Goal: Task Accomplishment & Management: Complete application form

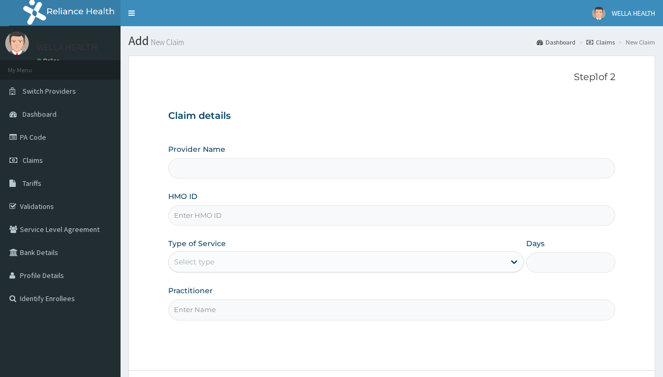
type input "WellaHealth(TELEMEDICINE)"
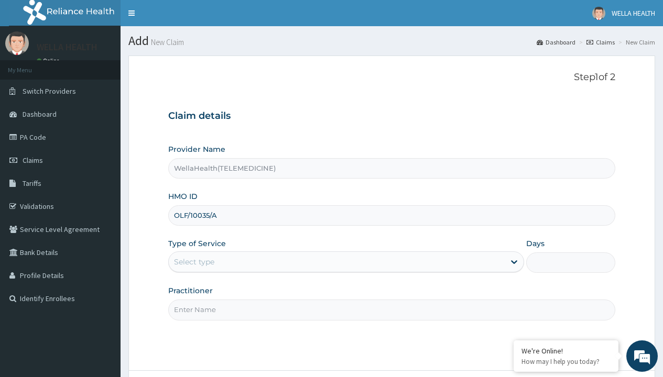
type input "OLF/10035/A"
type input "WellaHealth"
click at [194, 262] on div "Select type" at bounding box center [194, 262] width 40 height 10
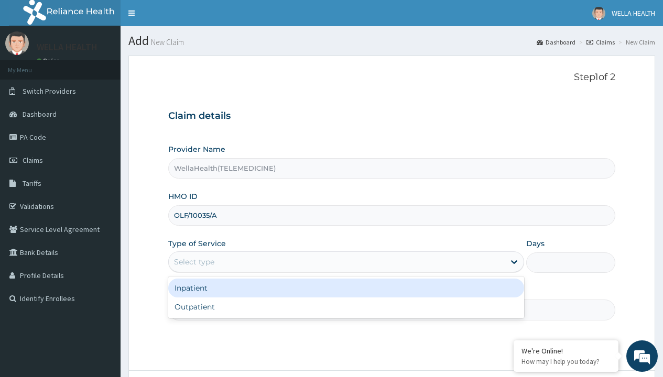
click at [346, 307] on div "Outpatient" at bounding box center [346, 307] width 356 height 19
type input "1"
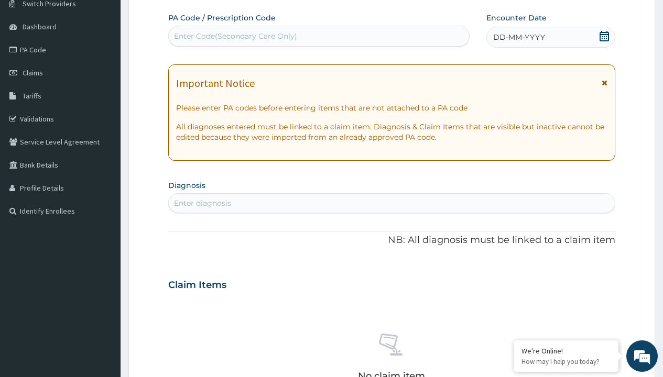
click at [518, 37] on span "DD-MM-YYYY" at bounding box center [519, 37] width 52 height 10
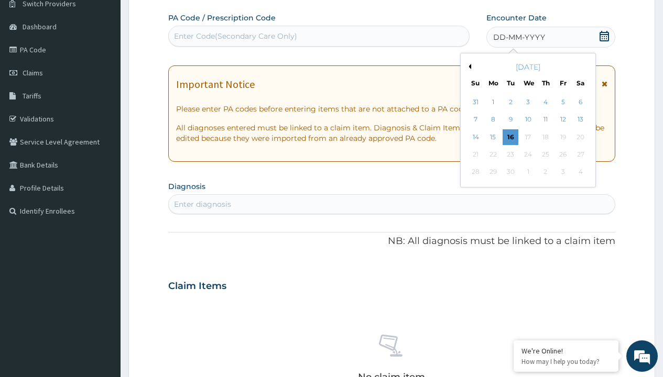
click at [468, 67] on button "Previous Month" at bounding box center [468, 66] width 5 height 5
click at [562, 119] on div "8" at bounding box center [563, 120] width 16 height 16
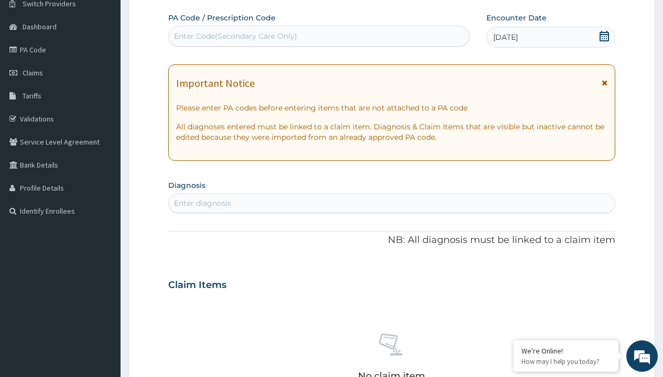
click at [235, 36] on div "Enter Code(Secondary Care Only)" at bounding box center [235, 36] width 123 height 10
type input "PR/9884193F"
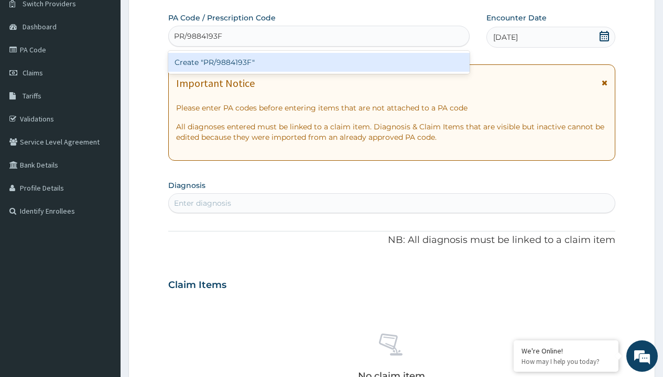
scroll to position [0, 0]
click at [319, 62] on div "Create "PR/9884193F"" at bounding box center [318, 62] width 301 height 19
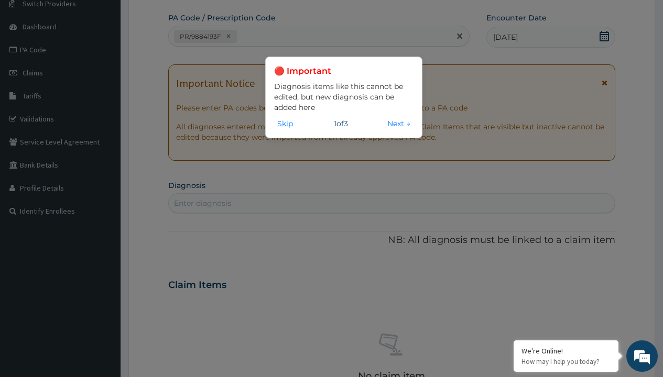
click at [285, 123] on button "Skip" at bounding box center [285, 124] width 22 height 12
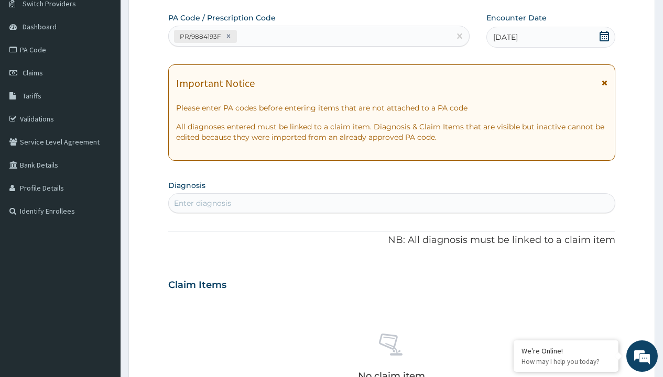
click at [202, 203] on div "Enter diagnosis" at bounding box center [202, 203] width 57 height 10
type input "prescription collected"
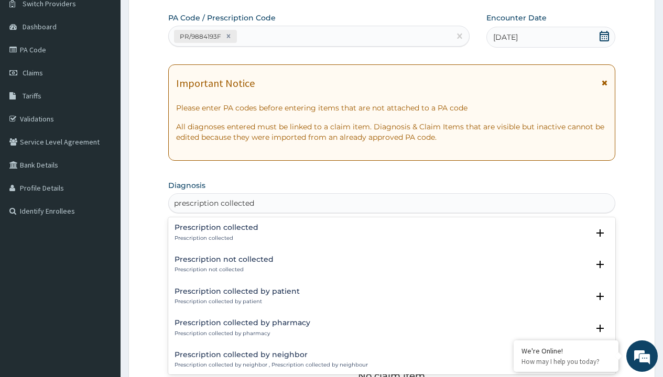
click at [215, 238] on p "Prescription collected" at bounding box center [216, 238] width 84 height 7
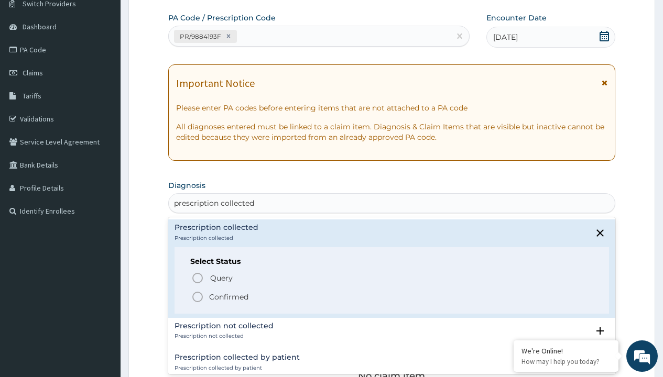
click at [228, 297] on p "Confirmed" at bounding box center [228, 297] width 39 height 10
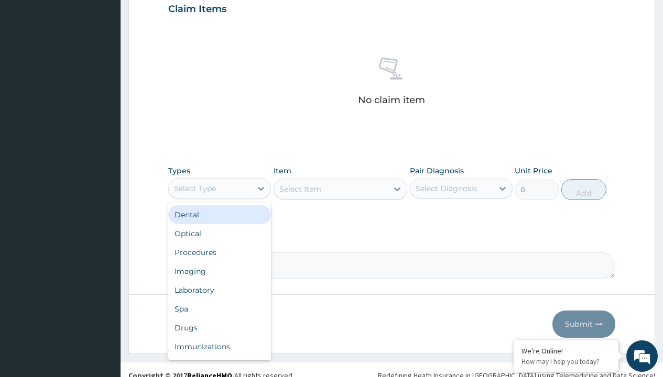
type input "procedures"
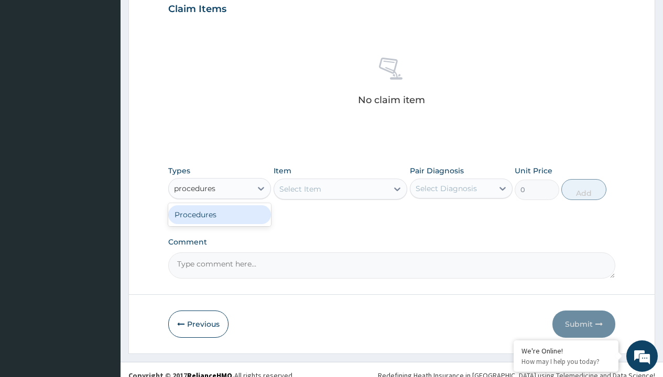
click at [220, 214] on div "Procedures" at bounding box center [219, 214] width 103 height 19
click at [300, 189] on div "Select Item" at bounding box center [300, 189] width 42 height 10
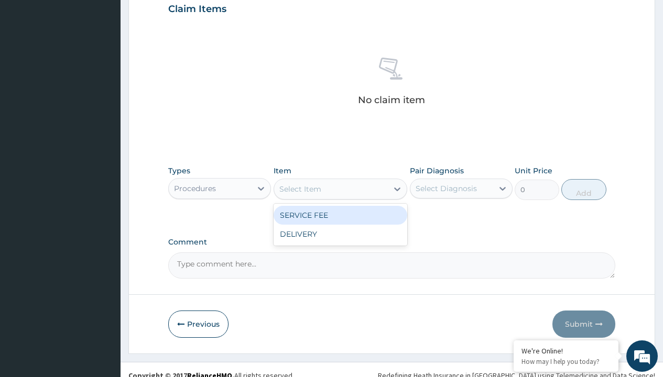
type input "service fee"
click at [340, 215] on div "SERVICE FEE" at bounding box center [341, 215] width 134 height 19
type input "100"
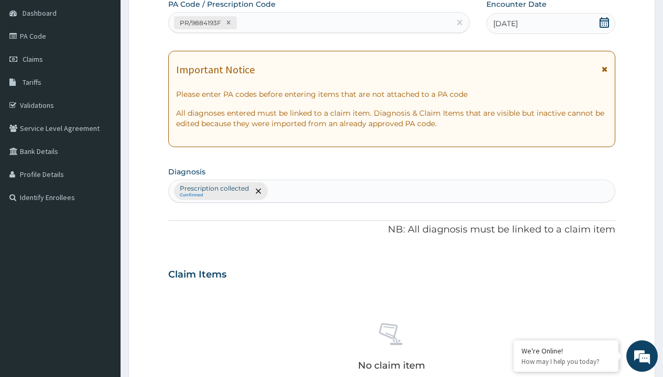
type input "prescription collected"
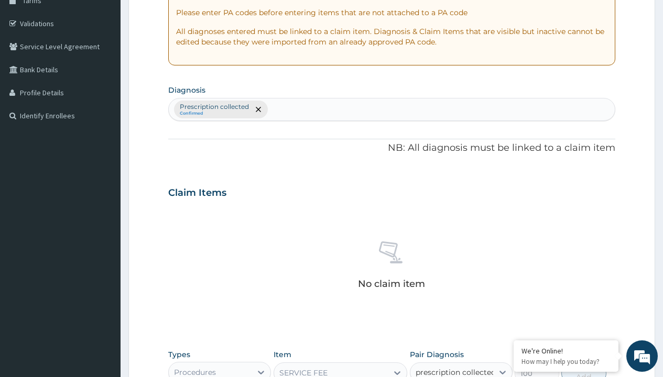
checkbox input "true"
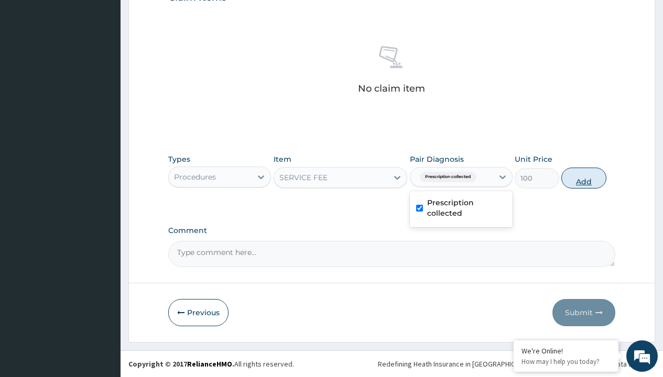
click at [584, 178] on button "Add" at bounding box center [583, 178] width 45 height 21
type input "0"
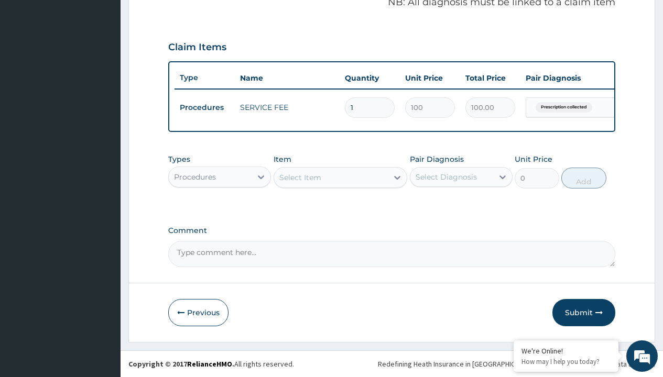
click at [195, 177] on div "Procedures" at bounding box center [195, 177] width 42 height 10
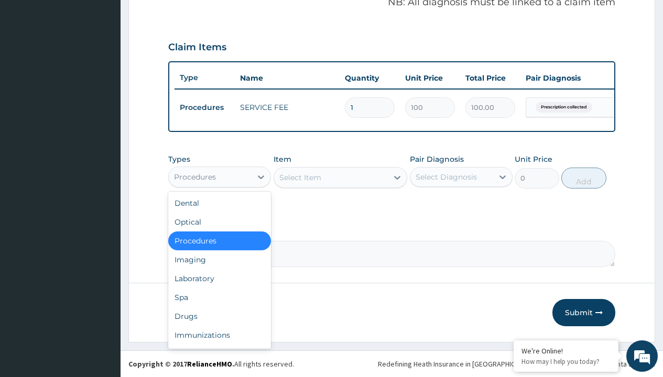
type input "drugs"
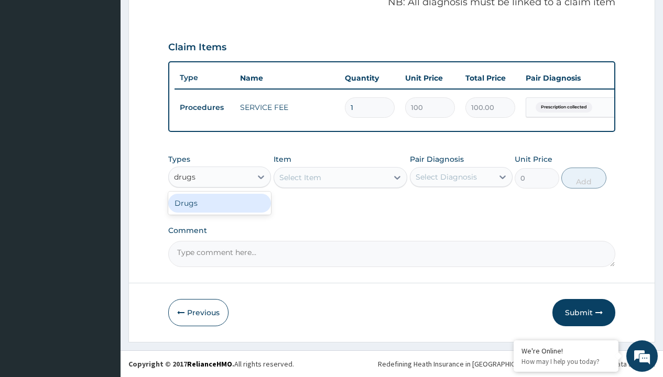
scroll to position [0, 0]
click at [220, 203] on div "Drugs" at bounding box center [219, 203] width 103 height 19
click at [300, 177] on div "Select Item" at bounding box center [341, 177] width 134 height 21
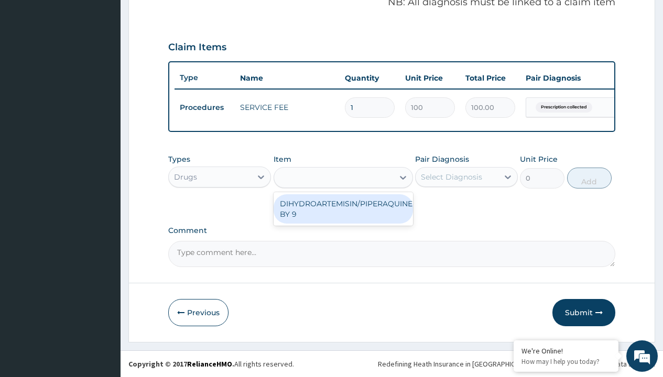
type input "dihydroartemisin/piperaquine by 9"
click at [343, 209] on div "DIHYDROARTEMISIN/PIPERAQUINE BY 9" at bounding box center [343, 208] width 139 height 29
type input "388.8999938964844"
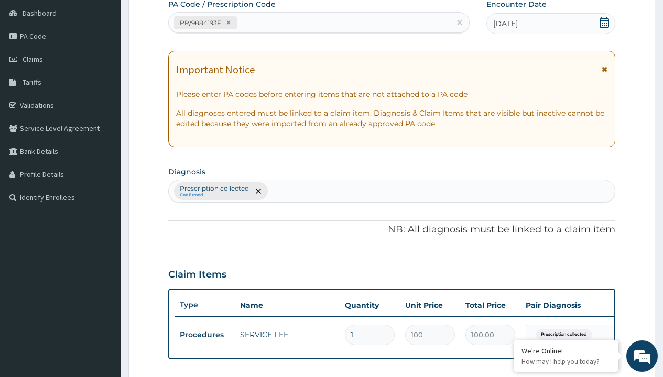
scroll to position [141, 0]
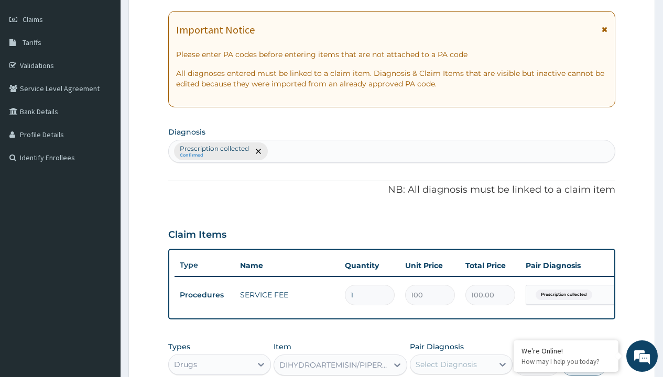
type input "prescription collected"
checkbox input "true"
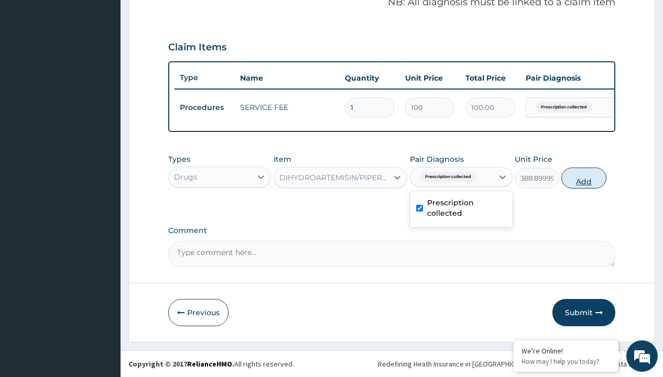
click at [584, 178] on button "Add" at bounding box center [583, 178] width 45 height 21
type input "0"
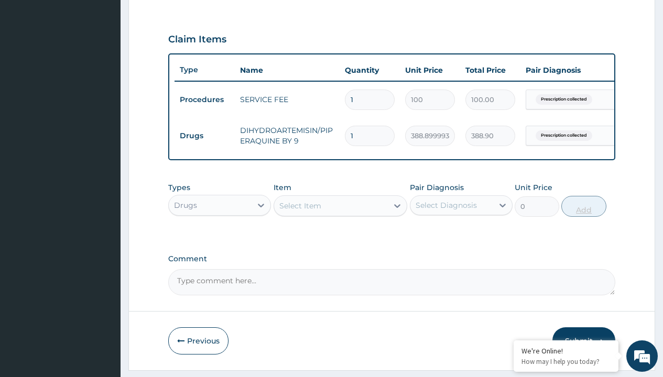
type input "9"
type input "3500.10"
type input "9"
click at [204, 136] on td "Drugs" at bounding box center [204, 135] width 60 height 19
type input "drugs"
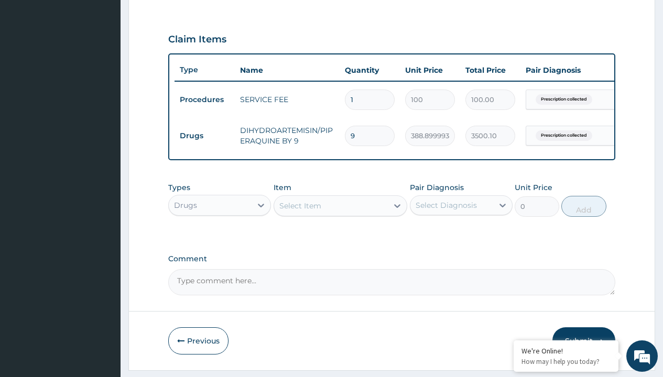
scroll to position [0, 0]
click at [220, 239] on div "Drugs" at bounding box center [219, 231] width 103 height 19
click at [300, 211] on div "Select Item" at bounding box center [300, 206] width 42 height 10
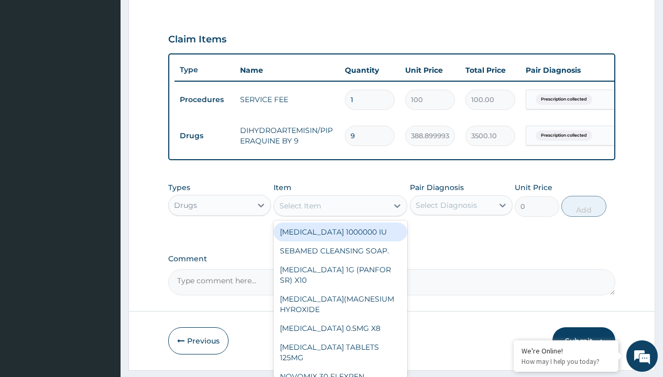
type input "loratadine 10mg by afrab/sach"
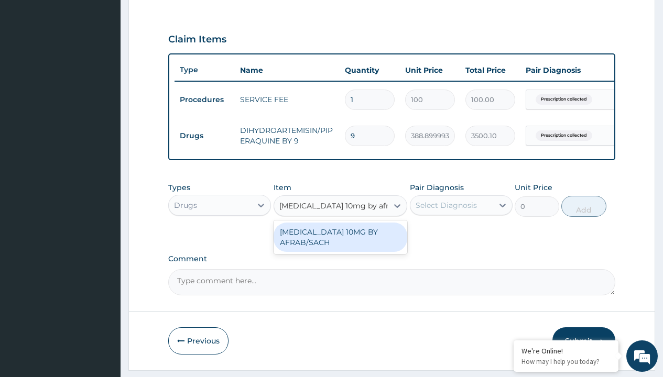
click at [340, 245] on div "[MEDICAL_DATA] 10MG BY AFRAB/SACH" at bounding box center [341, 237] width 134 height 29
type input "70"
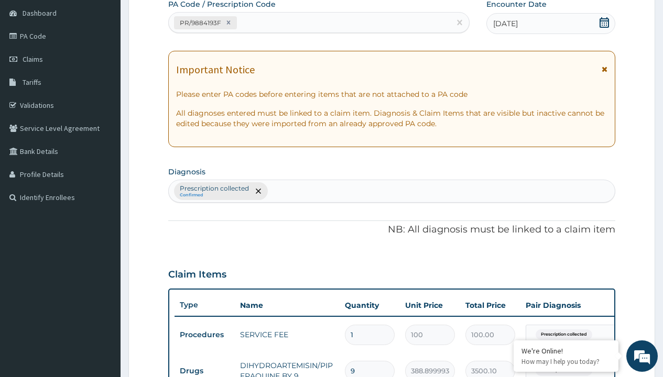
scroll to position [177, 0]
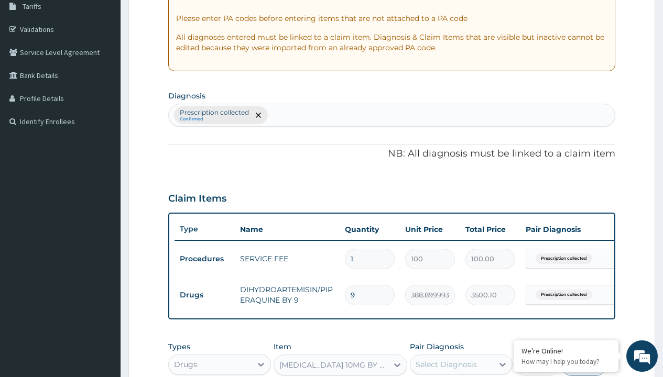
type input "prescription collected"
checkbox input "true"
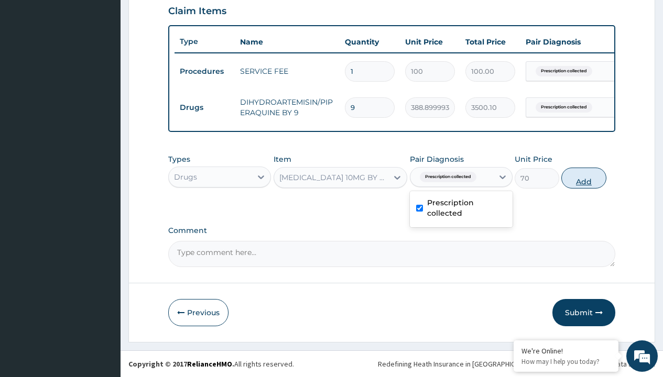
click at [584, 178] on button "Add" at bounding box center [583, 178] width 45 height 21
type input "0"
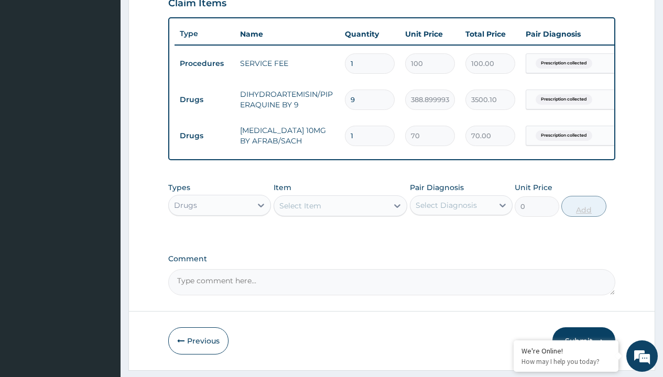
type input "10"
type input "700.00"
type input "10"
click at [204, 100] on td "Drugs" at bounding box center [204, 99] width 60 height 19
type input "drugs"
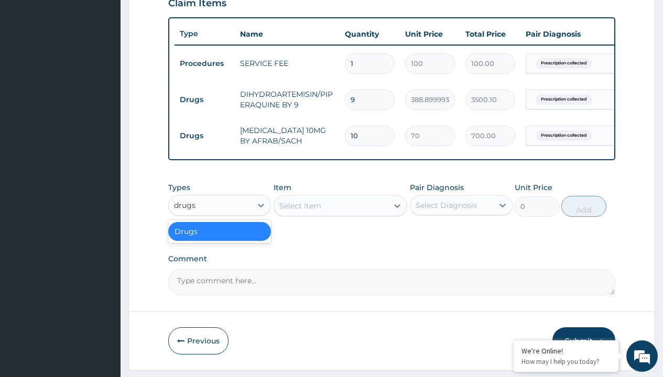
scroll to position [0, 0]
click at [220, 239] on div "Drugs" at bounding box center [219, 231] width 103 height 19
click at [300, 211] on div "Select Item" at bounding box center [300, 206] width 42 height 10
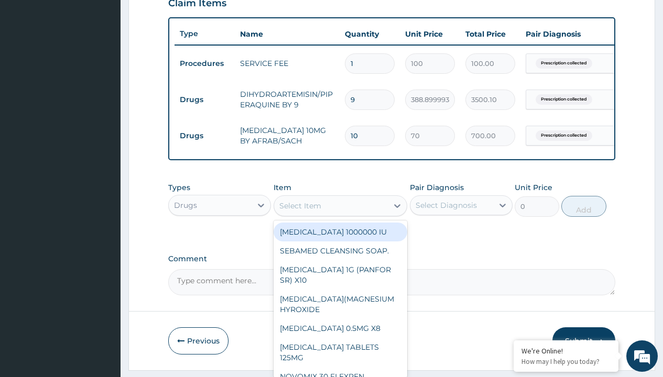
type input "brustan-n (ibuprofen) 400mg tablet"
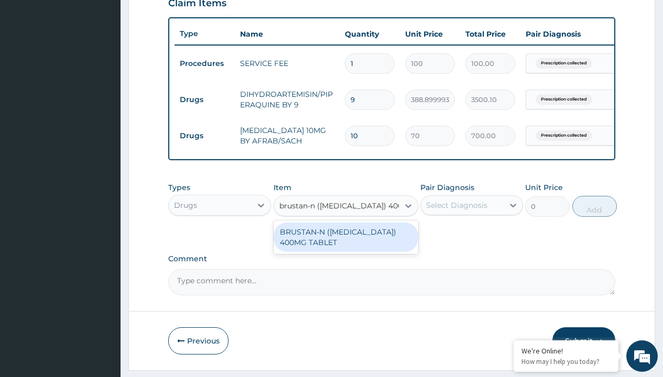
click at [345, 245] on div "BRUSTAN-N ([MEDICAL_DATA]) 400MG TABLET" at bounding box center [346, 237] width 145 height 29
type input "70"
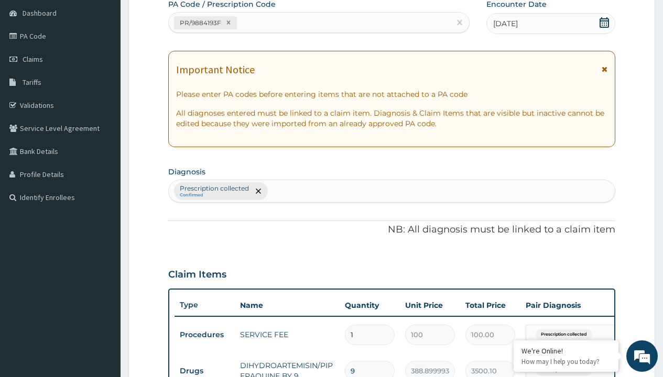
type input "prescription collected"
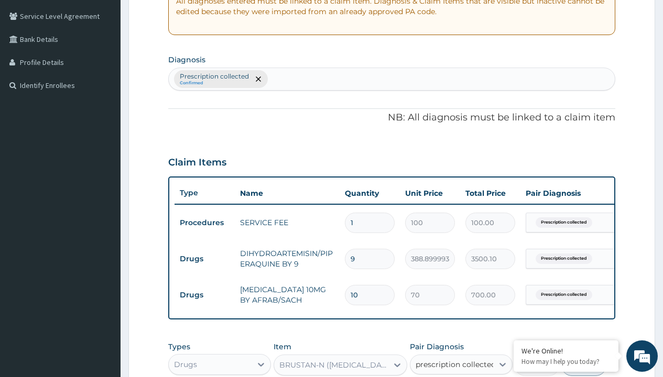
checkbox input "true"
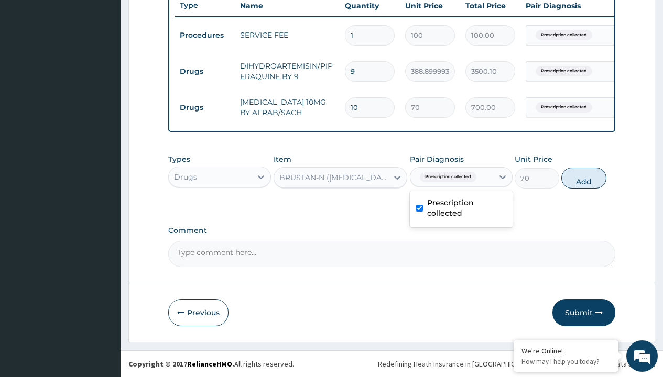
click at [584, 178] on button "Add" at bounding box center [583, 178] width 45 height 21
type input "0"
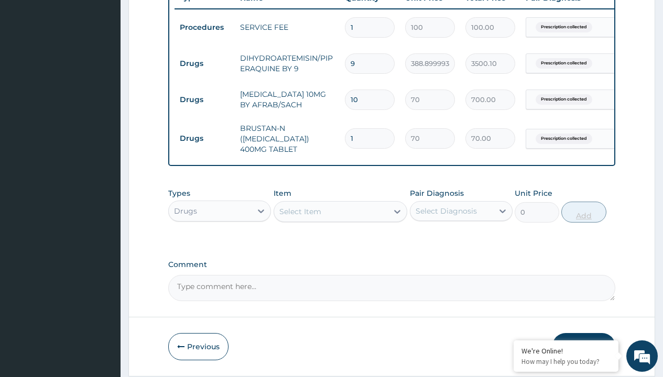
type input "10"
type input "700.00"
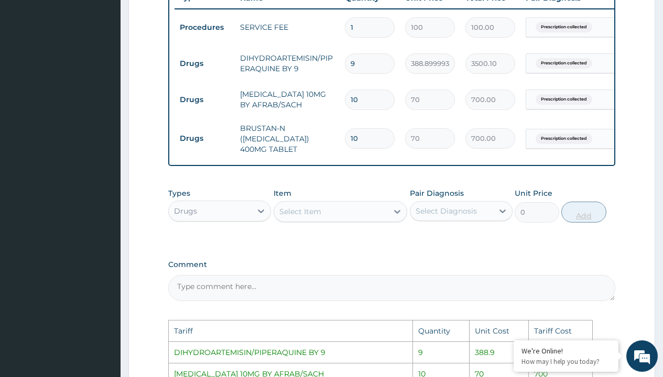
scroll to position [628, 0]
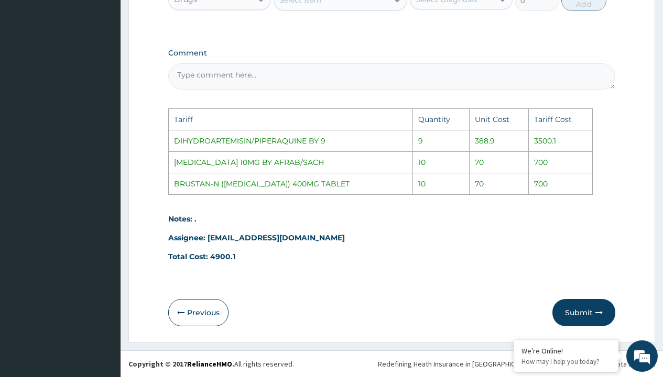
type input "10"
click at [540, 184] on td "700" at bounding box center [561, 183] width 64 height 21
click at [591, 320] on button "Submit" at bounding box center [583, 312] width 63 height 27
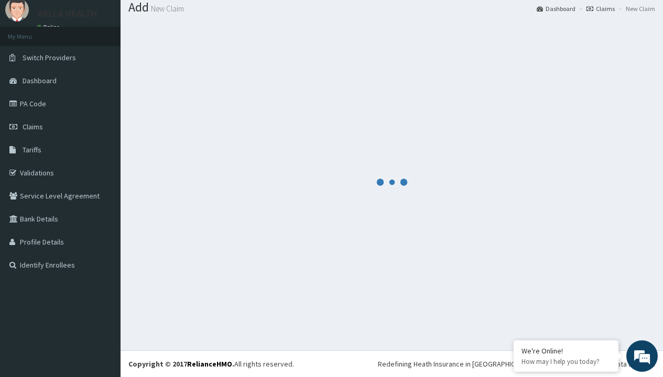
scroll to position [451, 0]
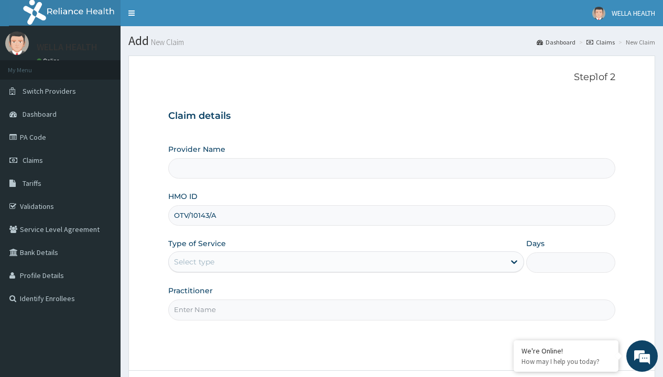
type input "OTV/10143/A"
type input "WellaHealth"
type input "WellaHealth(TELEMEDICINE)"
type input "WellaHealth"
click at [194, 262] on div "Select type" at bounding box center [194, 262] width 40 height 10
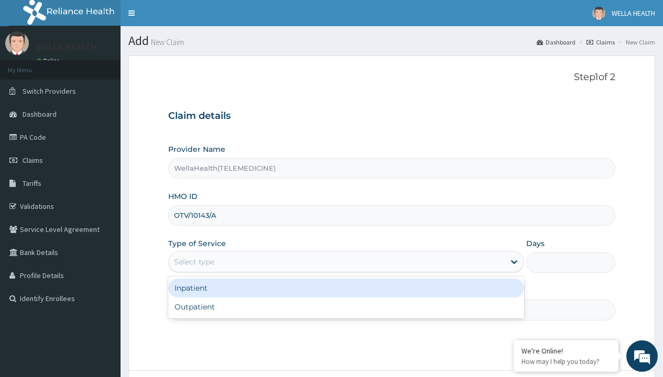
click at [346, 307] on div "Outpatient" at bounding box center [346, 307] width 356 height 19
type input "1"
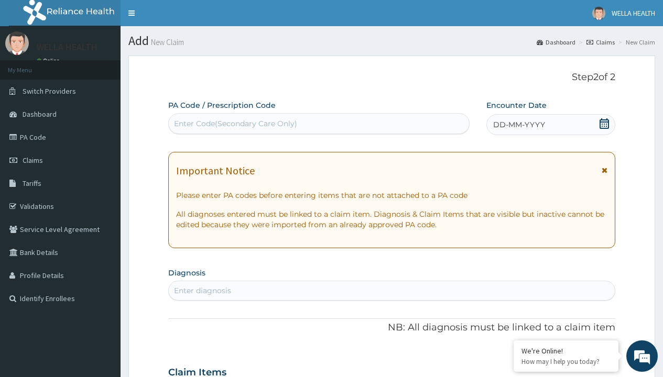
scroll to position [88, 0]
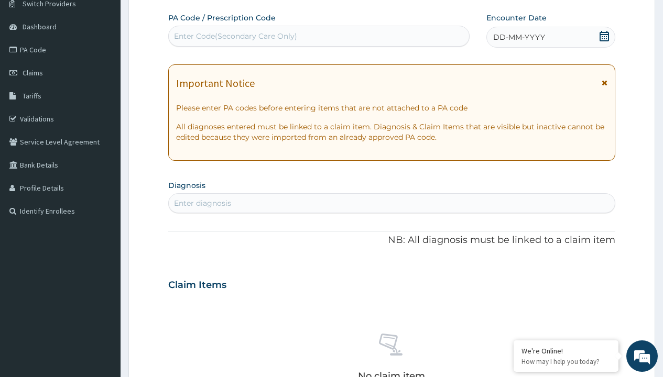
click at [518, 37] on span "DD-MM-YYYY" at bounding box center [519, 37] width 52 height 10
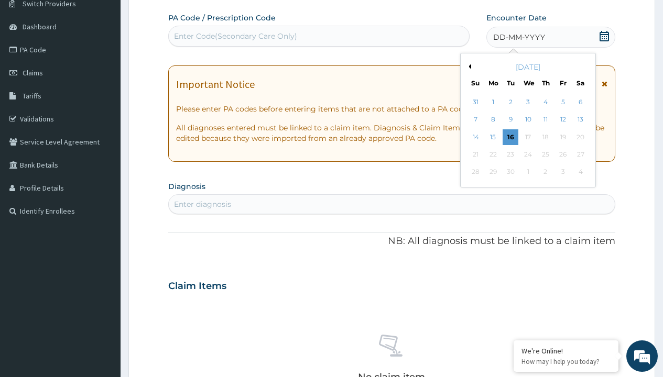
click at [468, 67] on button "Previous Month" at bounding box center [468, 66] width 5 height 5
click at [562, 119] on div "8" at bounding box center [563, 120] width 16 height 16
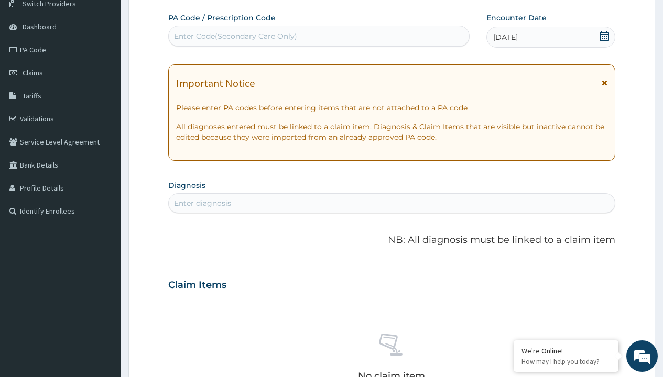
click at [202, 203] on div "Enter diagnosis" at bounding box center [202, 203] width 57 height 10
type input "prescription collected"
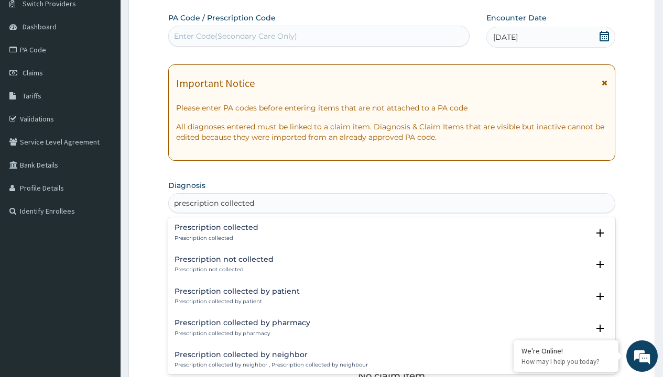
click at [215, 238] on p "Prescription collected" at bounding box center [216, 238] width 84 height 7
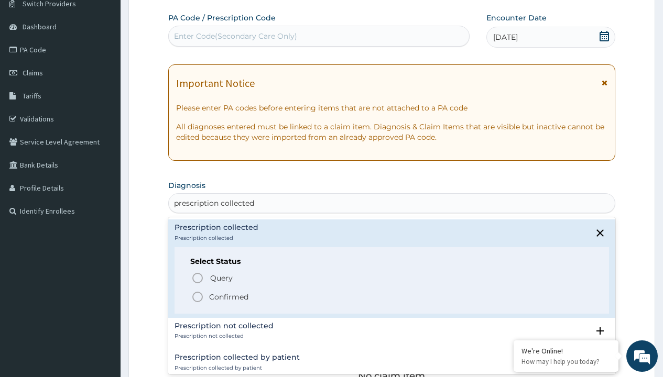
click at [228, 297] on p "Confirmed" at bounding box center [228, 297] width 39 height 10
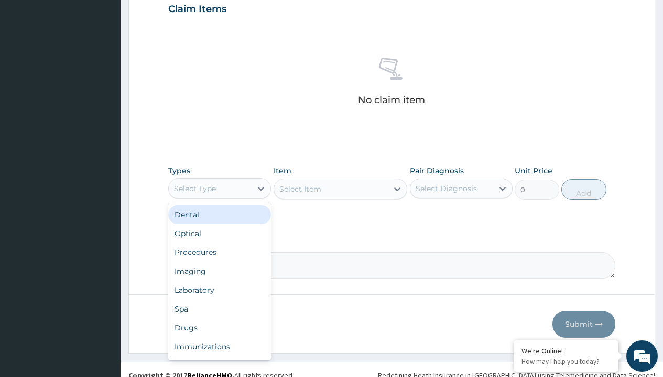
type input "procedures"
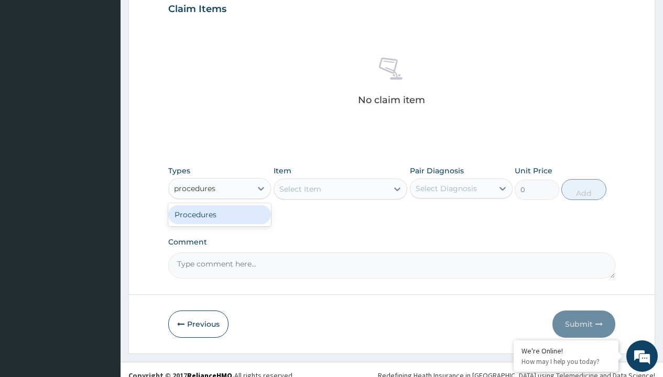
click at [220, 214] on div "Procedures" at bounding box center [219, 214] width 103 height 19
click at [300, 189] on div "Select Item" at bounding box center [300, 189] width 42 height 10
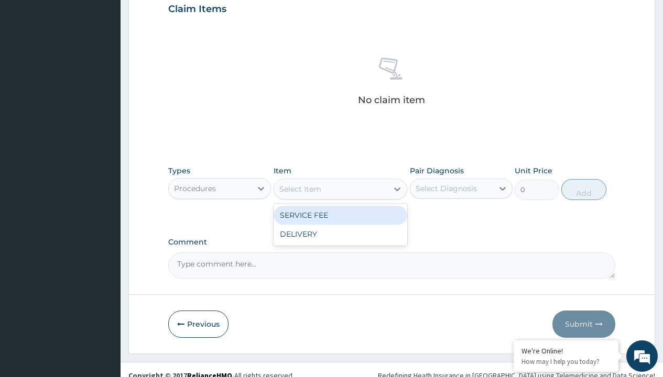
type input "service fee"
click at [340, 215] on div "SERVICE FEE" at bounding box center [341, 215] width 134 height 19
type input "100"
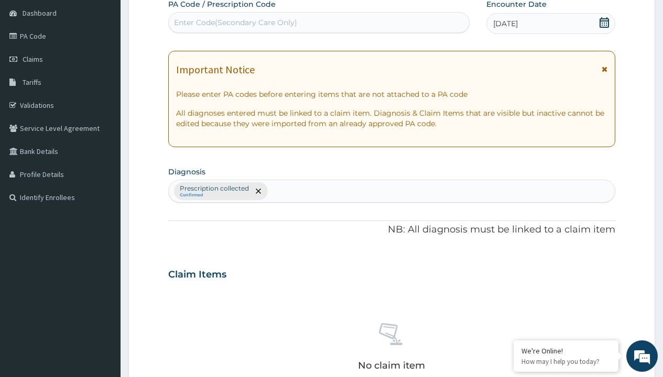
type input "prescription collected"
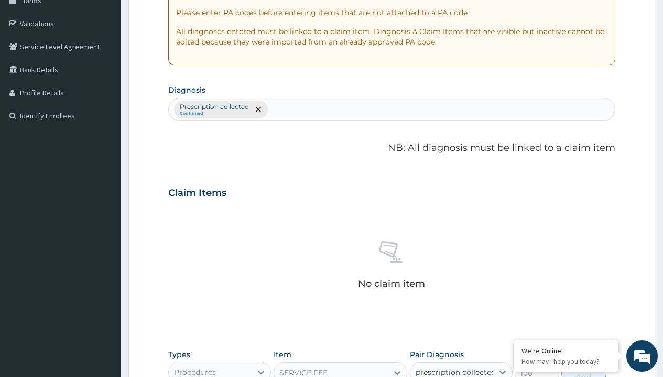
checkbox input "true"
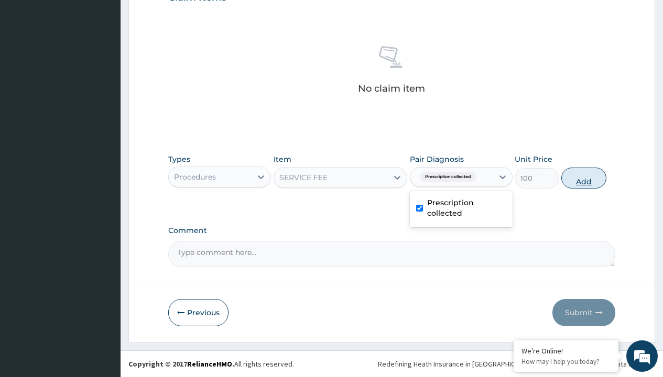
click at [584, 178] on button "Add" at bounding box center [583, 178] width 45 height 21
type input "0"
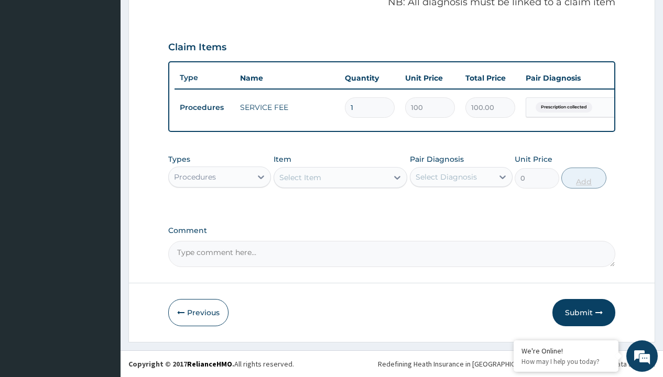
scroll to position [336, 0]
click at [195, 177] on div "Procedures" at bounding box center [195, 177] width 42 height 10
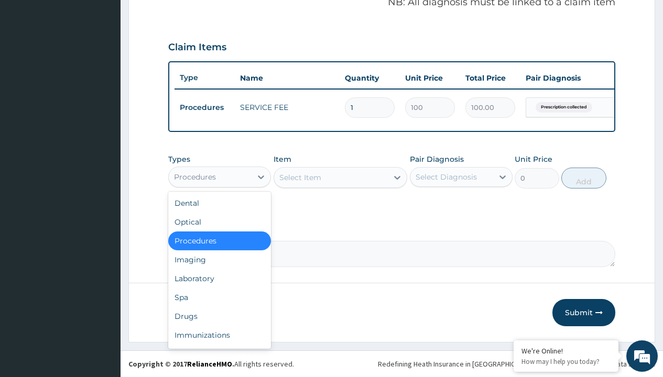
type input "drugs"
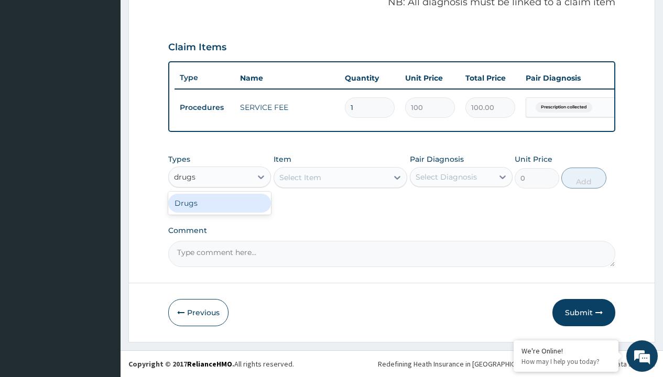
click at [220, 203] on div "Drugs" at bounding box center [219, 203] width 103 height 19
click at [300, 177] on div "Select Item" at bounding box center [341, 177] width 134 height 21
type input "paracetamol 500mg tablet emzor/sach"
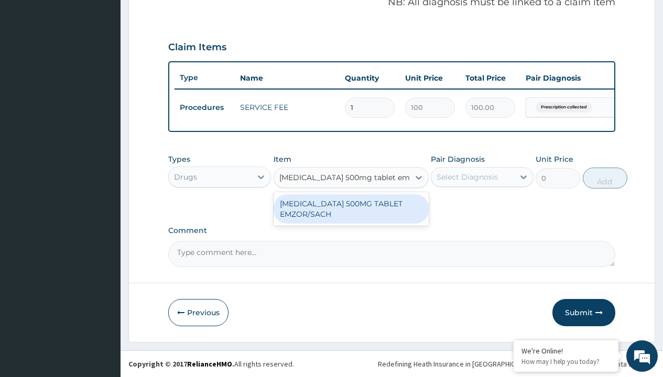
click at [351, 209] on div "[MEDICAL_DATA] 500MG TABLET EMZOR/SACH" at bounding box center [351, 208] width 155 height 29
type input "24"
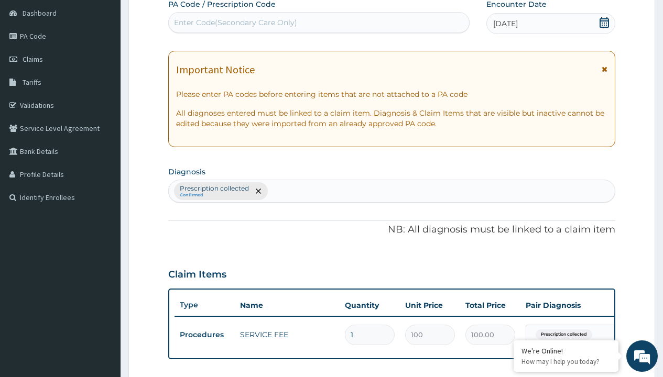
type input "prescription collected"
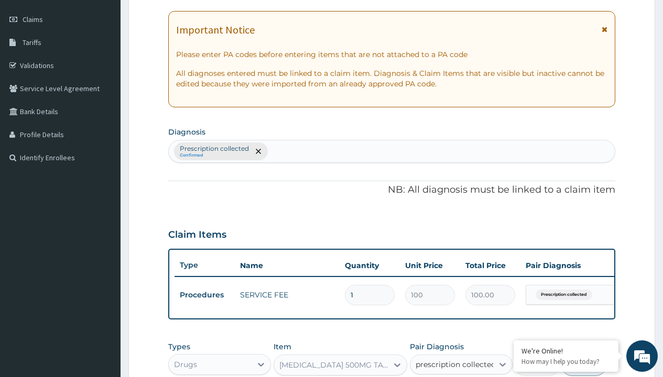
checkbox input "true"
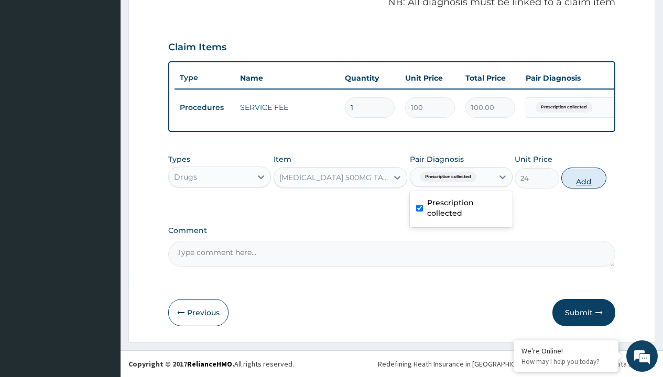
click at [584, 178] on button "Add" at bounding box center [583, 178] width 45 height 21
type input "0"
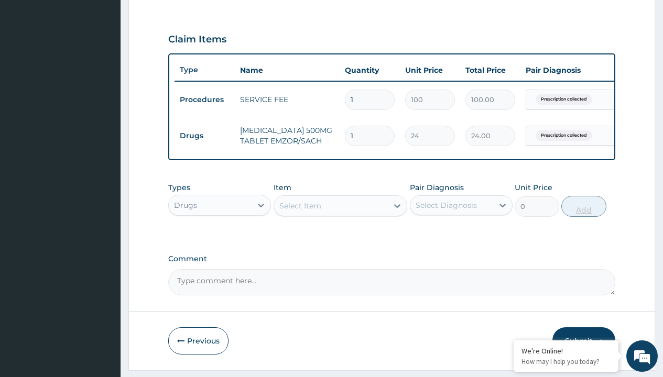
type input "24"
type input "576.00"
type input "24"
click at [204, 136] on td "Drugs" at bounding box center [204, 135] width 60 height 19
type input "drugs"
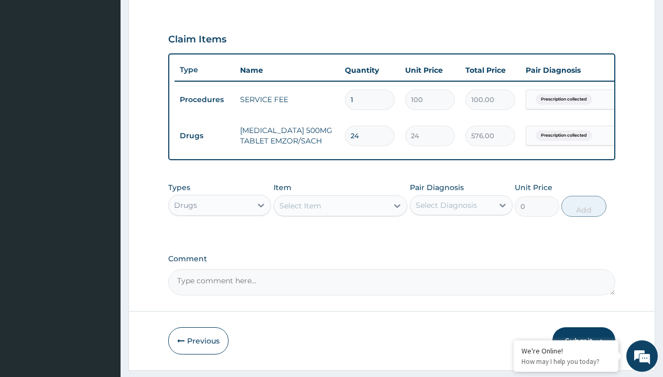
scroll to position [0, 0]
click at [220, 239] on div "Drugs" at bounding box center [219, 231] width 103 height 19
click at [300, 211] on div "Select Item" at bounding box center [300, 206] width 42 height 10
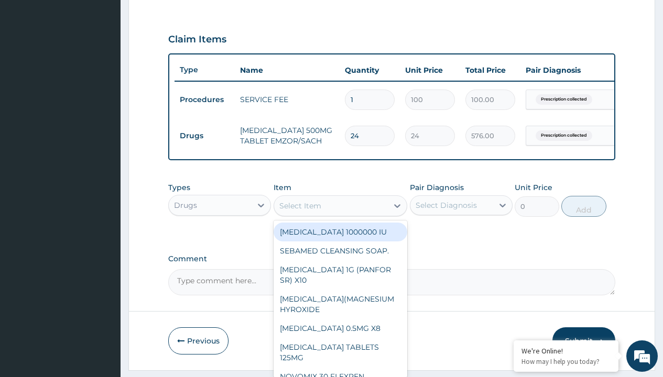
type input "[MEDICAL_DATA] 10mg tab loratyn x10"
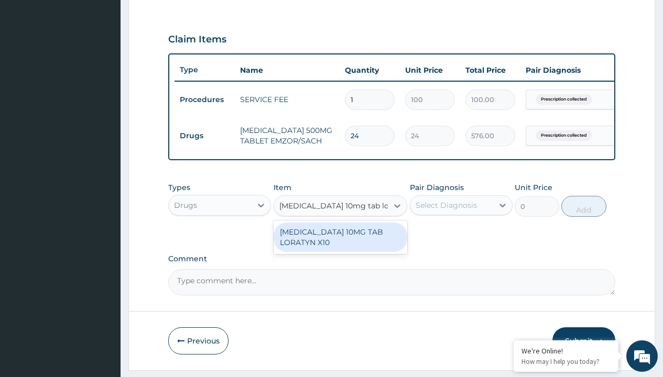
click at [340, 245] on div "[MEDICAL_DATA] 10MG TAB LORATYN X10" at bounding box center [341, 237] width 134 height 29
type input "117"
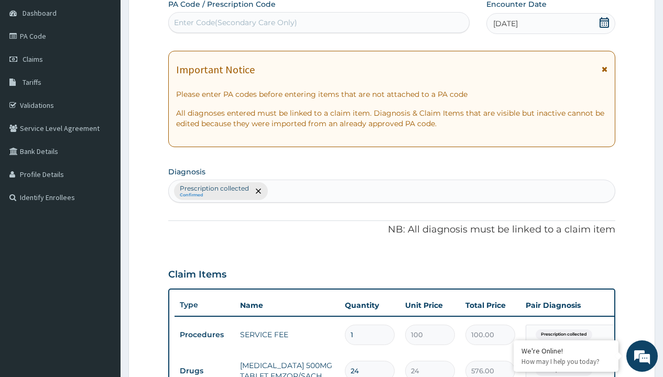
type input "prescription collected"
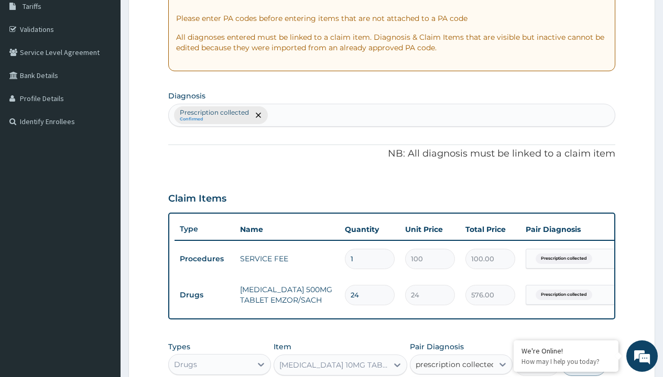
checkbox input "true"
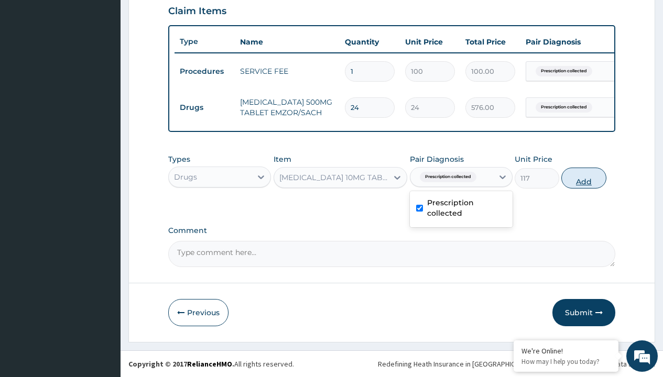
click at [584, 178] on button "Add" at bounding box center [583, 178] width 45 height 21
type input "0"
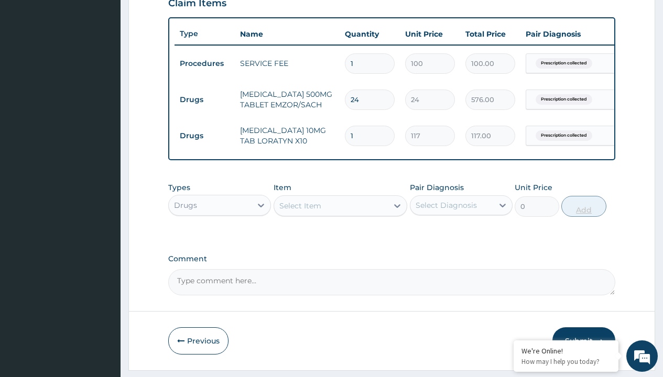
type input "10"
type input "1170.00"
type input "10"
click at [204, 100] on td "Drugs" at bounding box center [204, 99] width 60 height 19
type input "drugs"
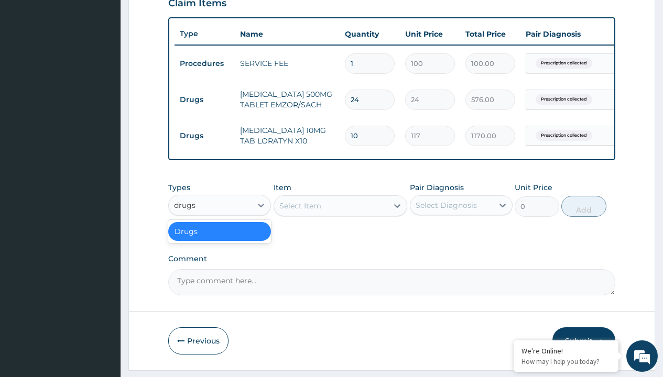
scroll to position [0, 0]
click at [220, 239] on div "Drugs" at bounding box center [219, 231] width 103 height 19
click at [300, 211] on div "Select Item" at bounding box center [300, 206] width 42 height 10
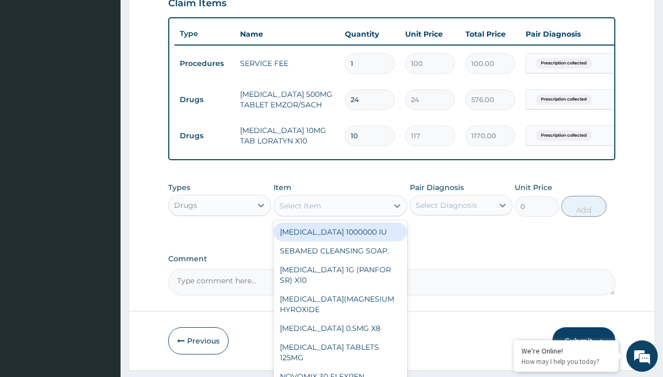
type input "tuxil-d/tuxil-n syrup/[PERSON_NAME]"
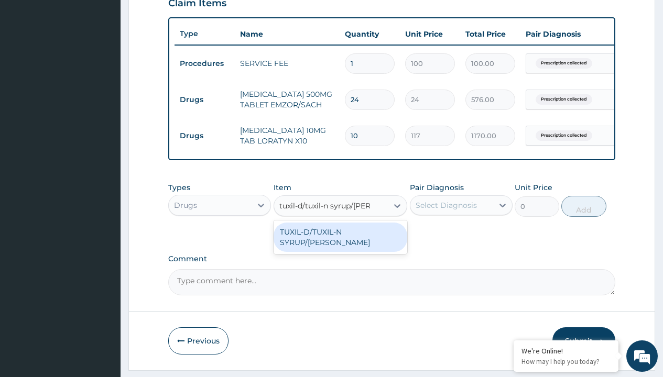
click at [340, 239] on div "TUXIL-D/TUXIL-N SYRUP/[PERSON_NAME]" at bounding box center [341, 237] width 134 height 29
type input "1425"
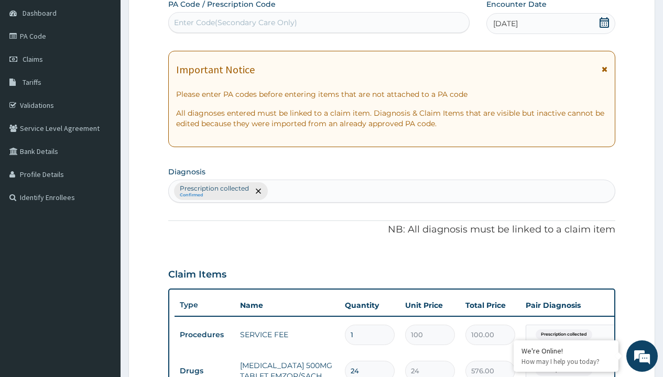
type input "prescription collected"
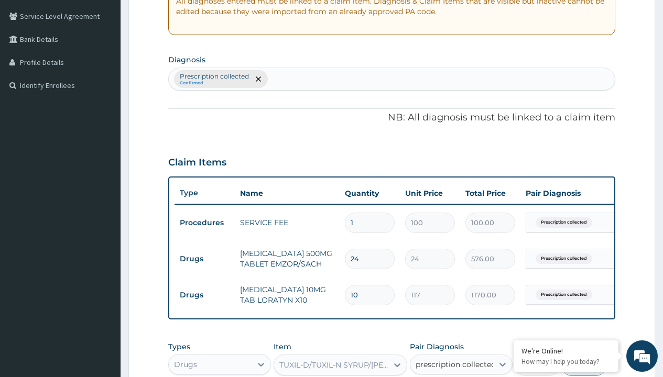
checkbox input "true"
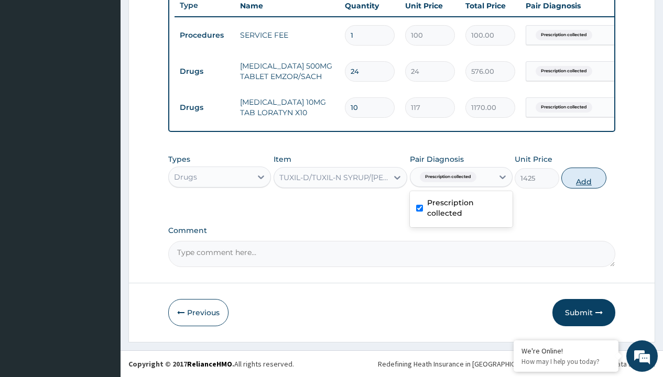
click at [584, 178] on button "Add" at bounding box center [583, 178] width 45 height 21
type input "0"
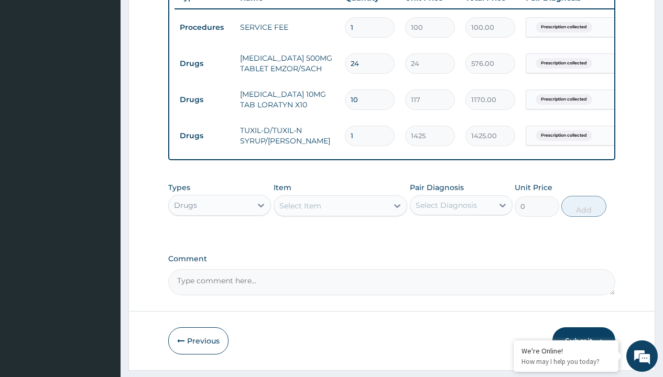
click at [204, 63] on td "Drugs" at bounding box center [204, 63] width 60 height 19
type input "drugs"
click at [220, 239] on div "Drugs" at bounding box center [219, 231] width 103 height 19
click at [300, 211] on div "Select Item" at bounding box center [300, 206] width 42 height 10
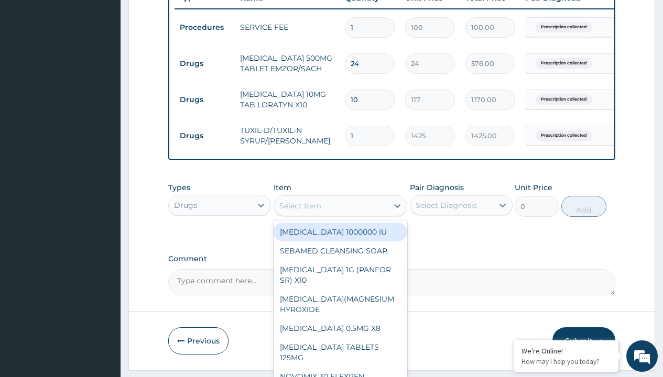
type input "throat lozenges"
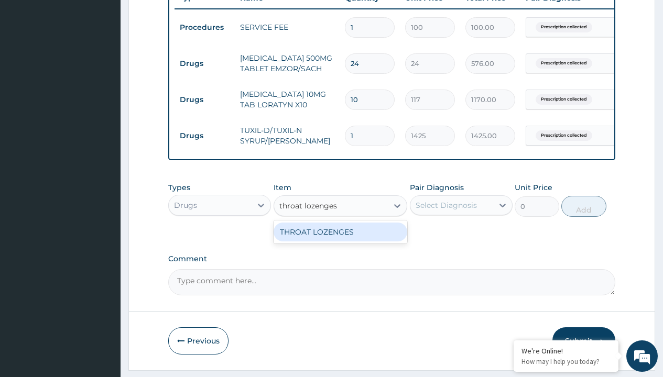
click at [340, 239] on div "THROAT LOZENGES" at bounding box center [341, 232] width 134 height 19
type input "196"
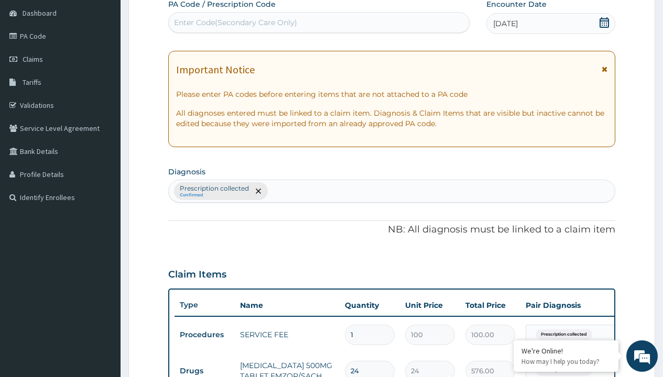
type input "prescription collected"
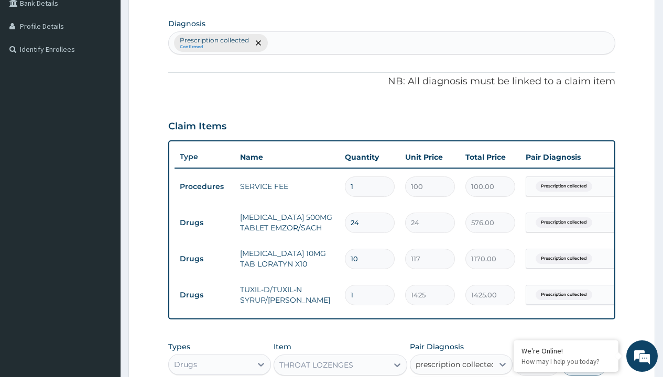
checkbox input "true"
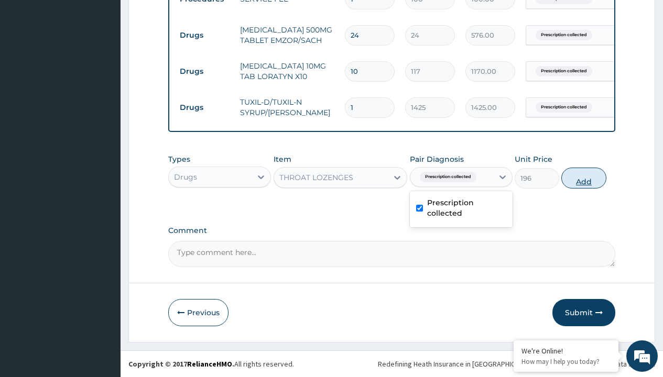
click at [584, 178] on button "Add" at bounding box center [583, 178] width 45 height 21
type input "0"
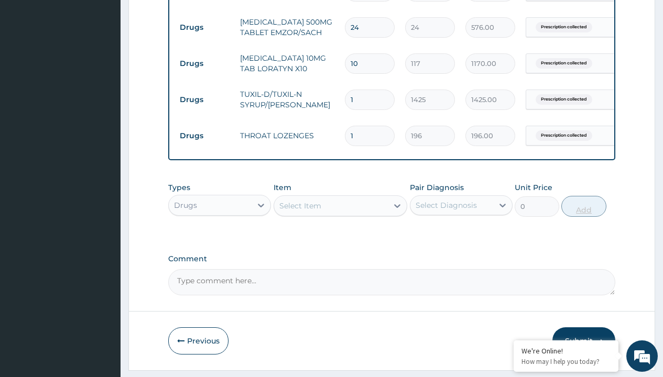
type input "10"
type input "1960.00"
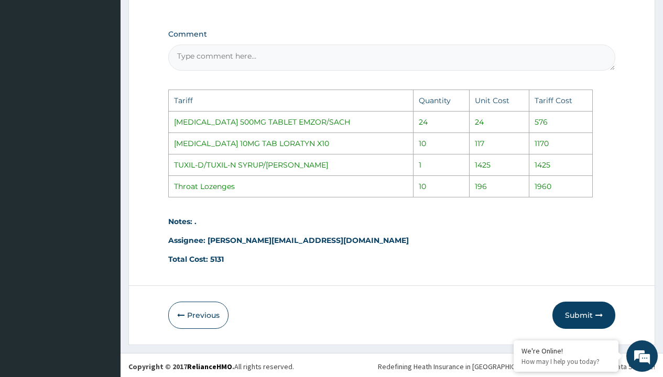
scroll to position [680, 0]
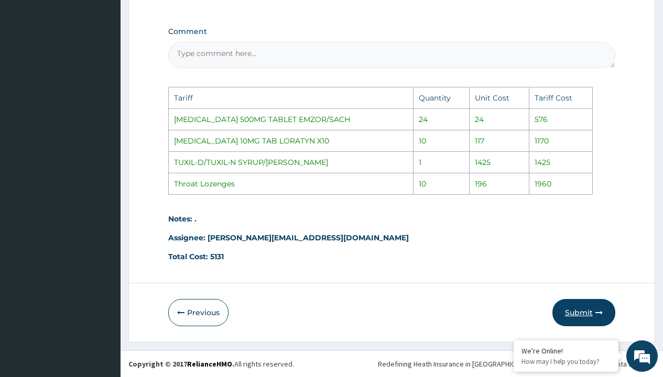
type input "10"
click at [583, 310] on button "Submit" at bounding box center [583, 312] width 63 height 27
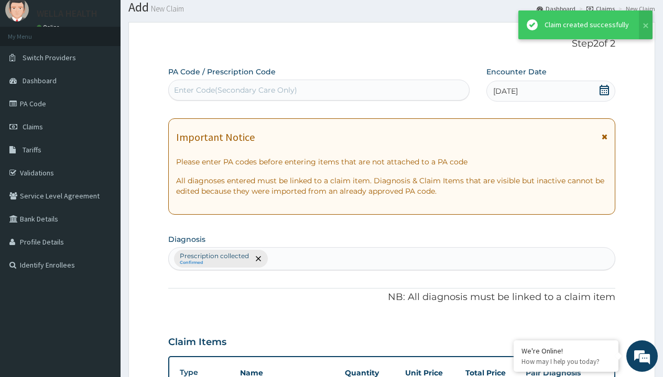
scroll to position [481, 0]
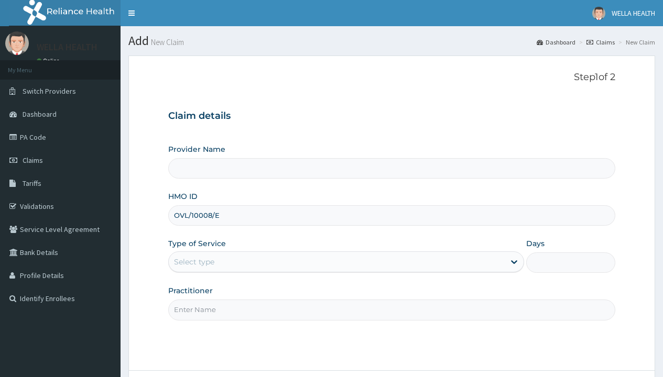
type input "OVL/10008/E"
type input "WellaHealth"
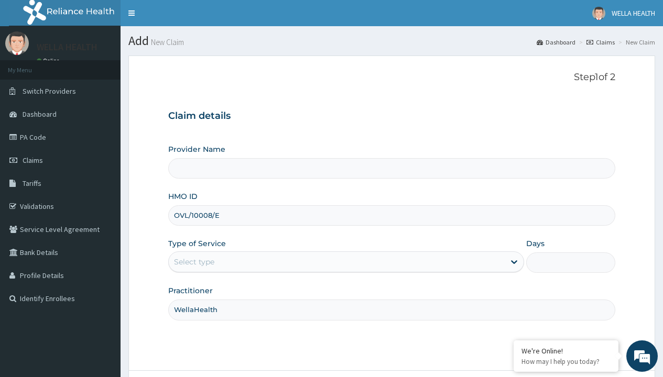
type input "WellaHealth(TELEMEDICINE)"
type input "WellaHealth"
click at [194, 262] on div "Select type" at bounding box center [194, 262] width 40 height 10
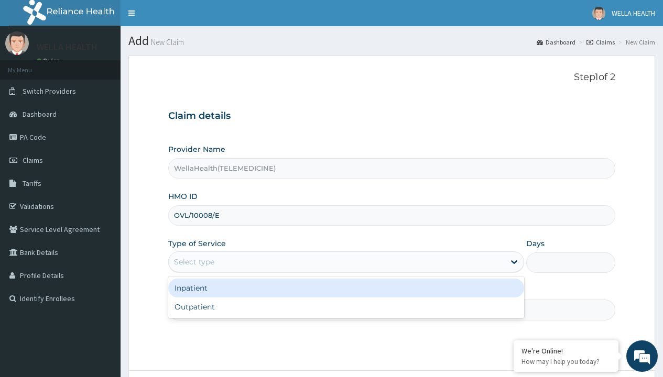
click at [346, 307] on div "Outpatient" at bounding box center [346, 307] width 356 height 19
type input "1"
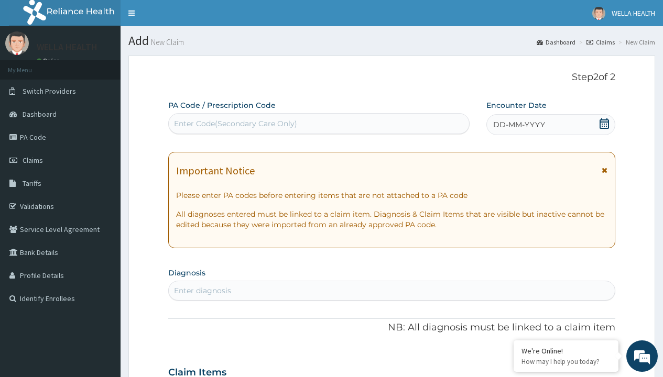
scroll to position [88, 0]
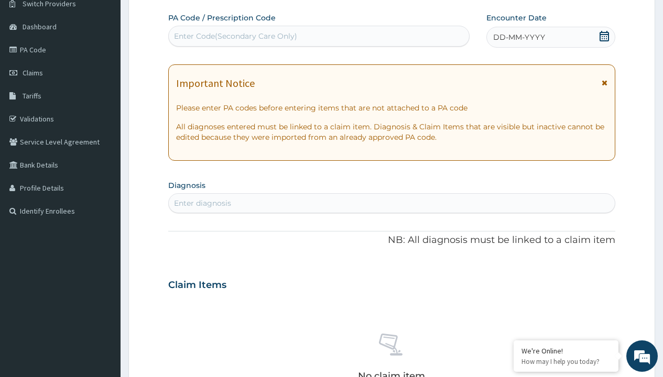
click at [518, 37] on span "DD-MM-YYYY" at bounding box center [519, 37] width 52 height 10
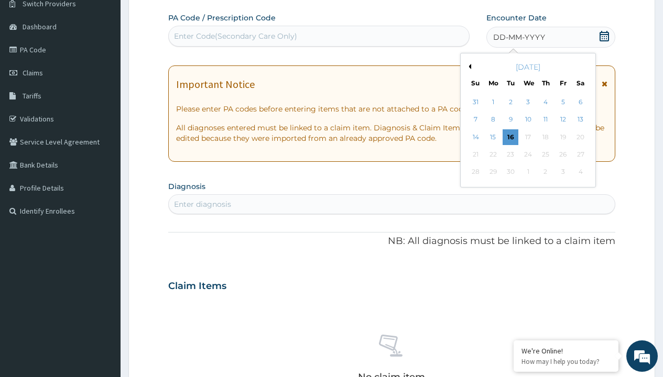
click at [468, 67] on button "Previous Month" at bounding box center [468, 66] width 5 height 5
click at [562, 119] on div "8" at bounding box center [563, 120] width 16 height 16
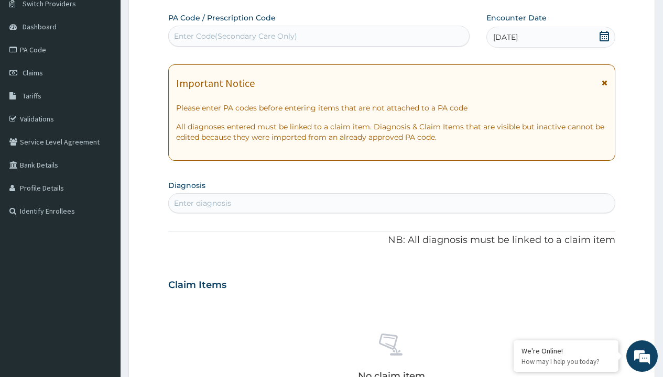
click at [235, 36] on div "Enter Code(Secondary Care Only)" at bounding box center [235, 36] width 123 height 10
type input "PR/DD59F0C6"
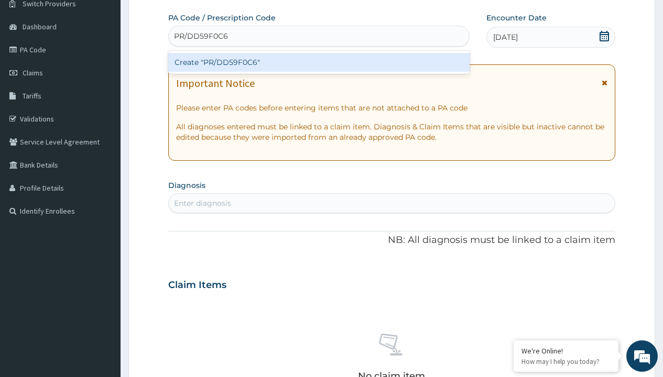
click at [319, 62] on div "Create "PR/DD59F0C6"" at bounding box center [318, 62] width 301 height 19
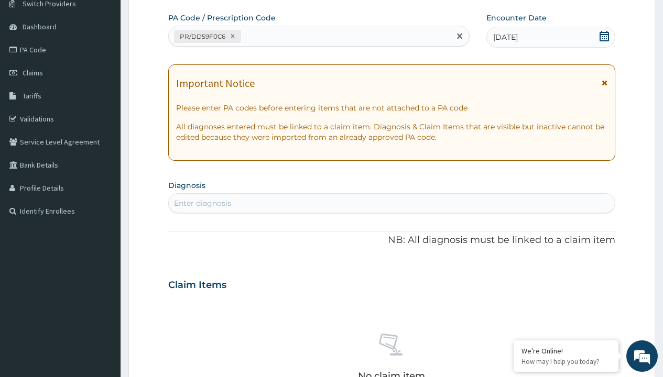
click at [202, 203] on div "Enter diagnosis" at bounding box center [202, 203] width 57 height 10
type input "prescription collected"
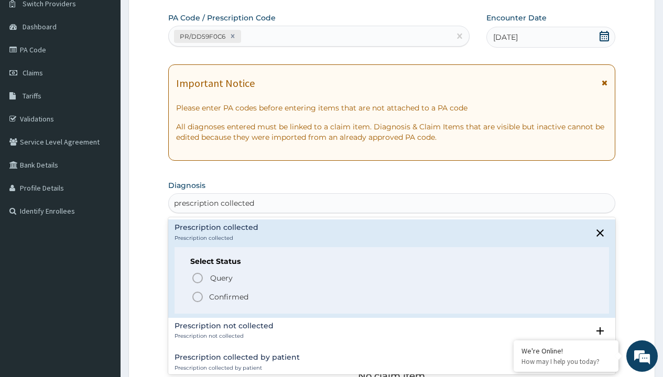
click at [228, 297] on p "Confirmed" at bounding box center [228, 297] width 39 height 10
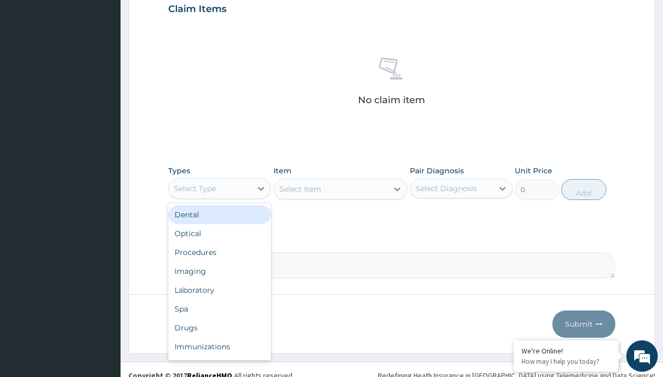
type input "procedures"
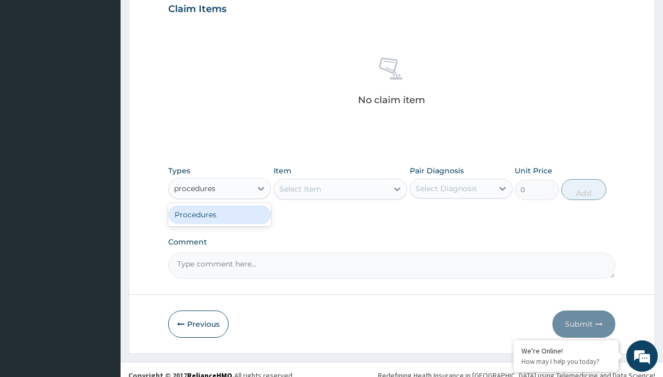
scroll to position [0, 0]
click at [220, 214] on div "Procedures" at bounding box center [219, 214] width 103 height 19
click at [300, 189] on div "Select Item" at bounding box center [300, 189] width 42 height 10
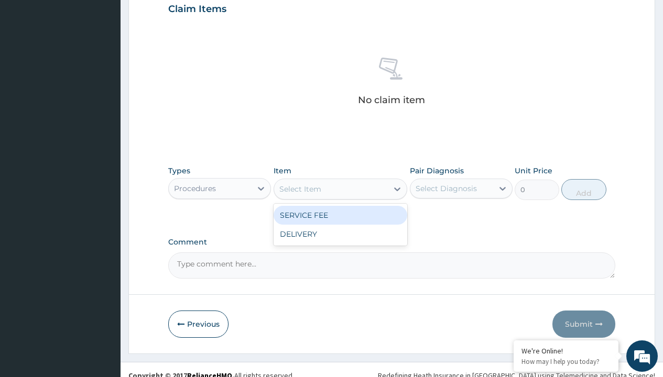
type input "service fee"
click at [340, 215] on div "SERVICE FEE" at bounding box center [341, 215] width 134 height 19
type input "100"
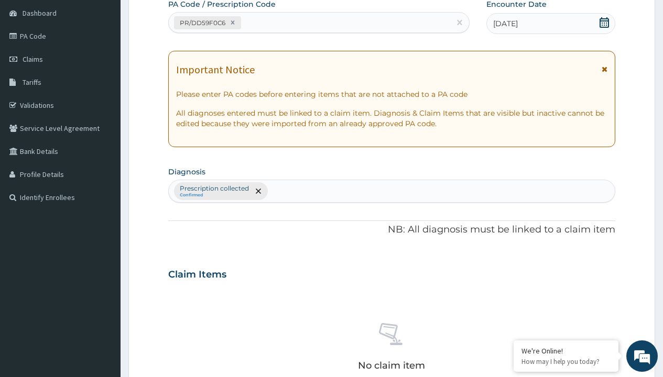
type input "prescription collected"
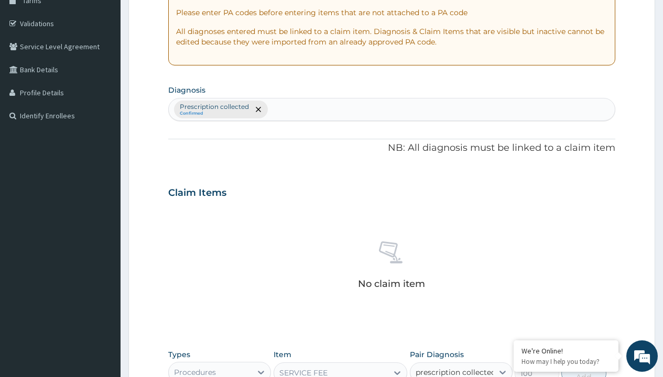
checkbox input "true"
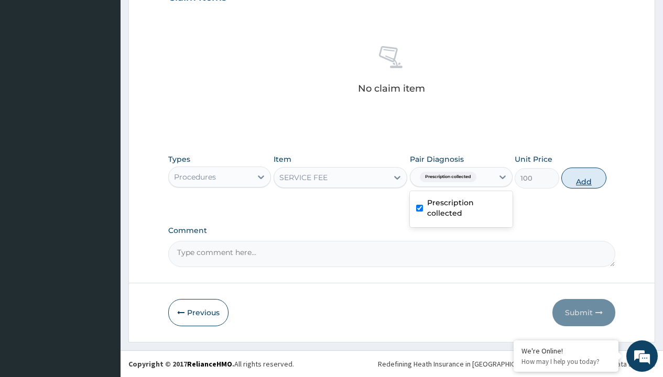
click at [584, 178] on button "Add" at bounding box center [583, 178] width 45 height 21
type input "0"
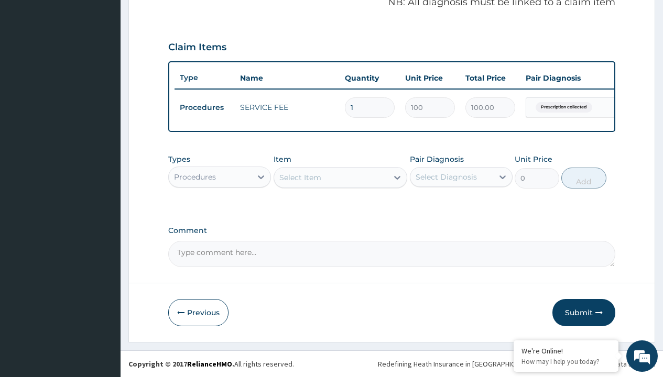
click at [195, 177] on div "Procedures" at bounding box center [195, 177] width 42 height 10
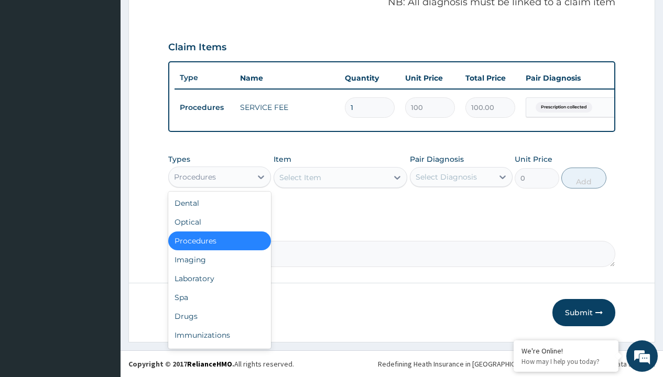
type input "drugs"
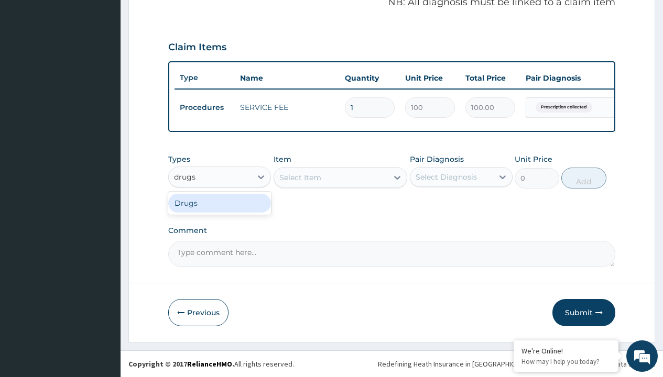
click at [220, 203] on div "Drugs" at bounding box center [219, 203] width 103 height 19
click at [300, 177] on div "Select Item" at bounding box center [341, 177] width 134 height 21
type input "artemether + lumefantrine 20/120 lumartem x24"
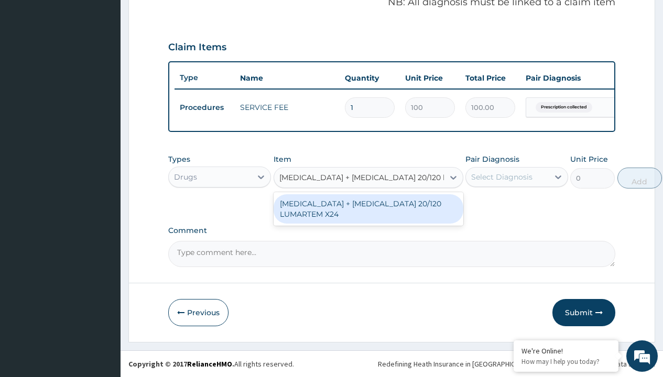
click at [368, 209] on div "[MEDICAL_DATA] + [MEDICAL_DATA] 20/120 LUMARTEM X24" at bounding box center [369, 208] width 190 height 29
type input "121.9000015258789"
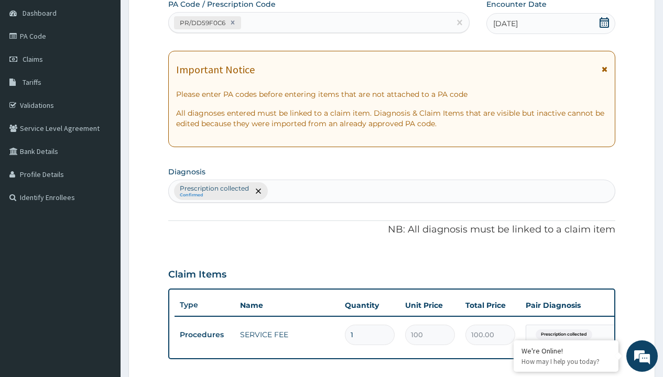
type input "prescription collected"
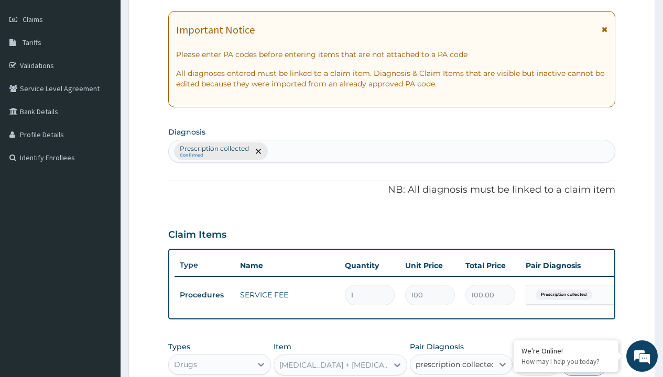
checkbox input "true"
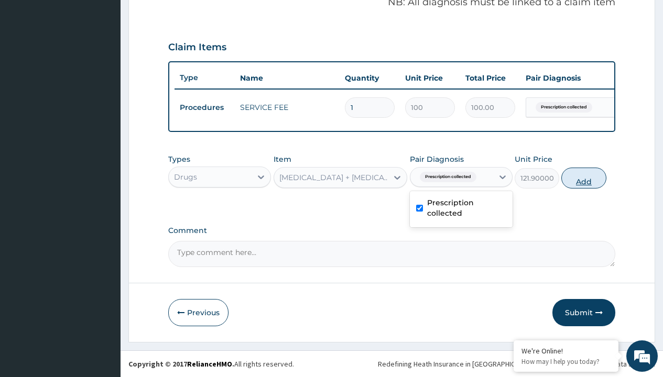
click at [584, 178] on button "Add" at bounding box center [583, 178] width 45 height 21
type input "0"
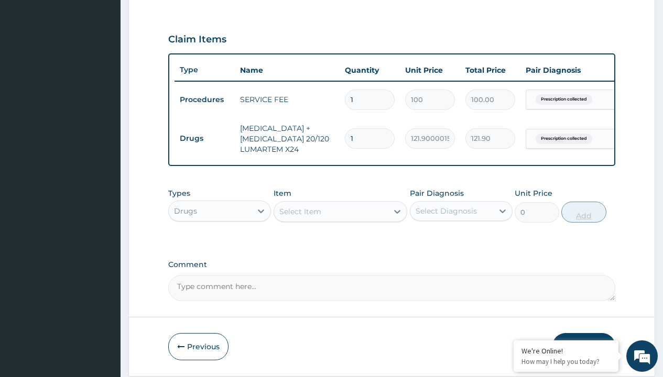
type input "12"
type input "1462.80"
type input "12"
click at [204, 138] on td "Drugs" at bounding box center [204, 138] width 60 height 19
type input "drugs"
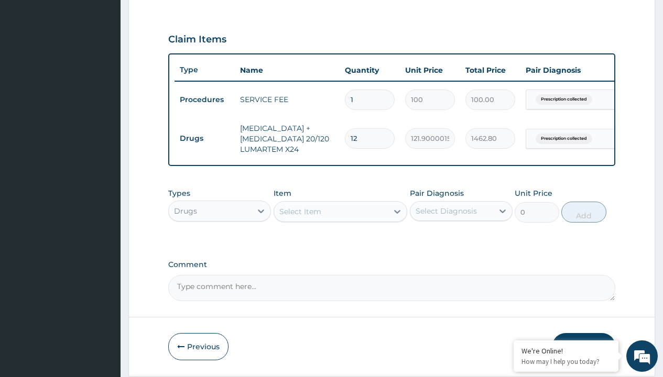
scroll to position [0, 0]
click at [220, 245] on div "Drugs" at bounding box center [219, 237] width 103 height 19
click at [300, 217] on div "Select Item" at bounding box center [300, 211] width 42 height 10
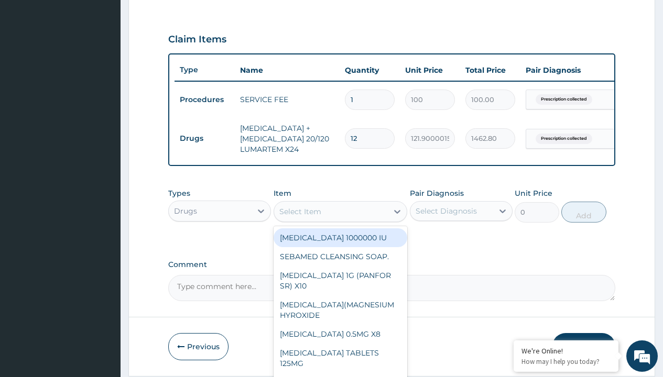
type input "amoxicillin suspension branded"
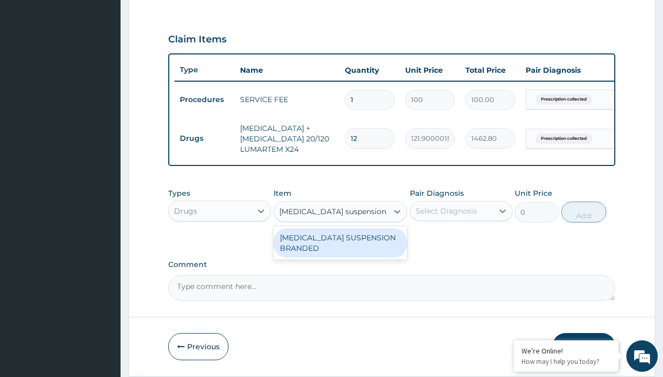
click at [340, 250] on div "[MEDICAL_DATA] SUSPENSION BRANDED" at bounding box center [341, 242] width 134 height 29
type input "5890"
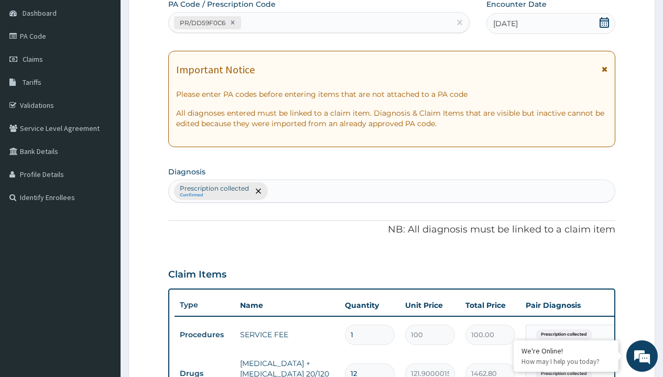
type input "prescription collected"
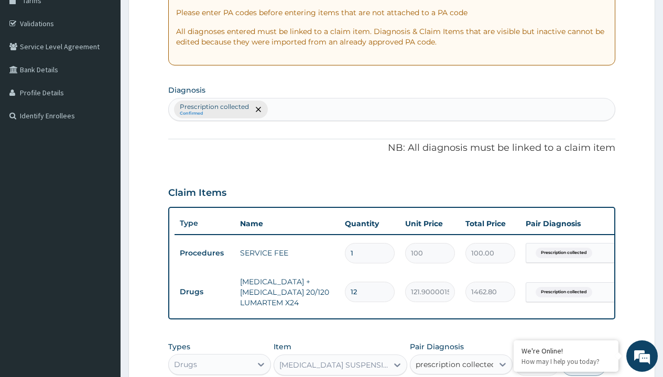
checkbox input "true"
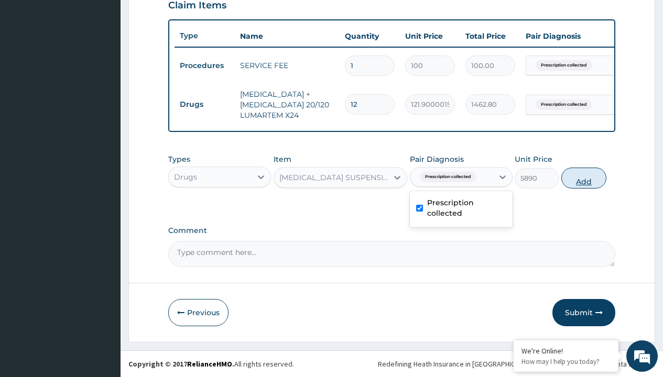
click at [584, 178] on button "Add" at bounding box center [583, 178] width 45 height 21
type input "0"
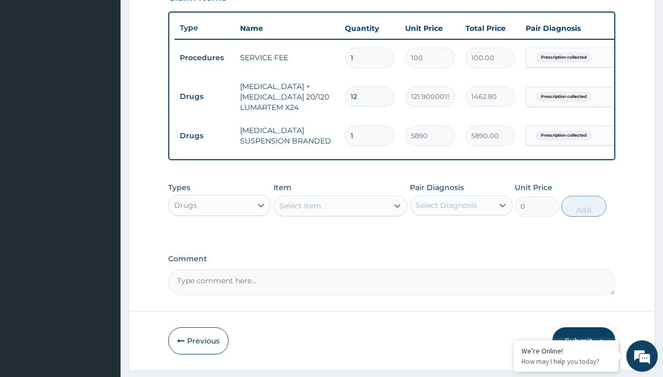
click at [204, 96] on td "Drugs" at bounding box center [204, 96] width 60 height 19
type input "drugs"
click at [220, 239] on div "Drugs" at bounding box center [219, 231] width 103 height 19
click at [300, 211] on div "Select Item" at bounding box center [300, 206] width 42 height 10
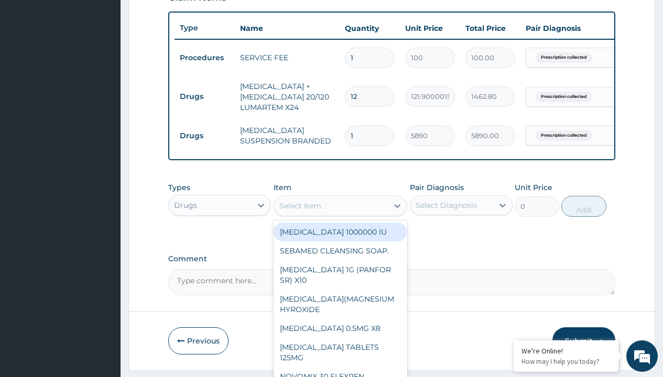
type input "ibuprofen syrup/bott"
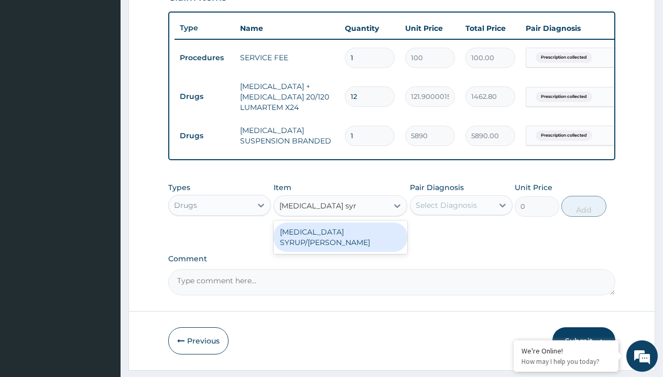
click at [340, 239] on div "[MEDICAL_DATA] SYRUP/[PERSON_NAME]" at bounding box center [341, 237] width 134 height 29
type input "2500"
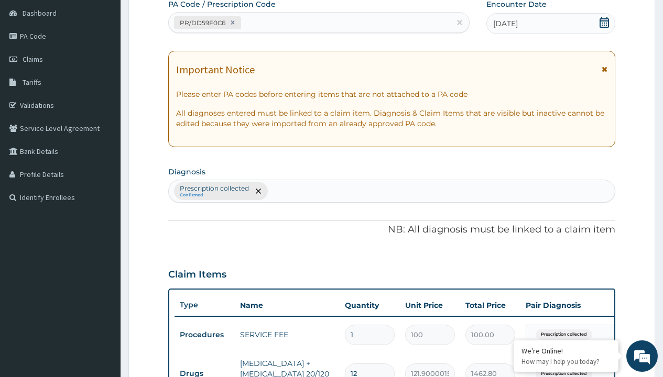
type input "prescription collected"
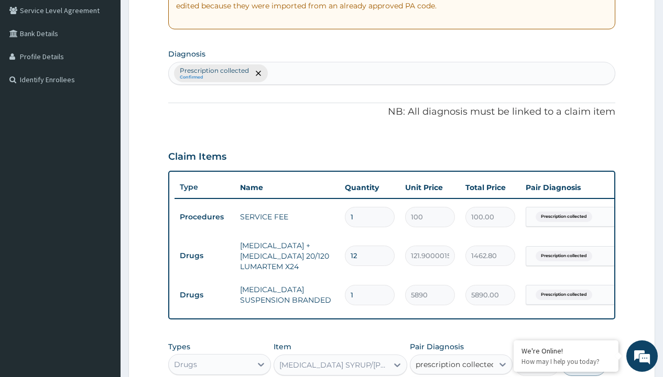
checkbox input "true"
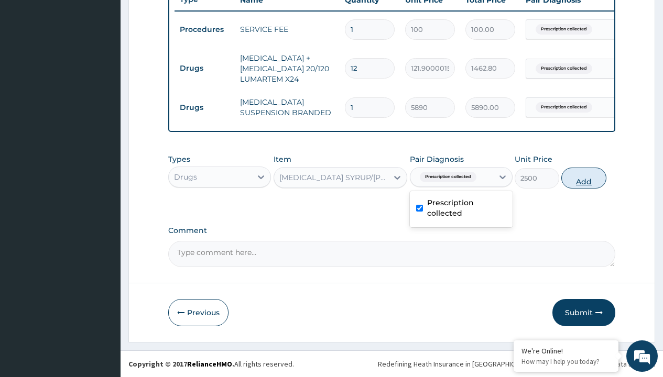
click at [584, 178] on button "Add" at bounding box center [583, 178] width 45 height 21
type input "0"
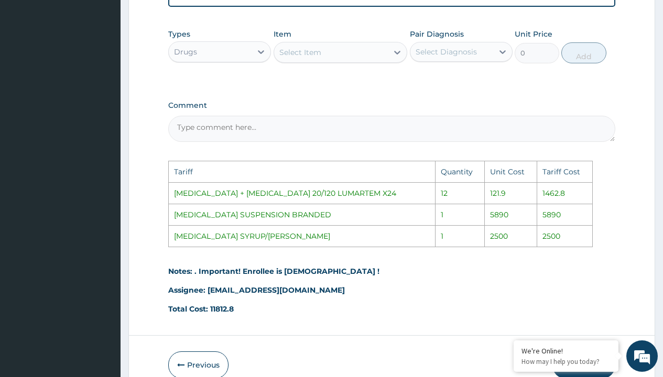
scroll to position [628, 0]
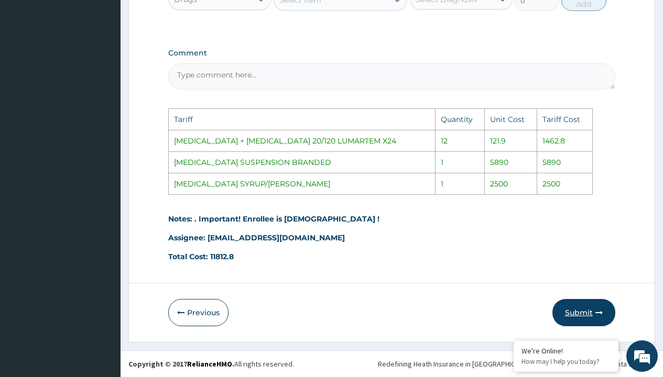
click at [569, 312] on button "Submit" at bounding box center [583, 312] width 63 height 27
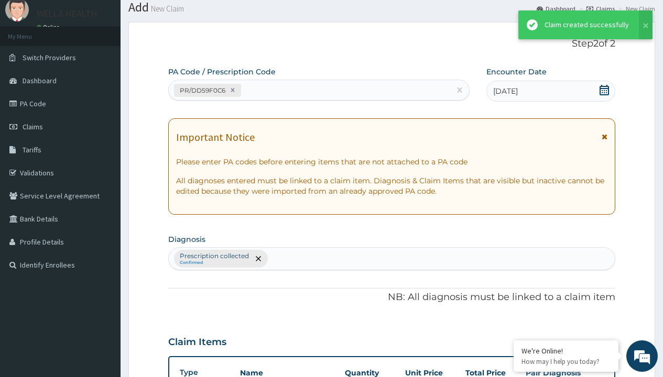
scroll to position [451, 0]
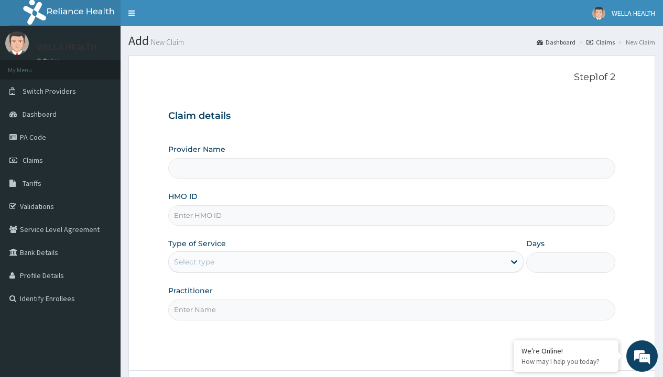
type input "PDM/10015/A"
type input "WellaHealth(TELEMEDICINE)"
type input "PDM/10015/A"
type input "WellaHealth"
click at [194, 262] on div "Select type" at bounding box center [194, 262] width 40 height 10
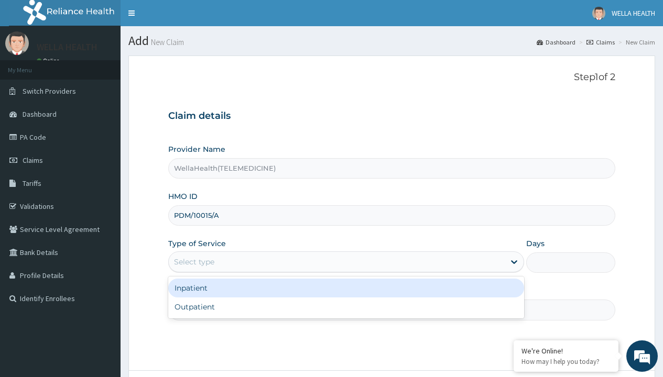
click at [346, 307] on div "Outpatient" at bounding box center [346, 307] width 356 height 19
type input "1"
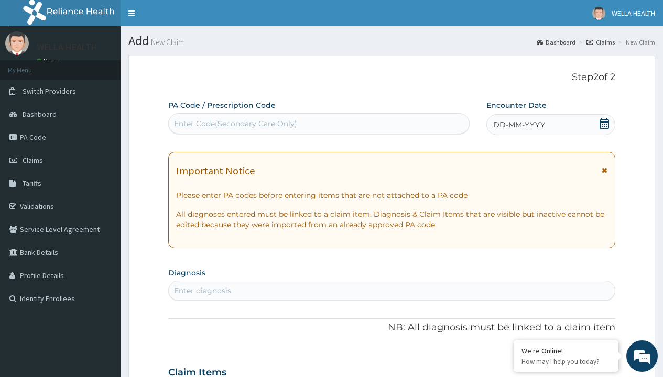
scroll to position [88, 0]
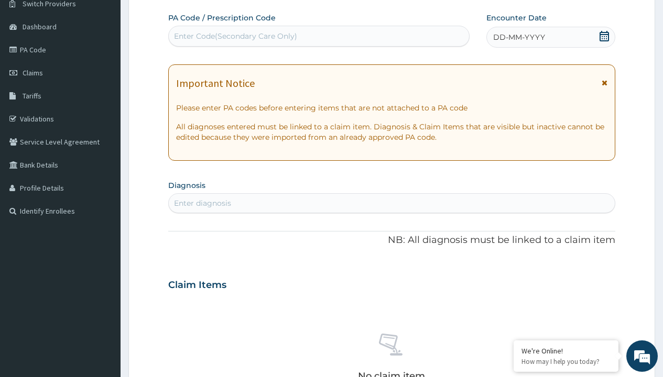
click at [518, 37] on span "DD-MM-YYYY" at bounding box center [519, 37] width 52 height 10
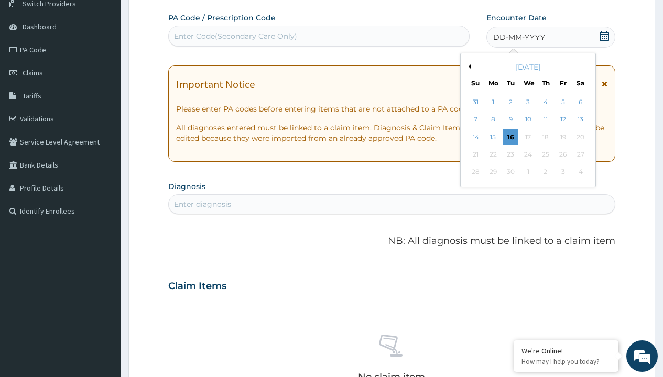
click at [468, 67] on button "Previous Month" at bounding box center [468, 66] width 5 height 5
click at [562, 119] on div "8" at bounding box center [563, 120] width 16 height 16
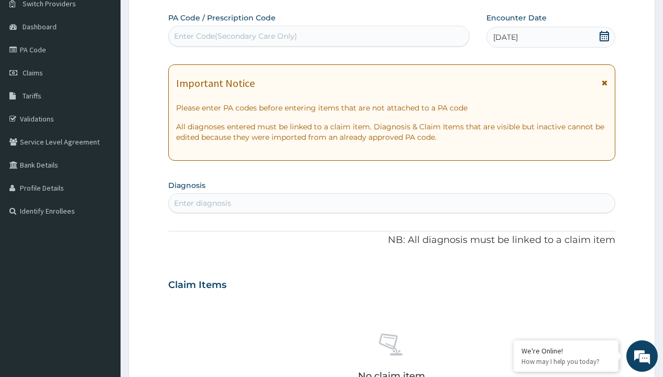
click at [235, 36] on div "Enter Code(Secondary Care Only)" at bounding box center [235, 36] width 123 height 10
type input "PR/B7FA96F3"
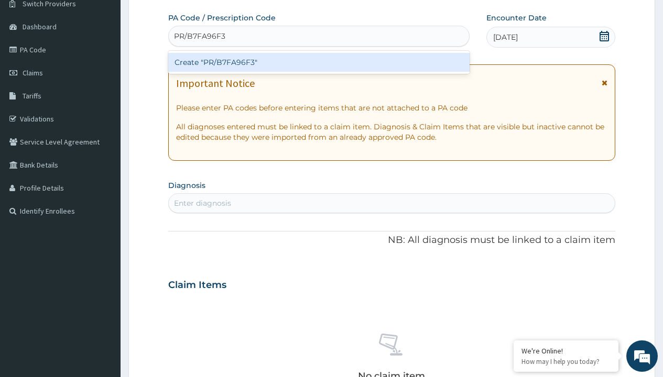
click at [319, 62] on div "Create "PR/B7FA96F3"" at bounding box center [318, 62] width 301 height 19
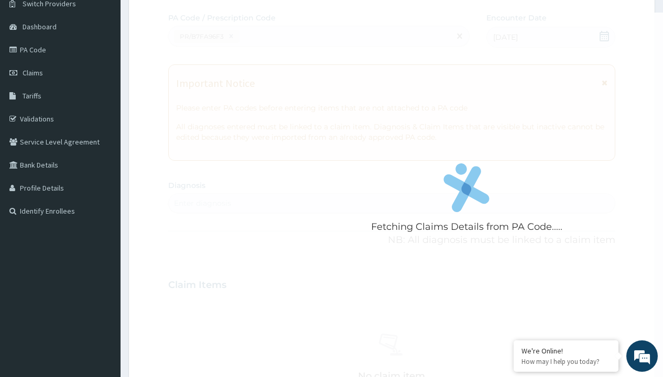
click at [202, 203] on div "Enter diagnosis" at bounding box center [202, 203] width 57 height 10
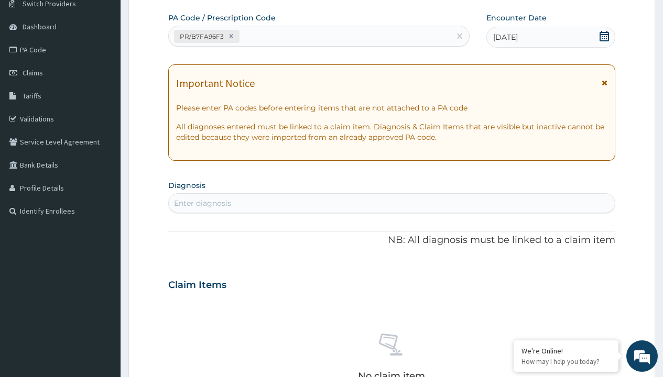
type input "prescription collected"
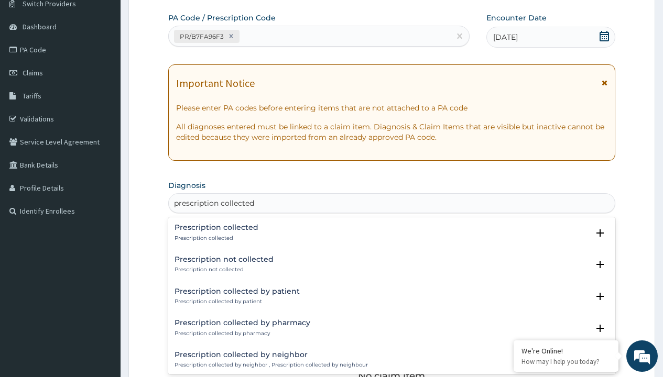
click at [215, 238] on p "Prescription collected" at bounding box center [216, 238] width 84 height 7
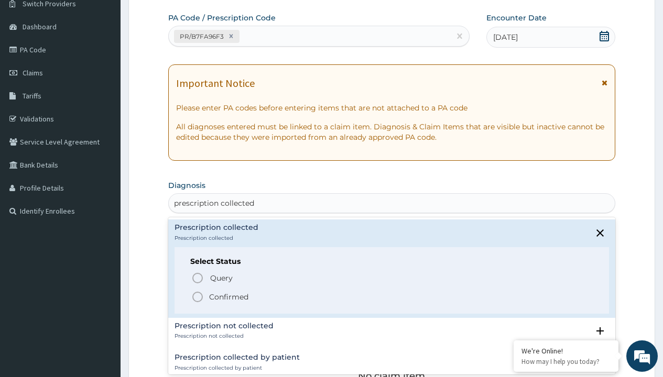
click at [228, 297] on p "Confirmed" at bounding box center [228, 297] width 39 height 10
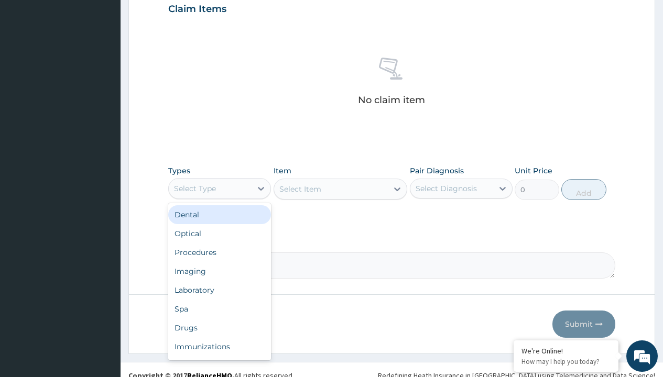
type input "procedures"
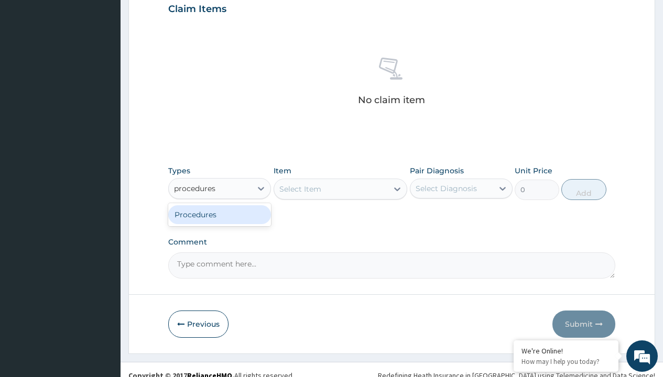
click at [220, 214] on div "Procedures" at bounding box center [219, 214] width 103 height 19
click at [300, 189] on div "Select Item" at bounding box center [300, 189] width 42 height 10
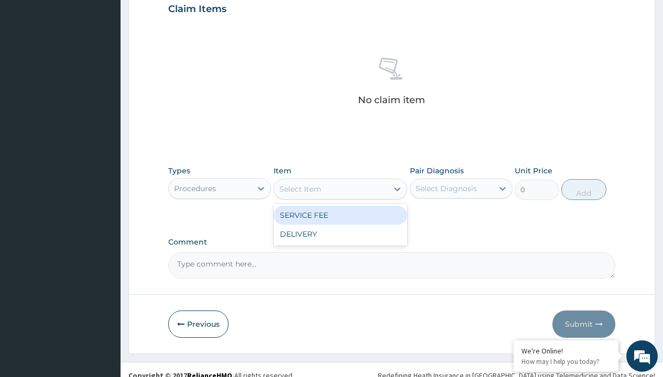
type input "service fee"
click at [340, 215] on div "SERVICE FEE" at bounding box center [341, 215] width 134 height 19
type input "100"
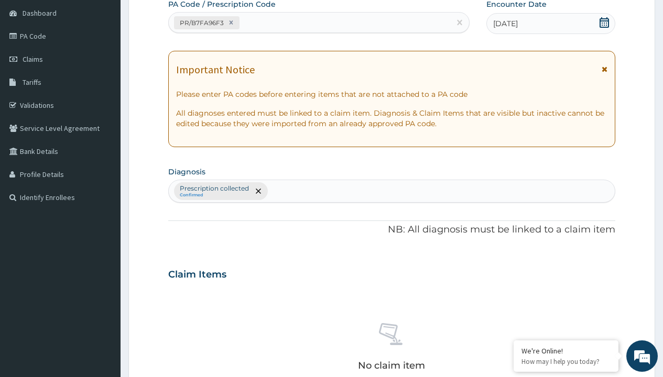
type input "prescription collected"
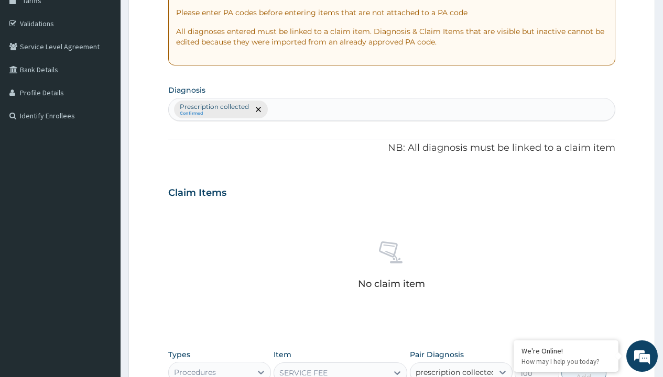
checkbox input "true"
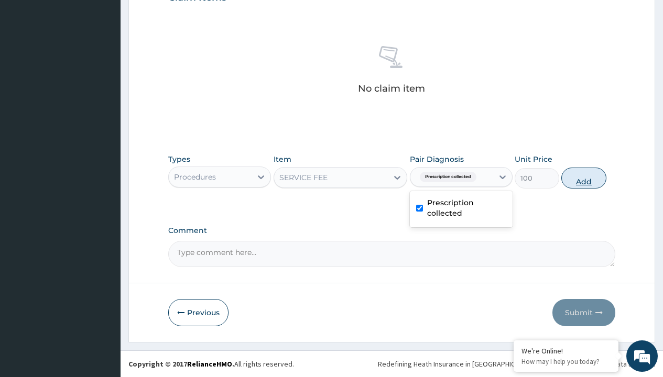
click at [584, 178] on button "Add" at bounding box center [583, 178] width 45 height 21
type input "0"
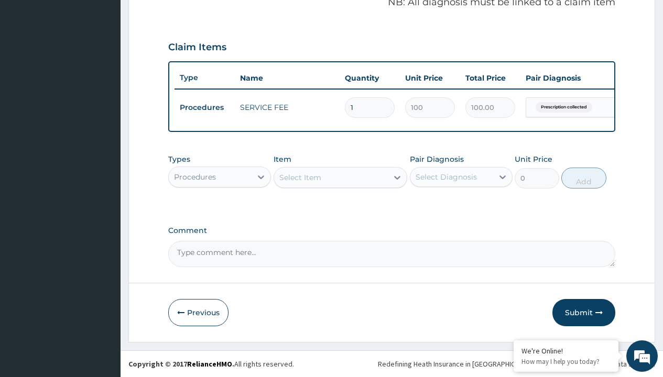
click at [195, 177] on div "Procedures" at bounding box center [195, 177] width 42 height 10
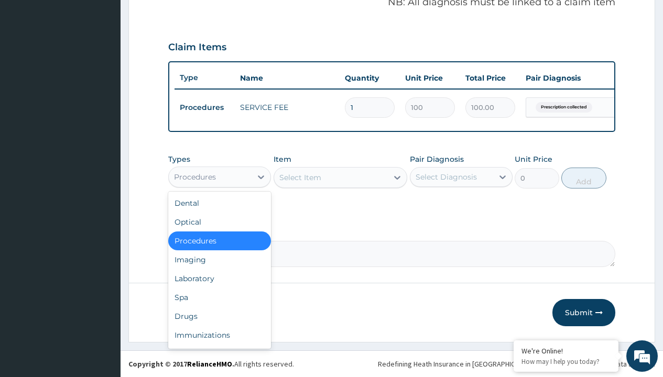
type input "drugs"
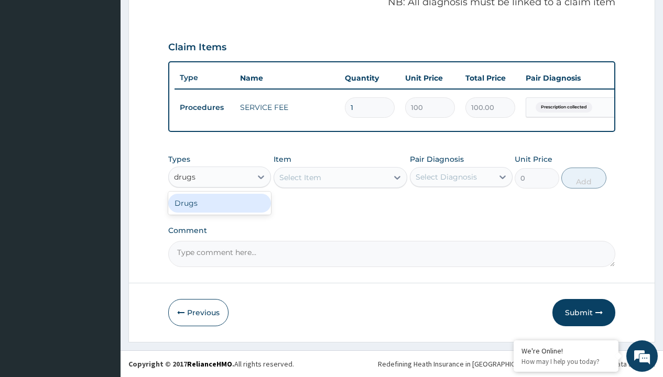
scroll to position [0, 0]
click at [220, 203] on div "Drugs" at bounding box center [219, 203] width 103 height 19
click at [300, 177] on div "Select Item" at bounding box center [341, 177] width 134 height 21
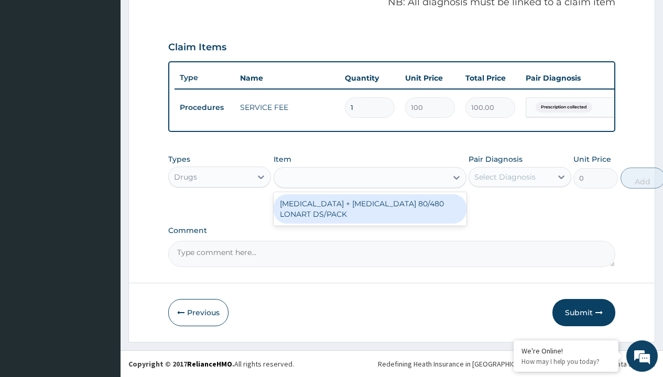
type input "artemether + lumefantrine 80/480 lonart ds/pack"
click at [369, 209] on div "[MEDICAL_DATA] + [MEDICAL_DATA] 80/480 LONART DS/PACK" at bounding box center [370, 208] width 193 height 29
type input "665"
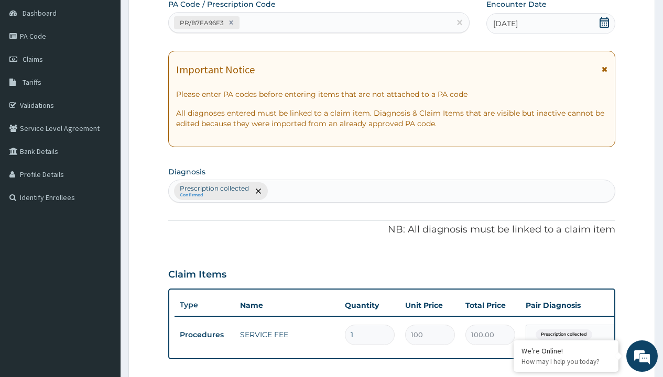
type input "prescription collected"
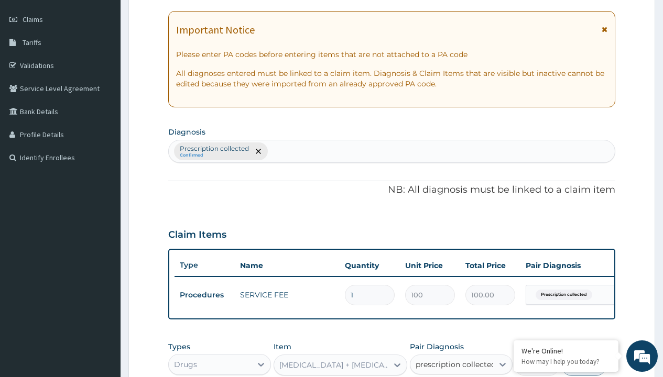
checkbox input "true"
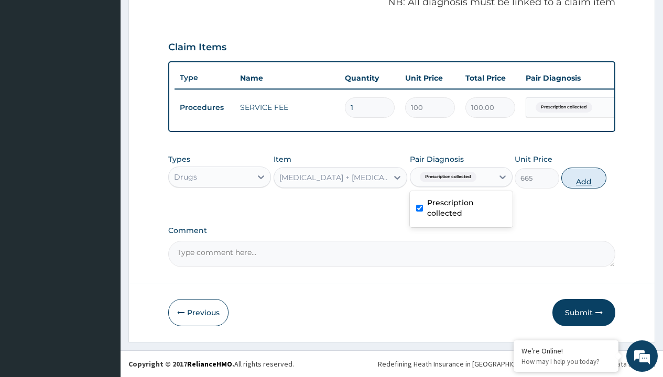
click at [584, 178] on button "Add" at bounding box center [583, 178] width 45 height 21
type input "0"
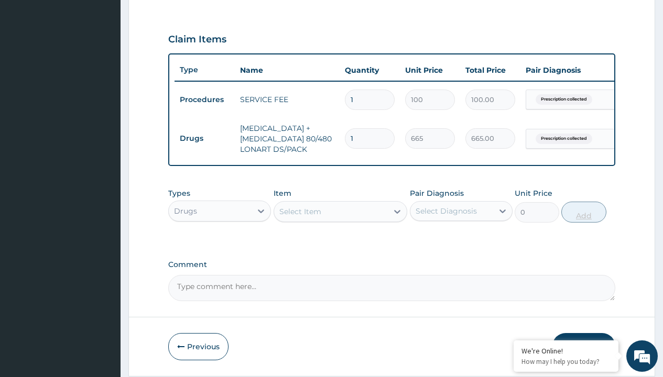
type input "6"
type input "3990.00"
type input "6"
click at [204, 138] on td "Drugs" at bounding box center [204, 138] width 60 height 19
type input "drugs"
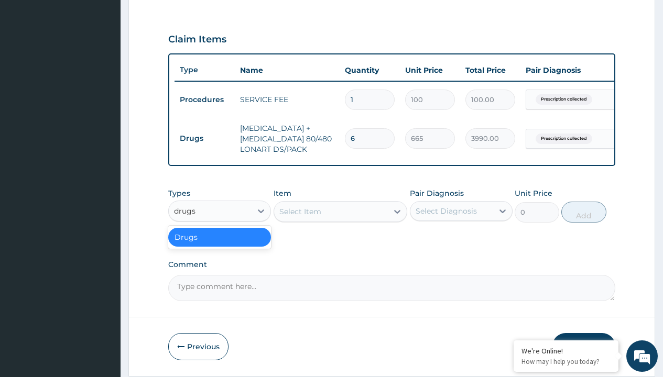
scroll to position [0, 0]
click at [220, 245] on div "Drugs" at bounding box center [219, 237] width 103 height 19
click at [300, 217] on div "Select Item" at bounding box center [300, 211] width 42 height 10
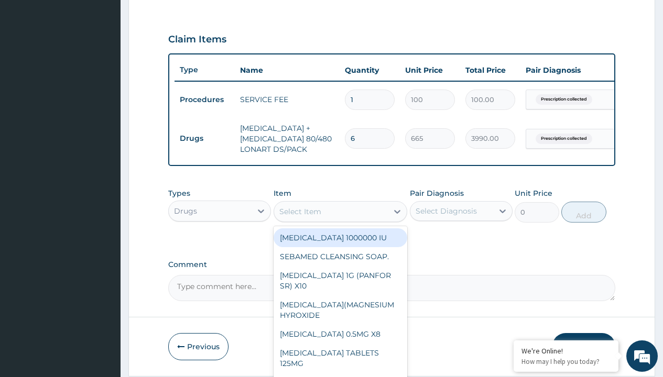
type input "paracetamol 500mg tablet emzor/sach"
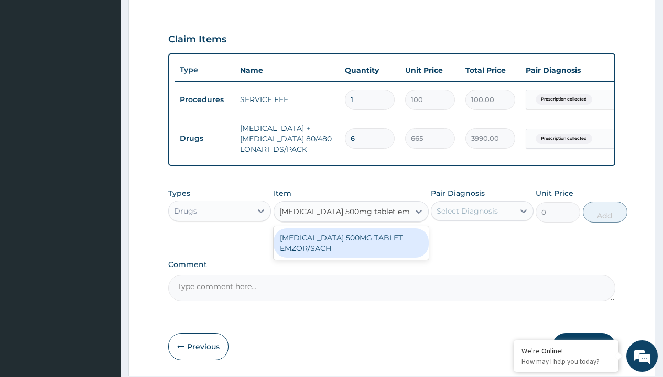
click at [351, 250] on div "[MEDICAL_DATA] 500MG TABLET EMZOR/SACH" at bounding box center [351, 242] width 155 height 29
type input "24"
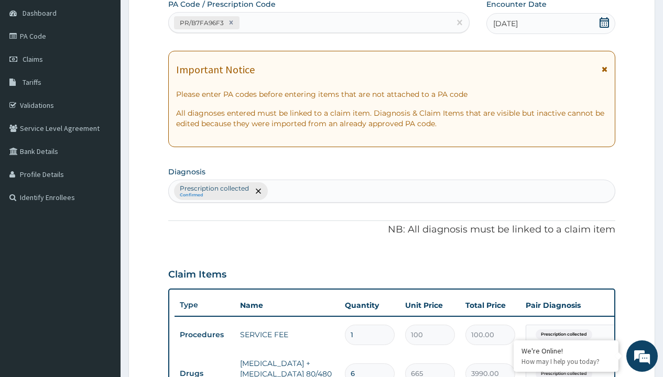
type input "prescription collected"
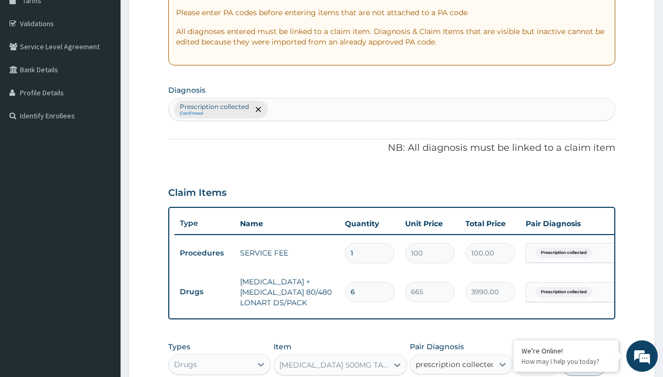
checkbox input "true"
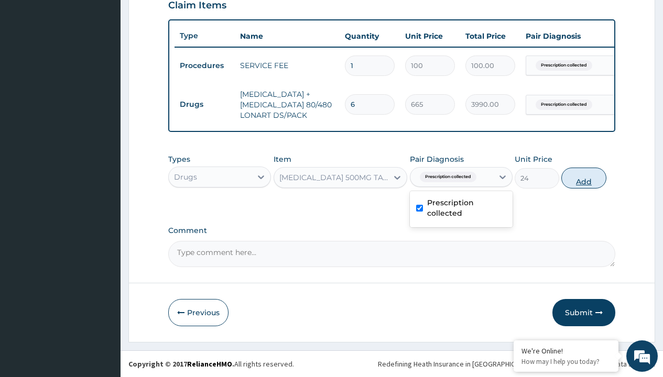
click at [584, 178] on button "Add" at bounding box center [583, 178] width 45 height 21
type input "0"
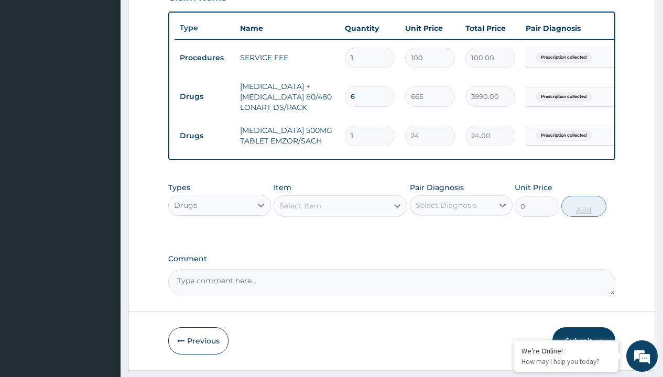
type input "24"
type input "576.00"
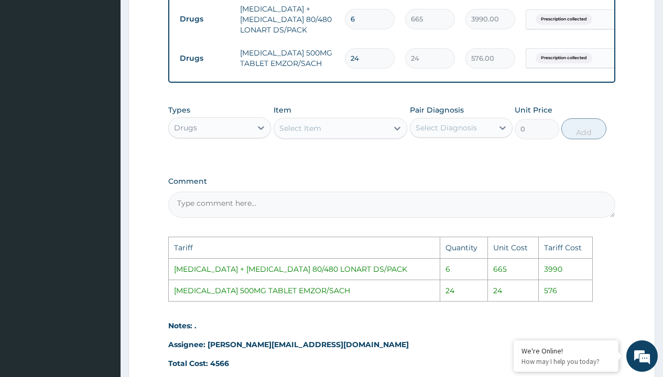
scroll to position [571, 0]
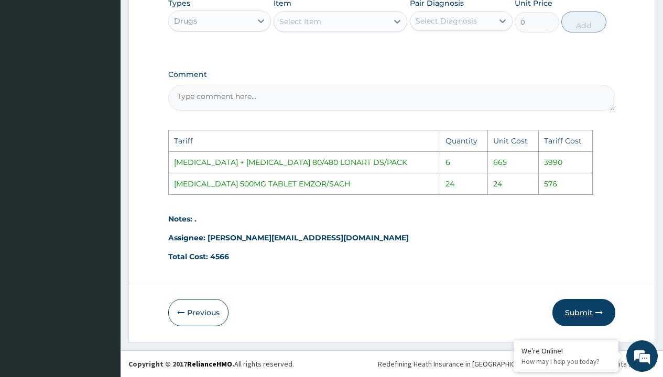
type input "24"
click at [587, 314] on button "Submit" at bounding box center [583, 312] width 63 height 27
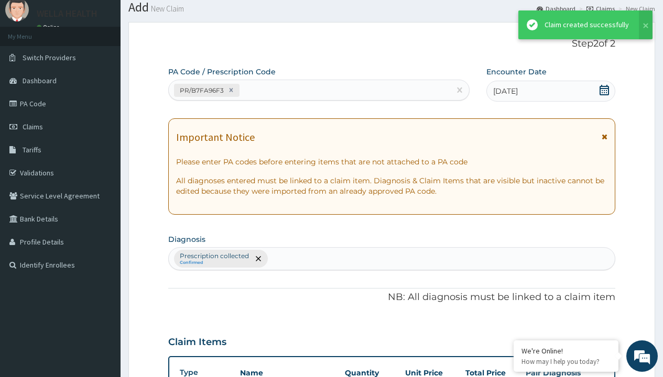
scroll to position [414, 0]
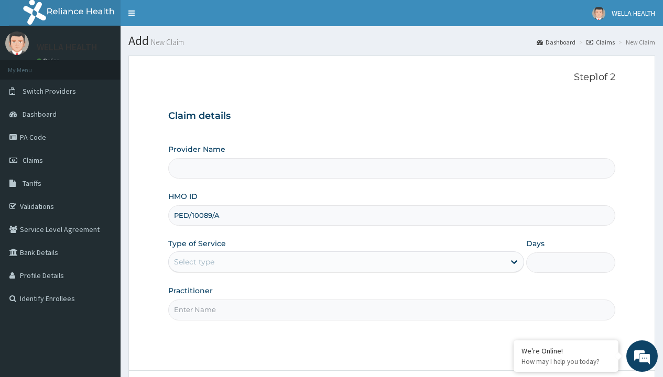
type input "PED/10089/A"
type input "WellaHealth"
type input "WellaHealth(TELEMEDICINE)"
type input "WellaHealth"
click at [194, 262] on div "Select type" at bounding box center [194, 262] width 40 height 10
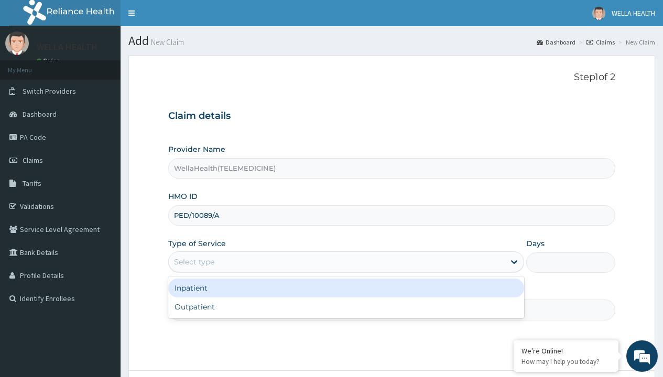
click at [346, 307] on div "Outpatient" at bounding box center [346, 307] width 356 height 19
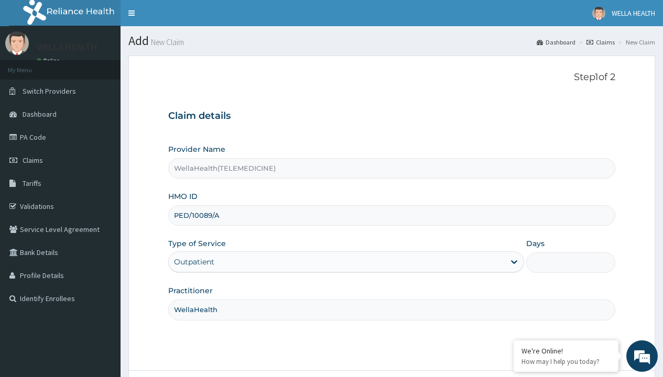
type input "1"
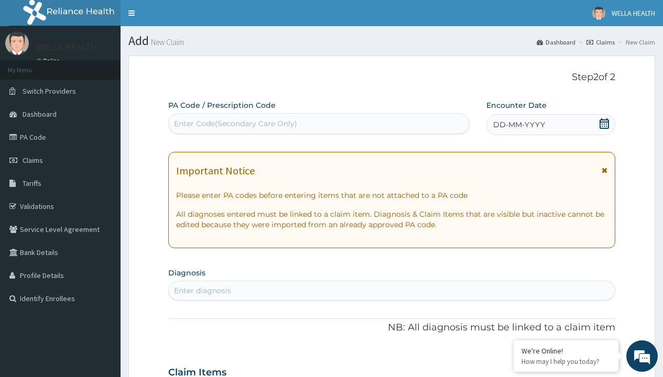
scroll to position [88, 0]
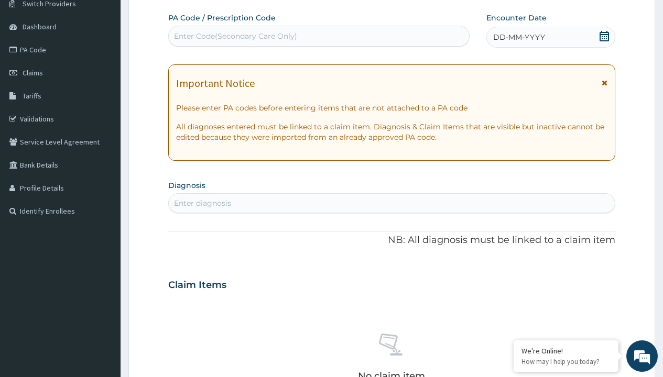
click at [518, 37] on span "DD-MM-YYYY" at bounding box center [519, 37] width 52 height 10
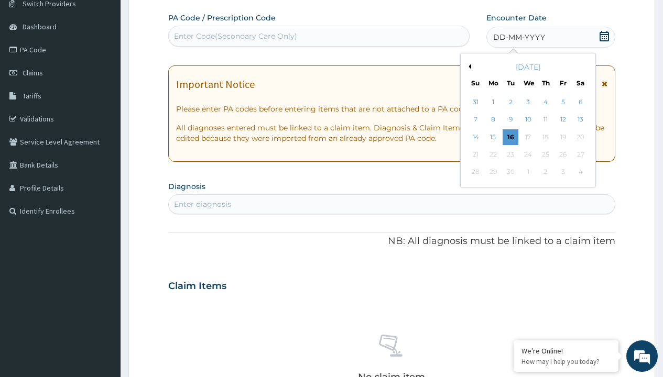
click at [468, 67] on button "Previous Month" at bounding box center [468, 66] width 5 height 5
click at [562, 119] on div "8" at bounding box center [563, 120] width 16 height 16
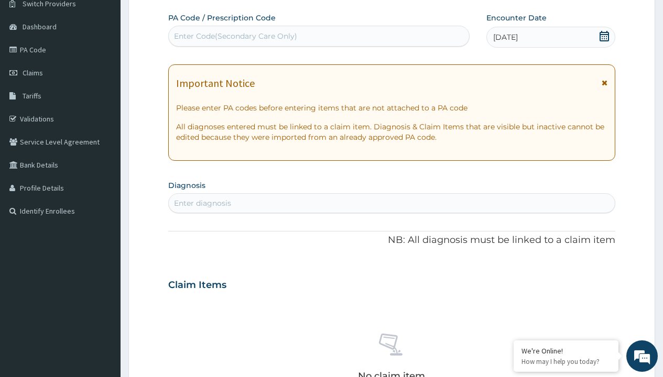
click at [235, 36] on div "Enter Code(Secondary Care Only)" at bounding box center [235, 36] width 123 height 10
type input "PR/138BF405"
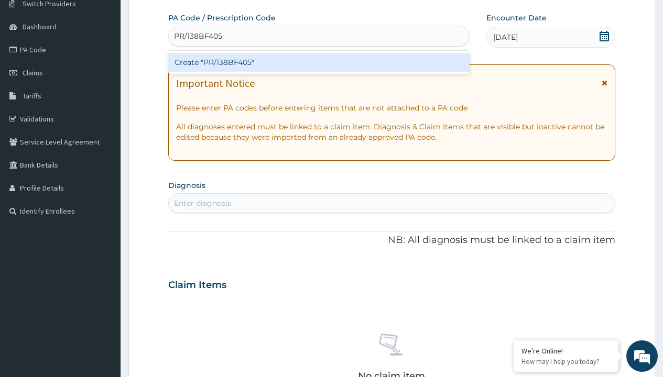
scroll to position [0, 0]
click at [319, 62] on div "Create "PR/138BF405"" at bounding box center [318, 62] width 301 height 19
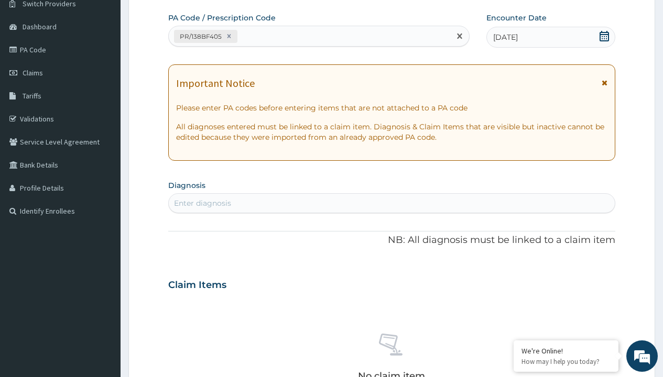
click at [202, 203] on div "Enter diagnosis" at bounding box center [202, 203] width 57 height 10
type input "prescription collected"
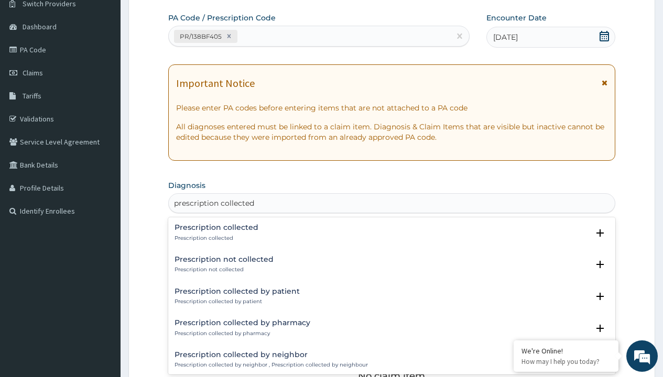
click at [215, 238] on p "Prescription collected" at bounding box center [216, 238] width 84 height 7
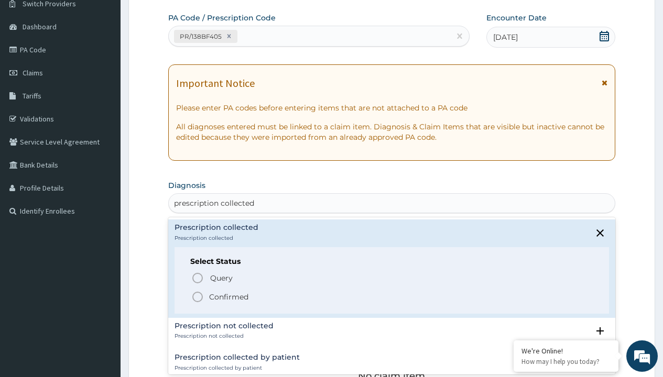
click at [228, 297] on p "Confirmed" at bounding box center [228, 297] width 39 height 10
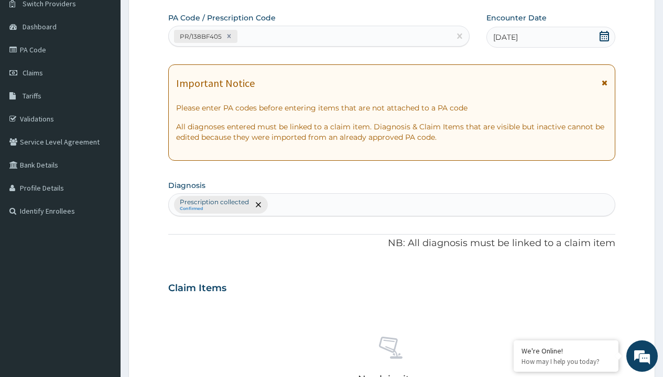
scroll to position [367, 0]
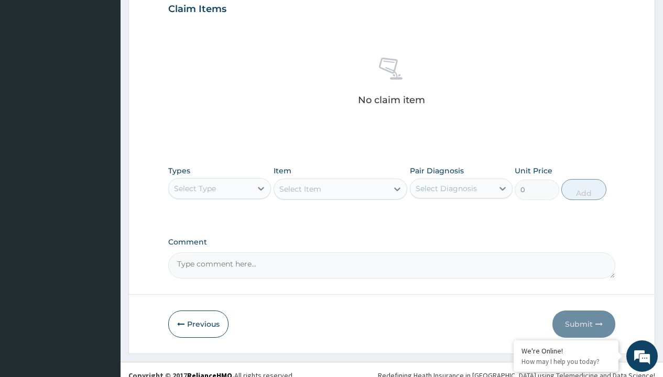
click at [195, 188] on div "Select Type" at bounding box center [195, 188] width 42 height 10
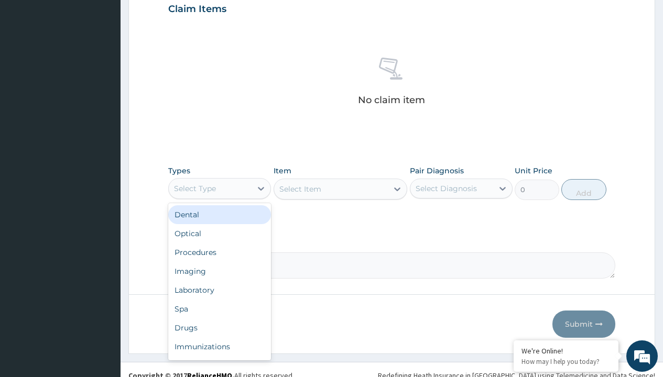
type input "procedures"
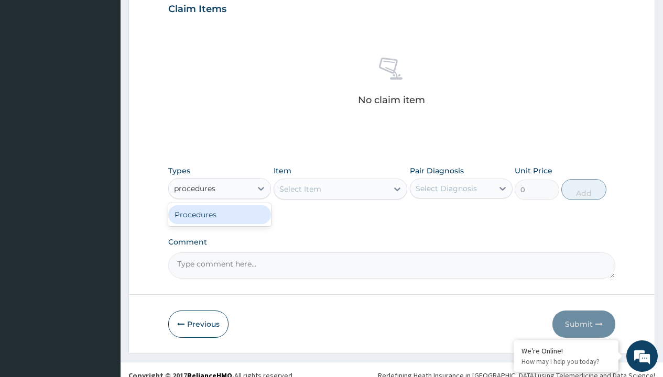
click at [220, 214] on div "Procedures" at bounding box center [219, 214] width 103 height 19
click at [300, 189] on div "Select Item" at bounding box center [300, 189] width 42 height 10
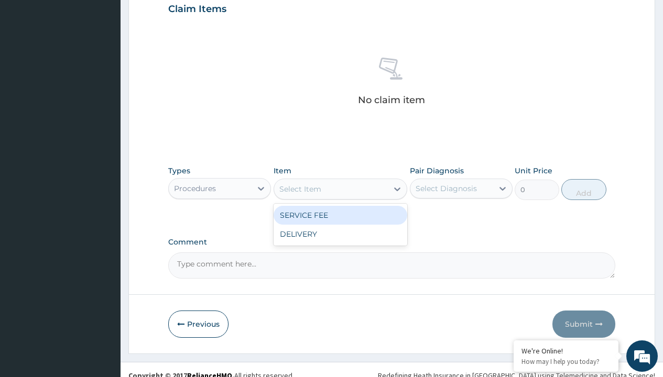
type input "service fee"
click at [340, 215] on div "SERVICE FEE" at bounding box center [341, 215] width 134 height 19
type input "100"
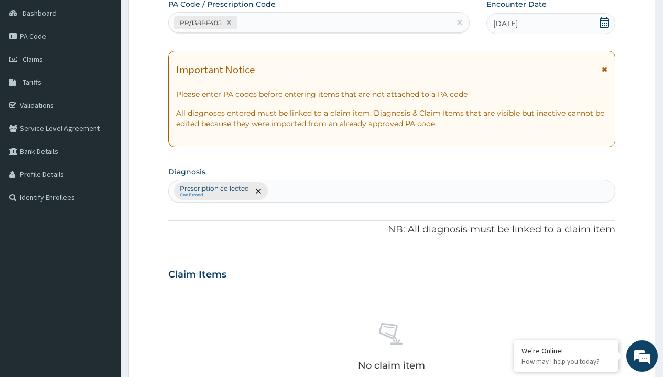
type input "prescription collected"
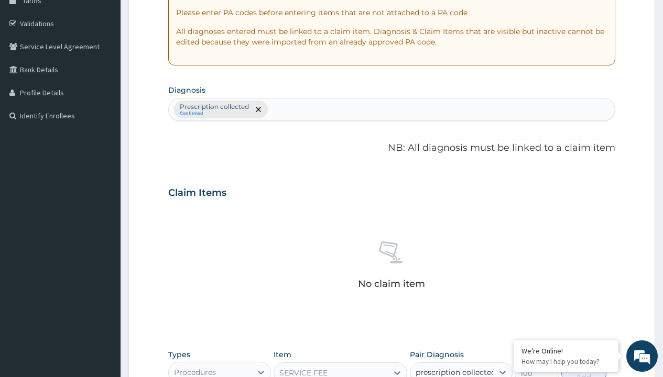
checkbox input "true"
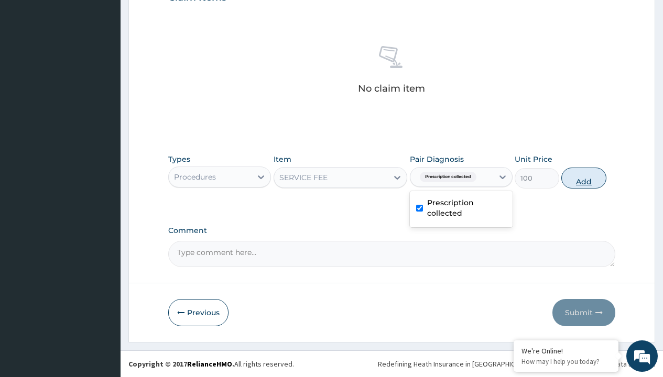
click at [584, 178] on button "Add" at bounding box center [583, 178] width 45 height 21
type input "0"
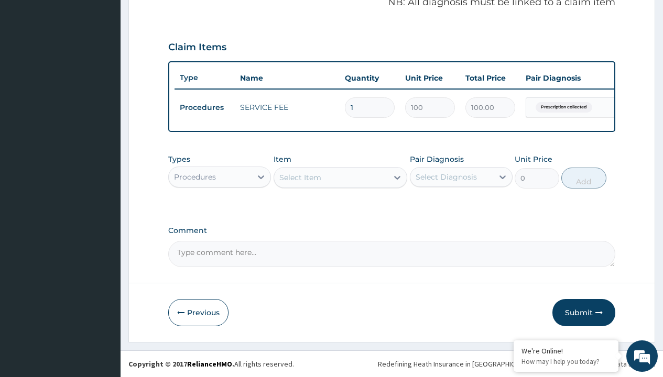
click at [195, 177] on div "Procedures" at bounding box center [195, 177] width 42 height 10
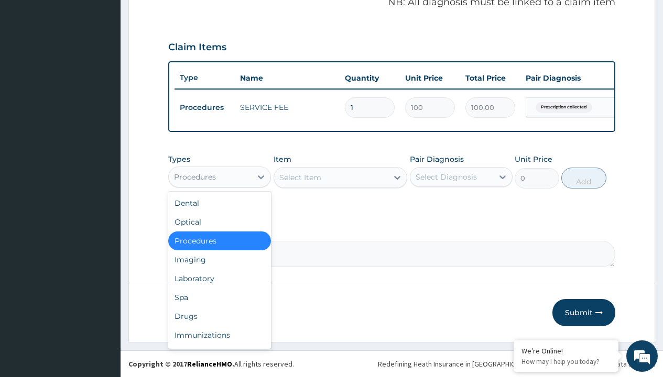
type input "drugs"
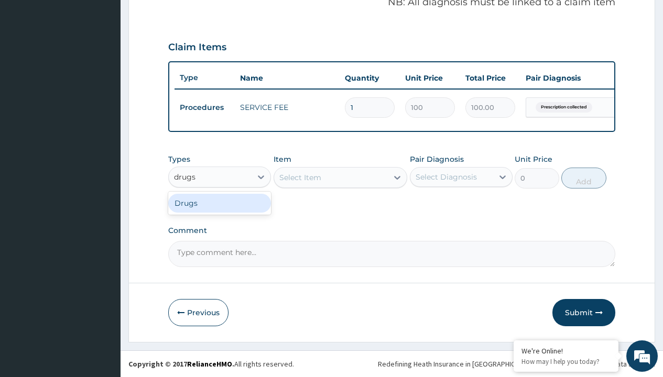
scroll to position [0, 0]
click at [220, 203] on div "Drugs" at bounding box center [219, 203] width 103 height 19
click at [300, 177] on div "Select Item" at bounding box center [341, 177] width 134 height 21
type input "[MEDICAL_DATA] 400mg loxagyl/sach"
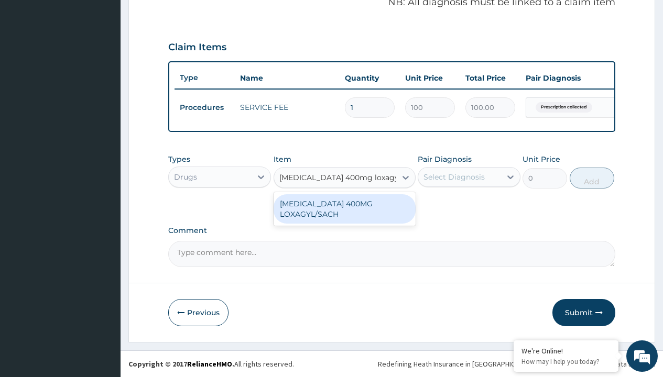
click at [344, 209] on div "[MEDICAL_DATA] 400MG LOXAGYL/SACH" at bounding box center [345, 208] width 142 height 29
type input "80"
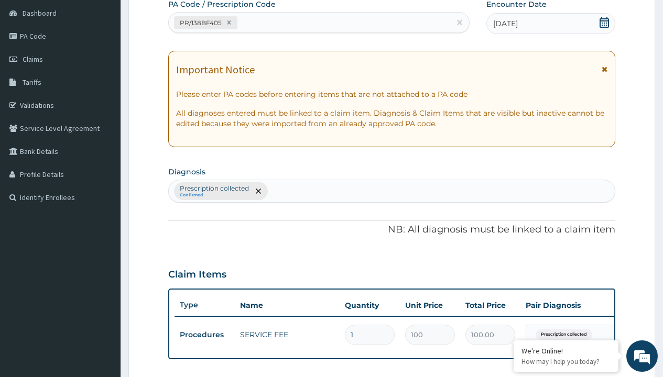
type input "prescription collected"
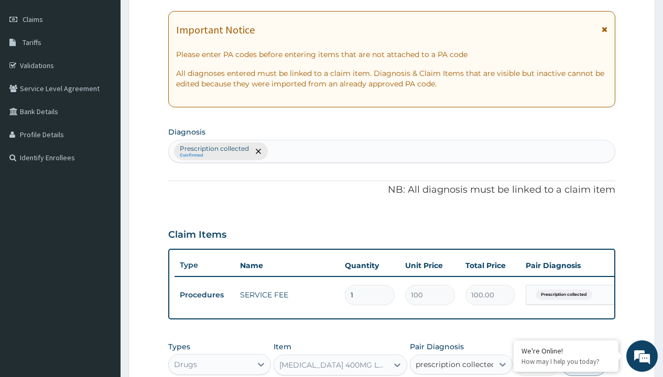
checkbox input "true"
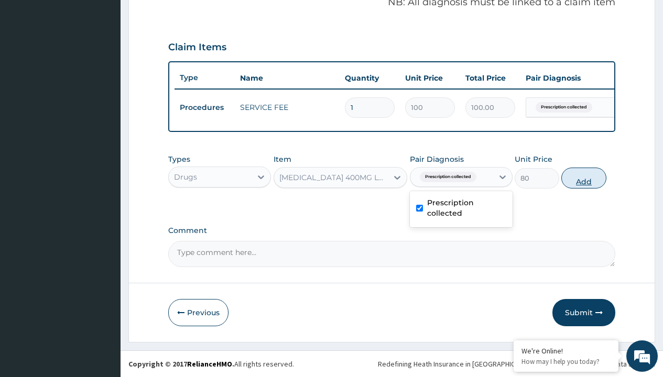
click at [584, 178] on button "Add" at bounding box center [583, 178] width 45 height 21
type input "0"
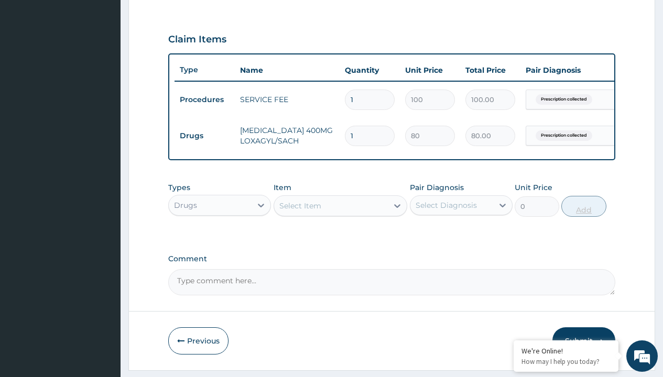
type input "20"
type input "1600.00"
type input "20"
click at [204, 136] on td "Drugs" at bounding box center [204, 135] width 60 height 19
type input "drugs"
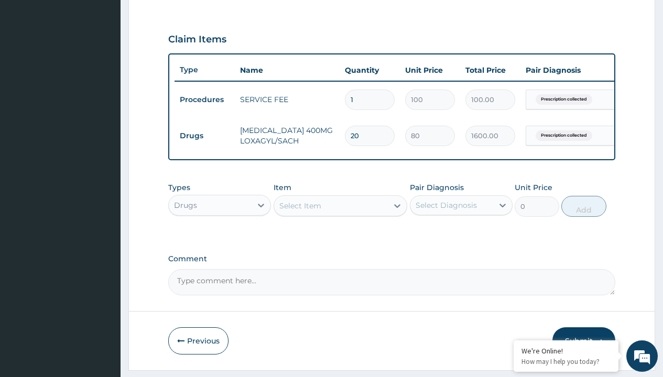
scroll to position [0, 0]
click at [220, 239] on div "Drugs" at bounding box center [219, 231] width 103 height 19
click at [300, 211] on div "Select Item" at bounding box center [300, 206] width 42 height 10
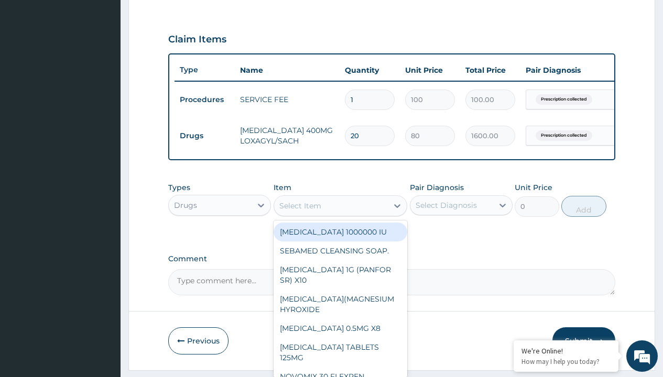
type input "amatem softgel forte tablets 80/480/pack"
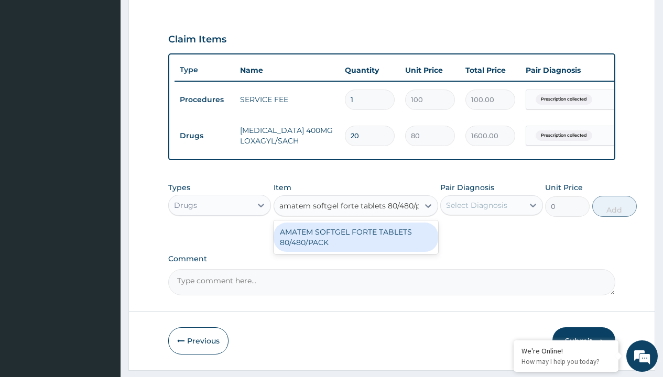
click at [355, 245] on div "AMATEM SOFTGEL FORTE TABLETS 80/480/PACK" at bounding box center [356, 237] width 165 height 29
type input "601.7000122070312"
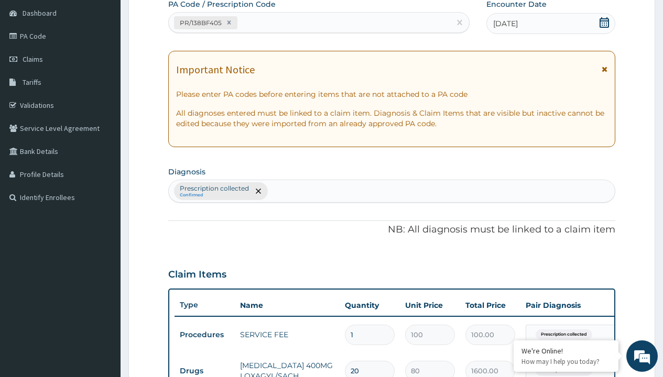
type input "prescription collected"
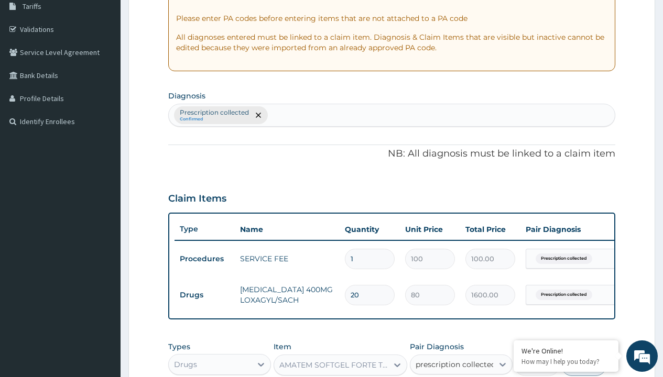
checkbox input "true"
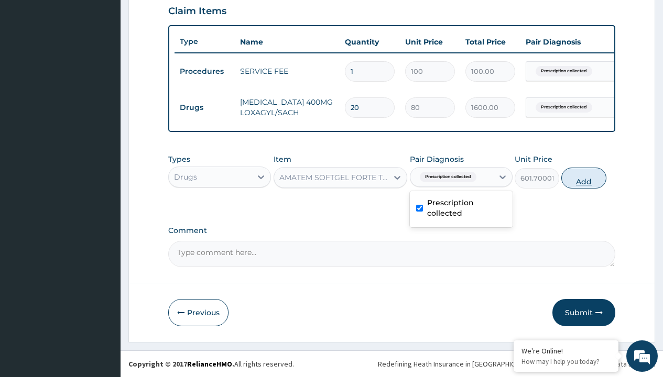
click at [584, 178] on button "Add" at bounding box center [583, 178] width 45 height 21
type input "0"
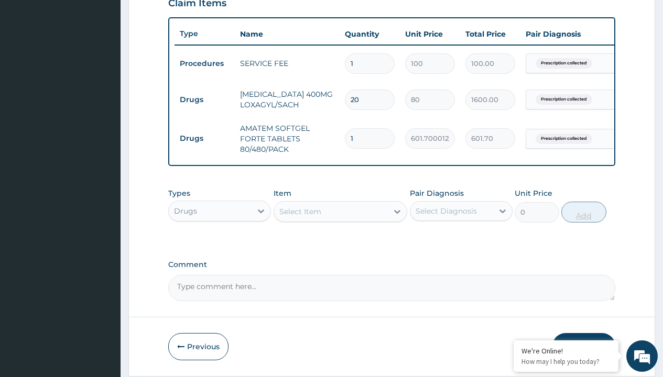
type input "6"
type input "3610.20"
type input "6"
click at [204, 100] on td "Drugs" at bounding box center [204, 99] width 60 height 19
type input "drugs"
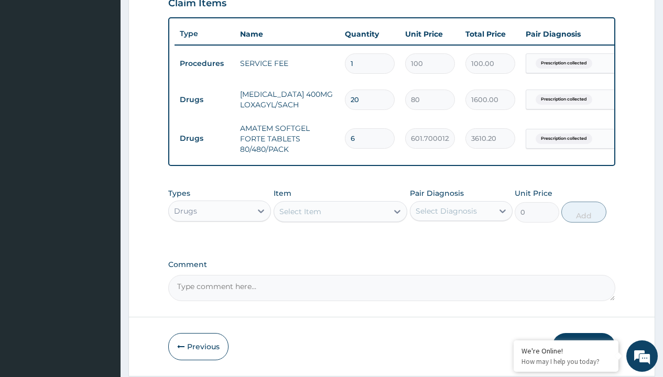
scroll to position [0, 0]
click at [220, 245] on div "Drugs" at bounding box center [219, 237] width 103 height 19
click at [300, 217] on div "Select Item" at bounding box center [300, 211] width 42 height 10
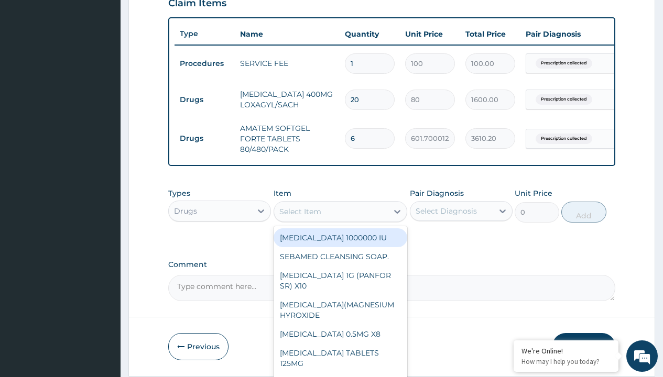
type input "ors/sachet"
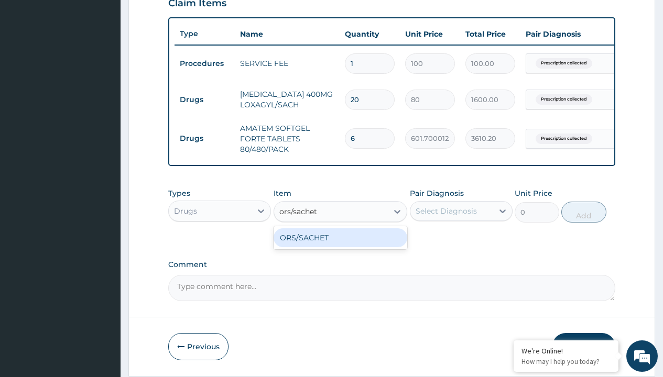
click at [340, 245] on div "ORS/SACHET" at bounding box center [341, 237] width 134 height 19
type input "600"
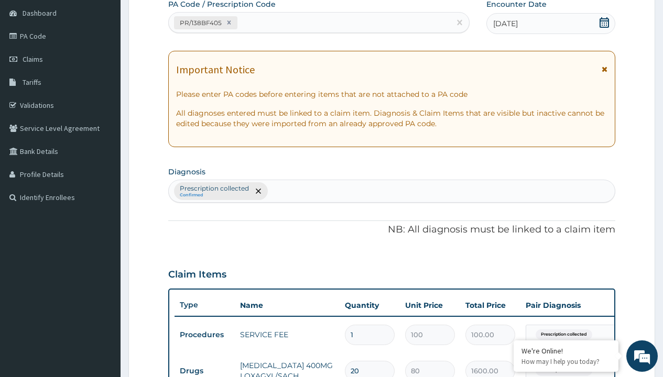
type input "prescription collected"
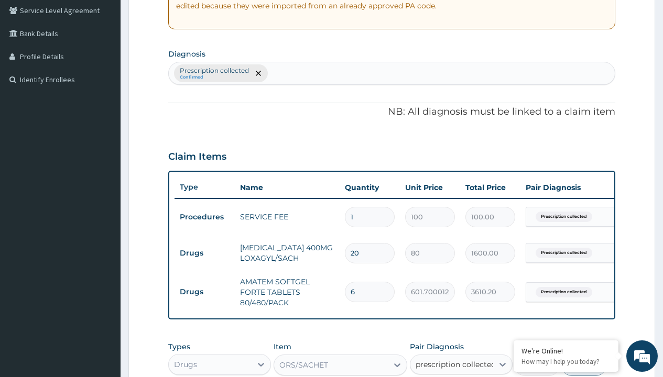
checkbox input "true"
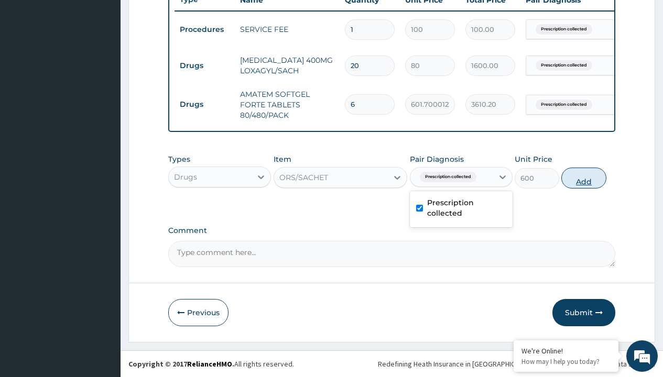
click at [584, 178] on button "Add" at bounding box center [583, 178] width 45 height 21
type input "0"
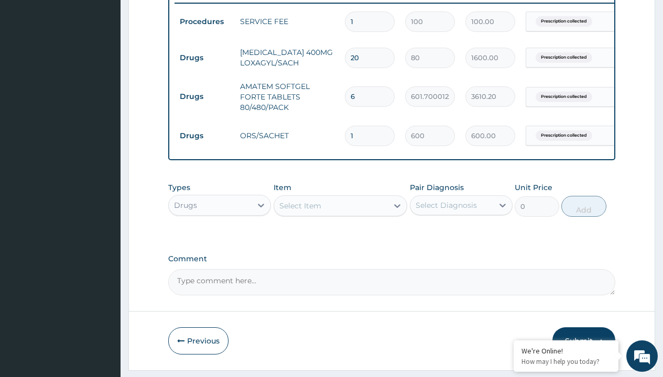
click at [204, 58] on td "Drugs" at bounding box center [204, 57] width 60 height 19
type input "drugs"
click at [220, 239] on div "Drugs" at bounding box center [219, 231] width 103 height 19
click at [300, 211] on div "Select Item" at bounding box center [300, 206] width 42 height 10
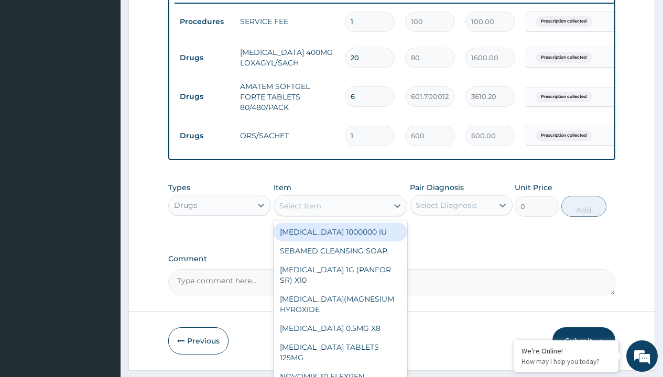
type input "paracetamol 1g tab x 10/sach"
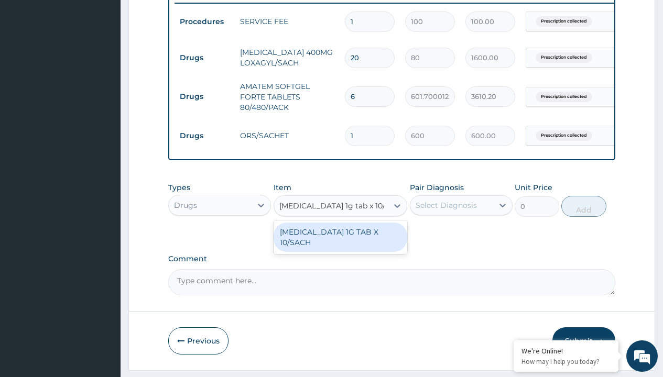
click at [340, 245] on div "[MEDICAL_DATA] 1G TAB X 10/SACH" at bounding box center [341, 237] width 134 height 29
type input "164"
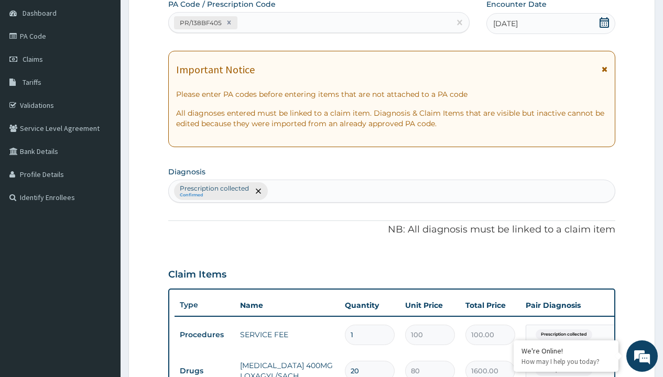
type input "prescription collected"
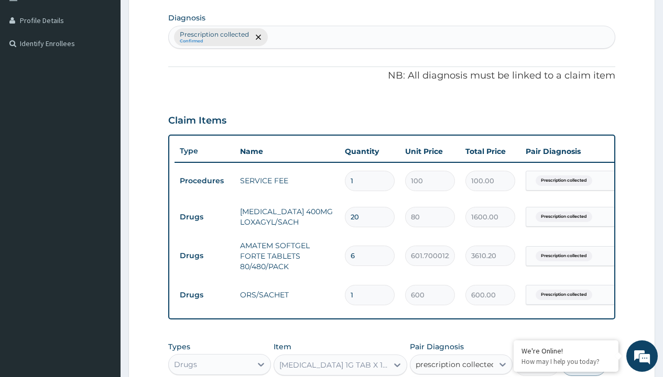
checkbox input "true"
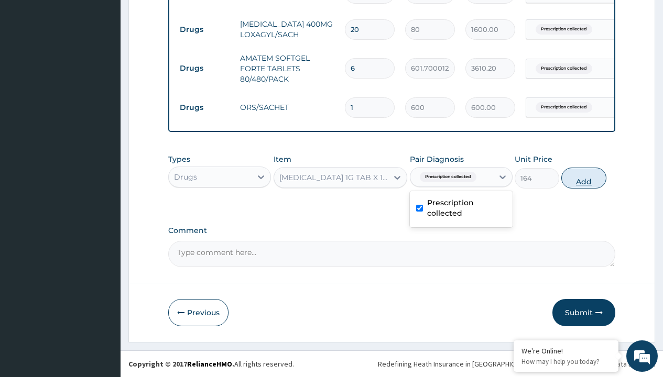
click at [584, 178] on button "Add" at bounding box center [583, 178] width 45 height 21
type input "0"
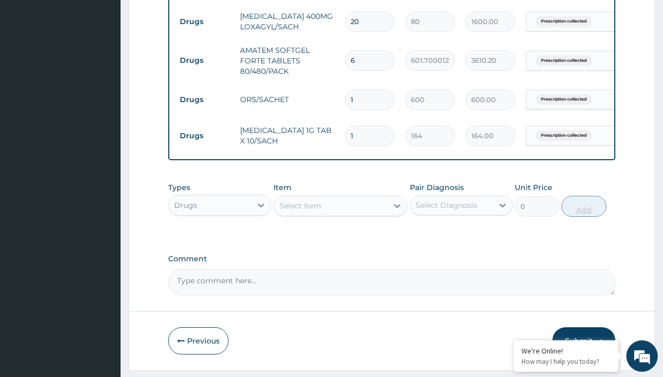
type input "10"
type input "1640.00"
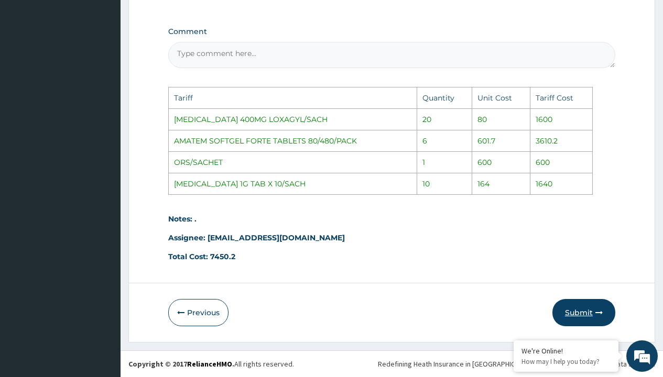
type input "10"
click at [584, 314] on button "Submit" at bounding box center [583, 312] width 63 height 27
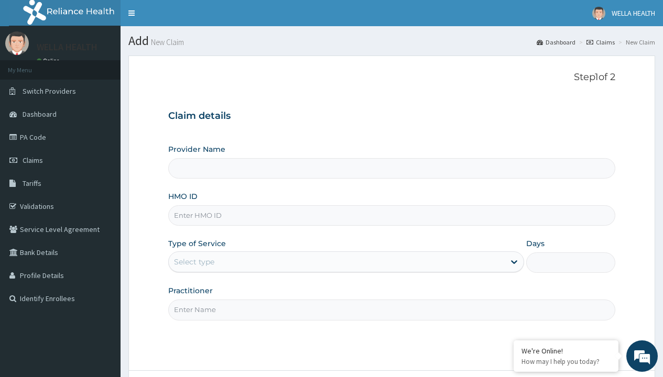
type input "PEP/10076/A"
type input "WellaHealth(TELEMEDICINE)"
type input "PEP/10076/A"
type input "WellaHealth"
click at [194, 262] on div "Select type" at bounding box center [194, 262] width 40 height 10
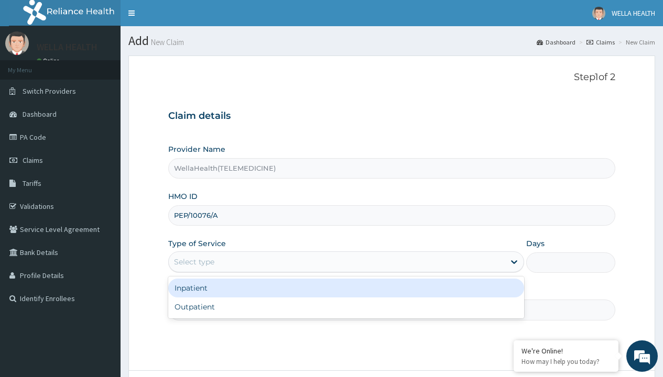
click at [346, 307] on div "Outpatient" at bounding box center [346, 307] width 356 height 19
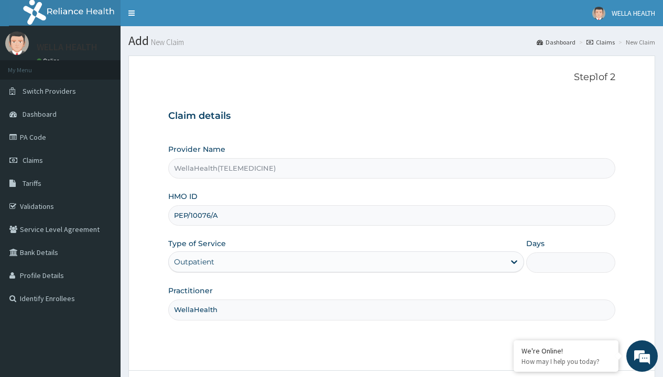
type input "1"
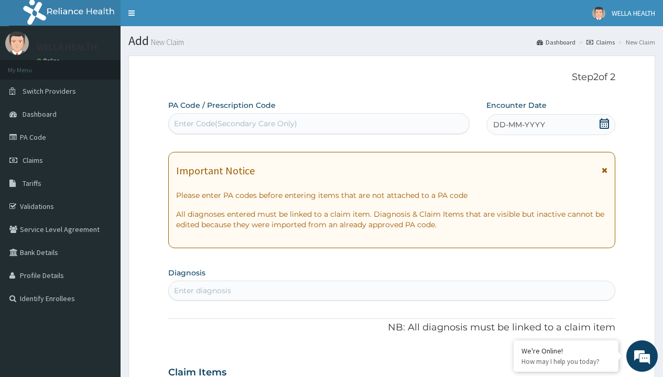
scroll to position [88, 0]
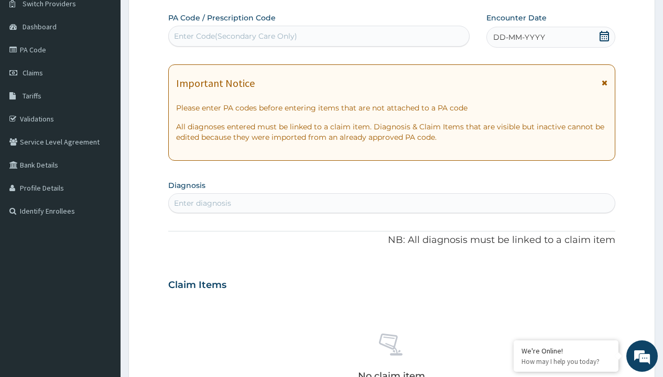
click at [518, 37] on span "DD-MM-YYYY" at bounding box center [519, 37] width 52 height 10
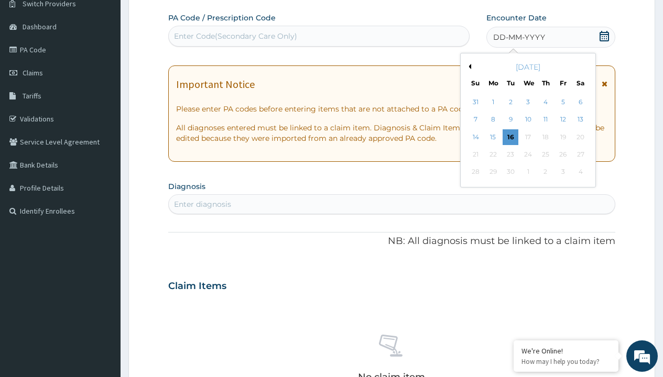
click at [468, 67] on button "Previous Month" at bounding box center [468, 66] width 5 height 5
click at [562, 119] on div "8" at bounding box center [563, 120] width 16 height 16
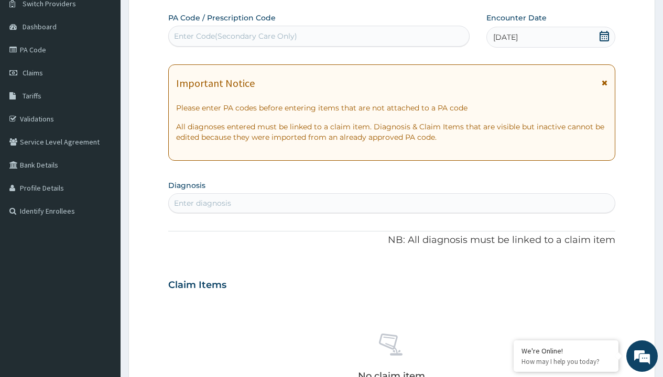
click at [235, 36] on div "Enter Code(Secondary Care Only)" at bounding box center [235, 36] width 123 height 10
type input "PR/60884AC4"
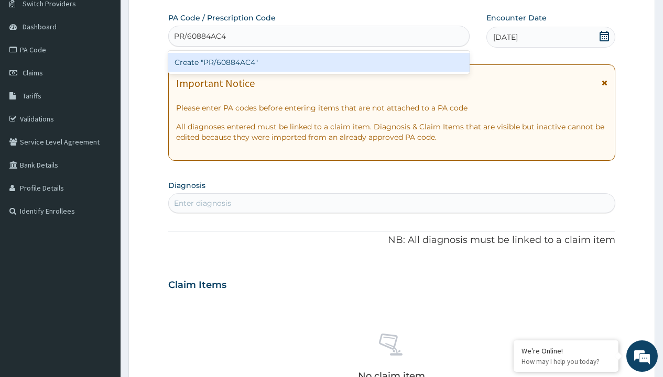
click at [319, 62] on div "Create "PR/60884AC4"" at bounding box center [318, 62] width 301 height 19
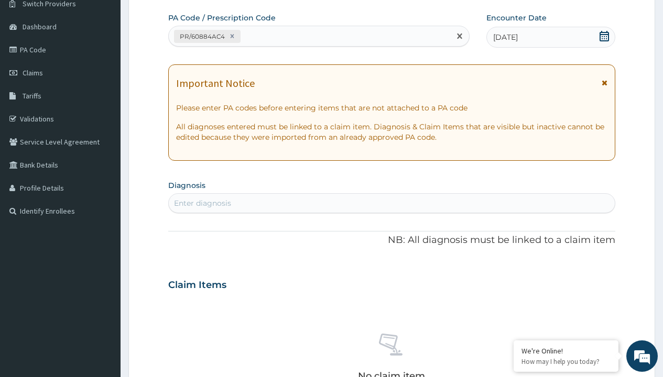
click at [425, 310] on div "No claim item" at bounding box center [391, 359] width 447 height 121
click at [202, 203] on div "Enter diagnosis" at bounding box center [202, 203] width 57 height 10
type input "prescription collected"
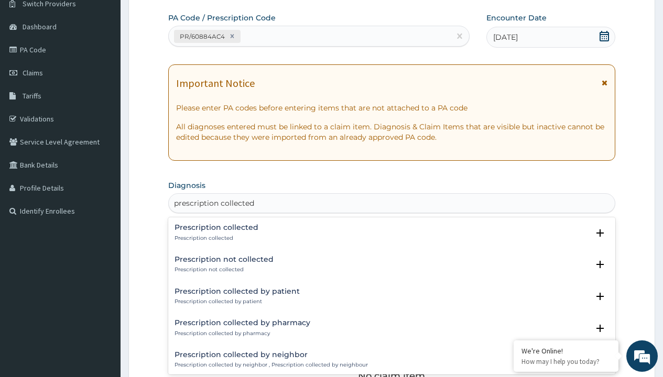
click at [215, 238] on p "Prescription collected" at bounding box center [216, 238] width 84 height 7
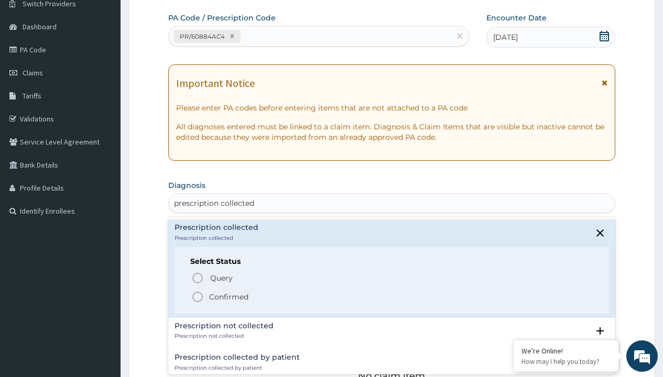
click at [228, 297] on p "Confirmed" at bounding box center [228, 297] width 39 height 10
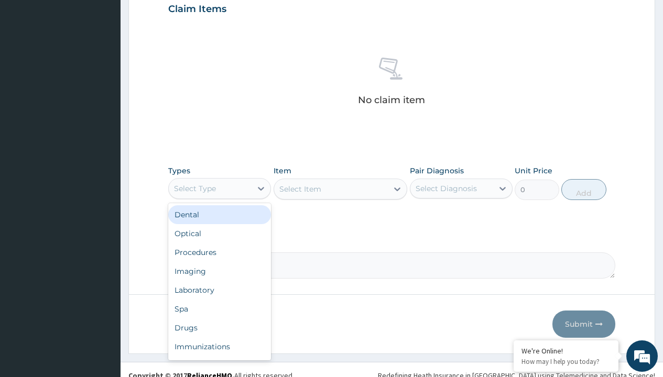
type input "procedures"
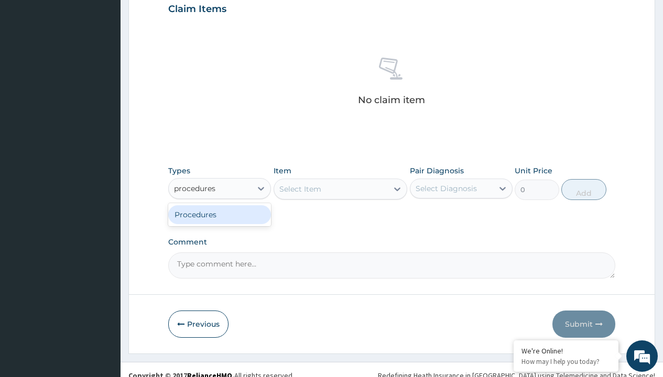
click at [220, 214] on div "Procedures" at bounding box center [219, 214] width 103 height 19
click at [300, 189] on div "Select Item" at bounding box center [300, 189] width 42 height 10
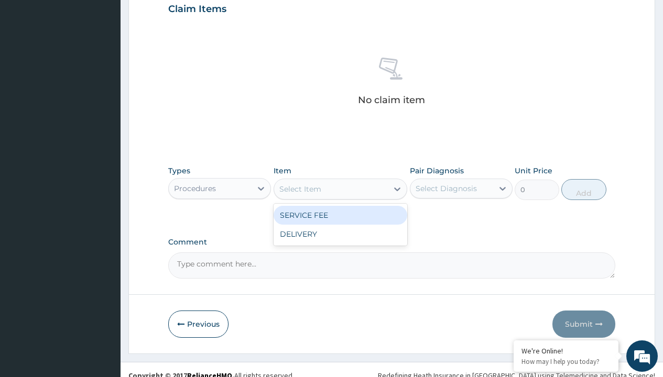
type input "service fee"
click at [340, 215] on div "SERVICE FEE" at bounding box center [341, 215] width 134 height 19
type input "100"
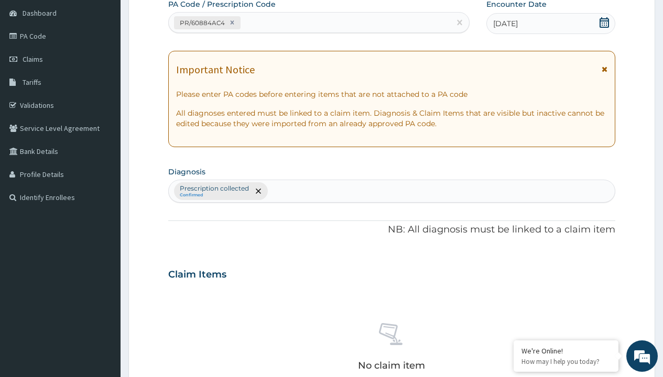
type input "prescription collected"
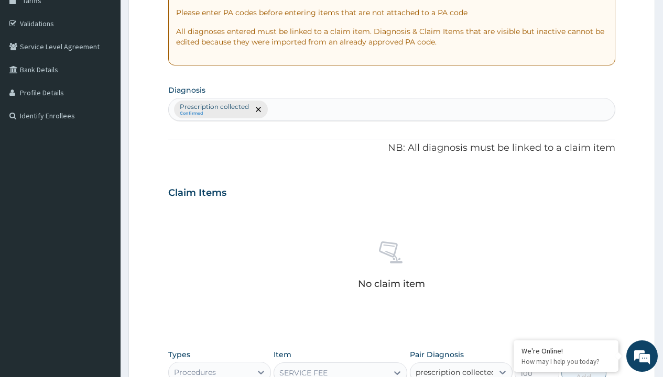
checkbox input "true"
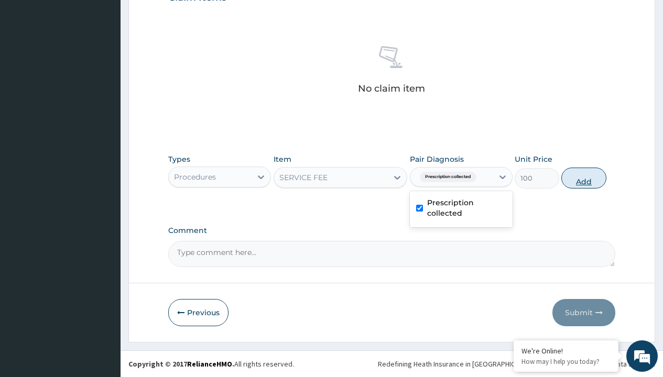
click at [584, 178] on button "Add" at bounding box center [583, 178] width 45 height 21
type input "0"
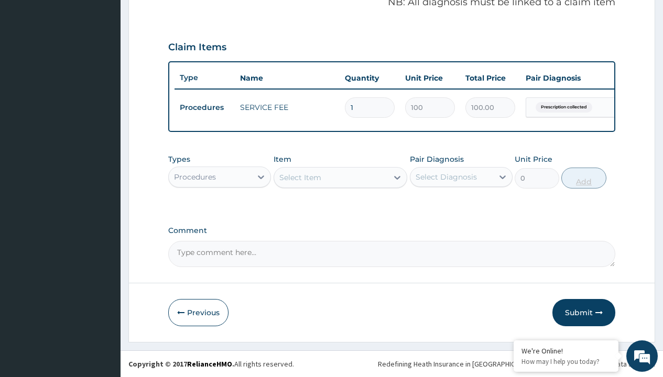
scroll to position [336, 0]
click at [195, 177] on div "Procedures" at bounding box center [195, 177] width 42 height 10
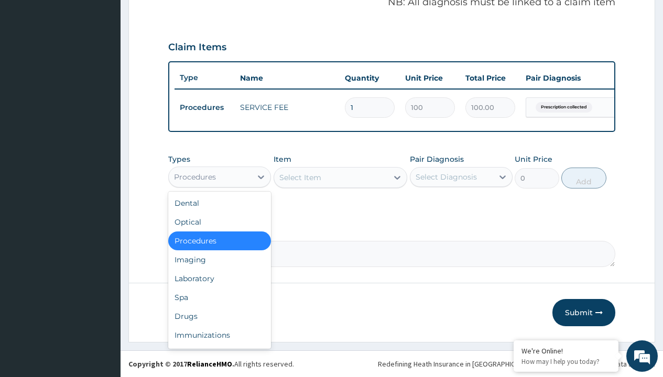
type input "drugs"
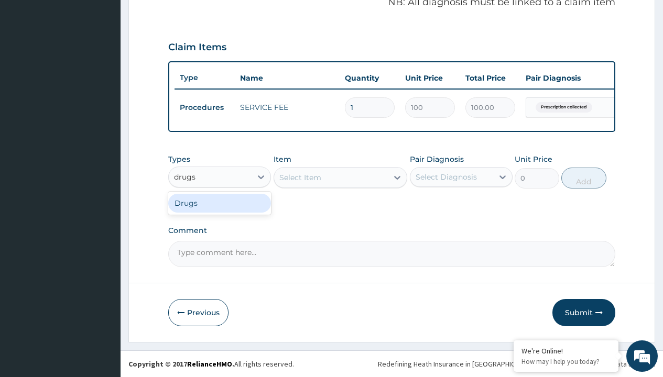
click at [220, 203] on div "Drugs" at bounding box center [219, 203] width 103 height 19
click at [300, 177] on div "Select Item" at bounding box center [341, 177] width 134 height 21
type input "artemether + lumefantrine 80/480 lonart ds/pack"
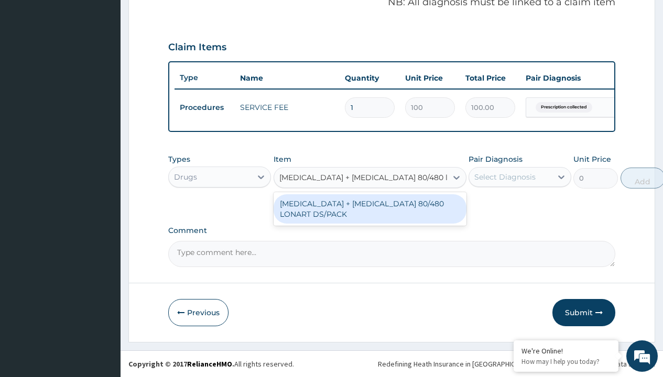
click at [369, 209] on div "[MEDICAL_DATA] + [MEDICAL_DATA] 80/480 LONART DS/PACK" at bounding box center [370, 208] width 193 height 29
type input "665"
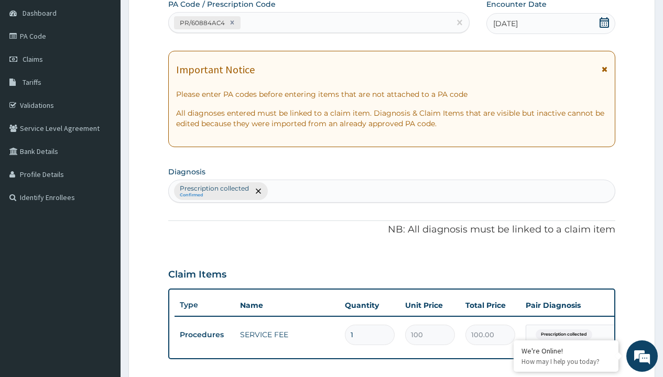
type input "prescription collected"
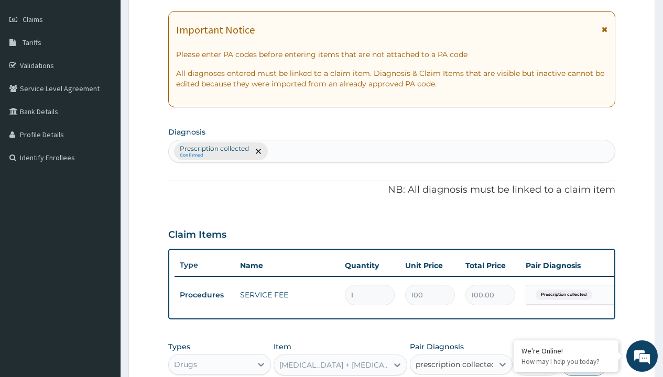
checkbox input "true"
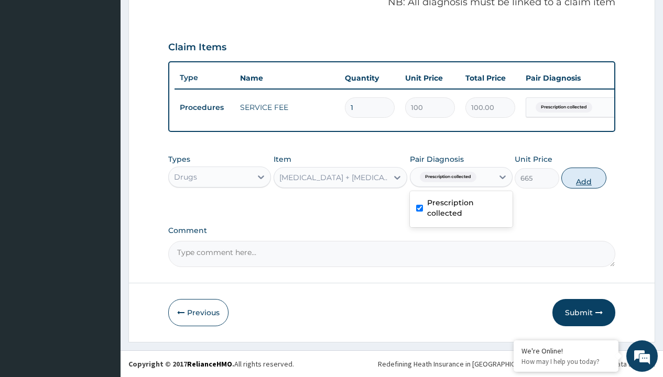
click at [584, 178] on button "Add" at bounding box center [583, 178] width 45 height 21
type input "0"
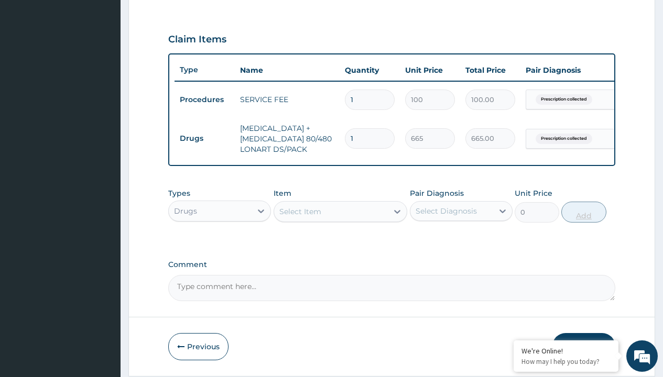
type input "6"
type input "3990.00"
type input "6"
click at [204, 138] on td "Drugs" at bounding box center [204, 138] width 60 height 19
type input "drugs"
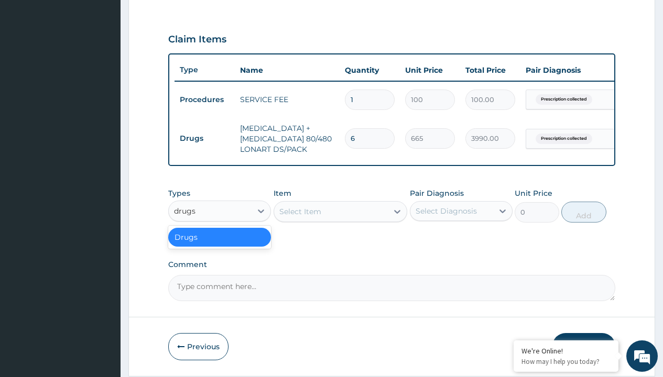
scroll to position [0, 0]
click at [220, 245] on div "Drugs" at bounding box center [219, 237] width 103 height 19
click at [300, 217] on div "Select Item" at bounding box center [300, 211] width 42 height 10
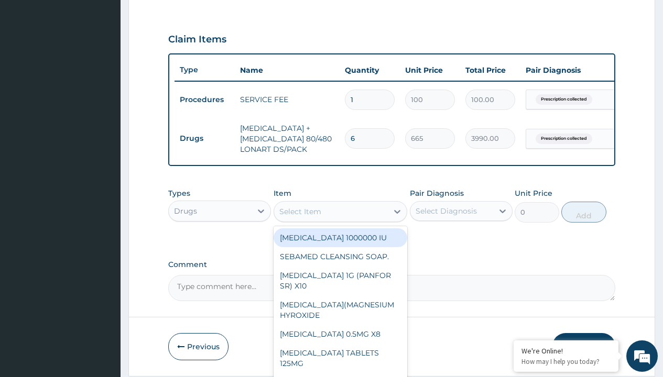
type input "paracetamol 500mg tablet emzor/sach"
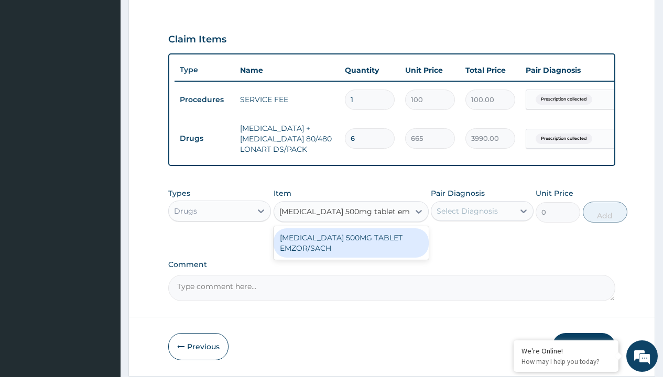
click at [351, 250] on div "[MEDICAL_DATA] 500MG TABLET EMZOR/SACH" at bounding box center [351, 242] width 155 height 29
type input "24"
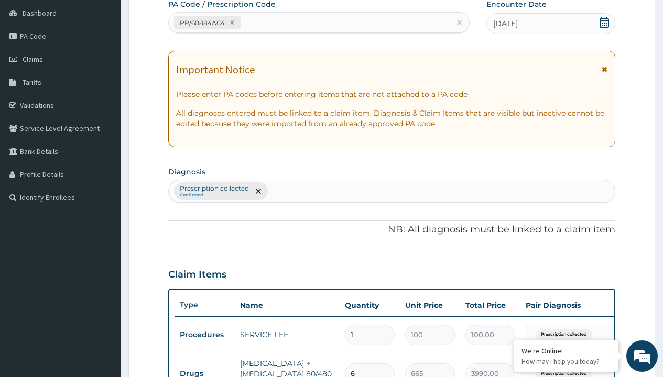
type input "prescription collected"
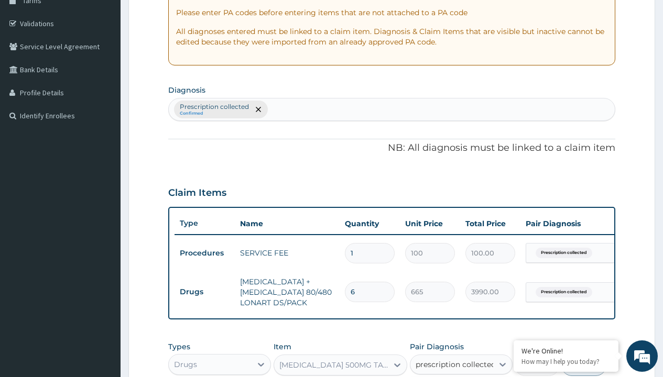
checkbox input "true"
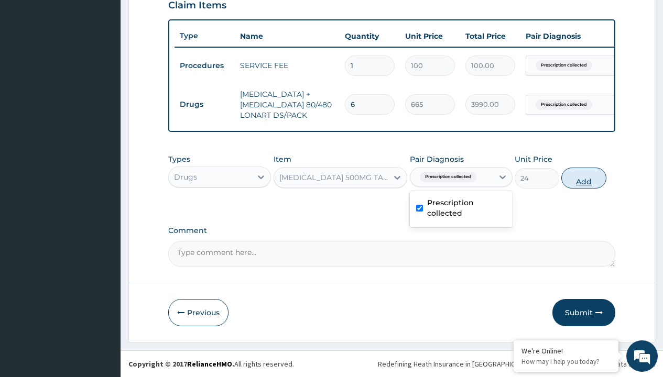
click at [584, 178] on button "Add" at bounding box center [583, 178] width 45 height 21
type input "0"
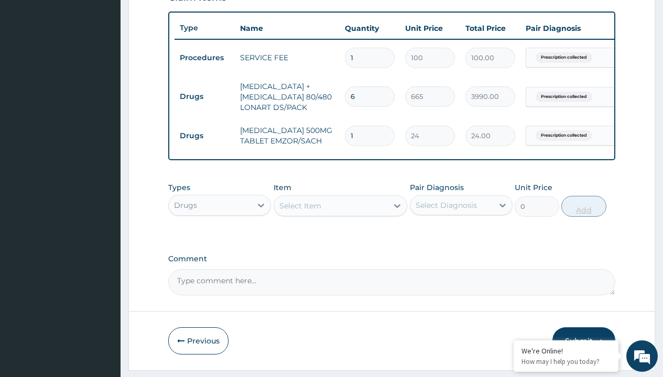
type input "24"
type input "576.00"
type input "24"
click at [204, 96] on td "Drugs" at bounding box center [204, 96] width 60 height 19
type input "drugs"
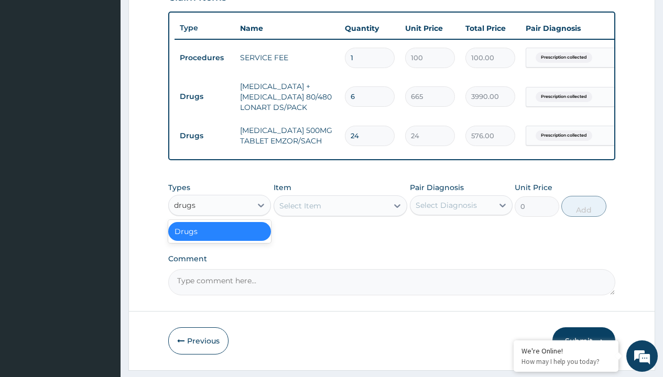
scroll to position [0, 0]
click at [220, 239] on div "Drugs" at bounding box center [219, 231] width 103 height 19
click at [300, 211] on div "Select Item" at bounding box center [300, 206] width 42 height 10
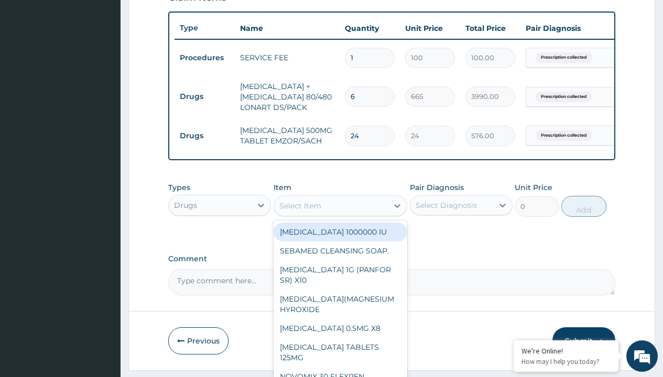
type input "[MEDICAL_DATA] 10mg tab loratyn x10"
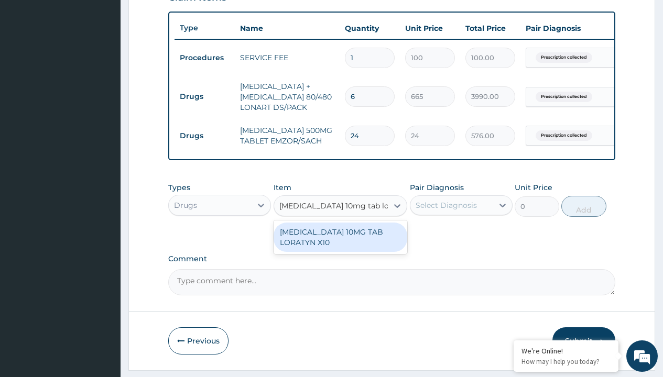
click at [340, 245] on div "[MEDICAL_DATA] 10MG TAB LORATYN X10" at bounding box center [341, 237] width 134 height 29
type input "117"
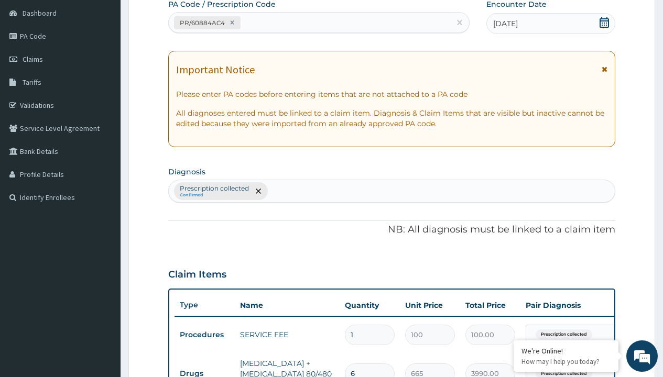
type input "prescription collected"
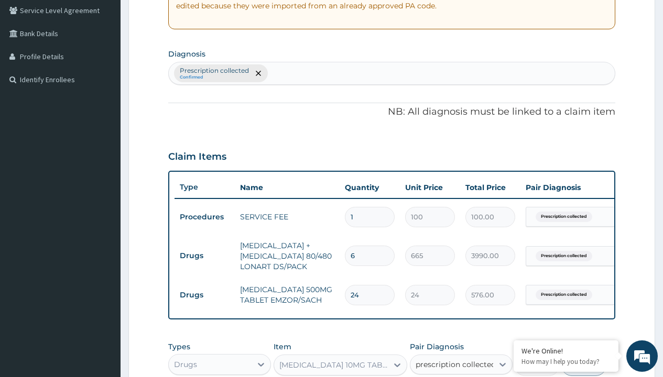
checkbox input "true"
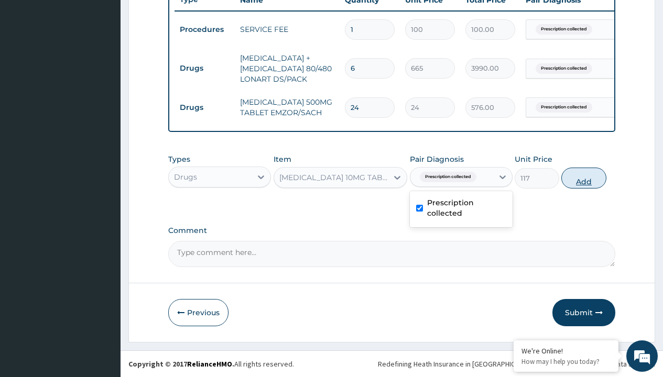
click at [584, 178] on button "Add" at bounding box center [583, 178] width 45 height 21
type input "0"
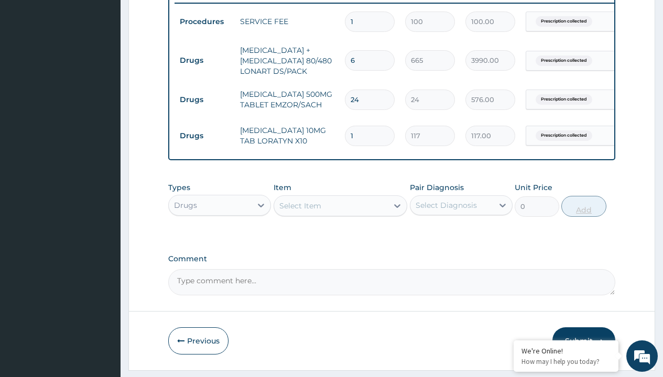
type input "10"
type input "1170.00"
type input "10"
click at [204, 60] on td "Drugs" at bounding box center [204, 60] width 60 height 19
type input "drugs"
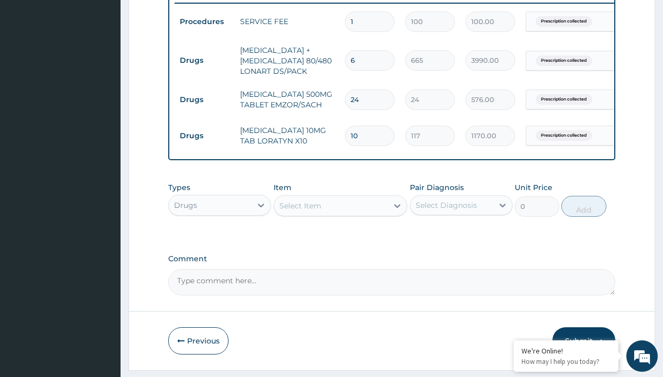
scroll to position [0, 0]
click at [220, 239] on div "Drugs" at bounding box center [219, 231] width 103 height 19
click at [300, 211] on div "Select Item" at bounding box center [300, 206] width 42 height 10
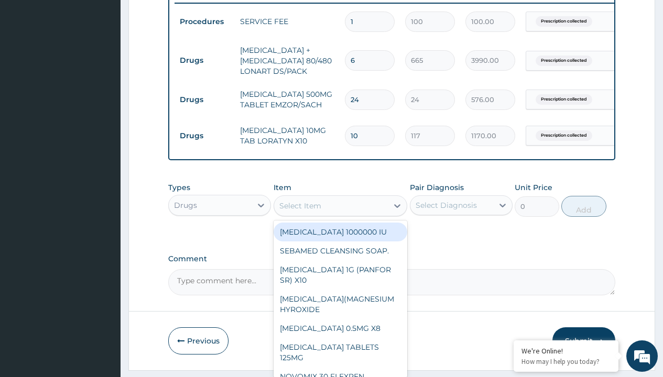
type input "tuxil-d/tuxil-n syrup/bott"
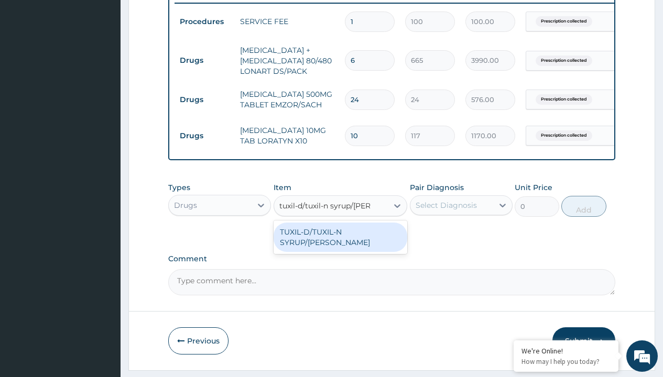
click at [340, 239] on div "TUXIL-D/TUXIL-N SYRUP/[PERSON_NAME]" at bounding box center [341, 237] width 134 height 29
type input "1425"
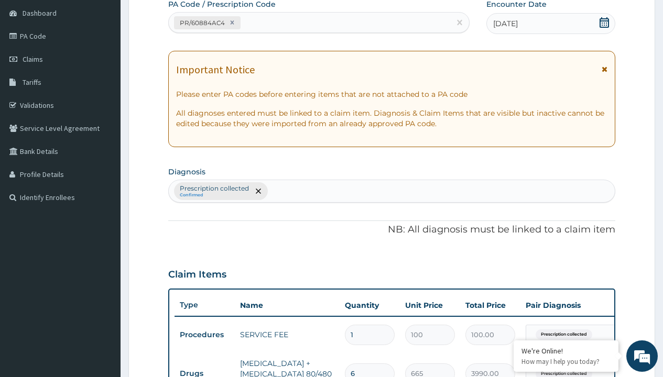
type input "prescription collected"
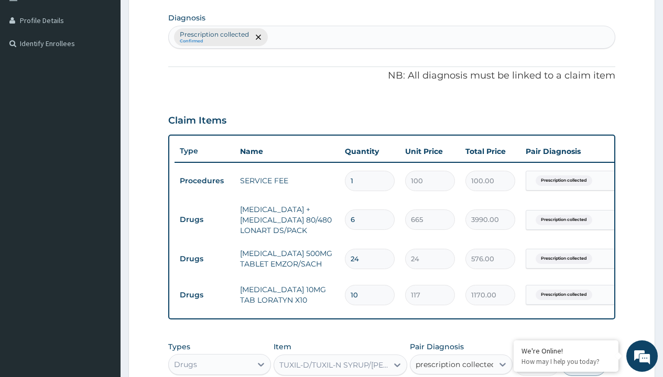
checkbox input "true"
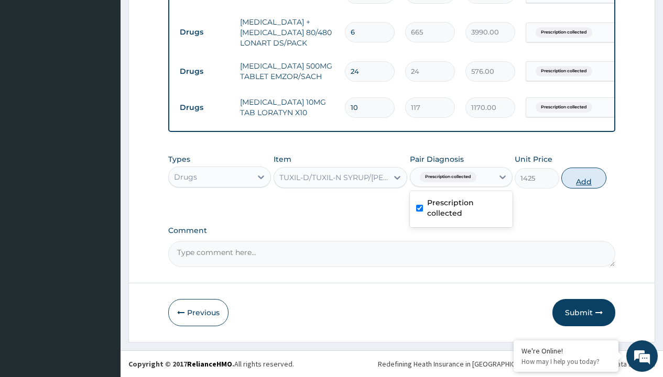
click at [584, 178] on button "Add" at bounding box center [583, 178] width 45 height 21
type input "0"
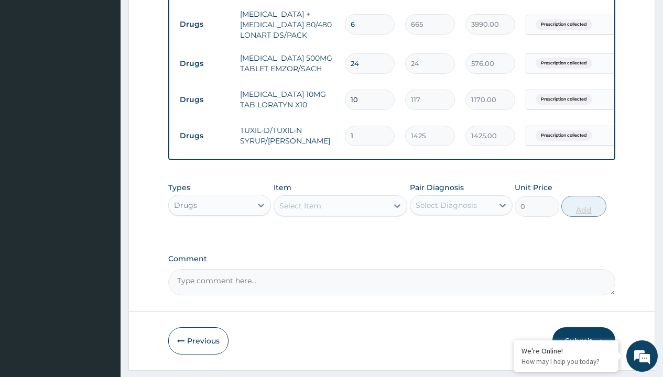
scroll to position [686, 0]
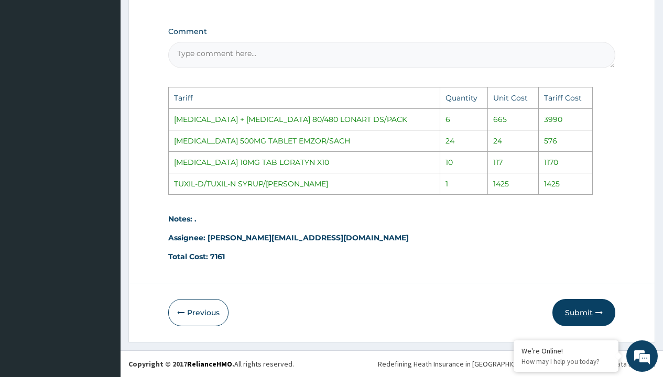
click at [589, 315] on button "Submit" at bounding box center [583, 312] width 63 height 27
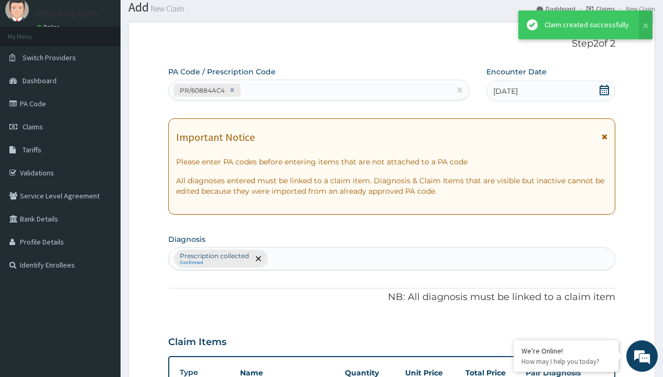
scroll to position [487, 0]
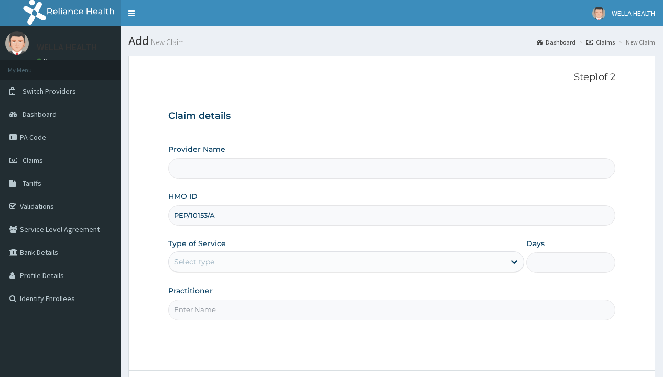
type input "PEP/10153/A"
type input "WellaHealth"
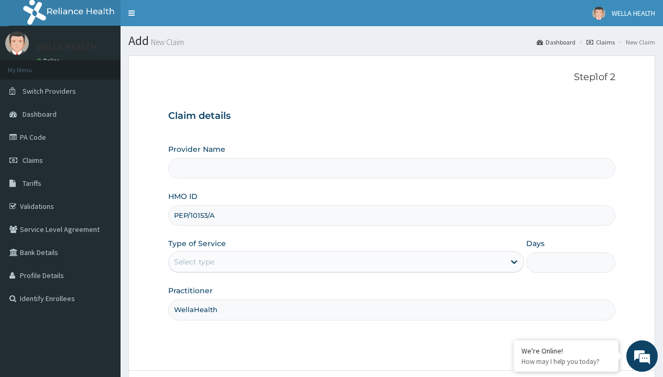
type input "WellaHealth(TELEMEDICINE)"
type input "WellaHealth"
click at [194, 262] on div "Select type" at bounding box center [194, 262] width 40 height 10
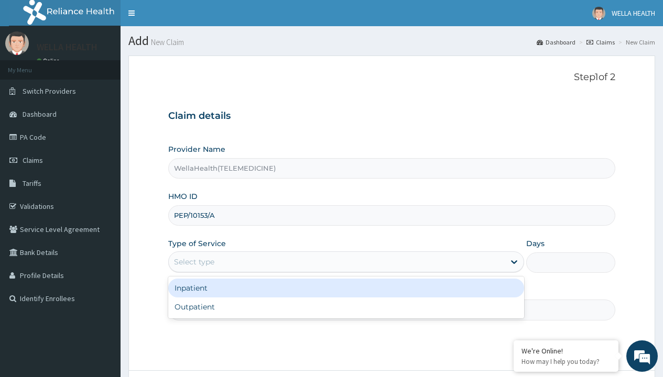
click at [346, 307] on div "Outpatient" at bounding box center [346, 307] width 356 height 19
type input "1"
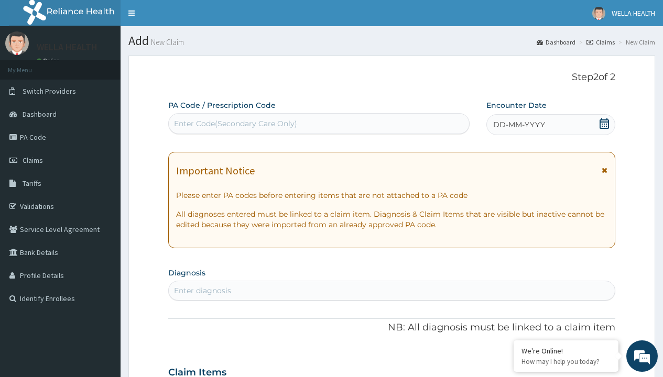
scroll to position [88, 0]
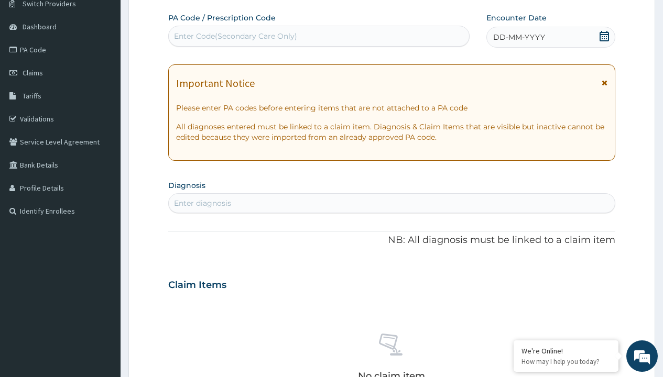
click at [518, 37] on span "DD-MM-YYYY" at bounding box center [519, 37] width 52 height 10
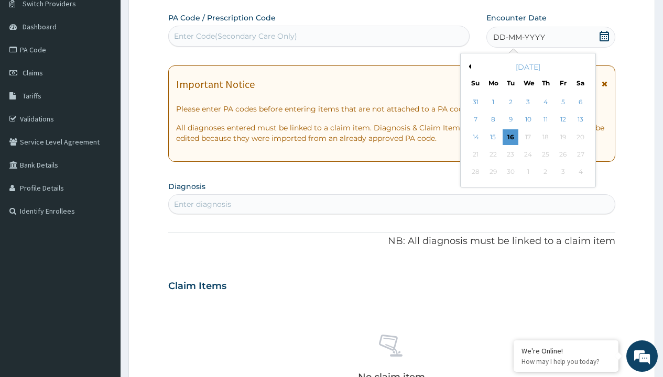
click at [468, 67] on button "Previous Month" at bounding box center [468, 66] width 5 height 5
click at [562, 119] on div "8" at bounding box center [563, 120] width 16 height 16
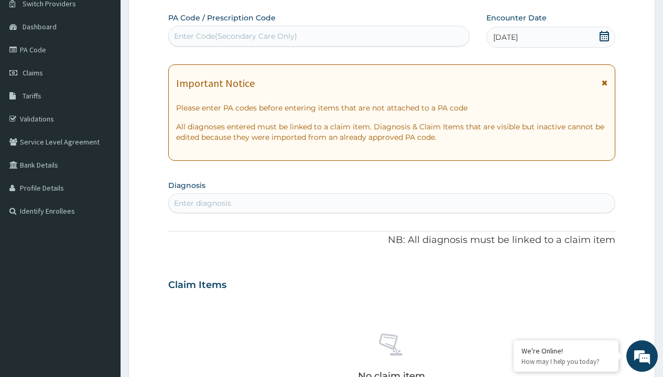
click at [235, 36] on div "Enter Code(Secondary Care Only)" at bounding box center [235, 36] width 123 height 10
type input "PR/5FEC31B8"
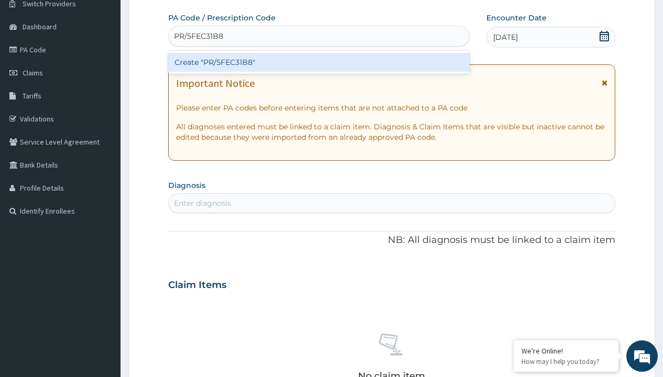
scroll to position [0, 0]
click at [319, 62] on div "Create "PR/5FEC31B8"" at bounding box center [318, 62] width 301 height 19
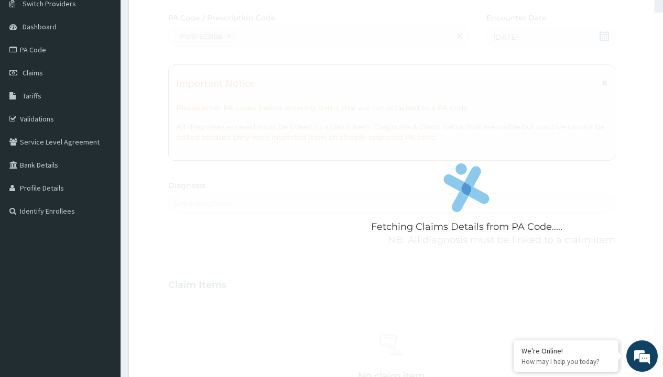
click at [202, 203] on div "Enter diagnosis" at bounding box center [202, 203] width 57 height 10
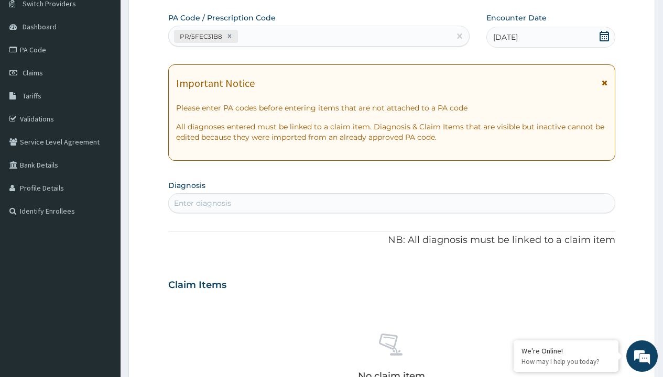
type input "prescription collected"
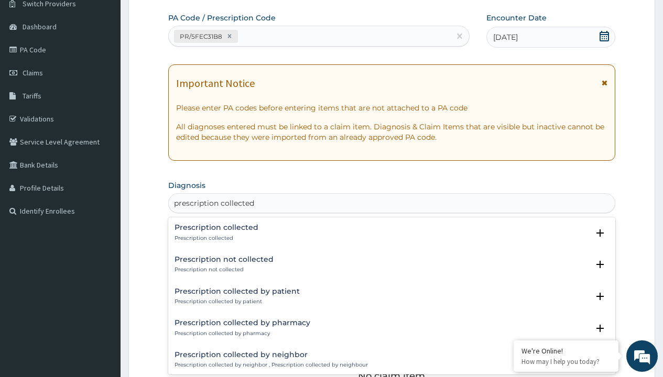
click at [215, 238] on p "Prescription collected" at bounding box center [216, 238] width 84 height 7
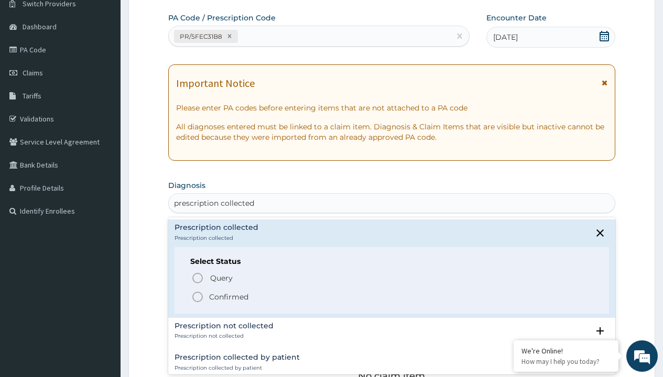
click at [228, 297] on p "Confirmed" at bounding box center [228, 297] width 39 height 10
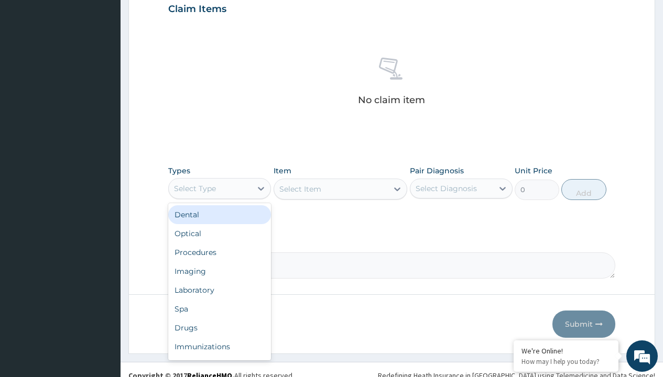
type input "procedures"
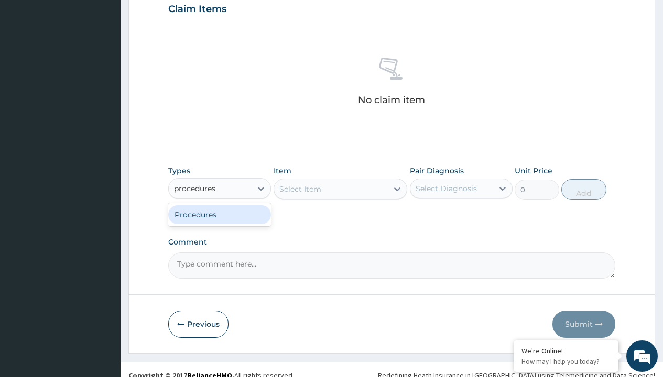
scroll to position [0, 0]
click at [220, 214] on div "Procedures" at bounding box center [219, 214] width 103 height 19
click at [300, 189] on div "Select Item" at bounding box center [300, 189] width 42 height 10
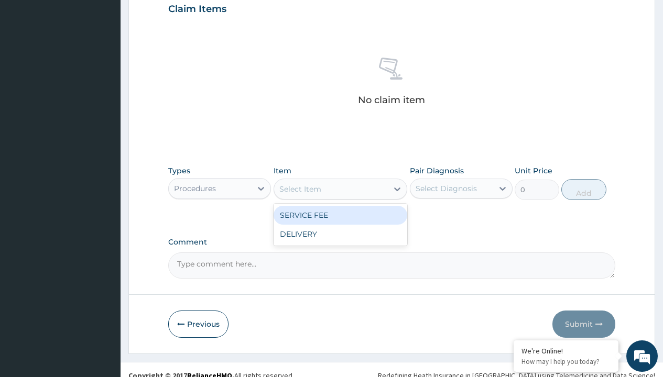
type input "service fee"
click at [340, 215] on div "SERVICE FEE" at bounding box center [341, 215] width 134 height 19
type input "100"
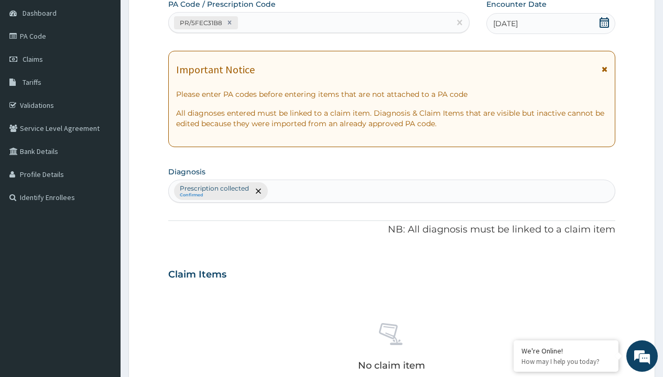
type input "prescription collected"
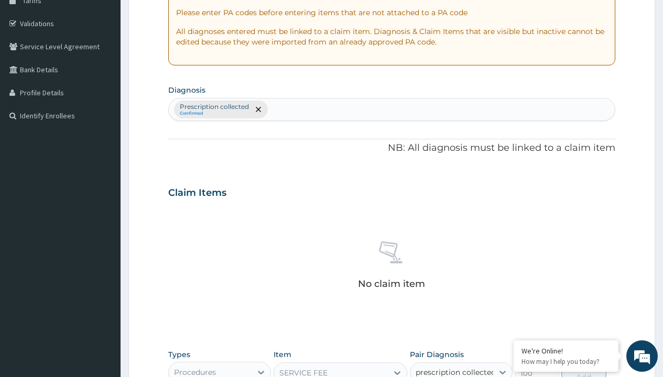
checkbox input "true"
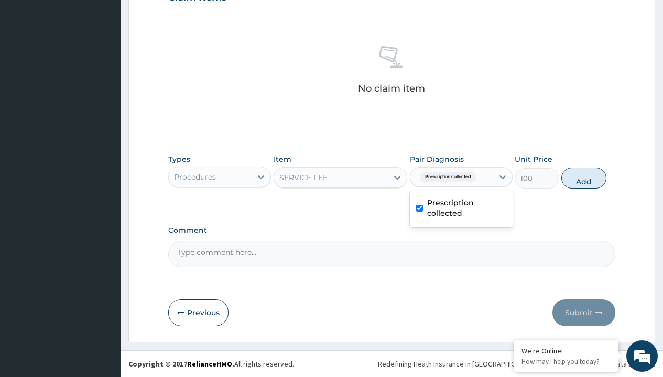
click at [584, 178] on button "Add" at bounding box center [583, 178] width 45 height 21
type input "0"
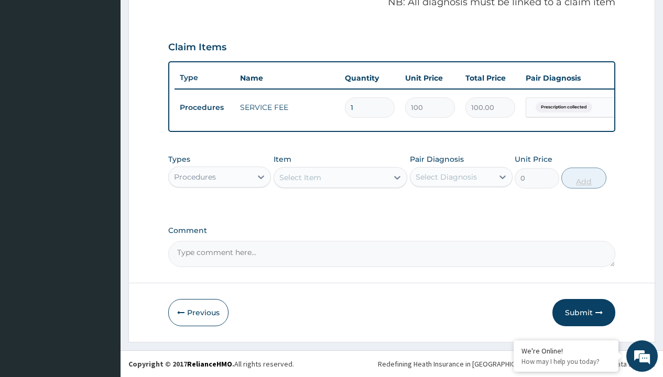
scroll to position [336, 0]
click at [195, 177] on div "Procedures" at bounding box center [195, 177] width 42 height 10
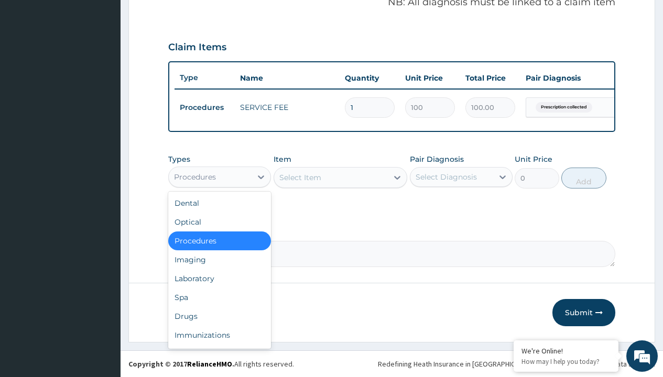
type input "drugs"
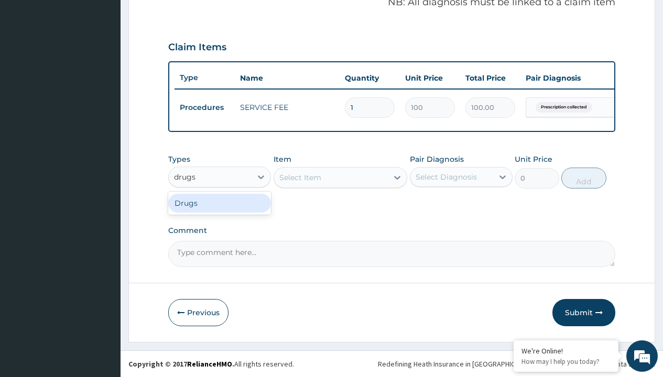
scroll to position [0, 0]
click at [220, 203] on div "Drugs" at bounding box center [219, 203] width 103 height 19
click at [300, 177] on div "Select Item" at bounding box center [341, 177] width 134 height 21
type input "[MEDICAL_DATA] 1g tab x 10/sach"
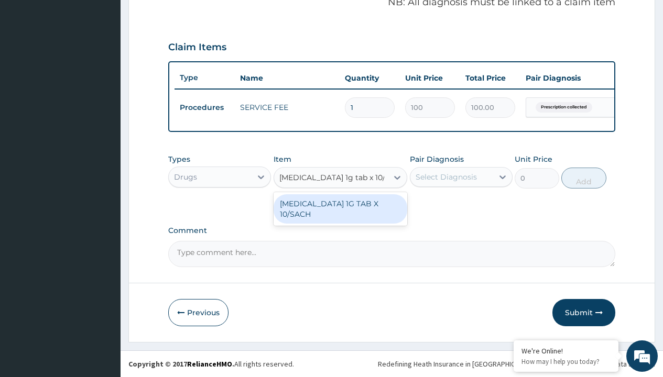
click at [340, 209] on div "[MEDICAL_DATA] 1G TAB X 10/SACH" at bounding box center [341, 208] width 134 height 29
type input "164"
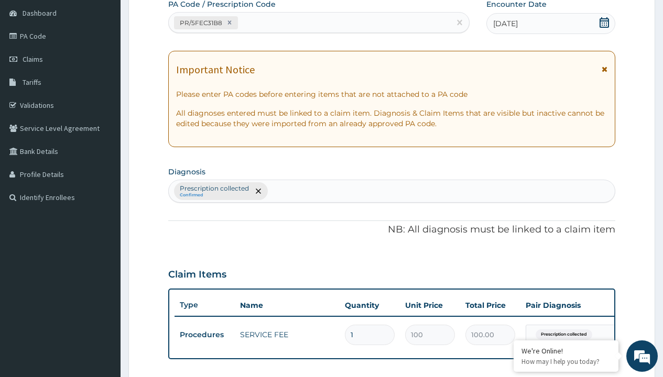
type input "prescription collected"
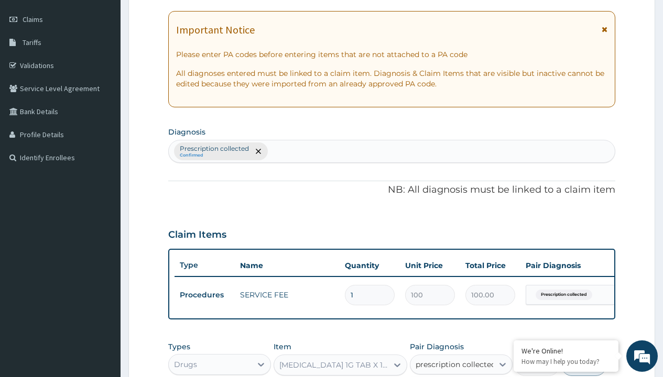
checkbox input "true"
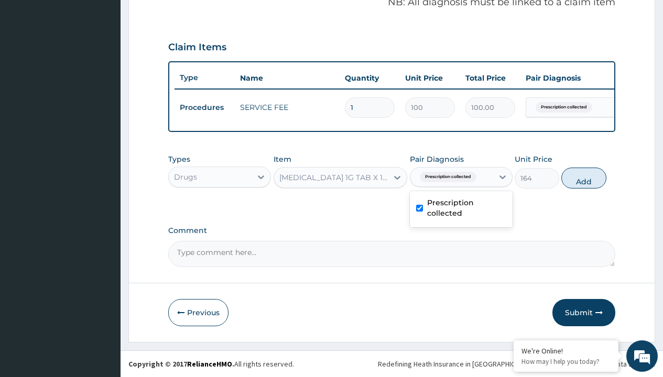
click at [584, 178] on button "Add" at bounding box center [583, 178] width 45 height 21
type input "0"
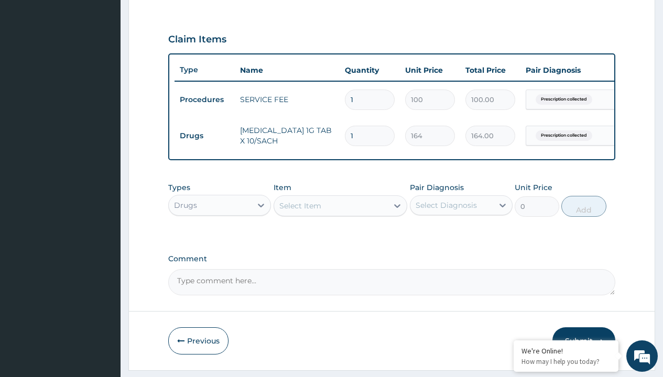
type input "5"
type input "820.00"
type input "5"
click at [204, 136] on td "Drugs" at bounding box center [204, 135] width 60 height 19
type input "drugs"
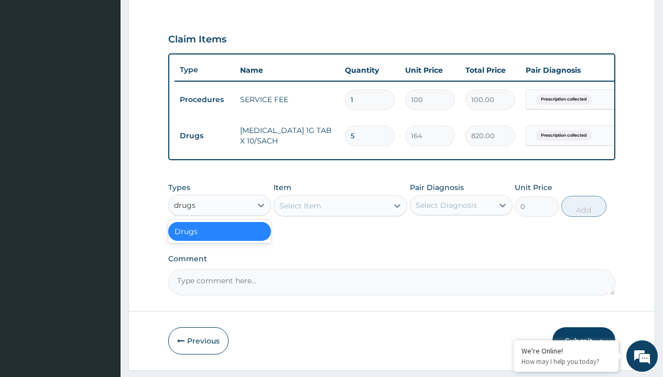
scroll to position [0, 0]
click at [220, 239] on div "Drugs" at bounding box center [219, 231] width 103 height 19
click at [300, 211] on div "Select Item" at bounding box center [300, 206] width 42 height 10
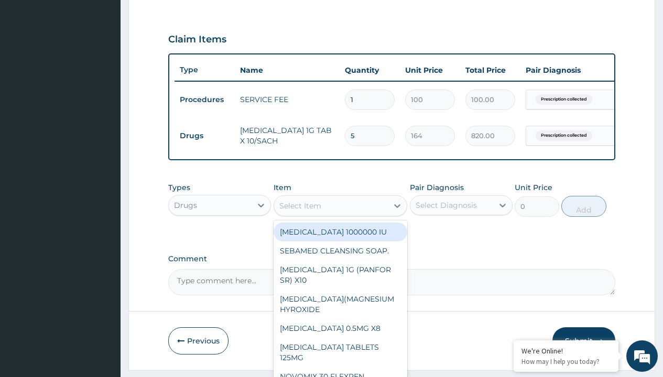
type input "neofylin syrup/[PERSON_NAME]"
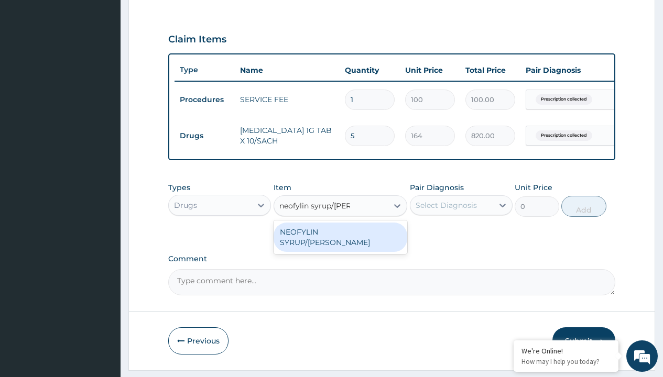
click at [340, 239] on div "NEOFYLIN SYRUP/[PERSON_NAME]" at bounding box center [341, 237] width 134 height 29
type input "2200"
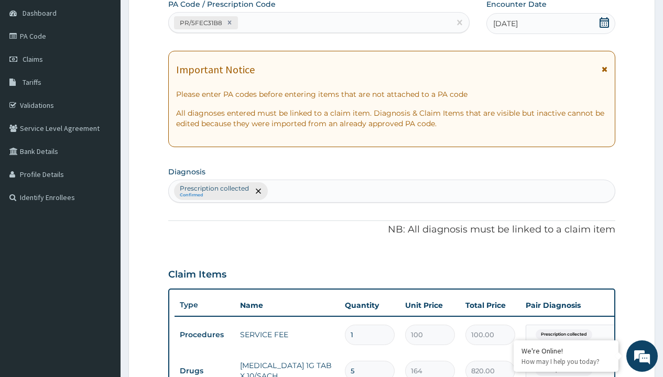
type input "prescription collected"
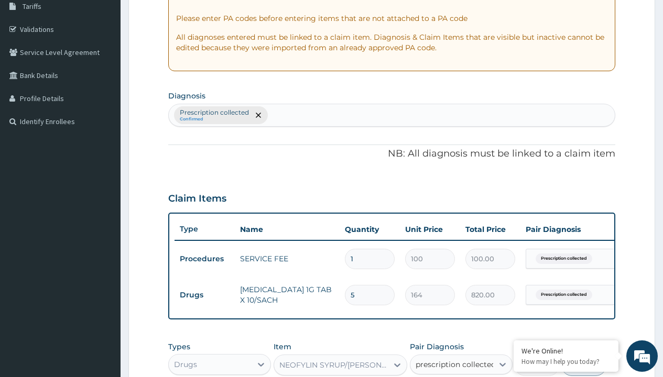
checkbox input "true"
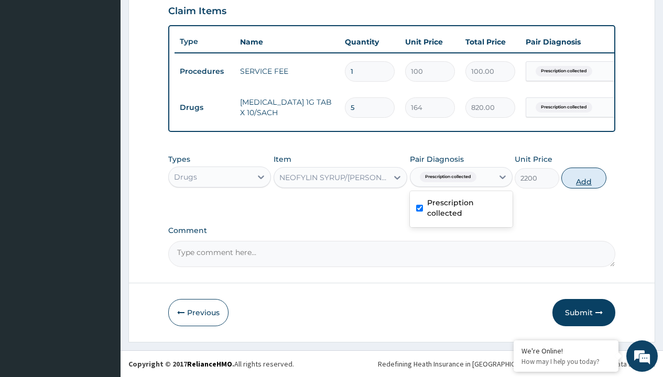
click at [584, 178] on button "Add" at bounding box center [583, 178] width 45 height 21
type input "0"
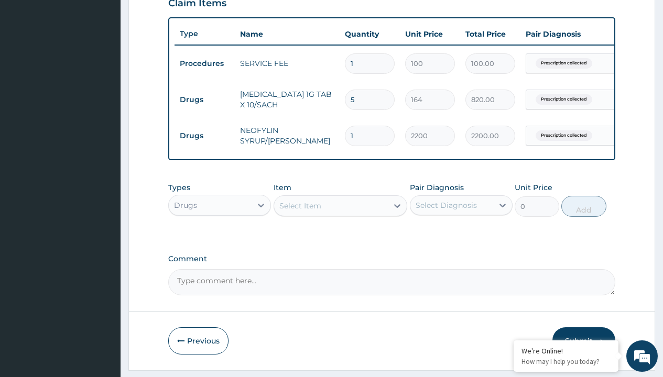
click at [204, 100] on td "Drugs" at bounding box center [204, 99] width 60 height 19
type input "drugs"
click at [220, 239] on div "Drugs" at bounding box center [219, 231] width 103 height 19
click at [300, 211] on div "Select Item" at bounding box center [300, 206] width 42 height 10
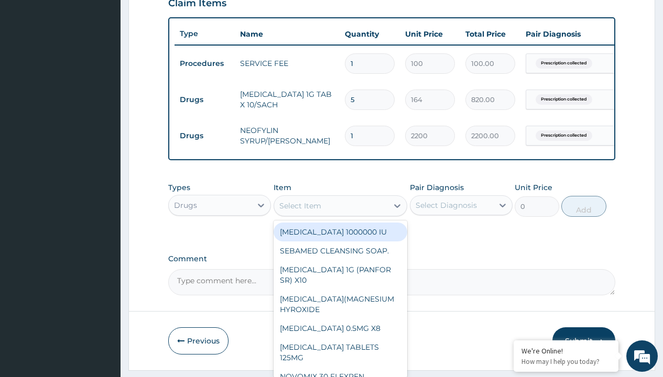
type input "[MEDICAL_DATA] 10mg tab loratyn x10"
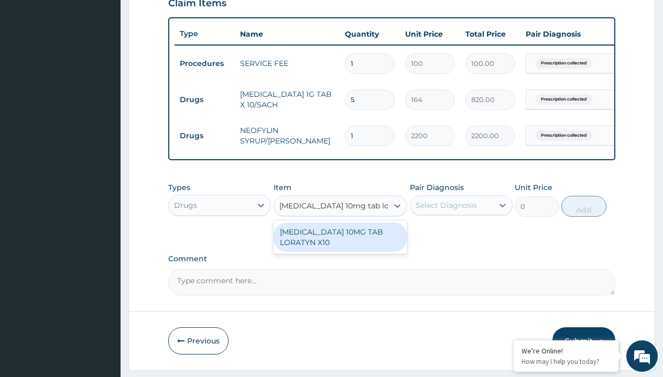
click at [340, 245] on div "[MEDICAL_DATA] 10MG TAB LORATYN X10" at bounding box center [341, 237] width 134 height 29
type input "117"
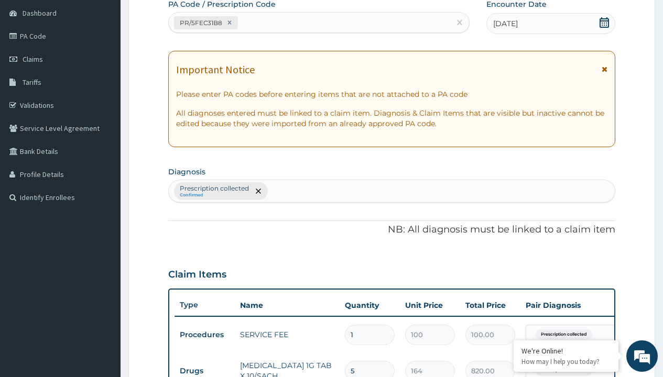
type input "prescription collected"
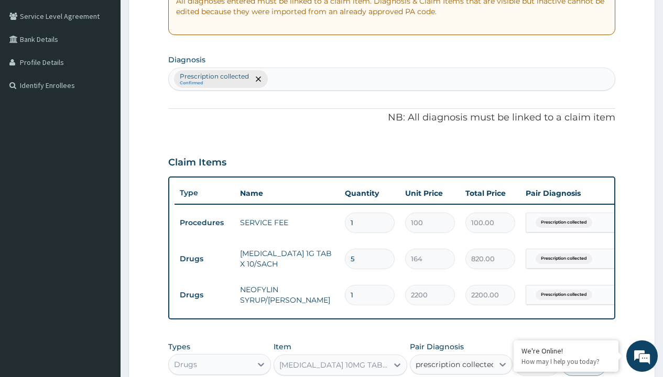
checkbox input "true"
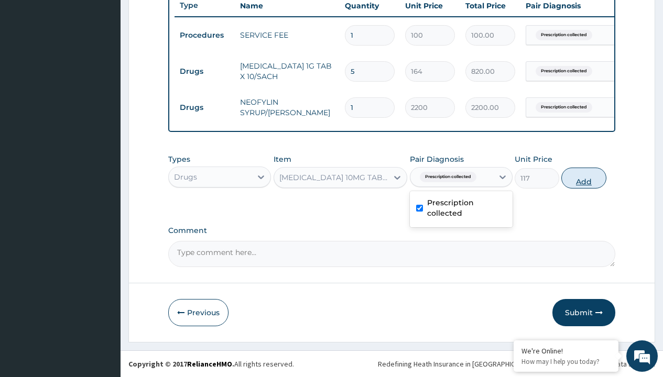
click at [584, 178] on button "Add" at bounding box center [583, 178] width 45 height 21
type input "0"
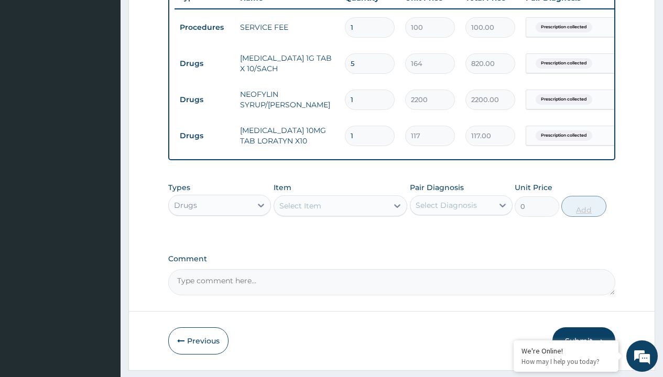
type input "10"
type input "1170.00"
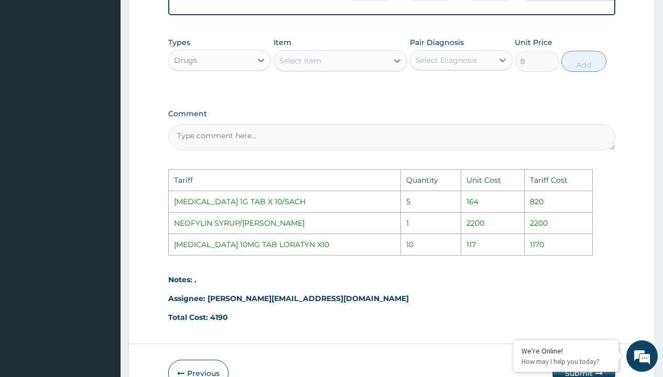
scroll to position [623, 0]
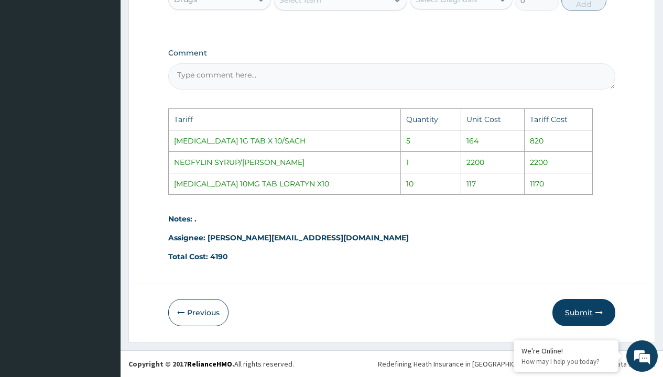
type input "10"
click at [584, 309] on button "Submit" at bounding box center [583, 312] width 63 height 27
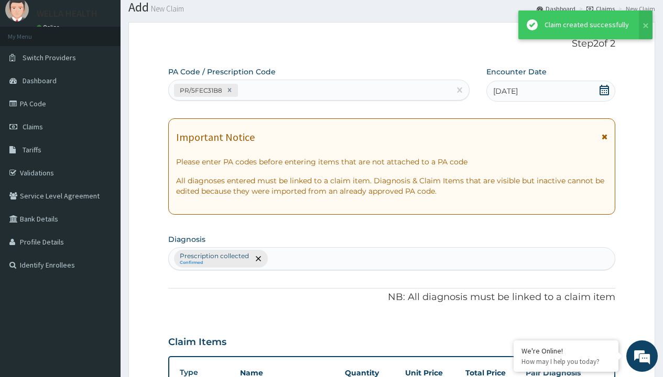
scroll to position [445, 0]
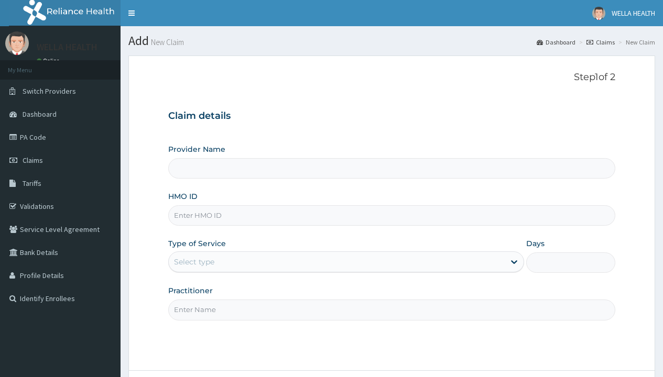
type input "PES/10132/D"
type input "WellaHealth(TELEMEDICINE)"
type input "PES/10132/D"
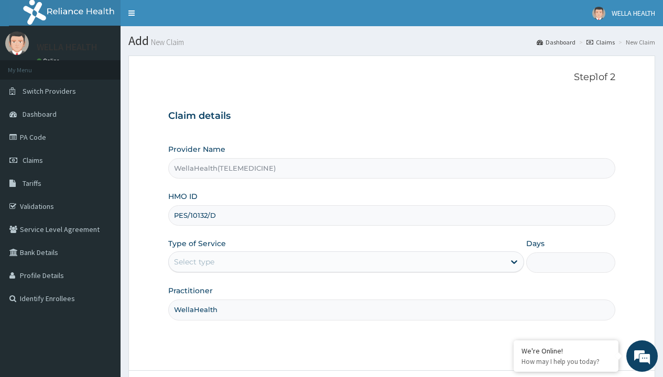
type input "WellaHealth"
click at [194, 262] on div "Select type" at bounding box center [194, 262] width 40 height 10
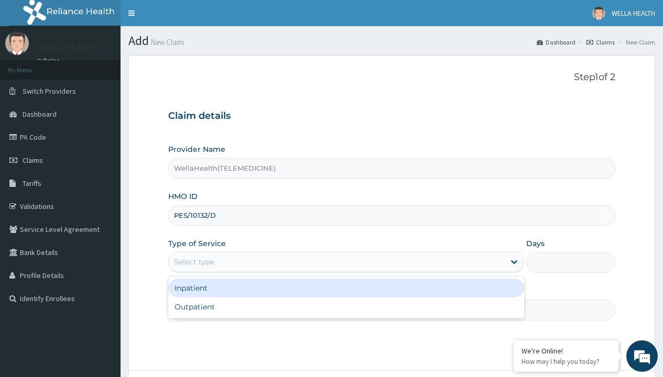
click at [346, 307] on div "Outpatient" at bounding box center [346, 307] width 356 height 19
type input "1"
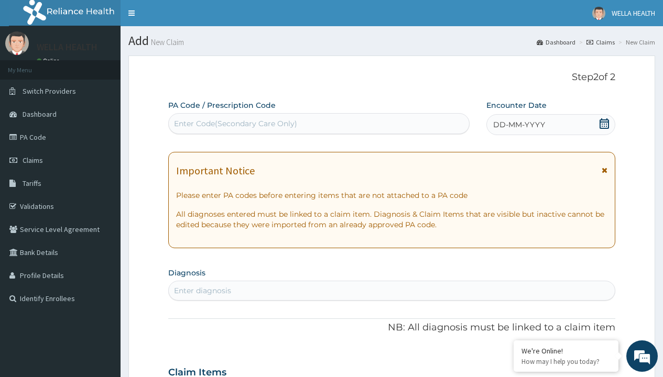
scroll to position [88, 0]
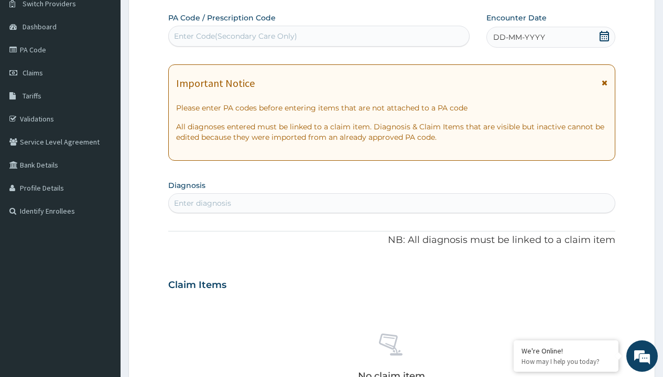
click at [518, 37] on span "DD-MM-YYYY" at bounding box center [519, 37] width 52 height 10
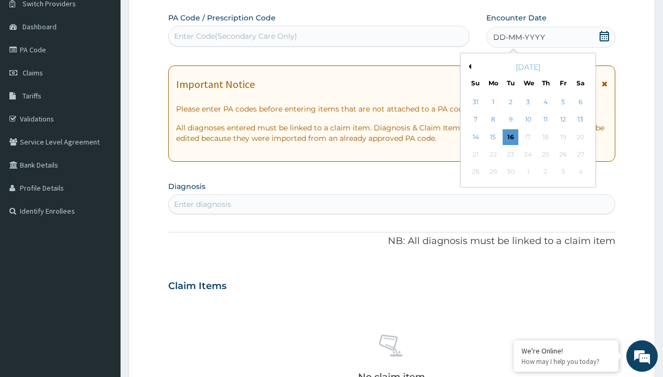
click at [468, 67] on button "Previous Month" at bounding box center [468, 66] width 5 height 5
click at [562, 119] on div "8" at bounding box center [563, 120] width 16 height 16
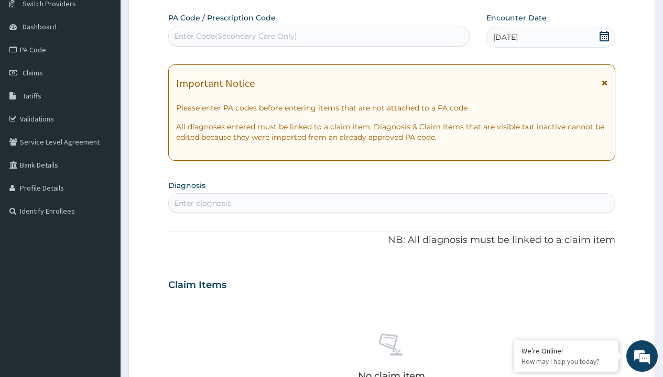
click at [235, 36] on div "Enter Code(Secondary Care Only)" at bounding box center [235, 36] width 123 height 10
type input "PR/734AC1D5"
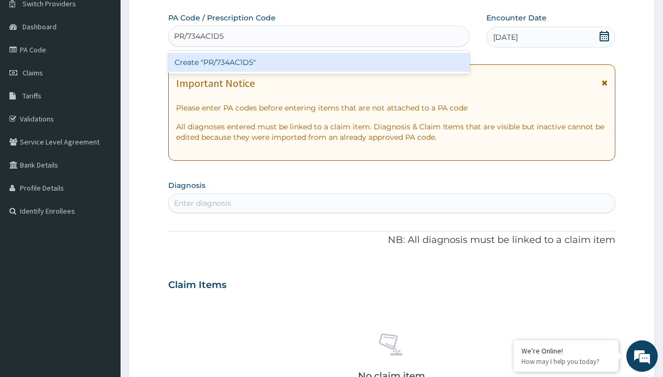
click at [319, 62] on div "Create "PR/734AC1D5"" at bounding box center [318, 62] width 301 height 19
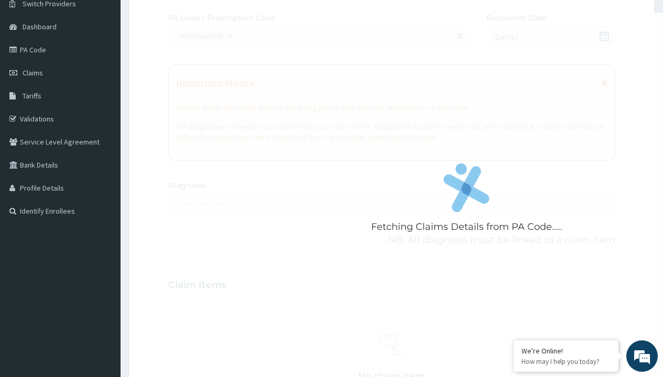
click at [202, 203] on div "Enter diagnosis" at bounding box center [202, 203] width 57 height 10
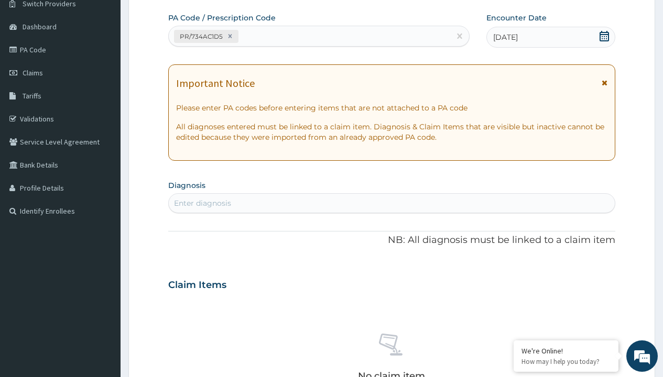
type input "prescription collected"
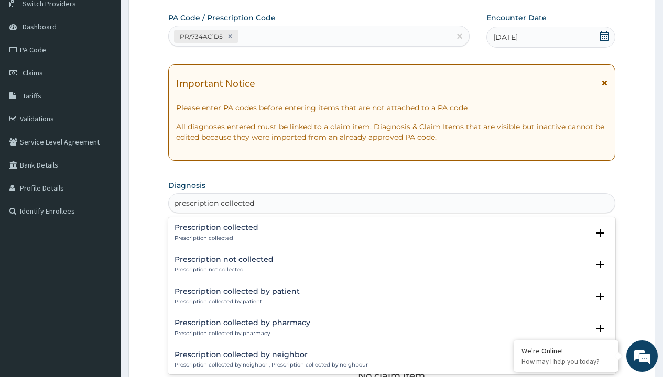
click at [215, 238] on p "Prescription collected" at bounding box center [216, 238] width 84 height 7
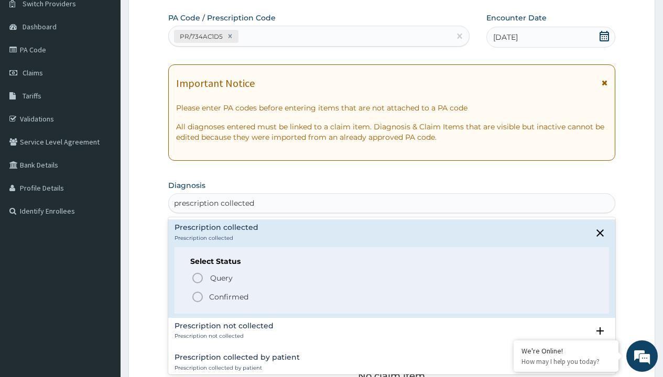
click at [228, 297] on p "Confirmed" at bounding box center [228, 297] width 39 height 10
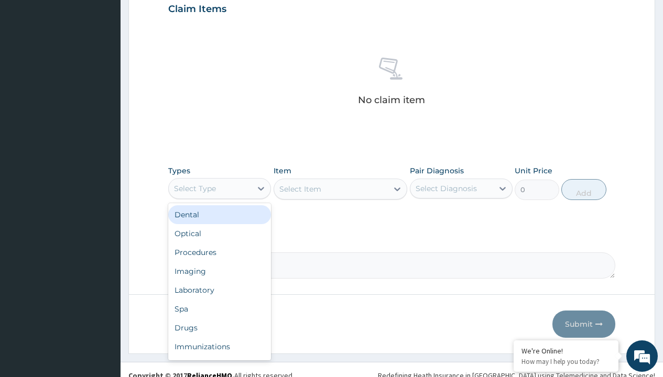
type input "procedures"
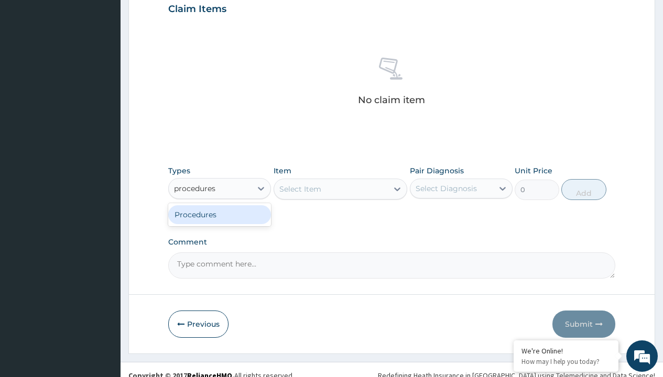
scroll to position [0, 0]
click at [220, 214] on div "Procedures" at bounding box center [219, 214] width 103 height 19
click at [300, 189] on div "Select Item" at bounding box center [300, 189] width 42 height 10
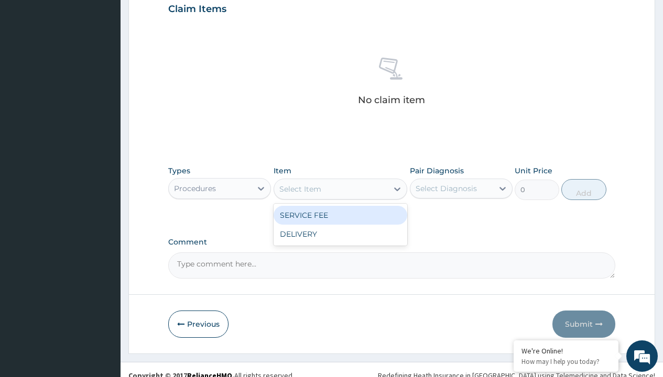
type input "service fee"
click at [340, 215] on div "SERVICE FEE" at bounding box center [341, 215] width 134 height 19
type input "100"
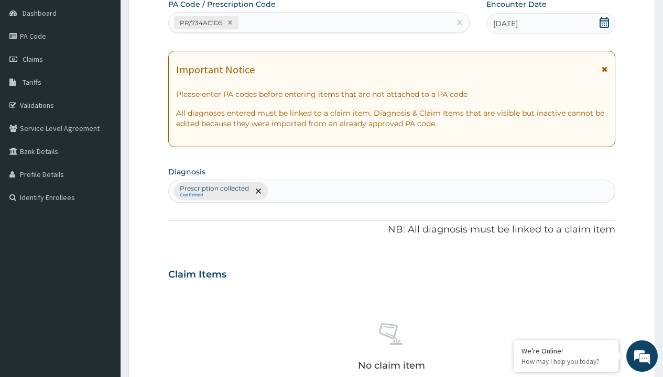
type input "prescription collected"
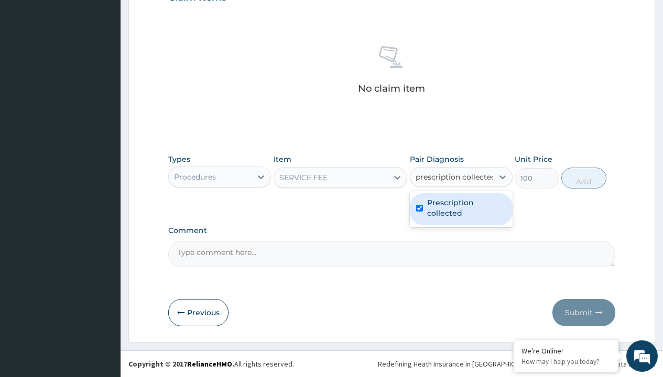
checkbox input "true"
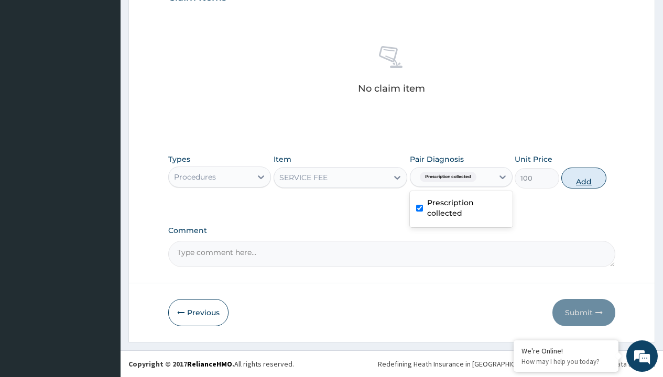
click at [584, 178] on button "Add" at bounding box center [583, 178] width 45 height 21
type input "0"
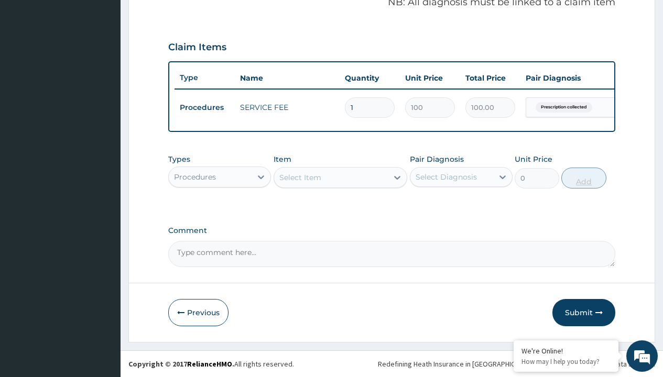
scroll to position [336, 0]
click at [195, 177] on div "Procedures" at bounding box center [195, 177] width 42 height 10
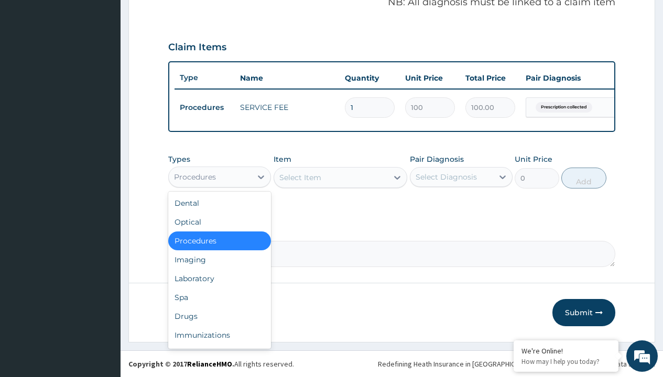
type input "drugs"
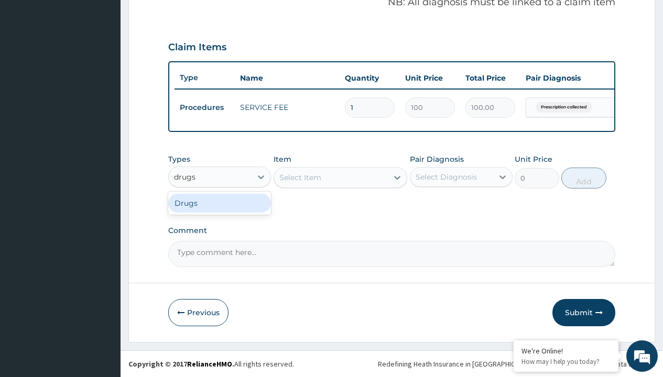
click at [220, 203] on div "Drugs" at bounding box center [219, 203] width 103 height 19
click at [300, 177] on div "Select Item" at bounding box center [341, 177] width 134 height 21
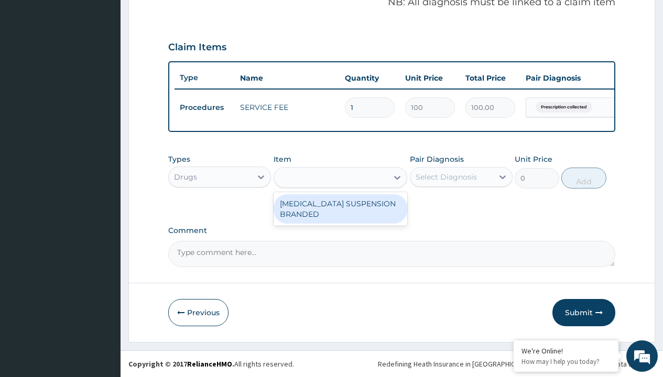
type input "amoxicillin suspension branded"
click at [340, 209] on div "[MEDICAL_DATA] SUSPENSION BRANDED" at bounding box center [341, 208] width 134 height 29
type input "5890"
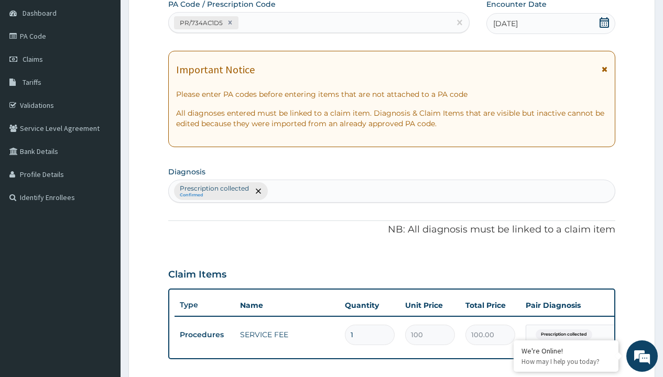
type input "prescription collected"
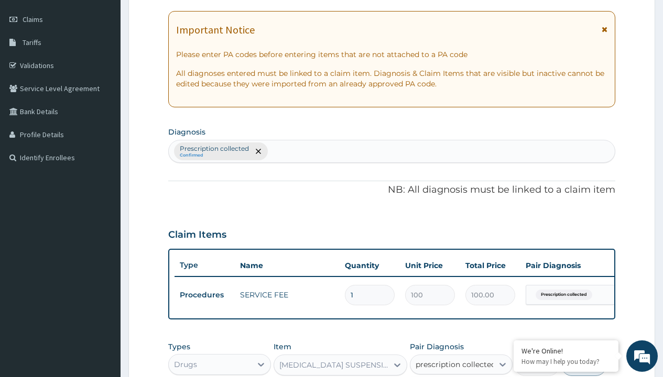
checkbox input "true"
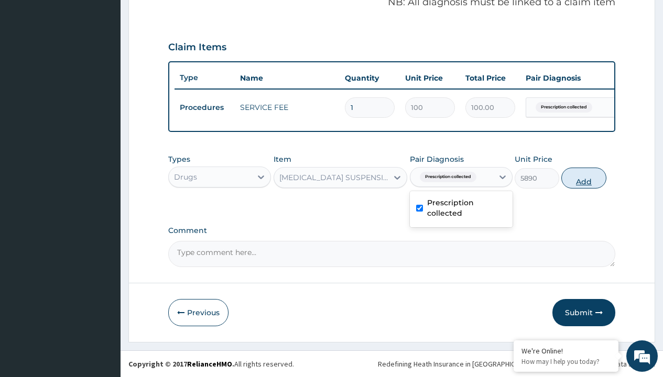
click at [584, 178] on button "Add" at bounding box center [583, 178] width 45 height 21
type input "0"
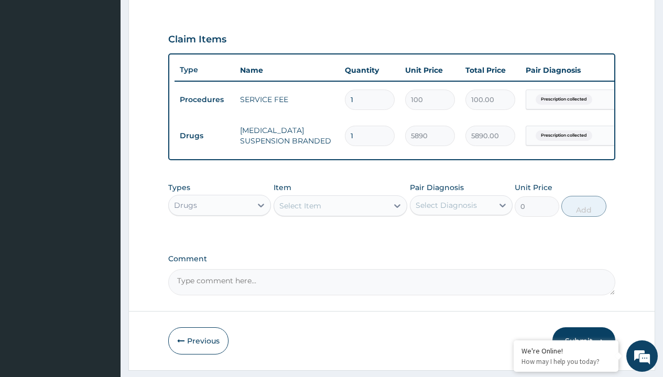
click at [204, 136] on td "Drugs" at bounding box center [204, 135] width 60 height 19
type input "drugs"
click at [220, 239] on div "Drugs" at bounding box center [219, 231] width 103 height 19
click at [300, 211] on div "Select Item" at bounding box center [300, 206] width 42 height 10
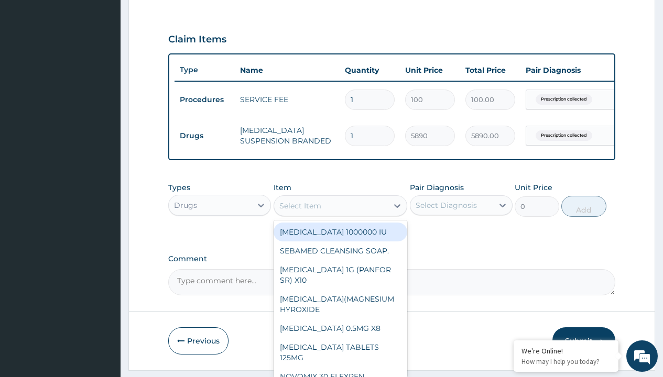
type input "tuxil-d/tuxil-n syrup/bott"
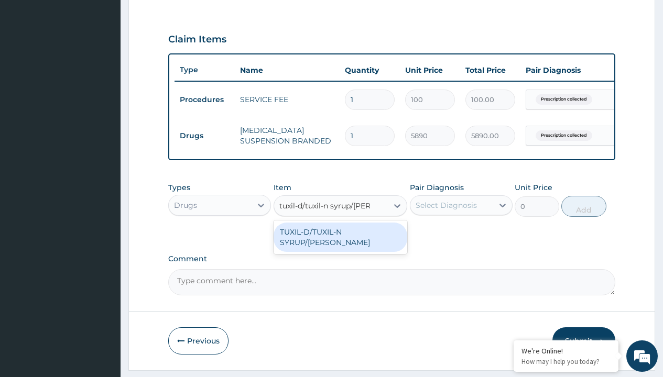
click at [340, 239] on div "TUXIL-D/TUXIL-N SYRUP/[PERSON_NAME]" at bounding box center [341, 237] width 134 height 29
type input "1425"
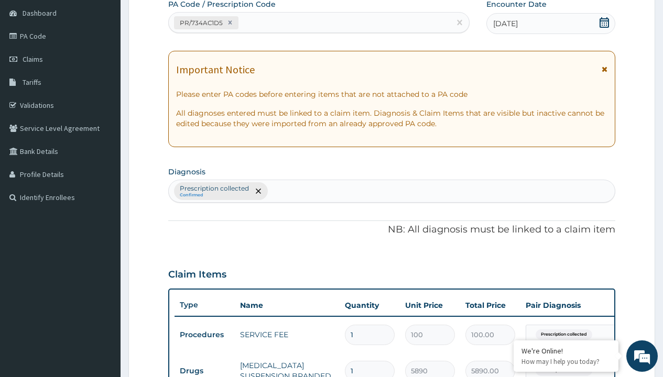
type input "prescription collected"
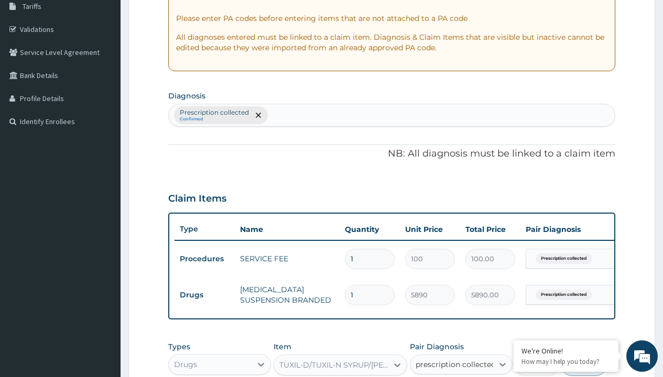
checkbox input "true"
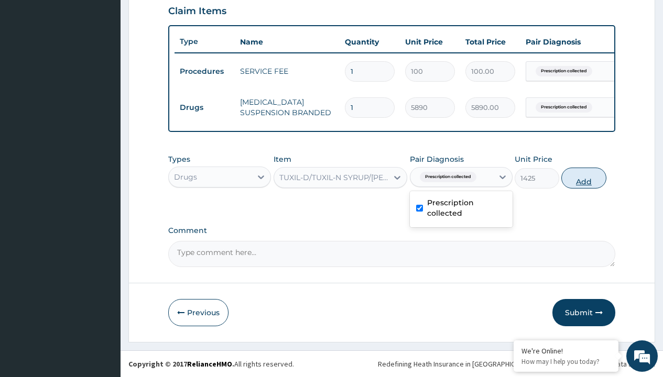
click at [584, 178] on button "Add" at bounding box center [583, 178] width 45 height 21
type input "0"
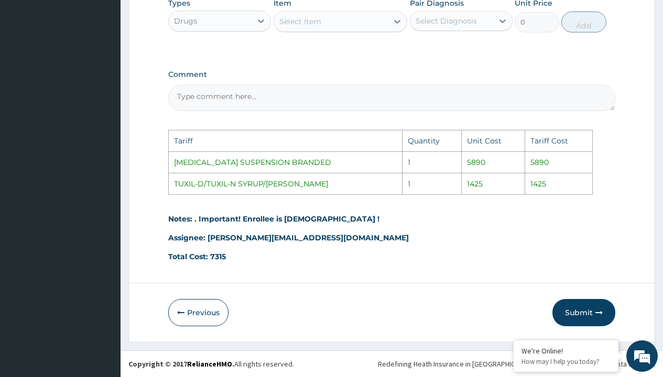
scroll to position [565, 0]
click at [589, 313] on button "Submit" at bounding box center [583, 312] width 63 height 27
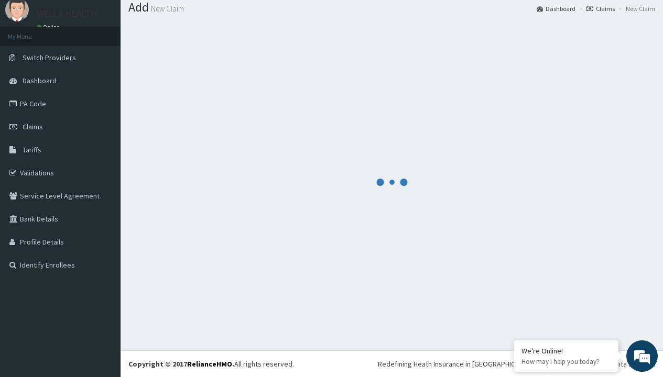
scroll to position [409, 0]
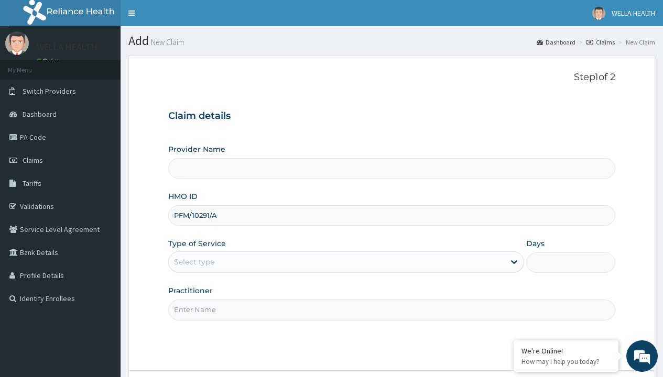
type input "PFM/10291/A"
type input "WellaHealth"
click at [194, 262] on div "Select type" at bounding box center [194, 262] width 40 height 10
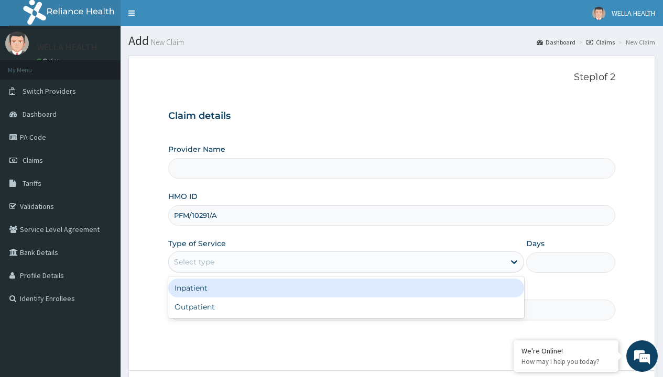
click at [346, 307] on div "Outpatient" at bounding box center [346, 307] width 356 height 19
type input "1"
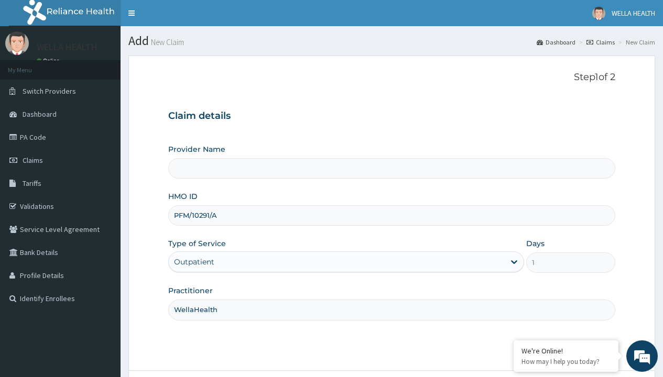
type input "WellaHealth(TELEMEDICINE)"
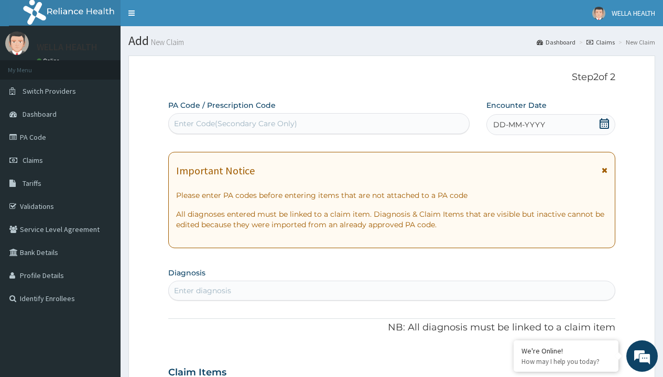
scroll to position [88, 0]
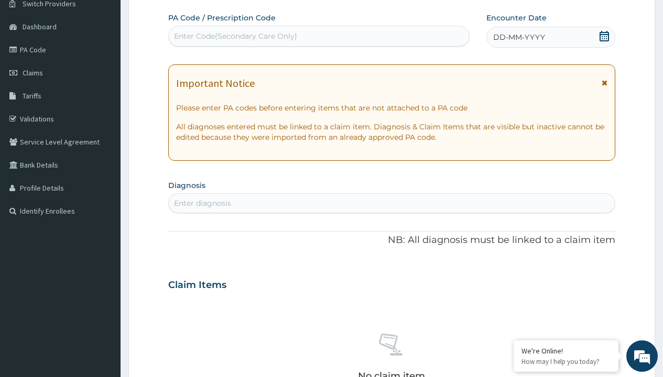
click at [518, 37] on span "DD-MM-YYYY" at bounding box center [519, 37] width 52 height 10
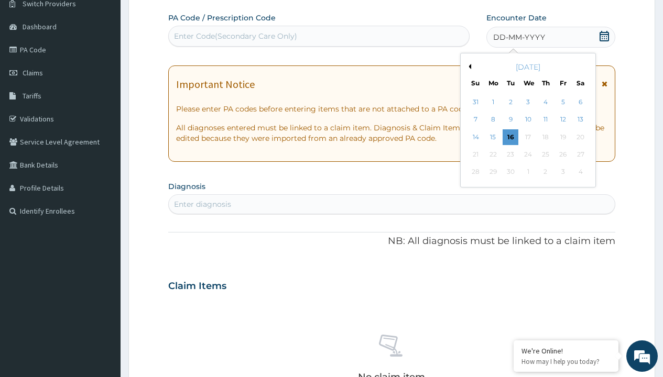
click at [468, 67] on button "Previous Month" at bounding box center [468, 66] width 5 height 5
click at [562, 119] on div "8" at bounding box center [563, 120] width 16 height 16
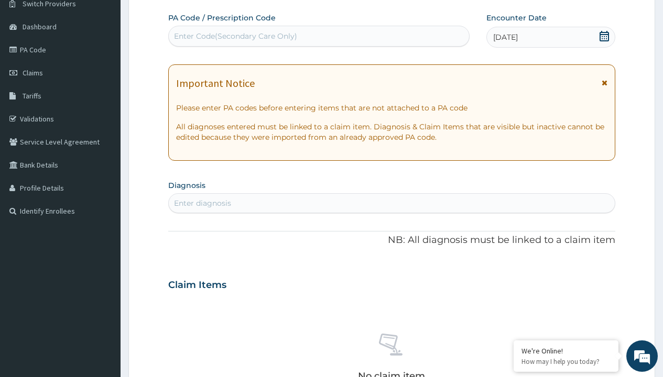
click at [235, 36] on div "Enter Code(Secondary Care Only)" at bounding box center [235, 36] width 123 height 10
type input "PR/9E56C7F4"
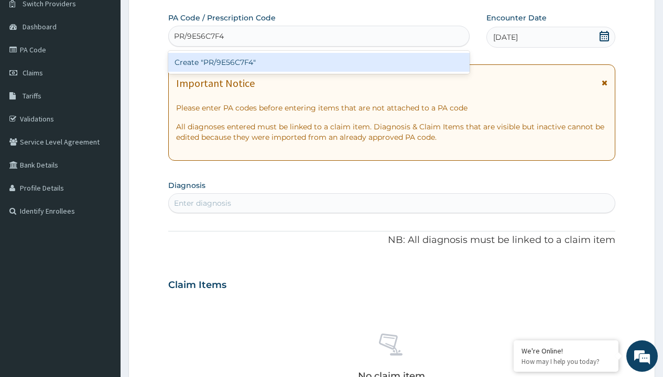
click at [319, 62] on div "Create "PR/9E56C7F4"" at bounding box center [318, 62] width 301 height 19
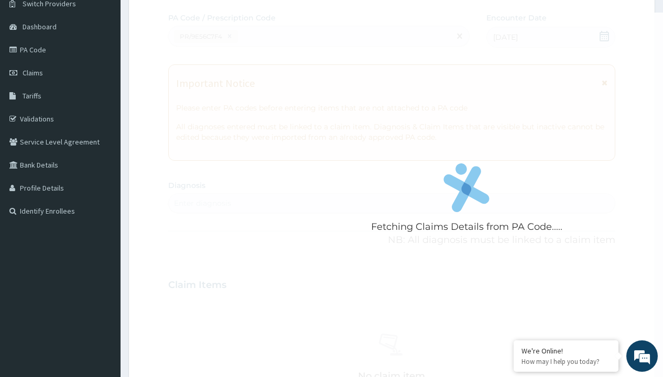
click at [202, 203] on div "Enter diagnosis" at bounding box center [202, 203] width 57 height 10
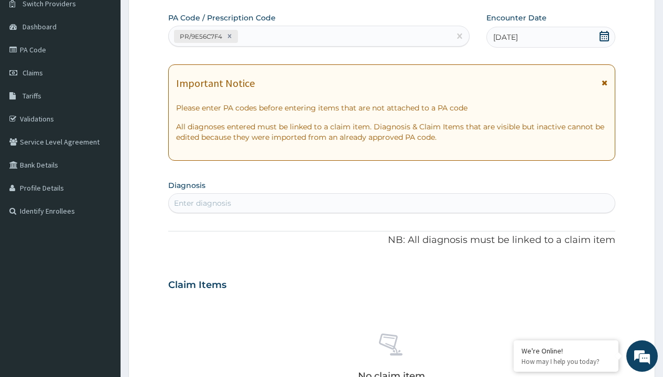
type input "prescription collected"
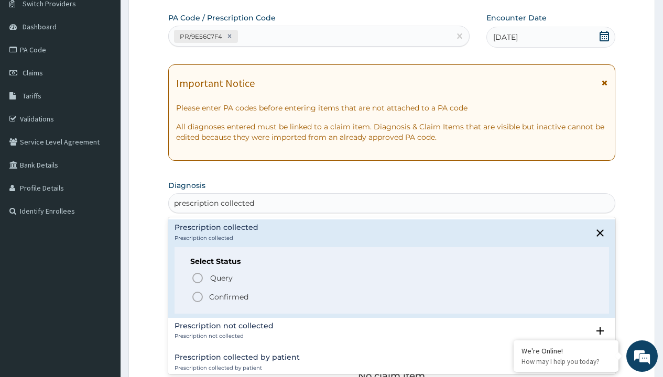
click at [228, 297] on p "Confirmed" at bounding box center [228, 297] width 39 height 10
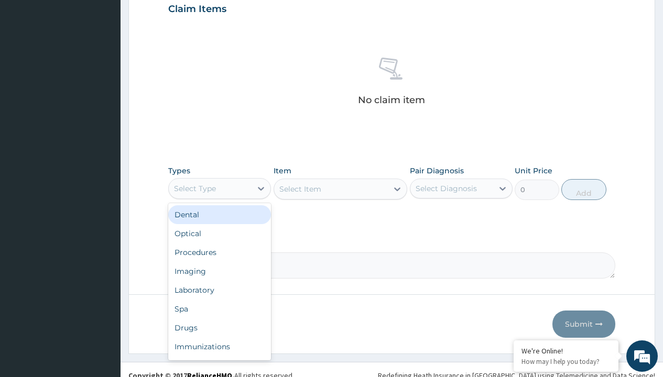
type input "procedures"
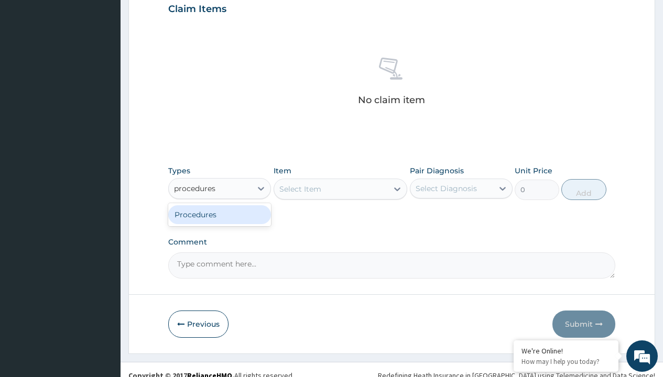
click at [220, 214] on div "Procedures" at bounding box center [219, 214] width 103 height 19
click at [300, 189] on div "Select Item" at bounding box center [300, 189] width 42 height 10
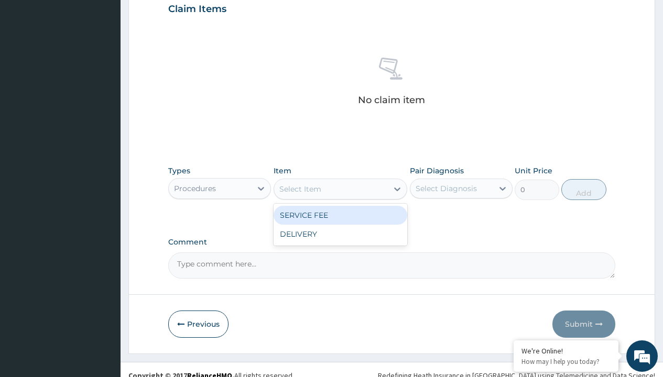
type input "service fee"
click at [340, 215] on div "SERVICE FEE" at bounding box center [341, 215] width 134 height 19
type input "100"
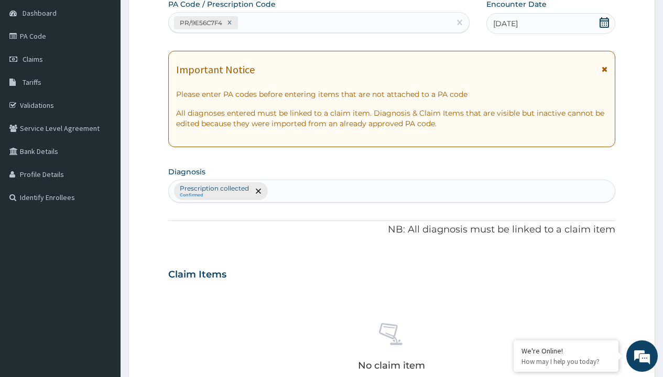
type input "prescription collected"
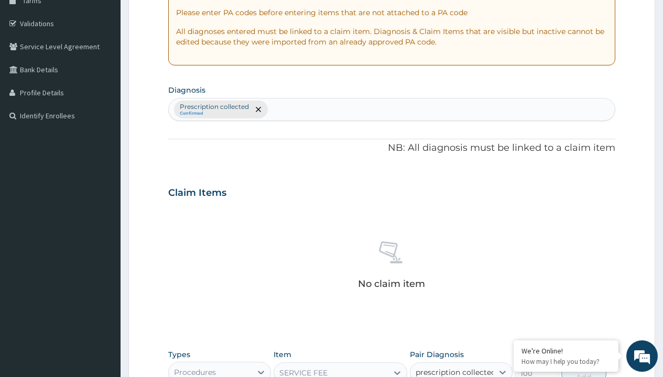
checkbox input "true"
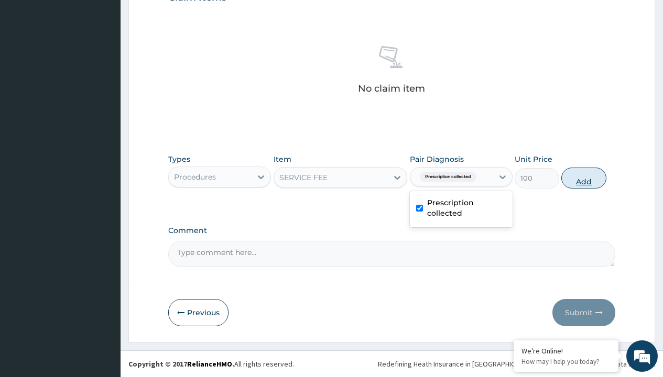
click at [584, 178] on button "Add" at bounding box center [583, 178] width 45 height 21
type input "0"
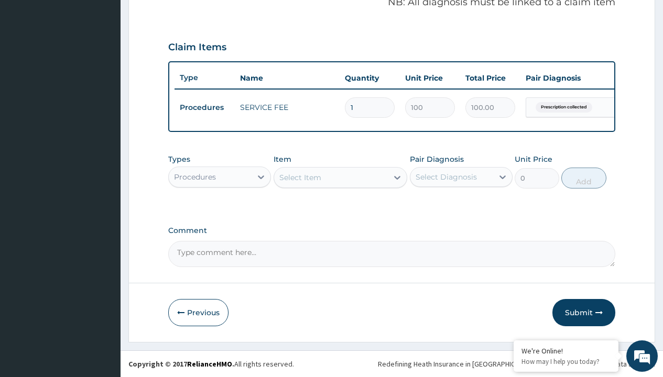
click at [195, 177] on div "Procedures" at bounding box center [195, 177] width 42 height 10
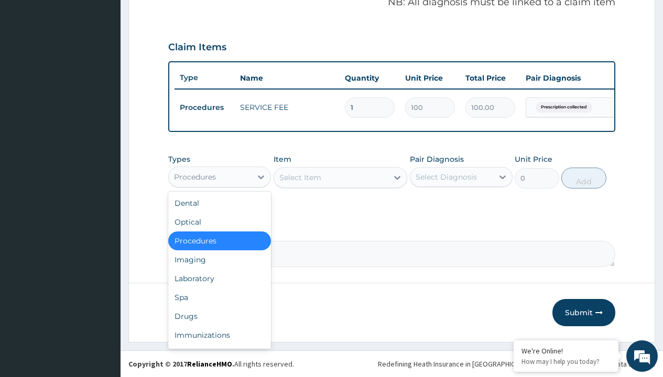
type input "drugs"
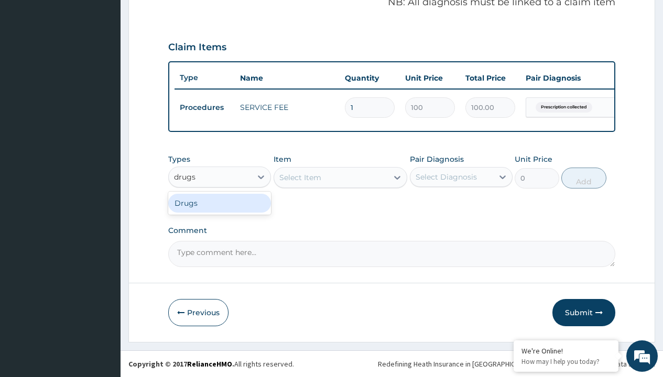
scroll to position [0, 0]
click at [220, 203] on div "Drugs" at bounding box center [219, 203] width 103 height 19
click at [300, 177] on div "Select Item" at bounding box center [341, 177] width 134 height 21
type input "amatem softgel forte tablets 80/480/pack"
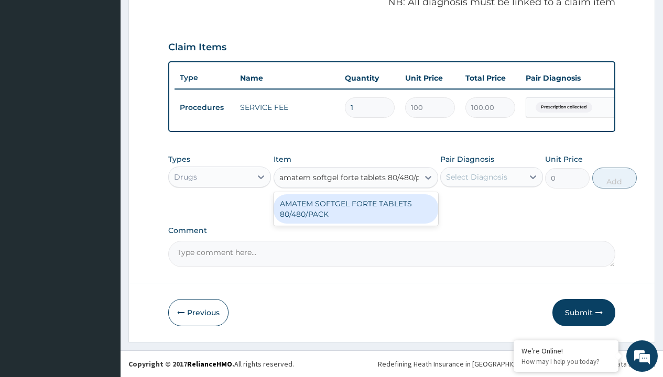
click at [355, 209] on div "AMATEM SOFTGEL FORTE TABLETS 80/480/PACK" at bounding box center [356, 208] width 165 height 29
type input "601.7000122070312"
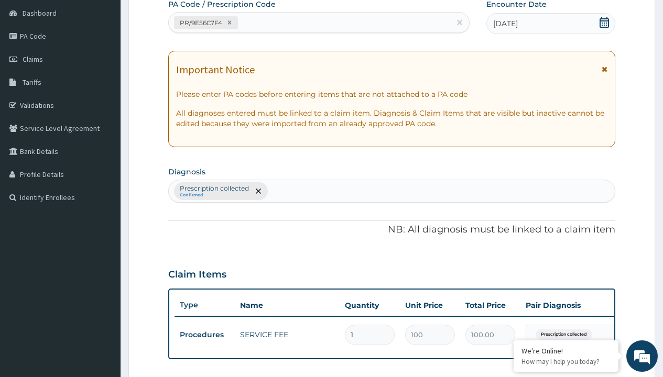
type input "prescription collected"
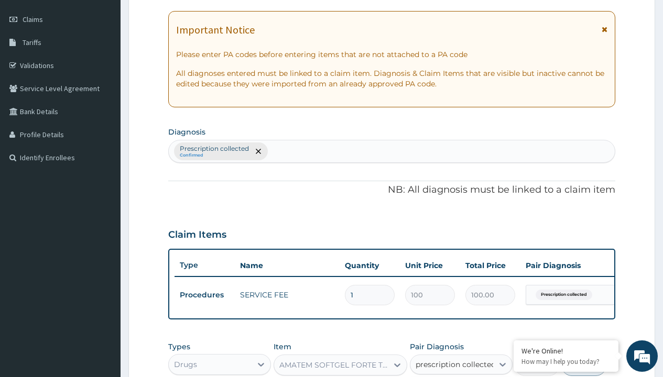
checkbox input "true"
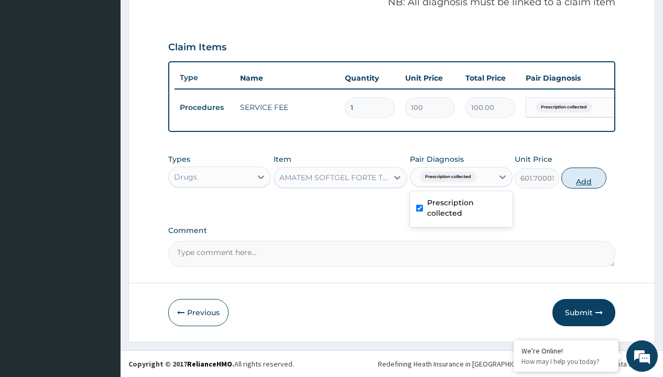
click at [584, 178] on button "Add" at bounding box center [583, 178] width 45 height 21
type input "0"
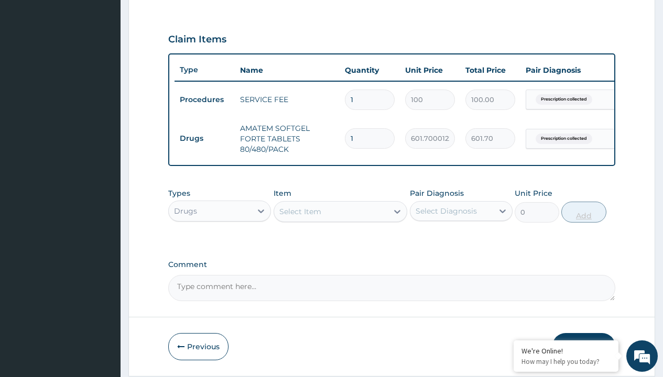
type input "6"
type input "3610.20"
type input "6"
click at [204, 138] on td "Drugs" at bounding box center [204, 138] width 60 height 19
type input "drugs"
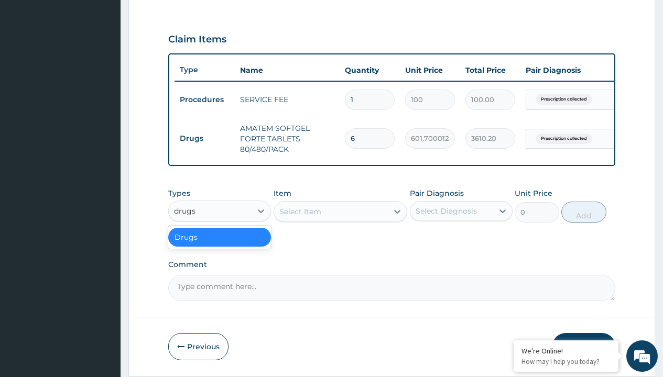
scroll to position [0, 0]
click at [220, 245] on div "Drugs" at bounding box center [219, 237] width 103 height 19
click at [300, 217] on div "Select Item" at bounding box center [300, 211] width 42 height 10
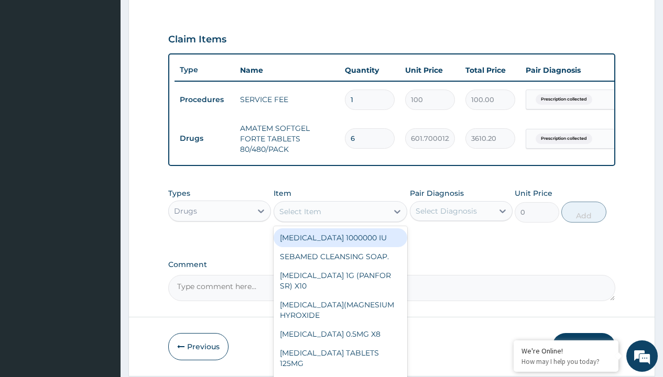
type input "paracetamol 500mg tablet emzor/sach"
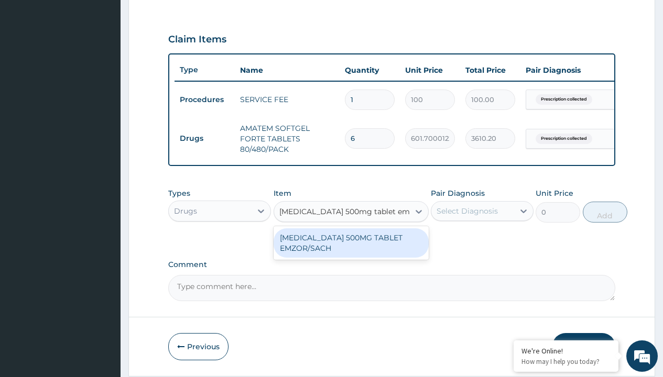
click at [351, 250] on div "[MEDICAL_DATA] 500MG TABLET EMZOR/SACH" at bounding box center [351, 242] width 155 height 29
type input "24"
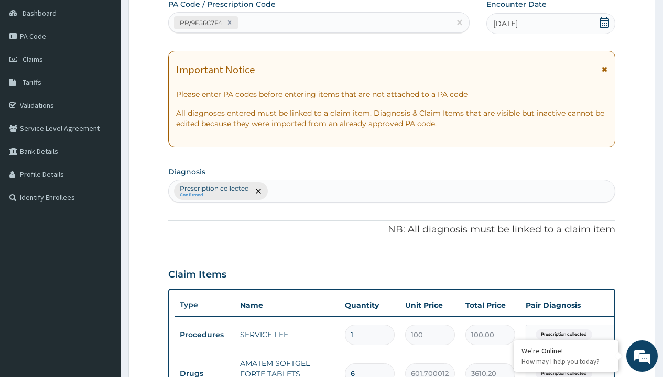
type input "prescription collected"
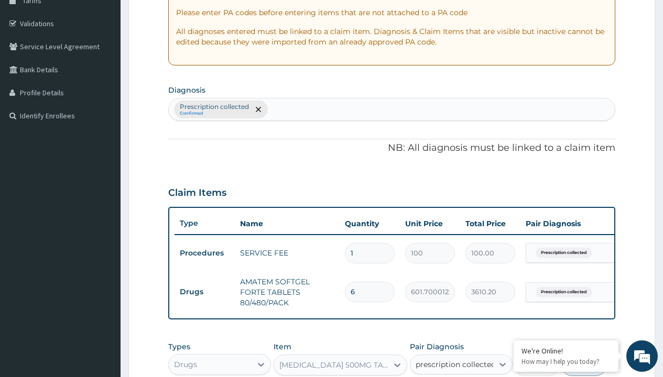
checkbox input "true"
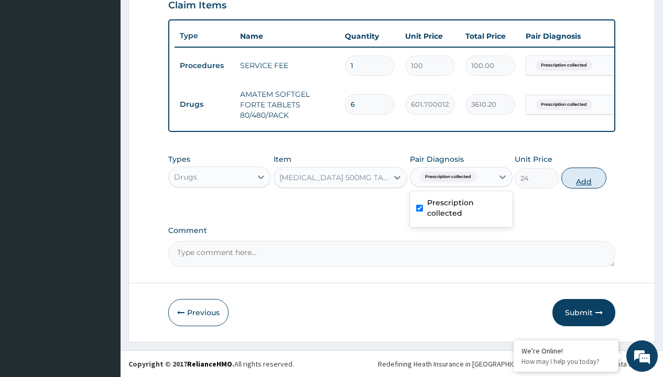
click at [584, 178] on button "Add" at bounding box center [583, 178] width 45 height 21
type input "0"
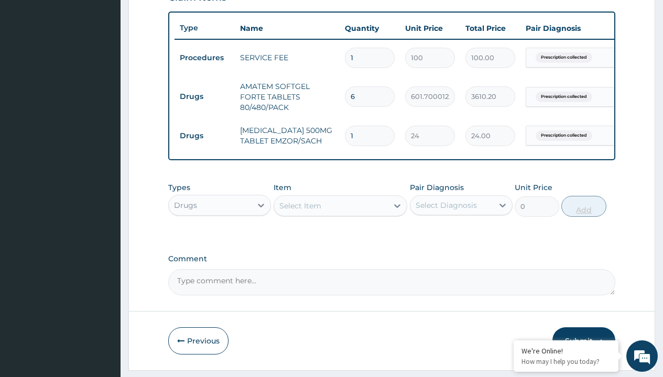
type input "24"
type input "576.00"
type input "24"
click at [204, 96] on td "Drugs" at bounding box center [204, 96] width 60 height 19
type input "drugs"
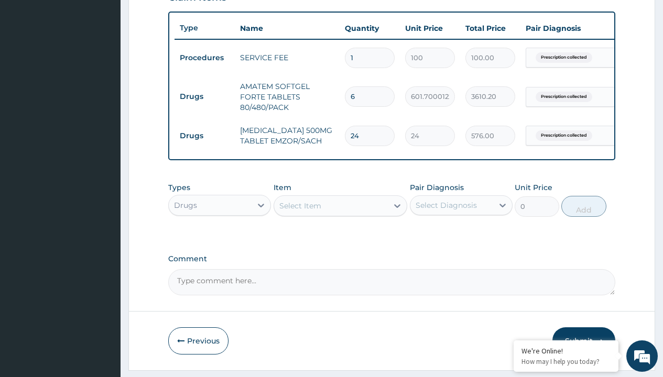
scroll to position [0, 0]
click at [220, 239] on div "Drugs" at bounding box center [219, 231] width 103 height 19
click at [300, 211] on div "Select Item" at bounding box center [300, 206] width 42 height 10
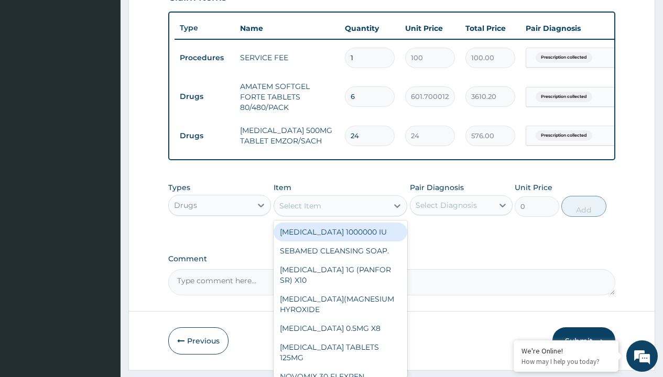
type input "loratadine 10mg tab loratyn x10"
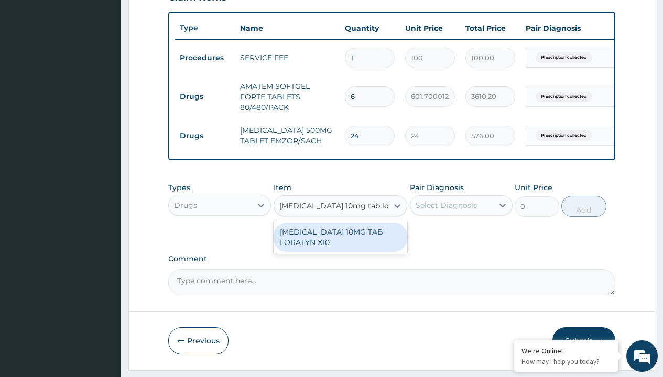
click at [340, 245] on div "LORATADINE 10MG TAB LORATYN X10" at bounding box center [341, 237] width 134 height 29
type input "117"
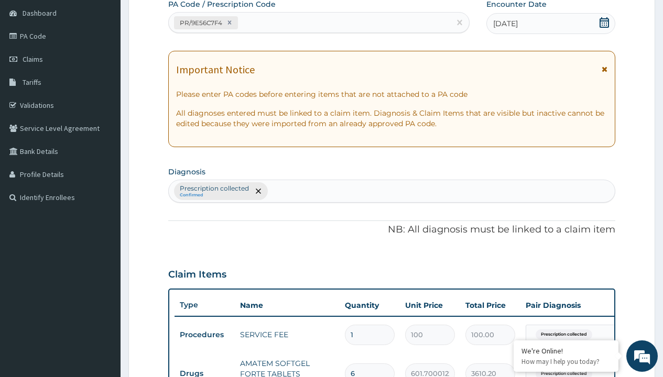
type input "prescription collected"
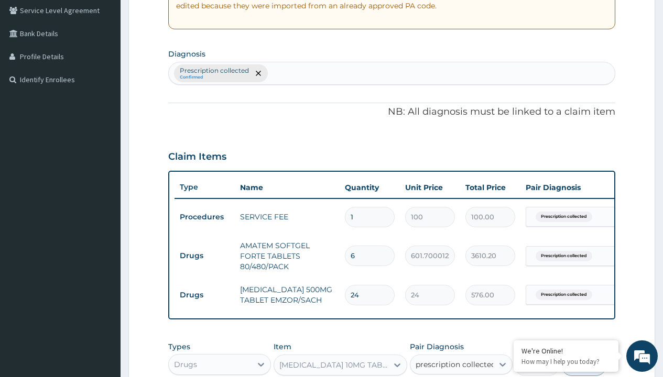
checkbox input "true"
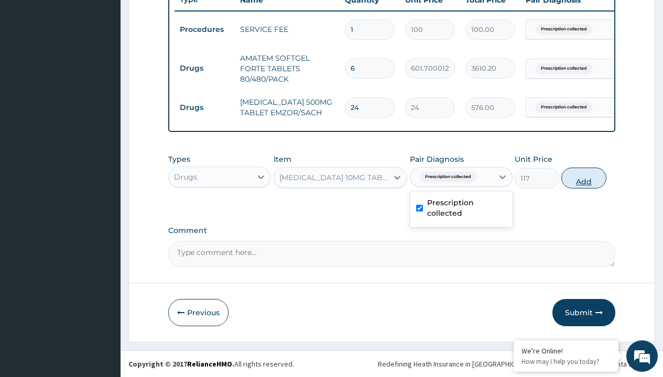
click at [584, 178] on button "Add" at bounding box center [583, 178] width 45 height 21
type input "0"
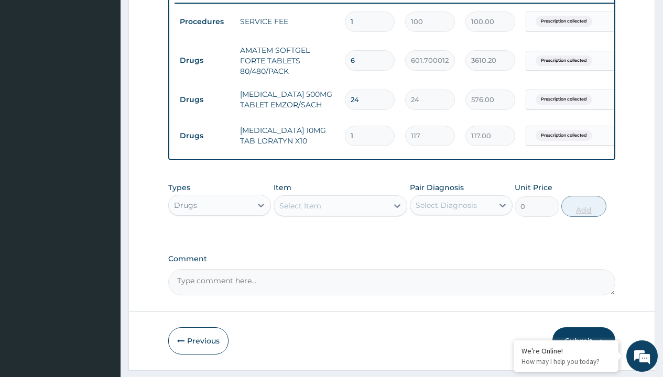
type input "10"
type input "1170.00"
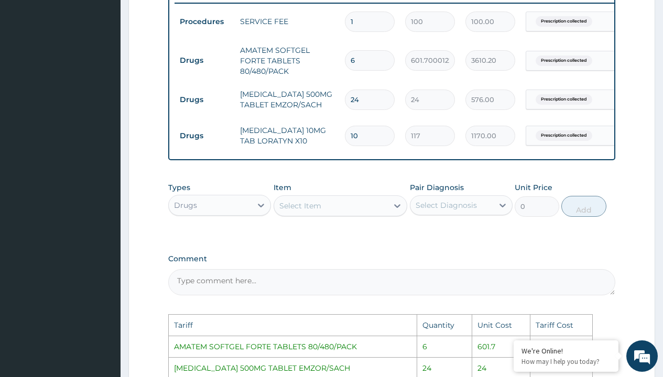
scroll to position [628, 0]
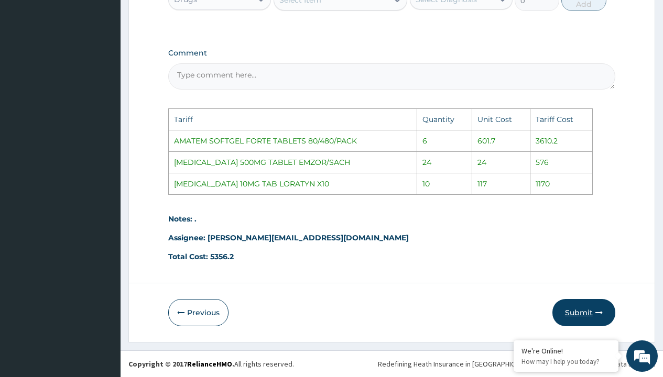
type input "10"
click at [577, 314] on button "Submit" at bounding box center [583, 312] width 63 height 27
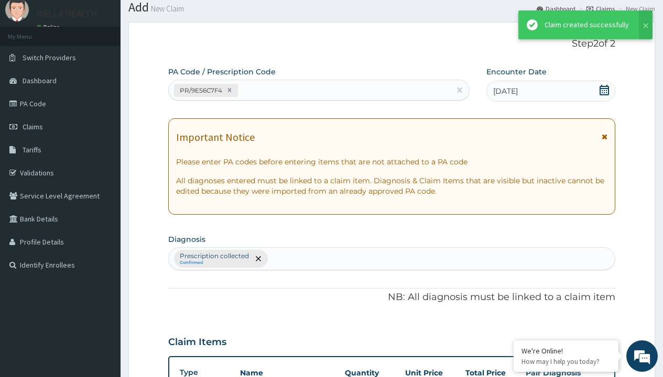
scroll to position [451, 0]
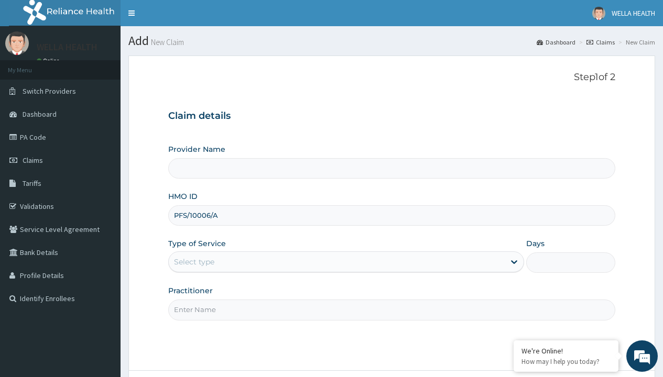
type input "PFS/10006/A"
type input "WellaHealth"
type input "WellaHealth(TELEMEDICINE)"
type input "WellaHealth"
click at [194, 262] on div "Select type" at bounding box center [194, 262] width 40 height 10
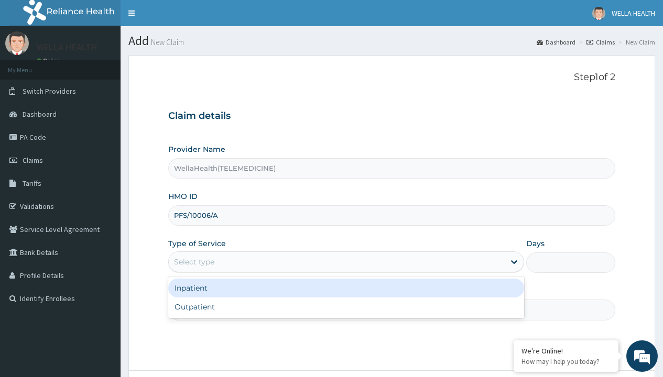
click at [346, 307] on div "Outpatient" at bounding box center [346, 307] width 356 height 19
type input "1"
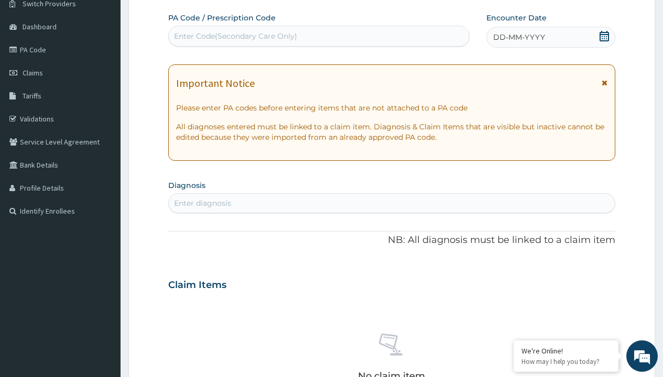
click at [518, 37] on span "DD-MM-YYYY" at bounding box center [519, 37] width 52 height 10
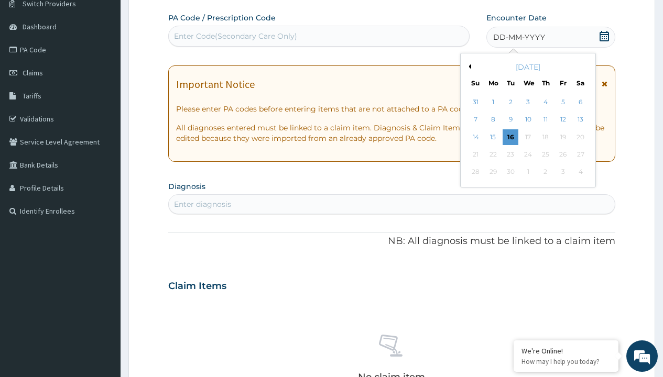
click at [468, 67] on button "Previous Month" at bounding box center [468, 66] width 5 height 5
click at [562, 119] on div "8" at bounding box center [563, 120] width 16 height 16
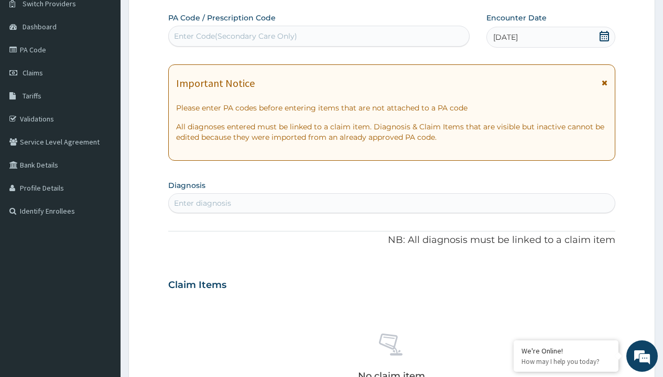
click at [235, 36] on div "Enter Code(Secondary Care Only)" at bounding box center [235, 36] width 123 height 10
type input "PR/CC0C2249"
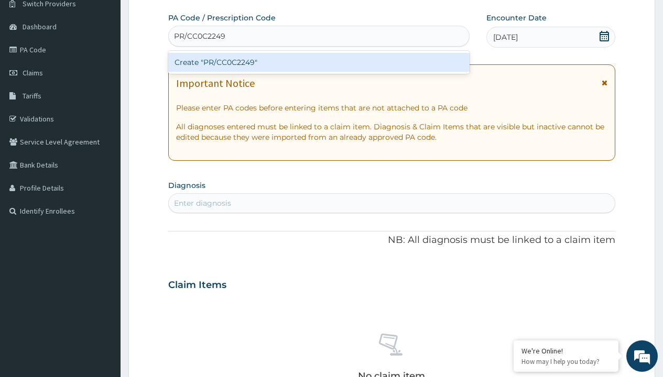
scroll to position [0, 0]
click at [319, 62] on div "Create "PR/CC0C2249"" at bounding box center [318, 62] width 301 height 19
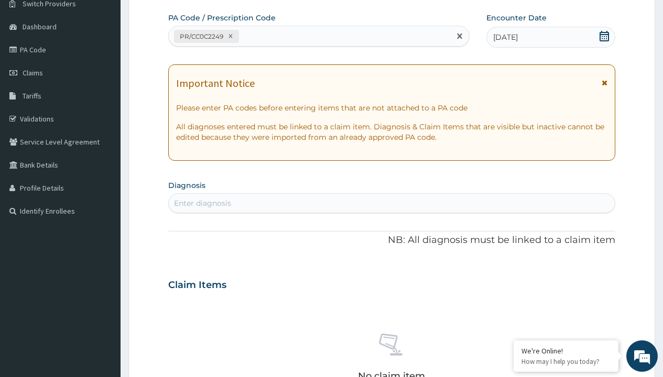
click at [202, 203] on div "Enter diagnosis" at bounding box center [202, 203] width 57 height 10
type input "prescription collected"
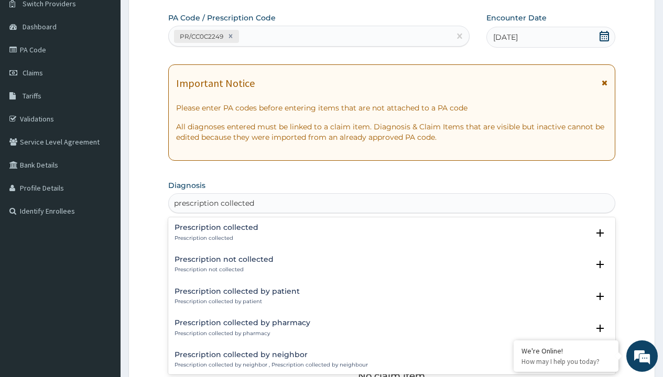
click at [215, 238] on p "Prescription collected" at bounding box center [216, 238] width 84 height 7
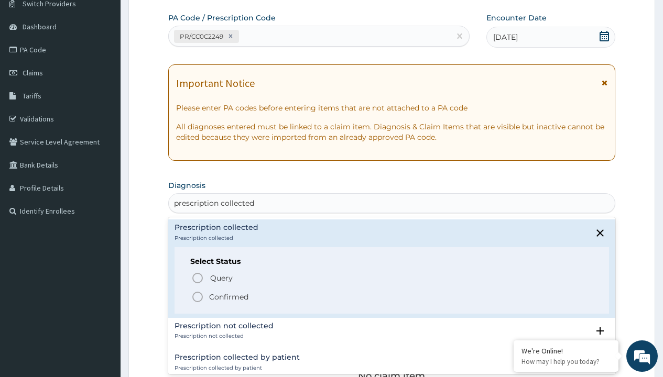
click at [228, 297] on p "Confirmed" at bounding box center [228, 297] width 39 height 10
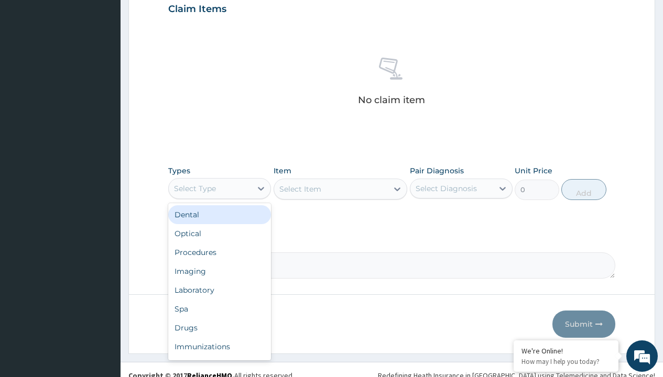
type input "procedures"
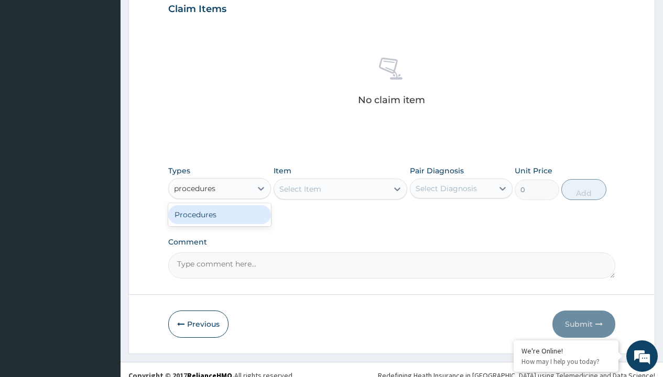
click at [220, 214] on div "Procedures" at bounding box center [219, 214] width 103 height 19
click at [300, 189] on div "Select Item" at bounding box center [300, 189] width 42 height 10
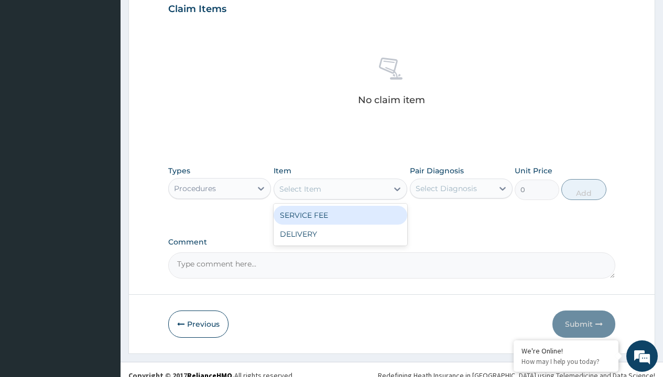
type input "service fee"
click at [340, 215] on div "SERVICE FEE" at bounding box center [341, 215] width 134 height 19
type input "100"
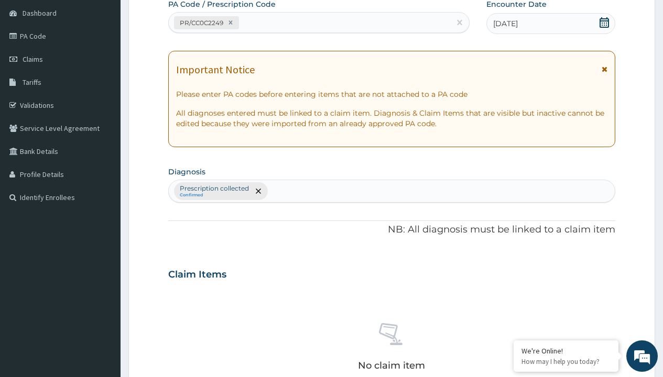
type input "prescription collected"
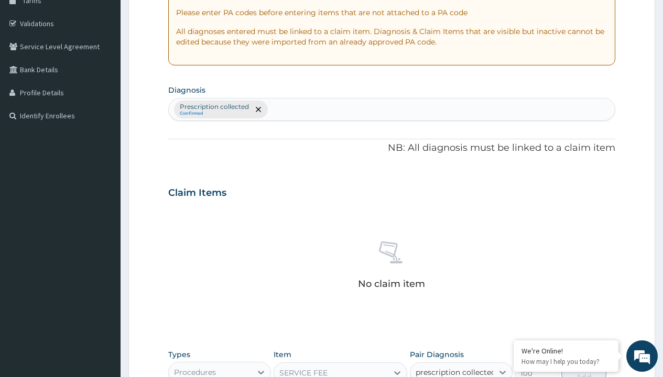
checkbox input "true"
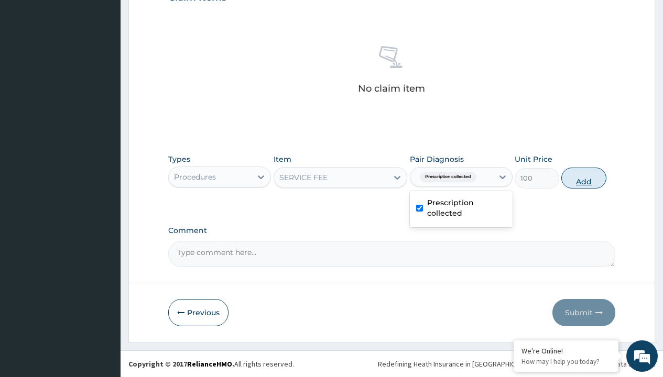
click at [584, 178] on button "Add" at bounding box center [583, 178] width 45 height 21
type input "0"
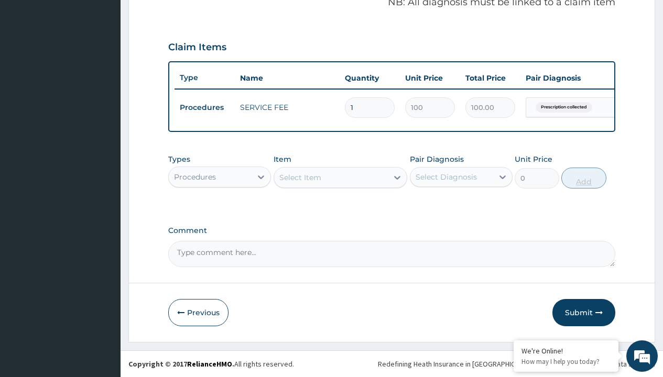
scroll to position [336, 0]
click at [195, 177] on div "Procedures" at bounding box center [195, 177] width 42 height 10
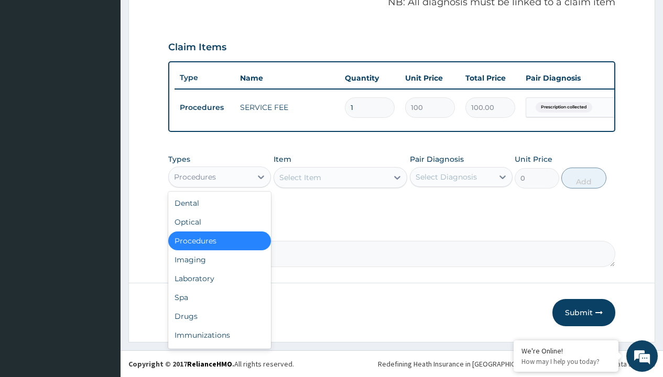
type input "drugs"
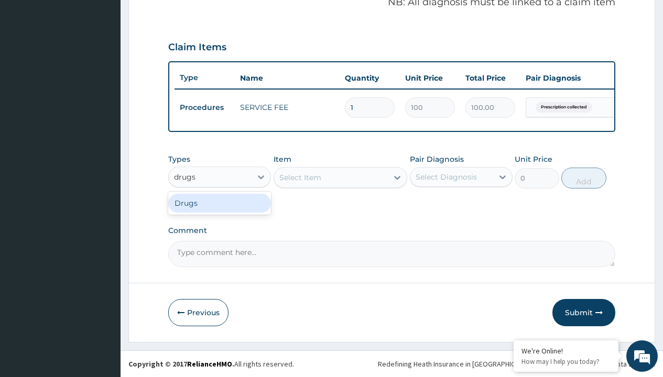
click at [220, 203] on div "Drugs" at bounding box center [219, 203] width 103 height 19
click at [300, 177] on div "Select Item" at bounding box center [341, 177] width 134 height 21
type input "loratadine 10mg tab loratyn x10"
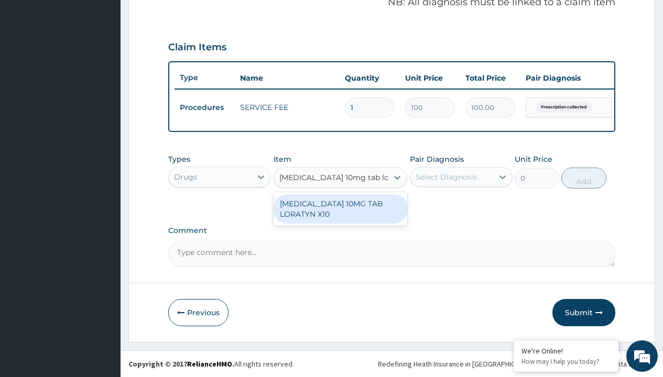
click at [340, 209] on div "LORATADINE 10MG TAB LORATYN X10" at bounding box center [341, 208] width 134 height 29
type input "117"
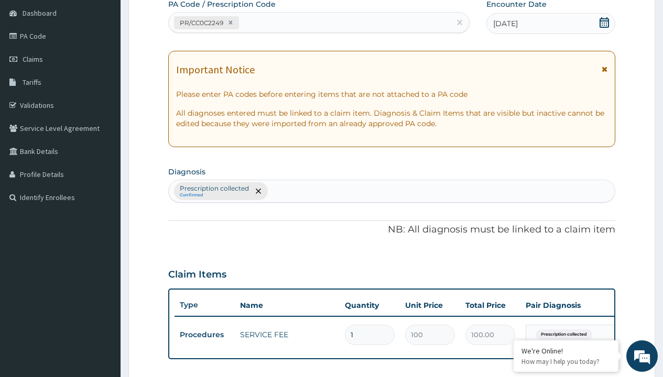
type input "prescription collected"
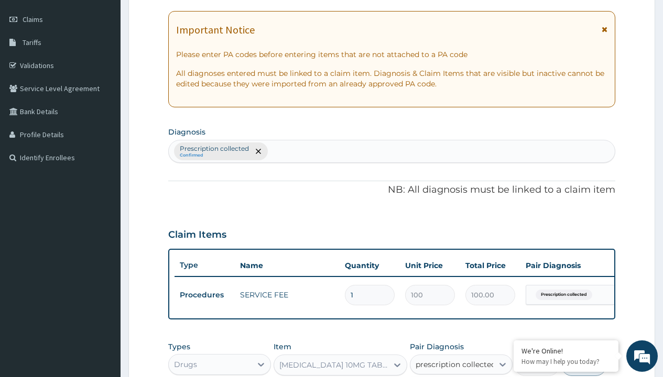
checkbox input "true"
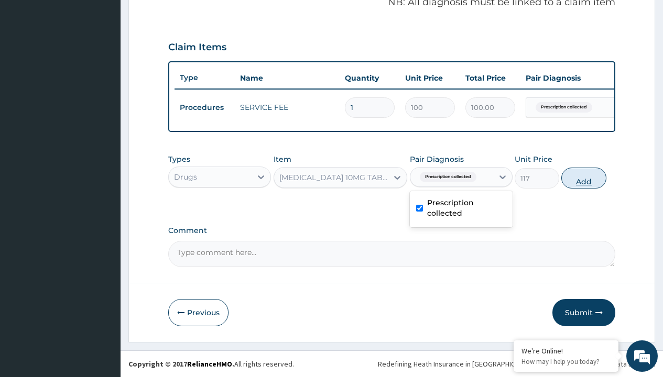
click at [584, 178] on button "Add" at bounding box center [583, 178] width 45 height 21
type input "0"
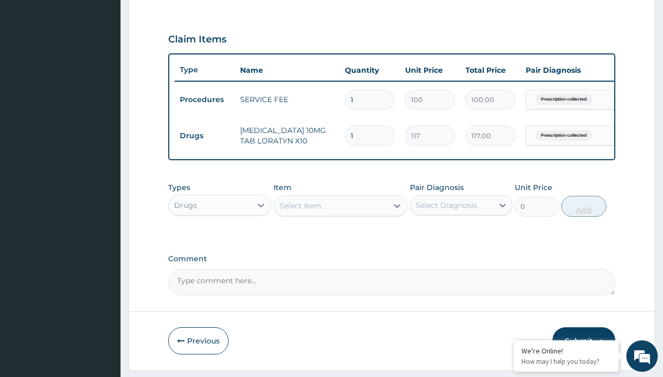
type input "10"
type input "1170.00"
type input "10"
click at [204, 136] on td "Drugs" at bounding box center [204, 135] width 60 height 19
type input "drugs"
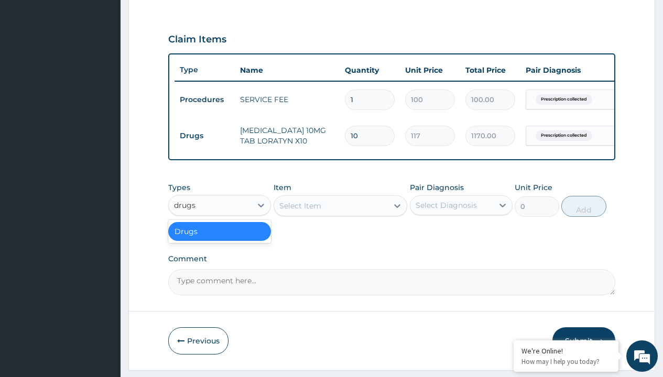
scroll to position [0, 0]
click at [220, 239] on div "Drugs" at bounding box center [219, 231] width 103 height 19
click at [300, 211] on div "Select Item" at bounding box center [300, 206] width 42 height 10
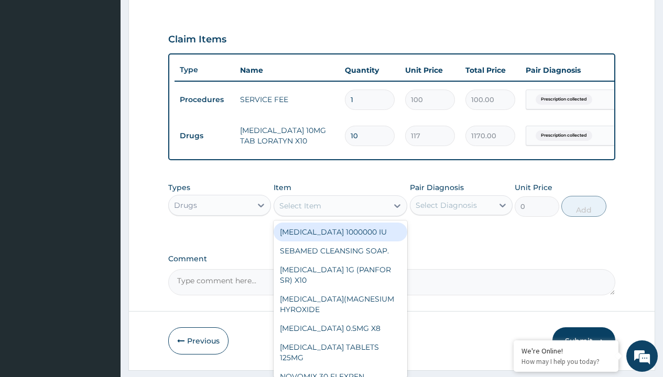
type input "ibuprofen 400mg x10 (nurofen)"
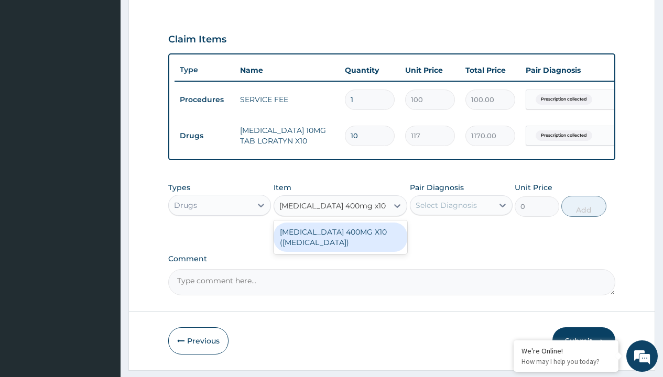
click at [340, 245] on div "[MEDICAL_DATA] 400MG X10 ([MEDICAL_DATA])" at bounding box center [341, 237] width 134 height 29
type input "150"
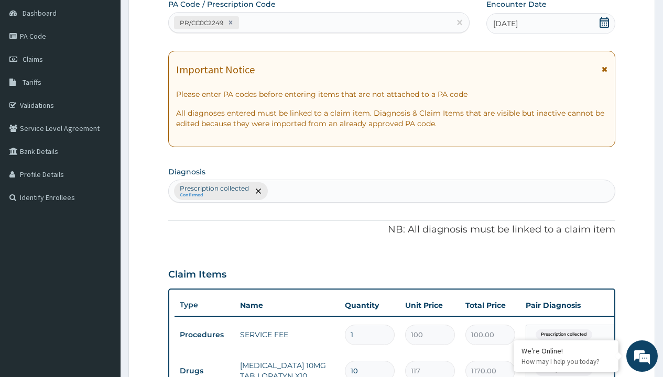
scroll to position [177, 0]
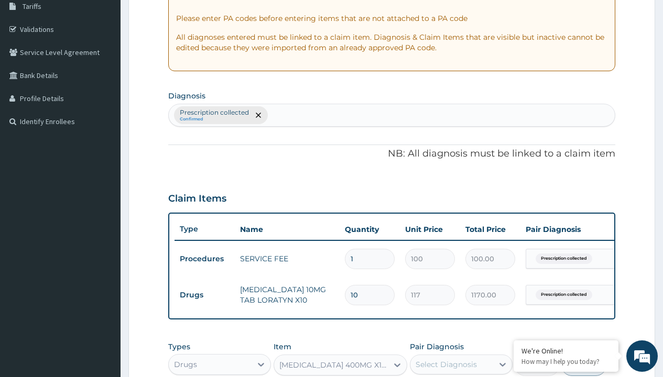
type input "prescription collected"
checkbox input "true"
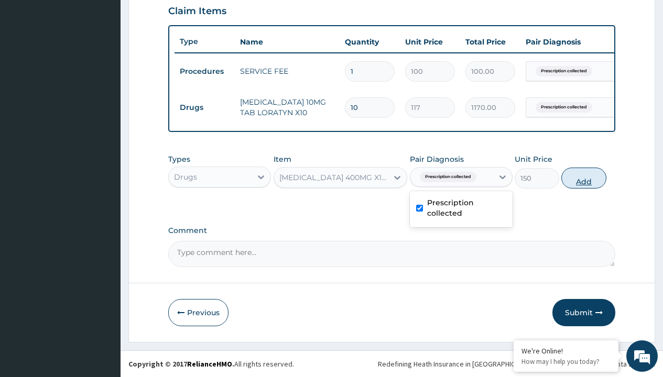
click at [584, 178] on button "Add" at bounding box center [583, 178] width 45 height 21
type input "0"
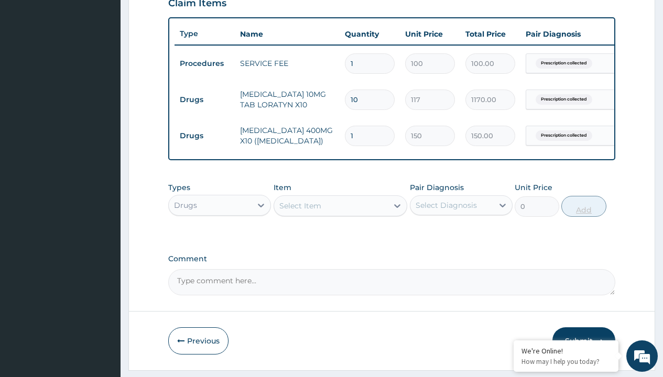
type input "10"
type input "1500.00"
type input "10"
click at [204, 100] on td "Drugs" at bounding box center [204, 99] width 60 height 19
type input "drugs"
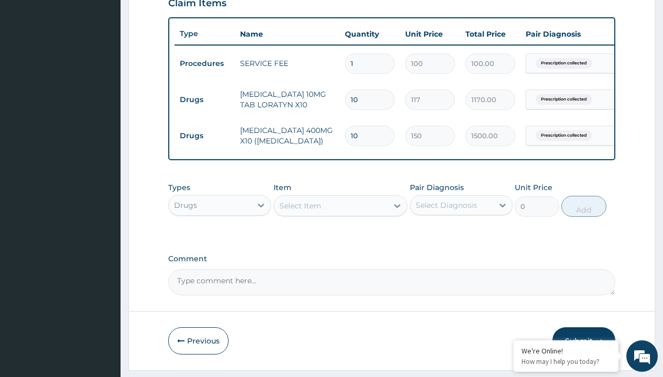
scroll to position [0, 0]
click at [220, 239] on div "Drugs" at bounding box center [219, 231] width 103 height 19
click at [300, 211] on div "Select Item" at bounding box center [300, 206] width 42 height 10
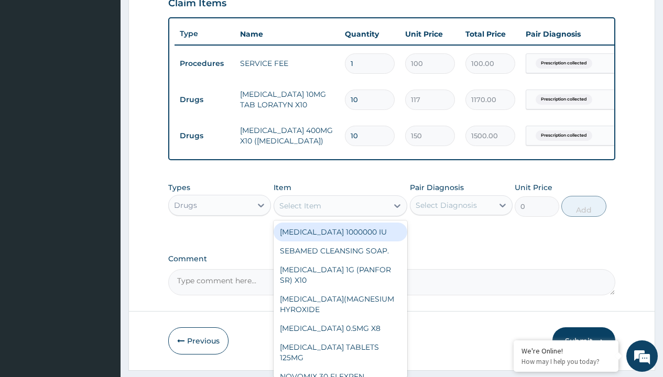
type input "diclomol gel"
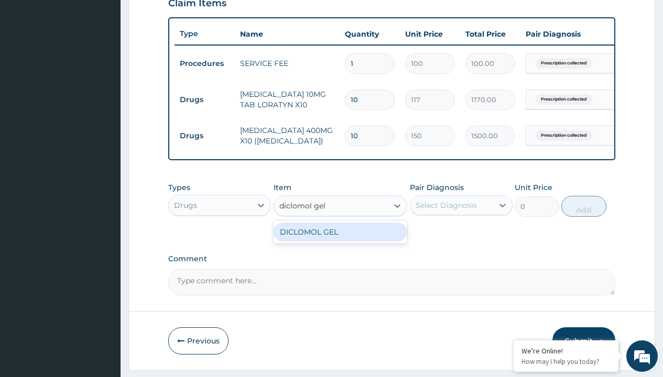
click at [340, 239] on div "DICLOMOL GEL" at bounding box center [341, 232] width 134 height 19
type input "3700"
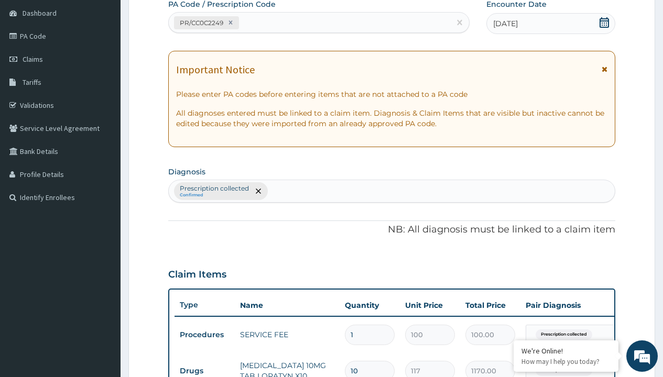
type input "prescription collected"
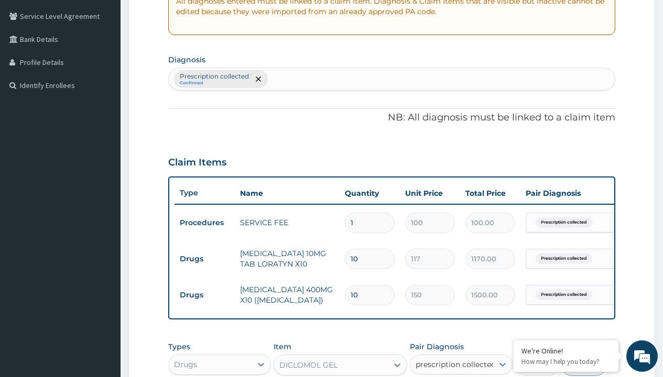
checkbox input "true"
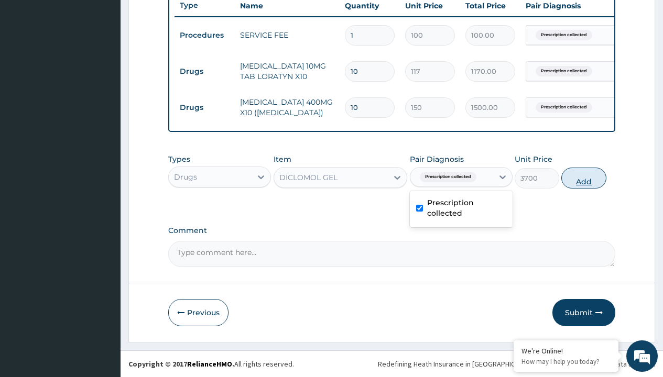
click at [584, 178] on button "Add" at bounding box center [583, 178] width 45 height 21
type input "0"
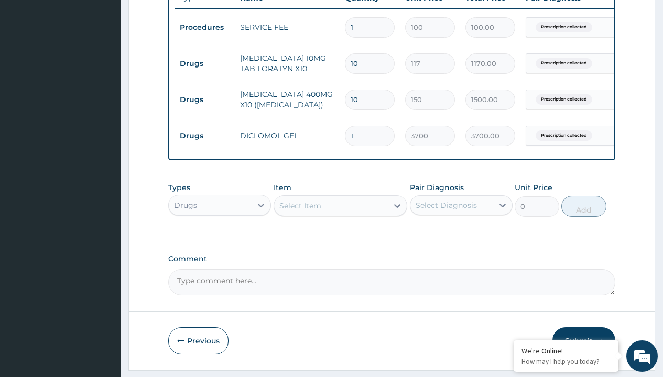
click at [204, 63] on td "Drugs" at bounding box center [204, 63] width 60 height 19
type input "drugs"
click at [220, 239] on div "Drugs" at bounding box center [219, 231] width 103 height 19
click at [300, 211] on div "Select Item" at bounding box center [300, 206] width 42 height 10
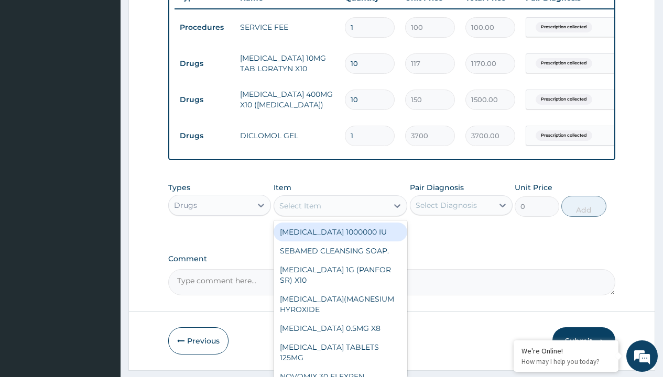
type input "throat lozenges"
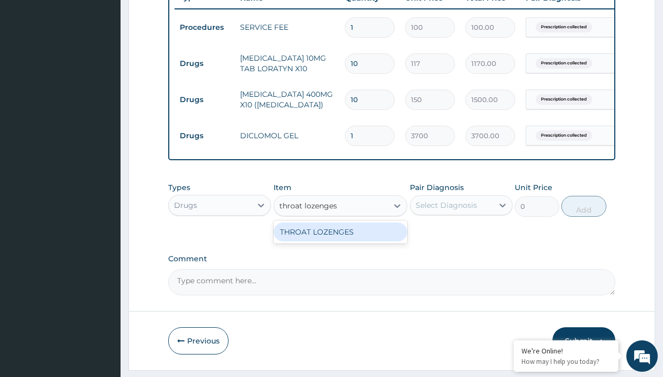
click at [340, 239] on div "THROAT LOZENGES" at bounding box center [341, 232] width 134 height 19
type input "196"
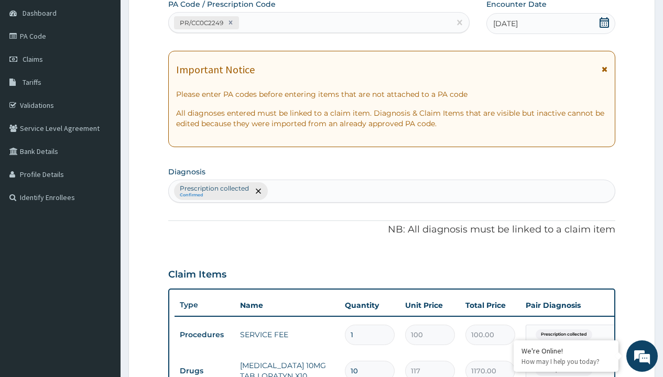
type input "prescription collected"
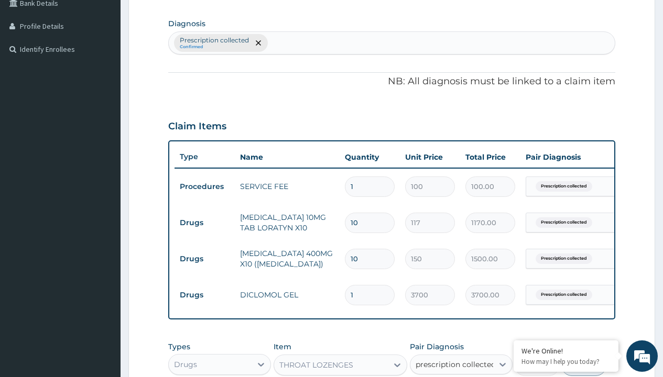
checkbox input "true"
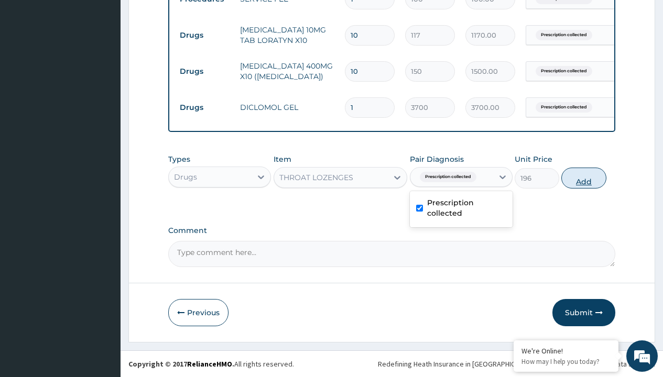
click at [584, 178] on button "Add" at bounding box center [583, 178] width 45 height 21
type input "0"
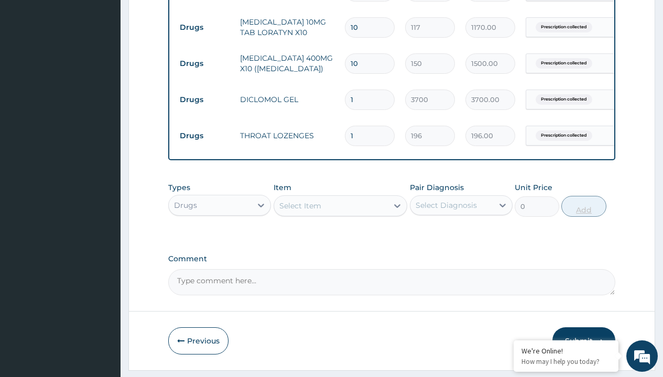
type input "15"
type input "2940.00"
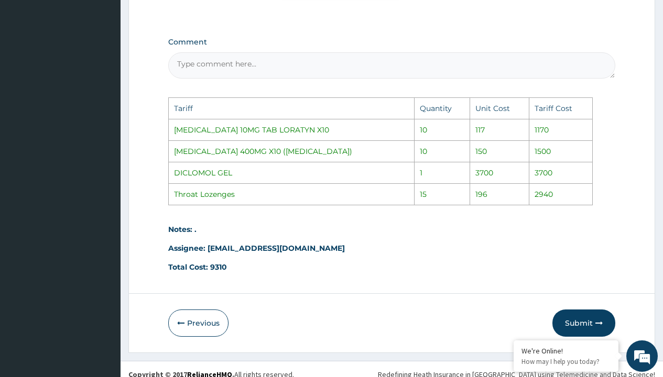
scroll to position [680, 0]
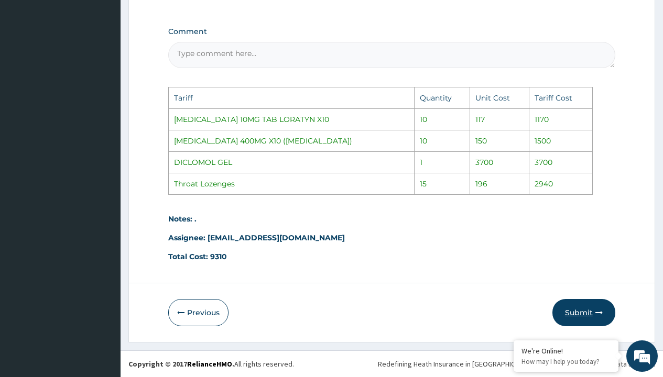
type input "15"
click at [600, 305] on button "Submit" at bounding box center [583, 312] width 63 height 27
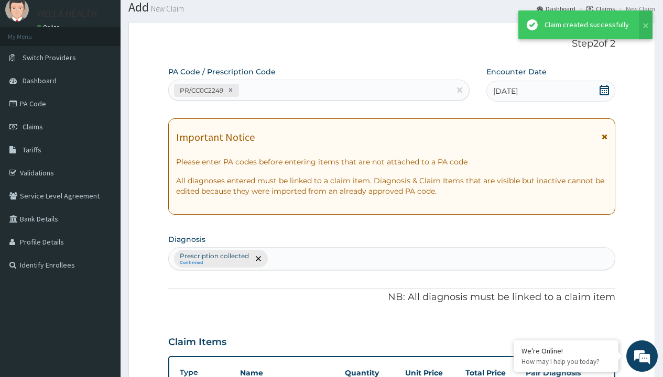
scroll to position [481, 0]
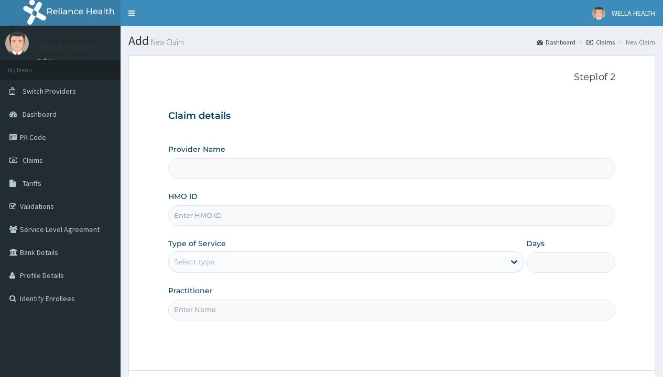
type input "WellaHealth(TELEMEDICINE)"
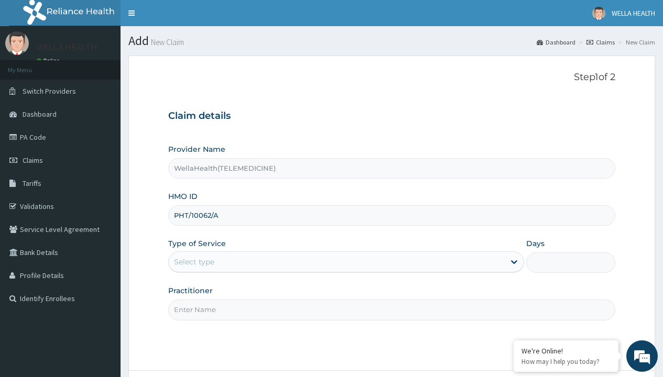
type input "PHT/10062/A"
type input "WellaHealth"
click at [194, 262] on div "Select type" at bounding box center [194, 262] width 40 height 10
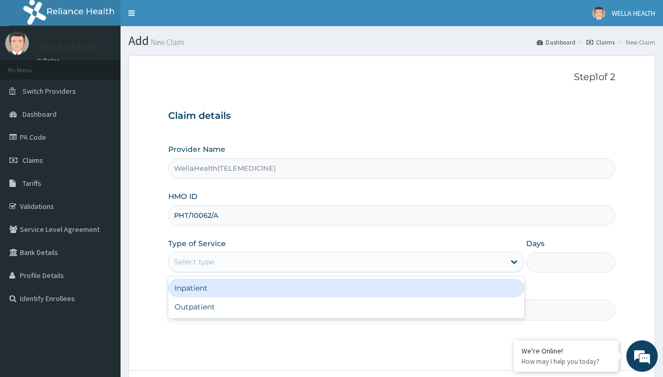
click at [346, 307] on div "Outpatient" at bounding box center [346, 307] width 356 height 19
type input "1"
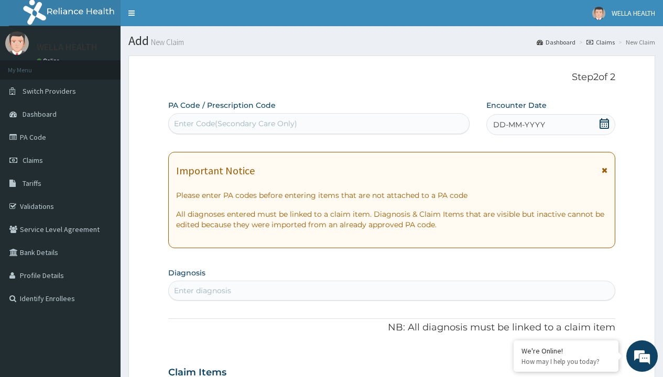
scroll to position [88, 0]
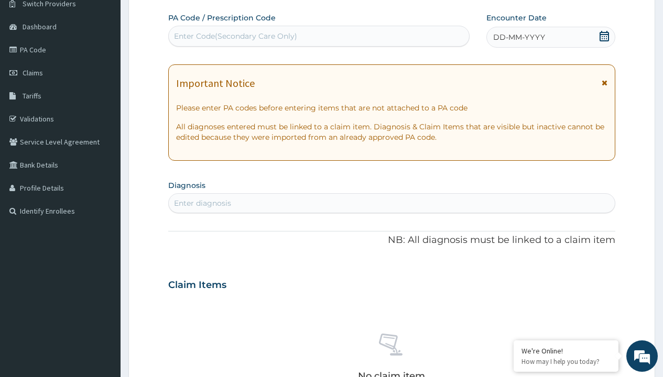
click at [518, 37] on span "DD-MM-YYYY" at bounding box center [519, 37] width 52 height 10
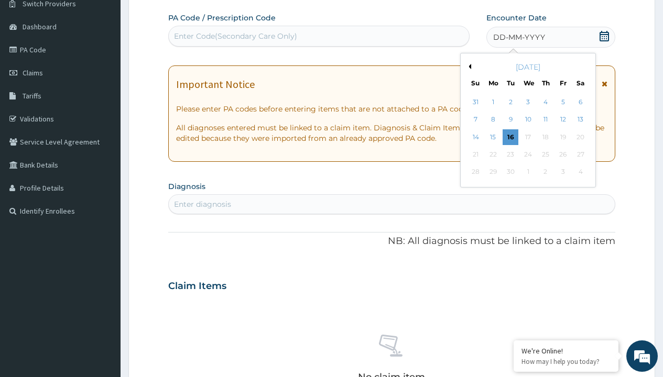
click at [468, 67] on button "Previous Month" at bounding box center [468, 66] width 5 height 5
click at [562, 119] on div "8" at bounding box center [563, 120] width 16 height 16
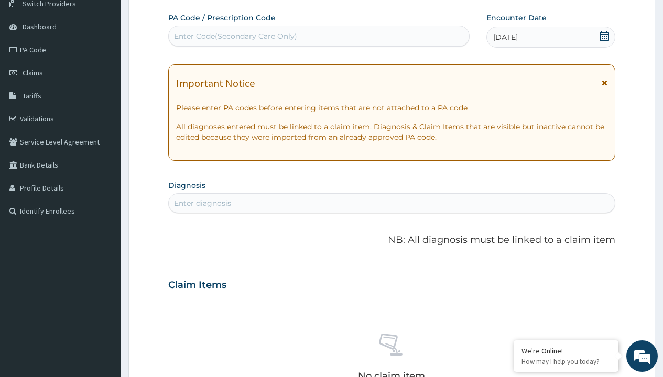
click at [235, 36] on div "Enter Code(Secondary Care Only)" at bounding box center [235, 36] width 123 height 10
type input "PR/AA0E020E"
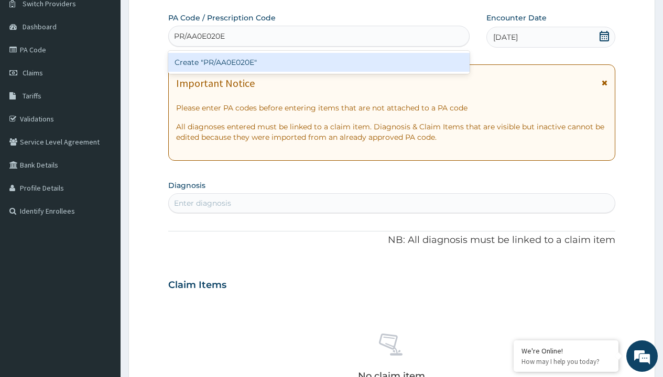
scroll to position [0, 0]
click at [319, 62] on div "Create "PR/AA0E020E"" at bounding box center [318, 62] width 301 height 19
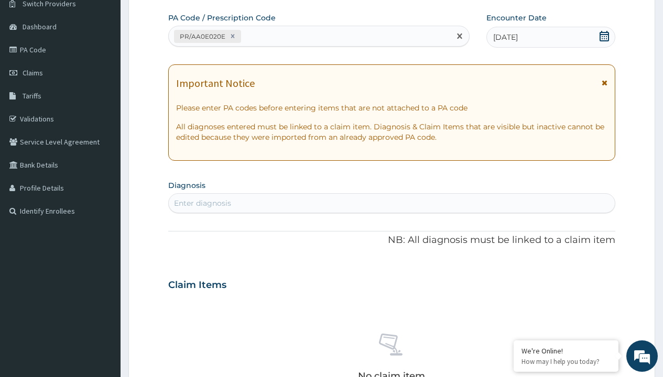
click at [202, 203] on div "Enter diagnosis" at bounding box center [202, 203] width 57 height 10
type input "prescription collected"
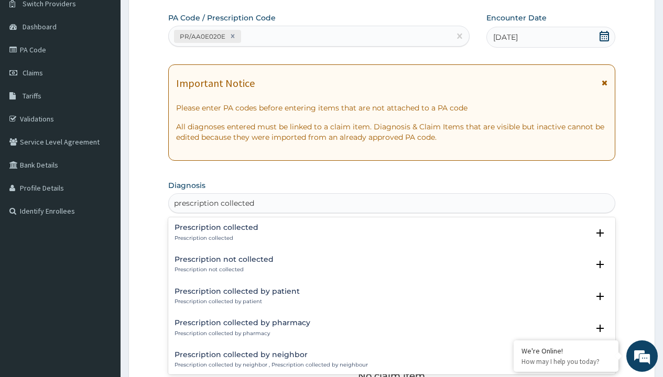
click at [215, 238] on p "Prescription collected" at bounding box center [216, 238] width 84 height 7
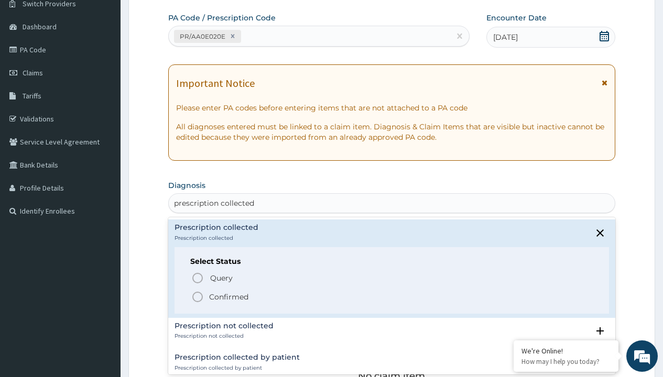
click at [228, 297] on p "Confirmed" at bounding box center [228, 297] width 39 height 10
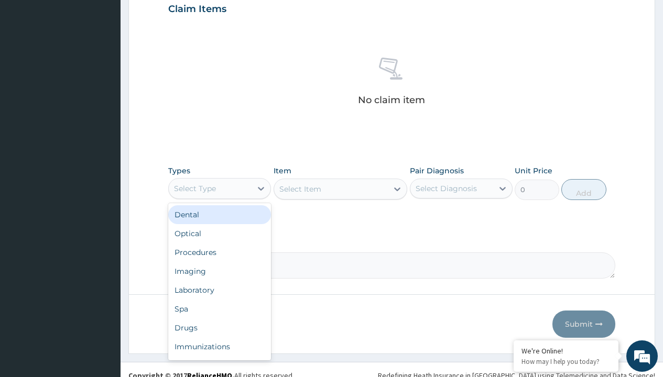
type input "procedures"
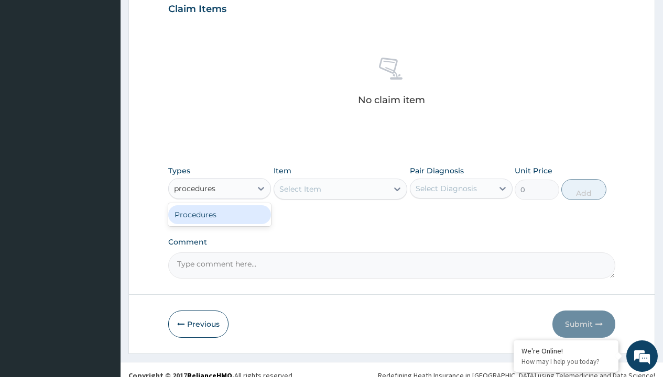
scroll to position [0, 0]
click at [220, 214] on div "Procedures" at bounding box center [219, 214] width 103 height 19
click at [300, 189] on div "Select Item" at bounding box center [300, 189] width 42 height 10
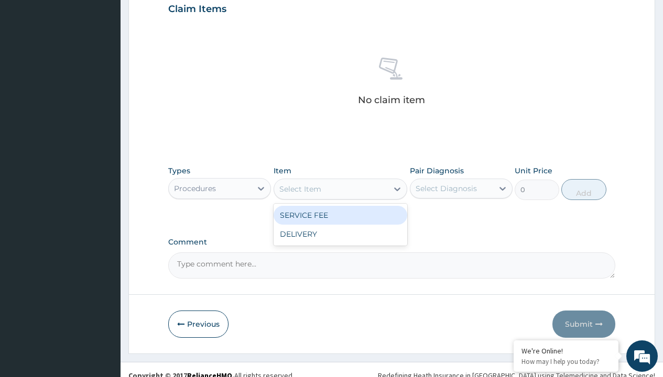
type input "service fee"
click at [340, 215] on div "SERVICE FEE" at bounding box center [341, 215] width 134 height 19
type input "100"
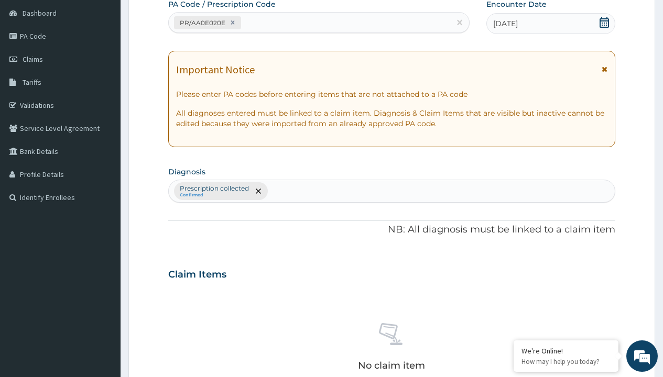
type input "prescription collected"
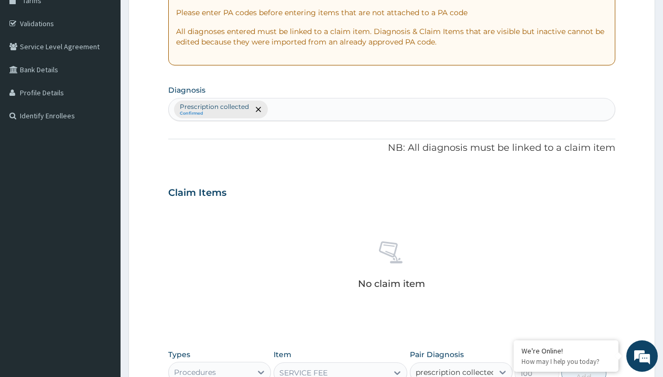
checkbox input "true"
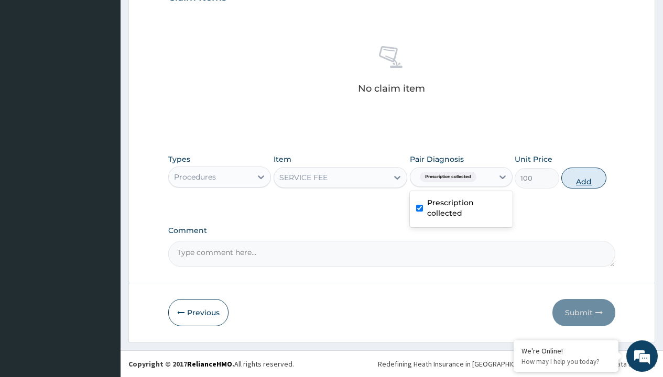
click at [584, 178] on button "Add" at bounding box center [583, 178] width 45 height 21
type input "0"
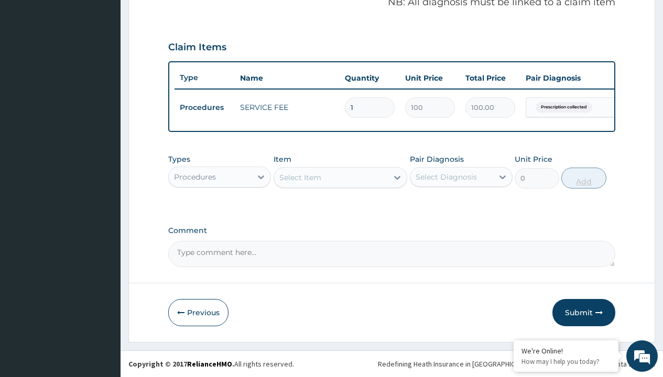
scroll to position [336, 0]
click at [195, 177] on div "Procedures" at bounding box center [195, 177] width 42 height 10
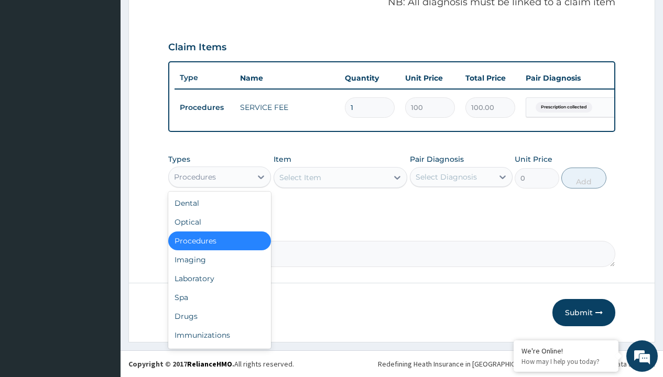
type input "drugs"
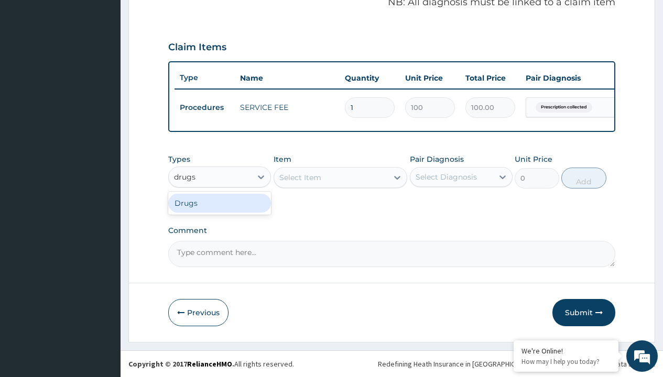
click at [220, 203] on div "Drugs" at bounding box center [219, 203] width 103 height 19
click at [300, 177] on div "Select Item" at bounding box center [341, 177] width 134 height 21
type input "omeprazole 20mg tabs/pack"
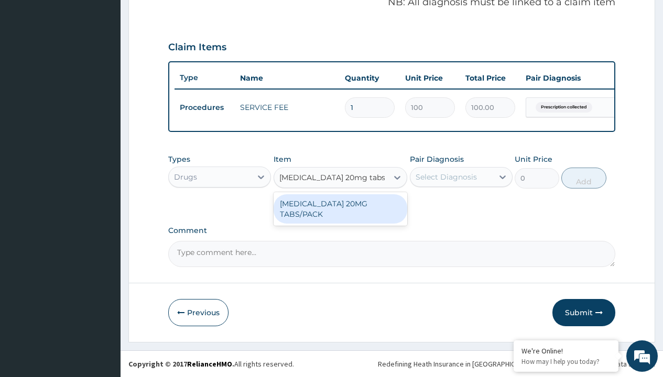
click at [340, 209] on div "[MEDICAL_DATA] 20MG TABS/PACK" at bounding box center [341, 208] width 134 height 29
type input "235.6999969482422"
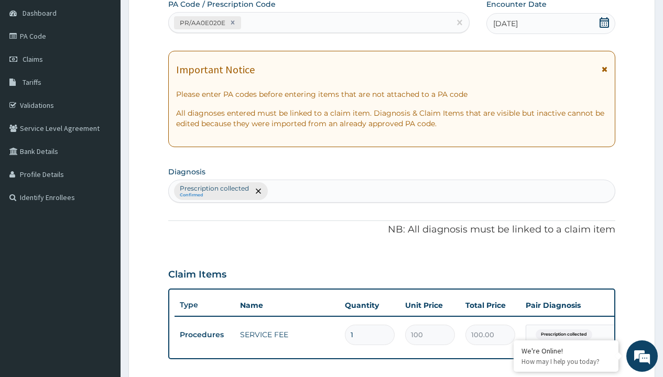
type input "prescription collected"
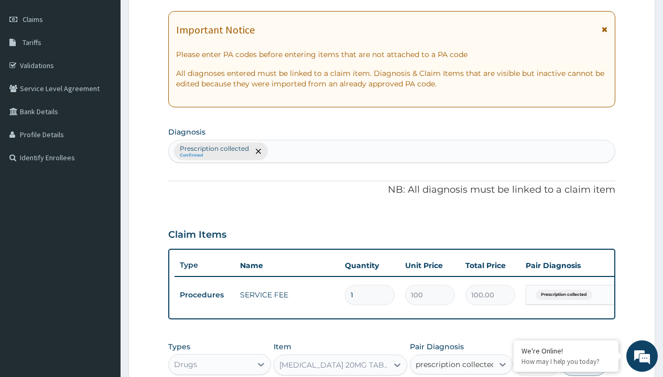
scroll to position [0, 0]
checkbox input "true"
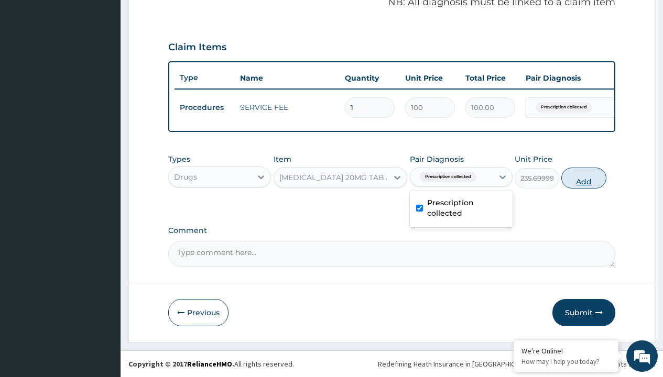
click at [584, 178] on button "Add" at bounding box center [583, 178] width 45 height 21
type input "0"
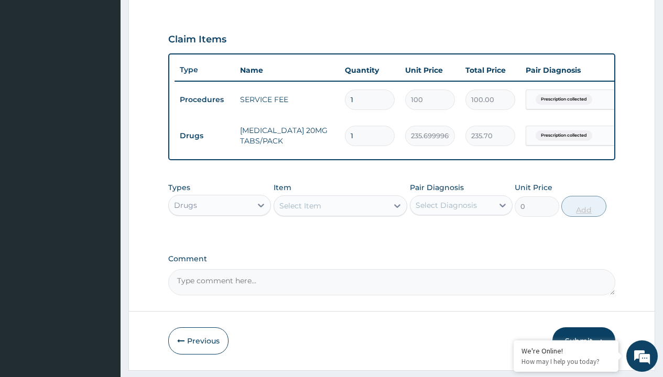
type input "10"
type input "2357.00"
type input "10"
click at [204, 136] on td "Drugs" at bounding box center [204, 135] width 60 height 19
type input "drugs"
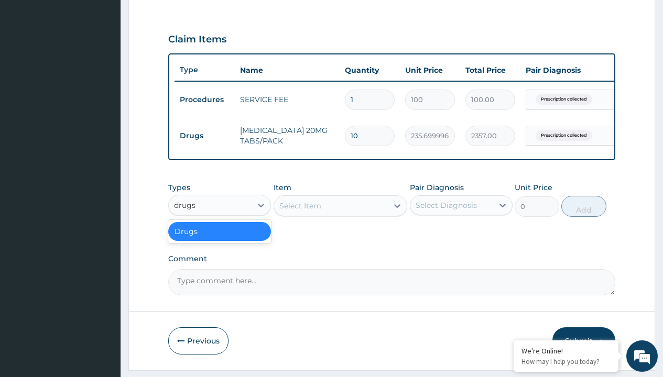
scroll to position [0, 0]
click at [220, 239] on div "Drugs" at bounding box center [219, 231] width 103 height 19
click at [300, 211] on div "Select Item" at bounding box center [300, 206] width 42 height 10
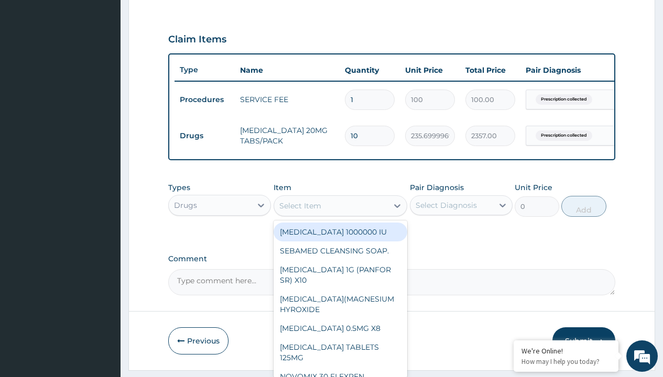
type input "magnesium trisilicate (mmt)"
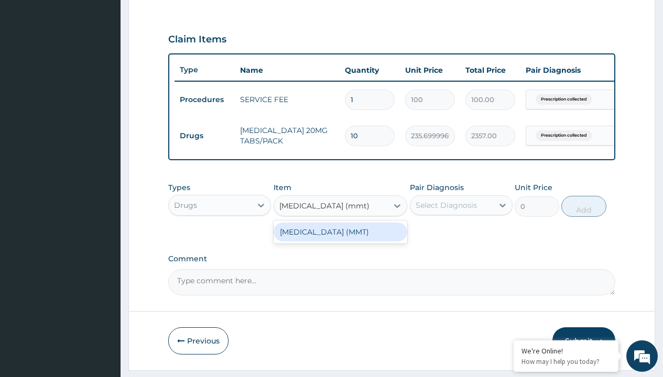
click at [340, 239] on div "[MEDICAL_DATA] (MMT)" at bounding box center [341, 232] width 134 height 19
type input "2339.89990234375"
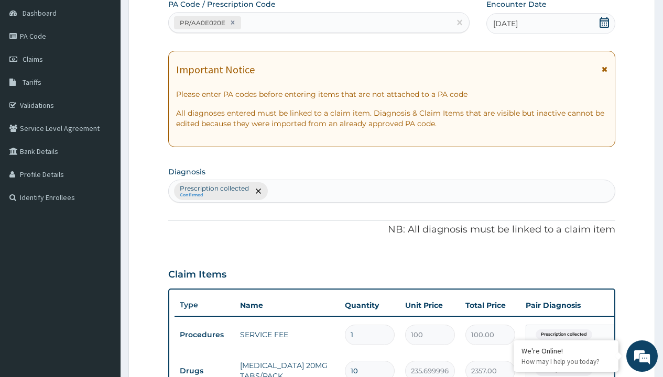
type input "prescription collected"
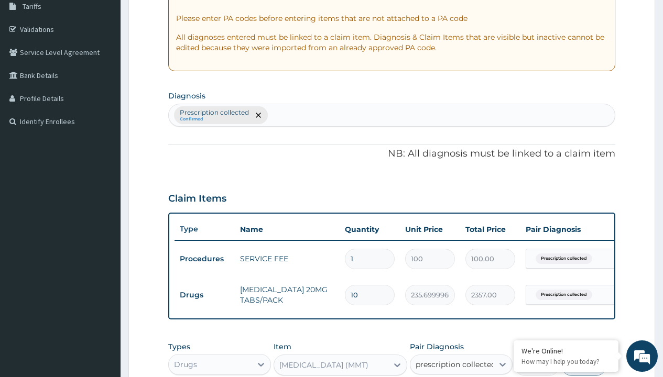
scroll to position [373, 0]
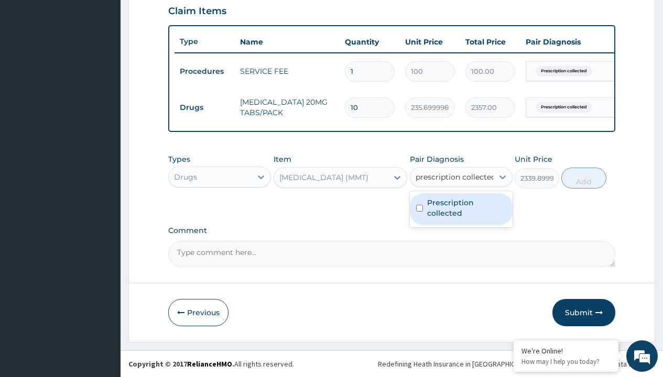
click at [461, 209] on label "Prescription collected" at bounding box center [466, 208] width 79 height 21
checkbox input "true"
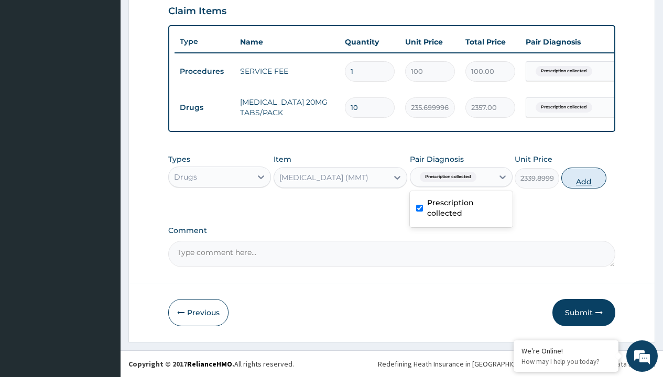
click at [584, 178] on button "Add" at bounding box center [583, 178] width 45 height 21
type input "0"
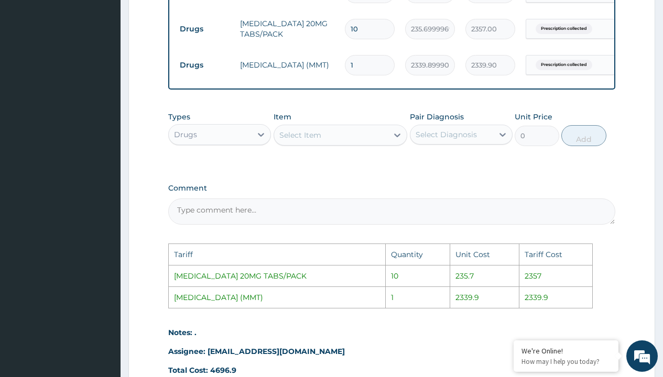
scroll to position [565, 0]
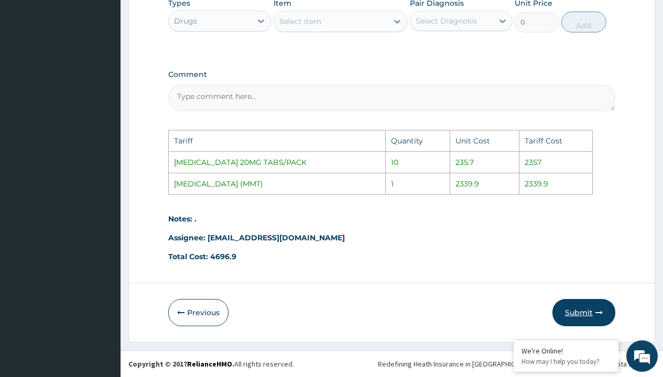
click at [594, 311] on button "Submit" at bounding box center [583, 312] width 63 height 27
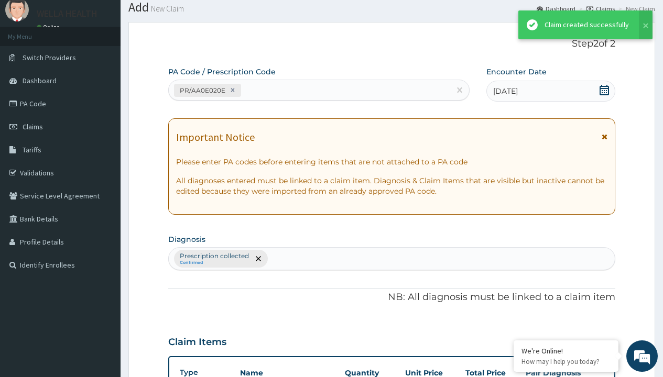
scroll to position [409, 0]
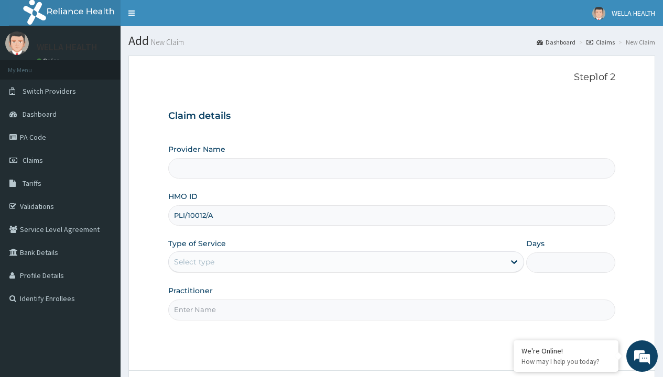
type input "PLI/10012/A"
type input "WellaHealth"
type input "WellaHealth(TELEMEDICINE)"
type input "WellaHealth"
click at [194, 262] on div "Select type" at bounding box center [194, 262] width 40 height 10
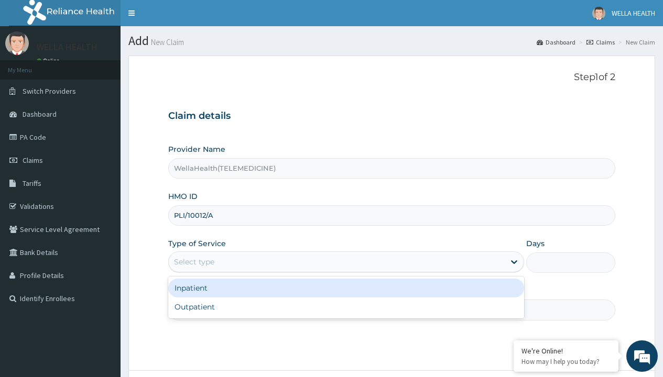
click at [346, 307] on div "Outpatient" at bounding box center [346, 307] width 356 height 19
type input "1"
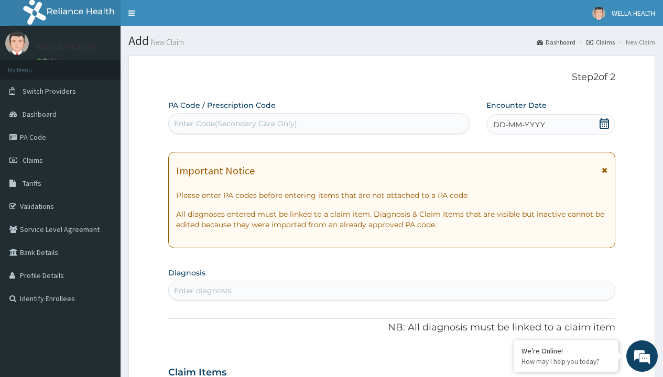
scroll to position [88, 0]
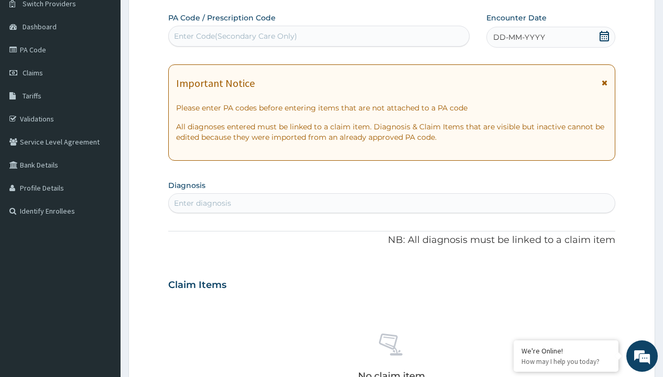
click at [518, 37] on span "DD-MM-YYYY" at bounding box center [519, 37] width 52 height 10
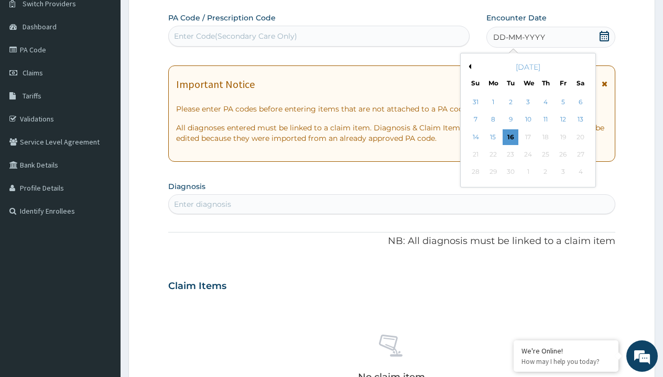
click at [468, 67] on button "Previous Month" at bounding box center [468, 66] width 5 height 5
click at [562, 119] on div "8" at bounding box center [563, 120] width 16 height 16
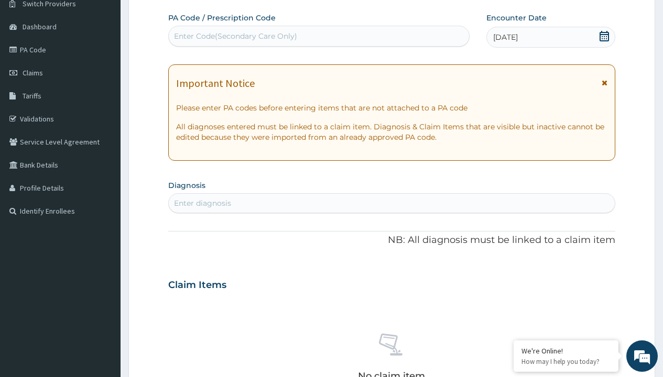
click at [235, 36] on div "Enter Code(Secondary Care Only)" at bounding box center [235, 36] width 123 height 10
type input "PR/0FA6E2AD"
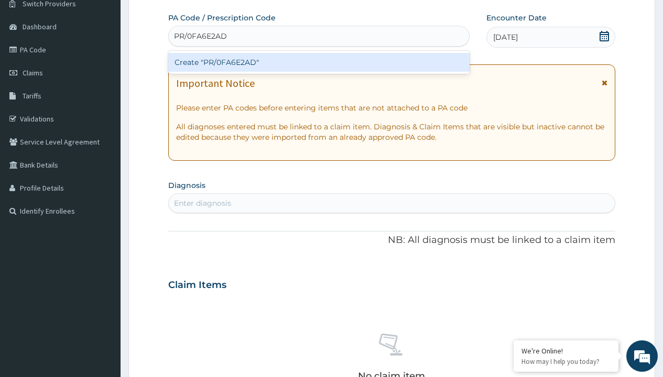
click at [319, 62] on div "Create "PR/0FA6E2AD"" at bounding box center [318, 62] width 301 height 19
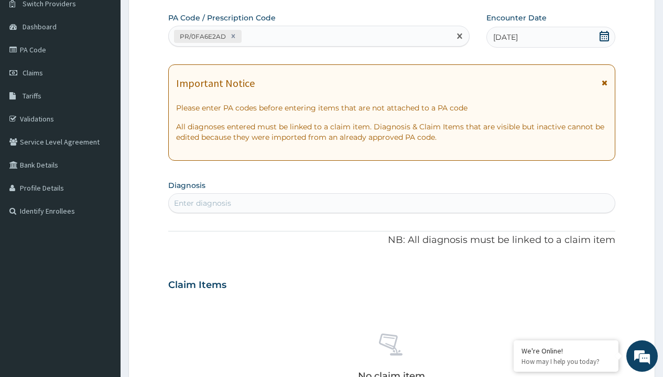
click at [202, 203] on div "Enter diagnosis" at bounding box center [202, 203] width 57 height 10
type input "prescription collected"
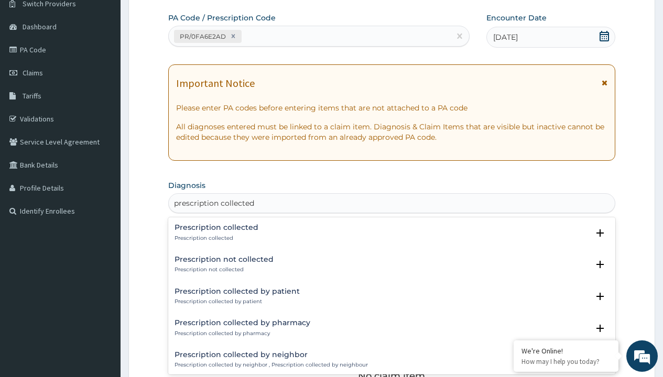
click at [215, 238] on p "Prescription collected" at bounding box center [216, 238] width 84 height 7
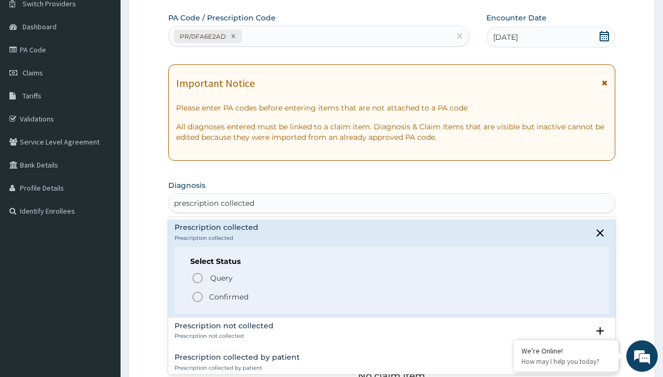
click at [228, 297] on p "Confirmed" at bounding box center [228, 297] width 39 height 10
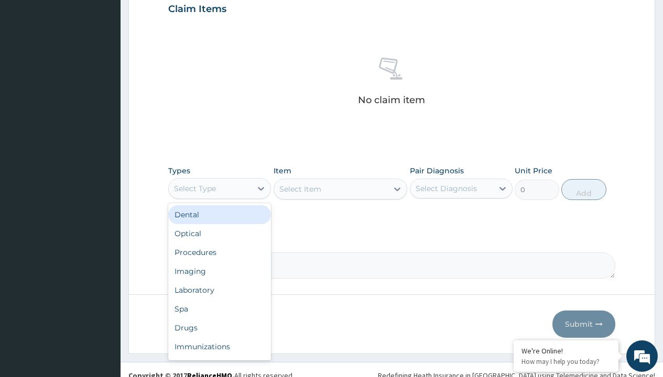
type input "procedures"
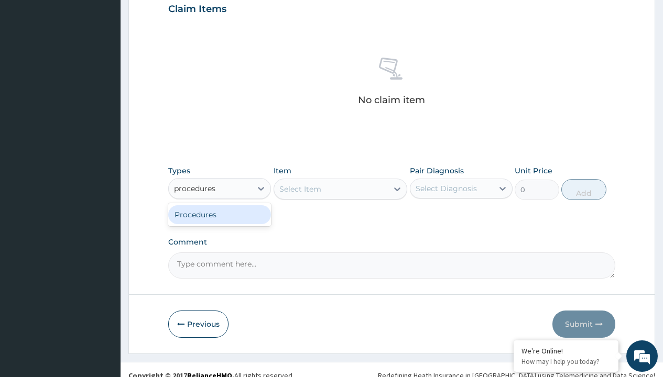
scroll to position [0, 0]
click at [220, 214] on div "Procedures" at bounding box center [219, 214] width 103 height 19
click at [300, 189] on div "Select Item" at bounding box center [300, 189] width 42 height 10
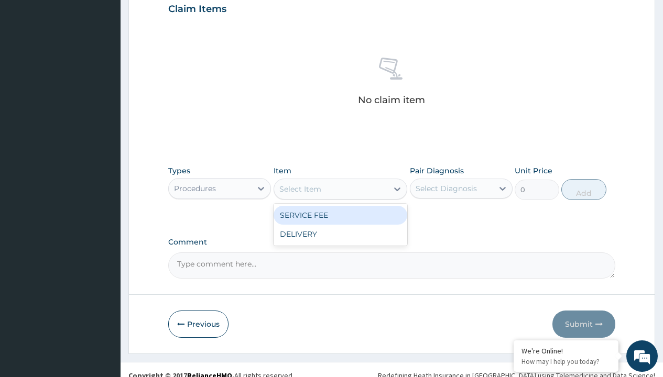
type input "service fee"
click at [340, 215] on div "SERVICE FEE" at bounding box center [341, 215] width 134 height 19
type input "100"
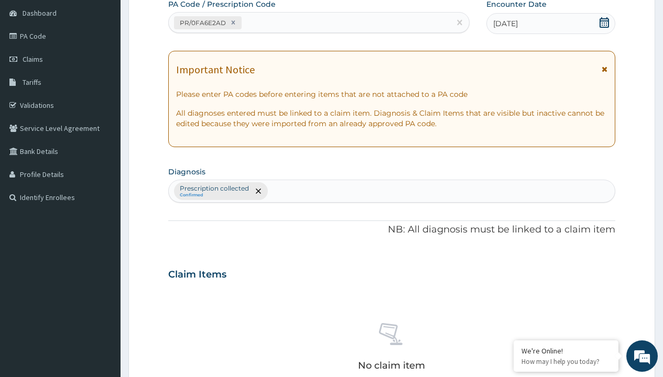
type input "prescription collected"
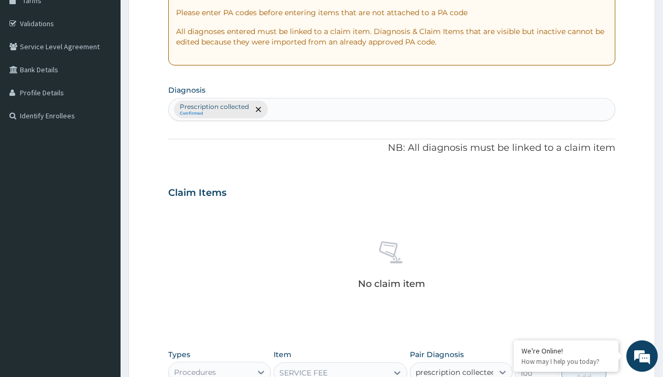
checkbox input "true"
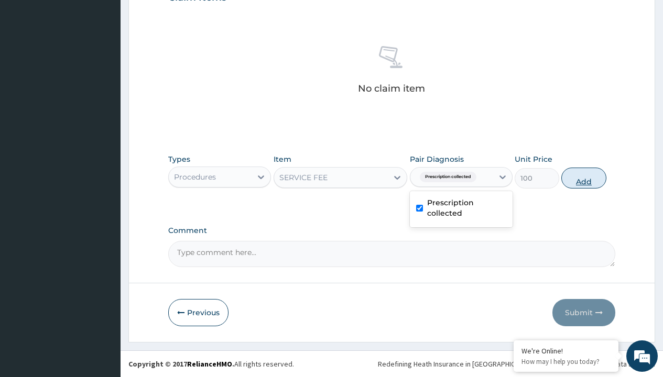
click at [584, 178] on button "Add" at bounding box center [583, 178] width 45 height 21
type input "0"
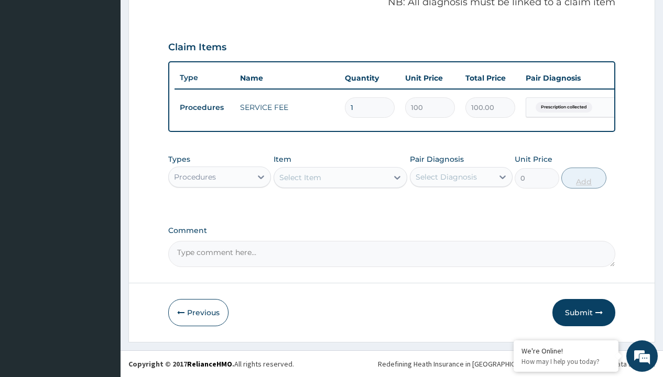
scroll to position [336, 0]
click at [195, 177] on div "Procedures" at bounding box center [195, 177] width 42 height 10
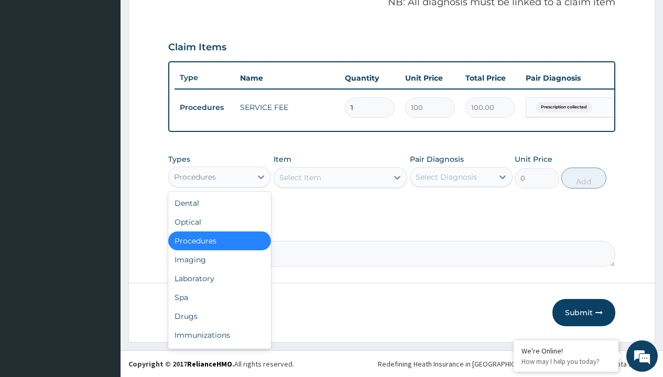
type input "drugs"
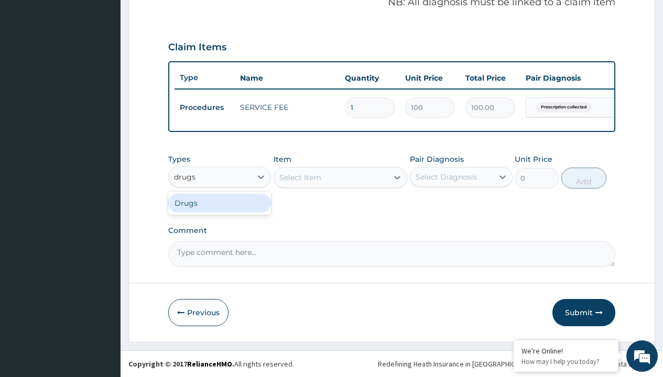
click at [220, 203] on div "Drugs" at bounding box center [219, 203] width 103 height 19
click at [300, 177] on div "Select Item" at bounding box center [341, 177] width 134 height 21
type input "ibuprofen 400mg x10 (nurofen)"
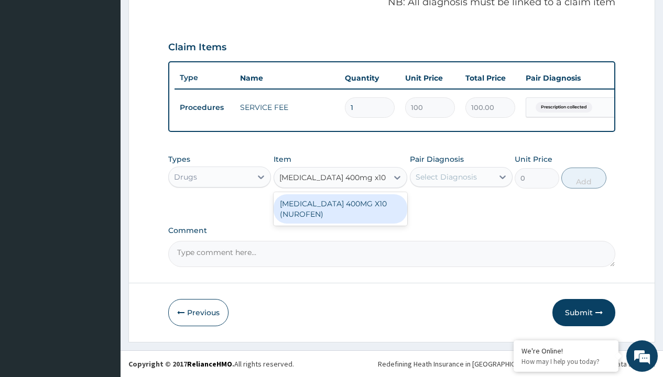
click at [340, 209] on div "[MEDICAL_DATA] 400MG X10 ([MEDICAL_DATA])" at bounding box center [341, 208] width 134 height 29
type input "150"
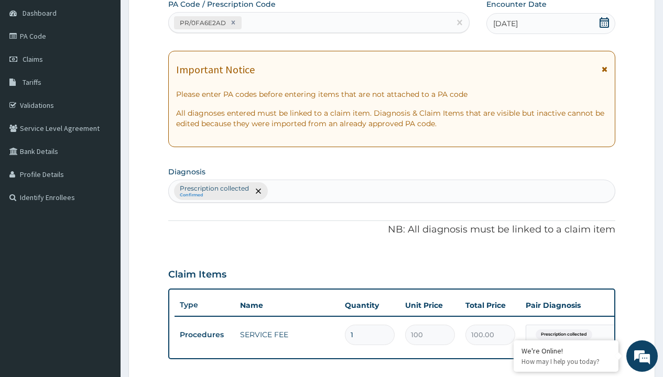
type input "prescription collected"
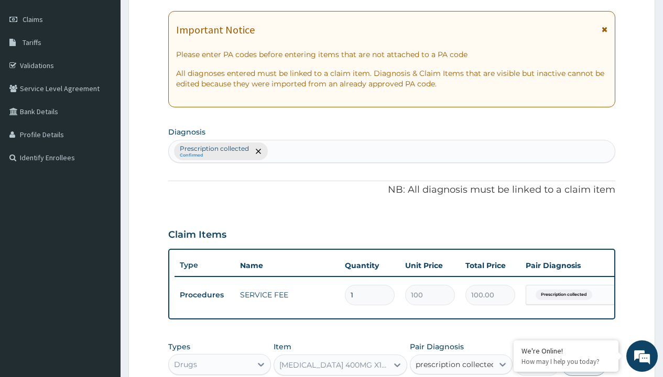
checkbox input "true"
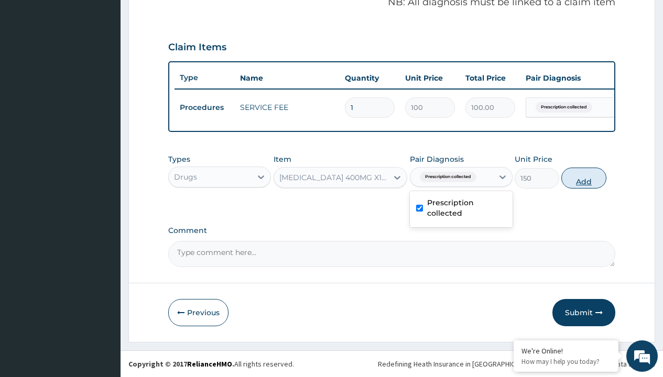
click at [584, 178] on button "Add" at bounding box center [583, 178] width 45 height 21
type input "0"
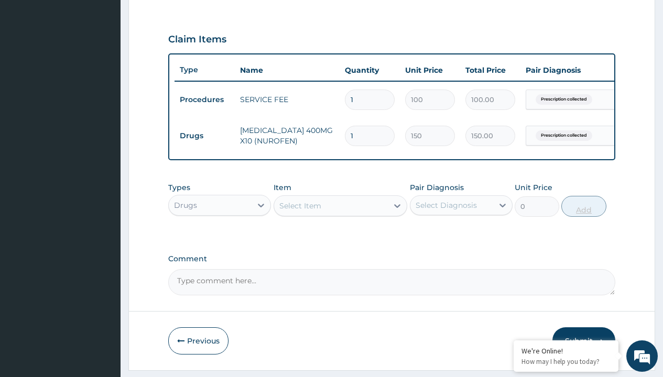
type input "10"
type input "1500.00"
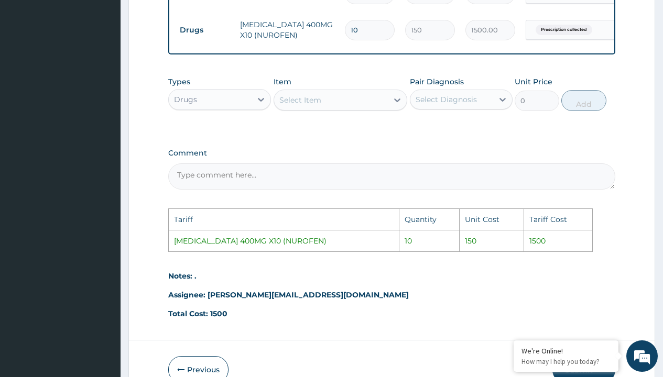
scroll to position [507, 0]
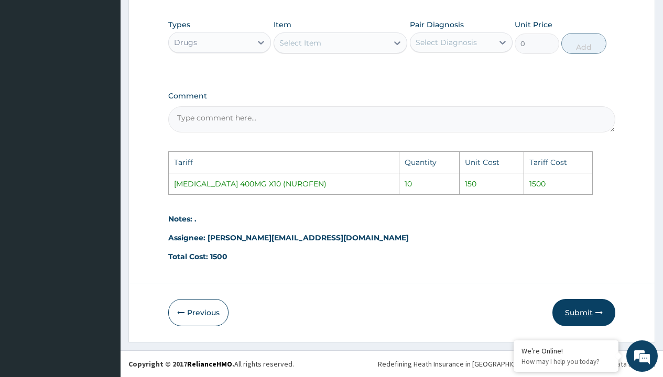
type input "10"
drag, startPoint x: 589, startPoint y: 310, endPoint x: 565, endPoint y: 318, distance: 25.4
click at [589, 310] on button "Submit" at bounding box center [583, 312] width 63 height 27
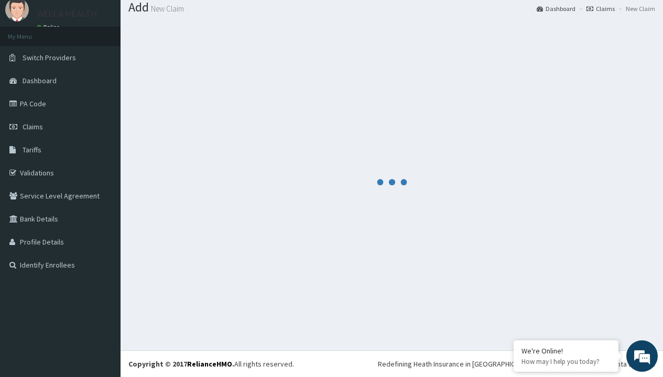
scroll to position [373, 0]
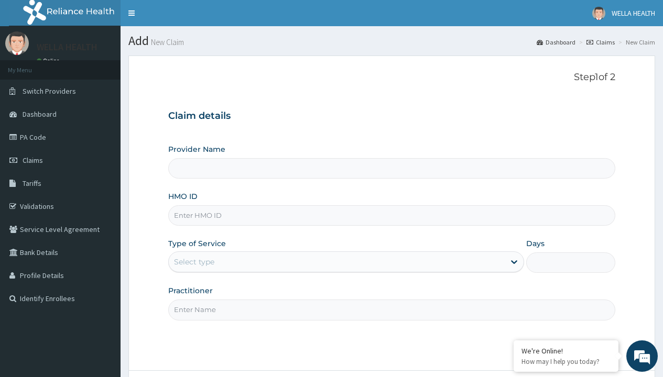
type input "WellaHealth(TELEMEDICINE)"
type input "PLI/10088/A"
type input "WellaHealth"
click at [194, 262] on div "Select type" at bounding box center [194, 262] width 40 height 10
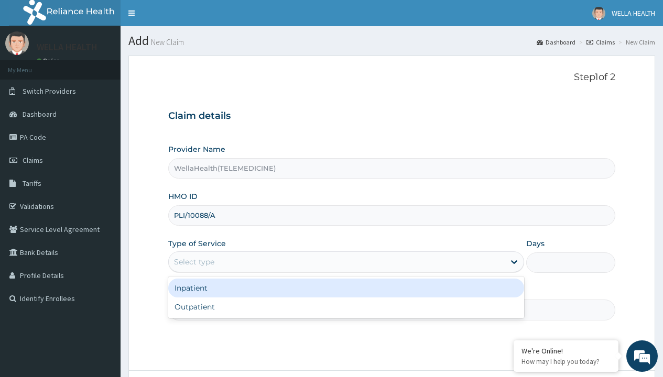
click at [346, 307] on div "Outpatient" at bounding box center [346, 307] width 356 height 19
type input "1"
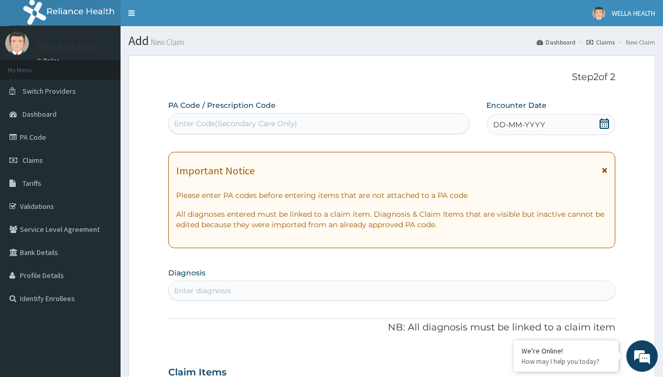
scroll to position [88, 0]
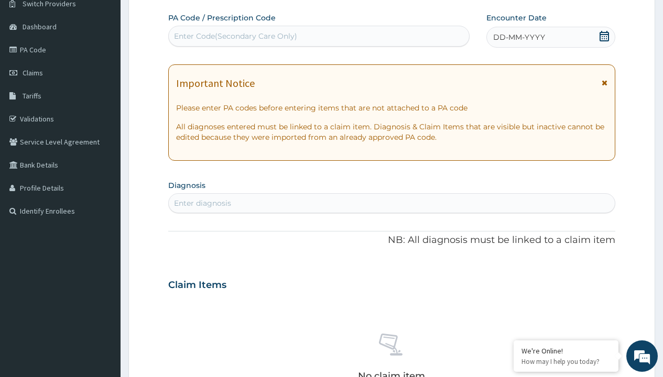
click at [518, 37] on span "DD-MM-YYYY" at bounding box center [519, 37] width 52 height 10
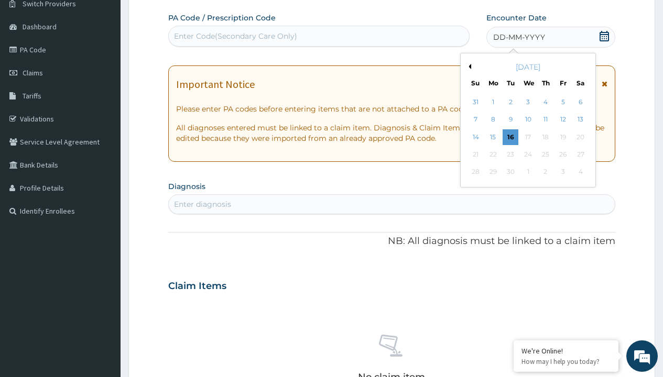
click at [468, 67] on button "Previous Month" at bounding box center [468, 66] width 5 height 5
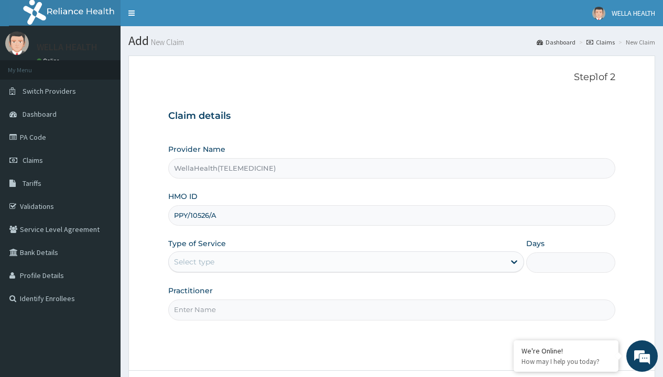
type input "PPY/10526/A"
type input "WellaHealth"
click at [194, 262] on div "Select type" at bounding box center [194, 262] width 40 height 10
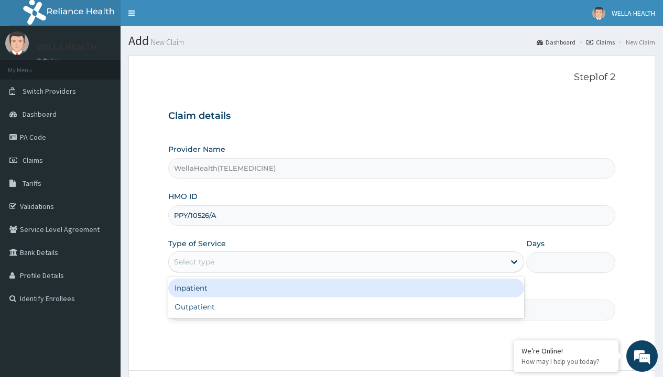
click at [346, 307] on div "Outpatient" at bounding box center [346, 307] width 356 height 19
type input "1"
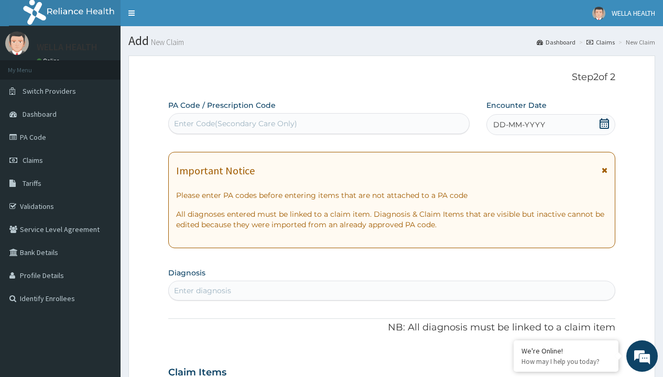
scroll to position [88, 0]
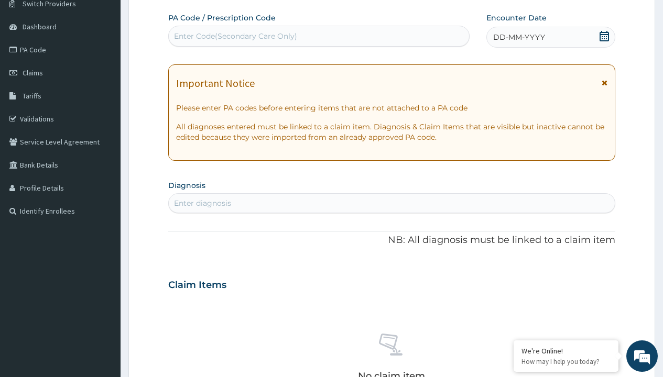
click at [518, 37] on span "DD-MM-YYYY" at bounding box center [519, 37] width 52 height 10
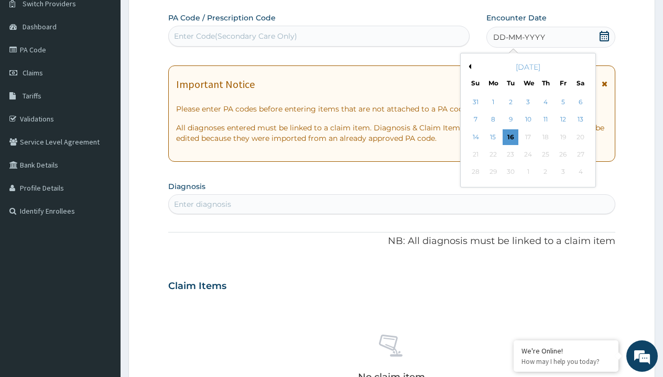
click at [468, 67] on button "Previous Month" at bounding box center [468, 66] width 5 height 5
click at [562, 119] on div "8" at bounding box center [563, 120] width 16 height 16
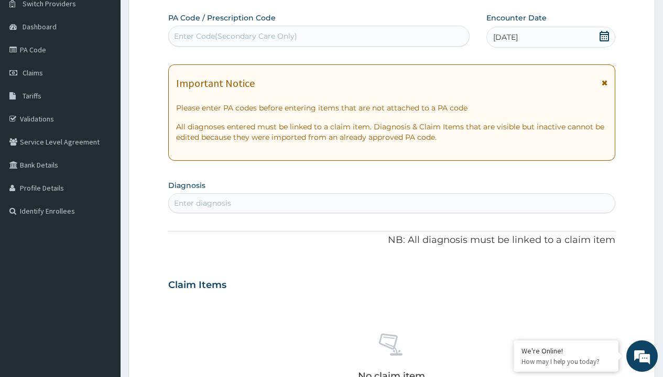
scroll to position [0, 0]
click at [235, 36] on div "Enter Code(Secondary Care Only)" at bounding box center [235, 36] width 123 height 10
type input "PR/22D66293"
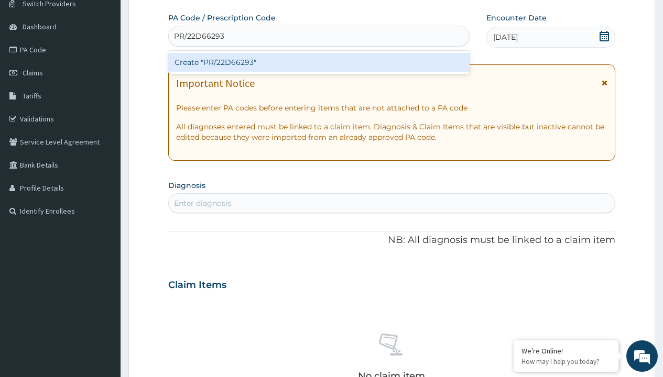
click at [319, 62] on div "Create "PR/22D66293"" at bounding box center [318, 62] width 301 height 19
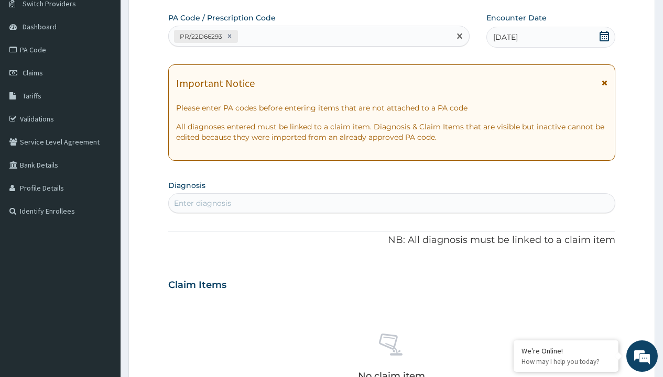
click at [202, 203] on div "Enter diagnosis" at bounding box center [202, 203] width 57 height 10
type input "prescription collected"
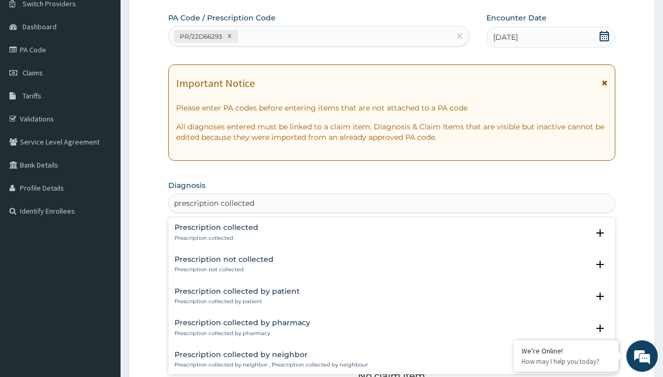
click at [215, 238] on p "Prescription collected" at bounding box center [216, 238] width 84 height 7
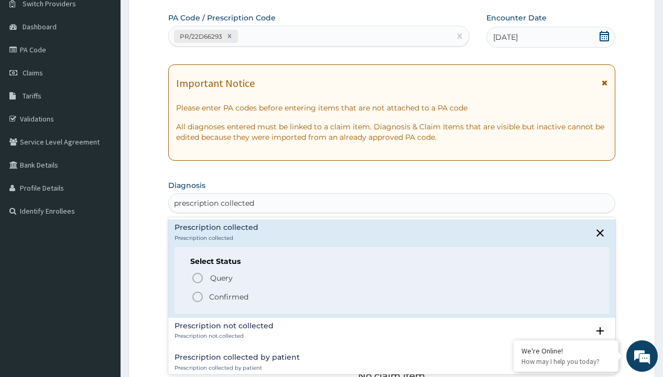
click at [228, 297] on p "Confirmed" at bounding box center [228, 297] width 39 height 10
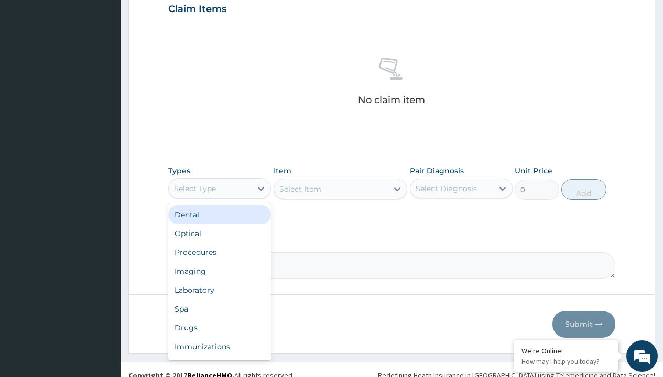
type input "procedures"
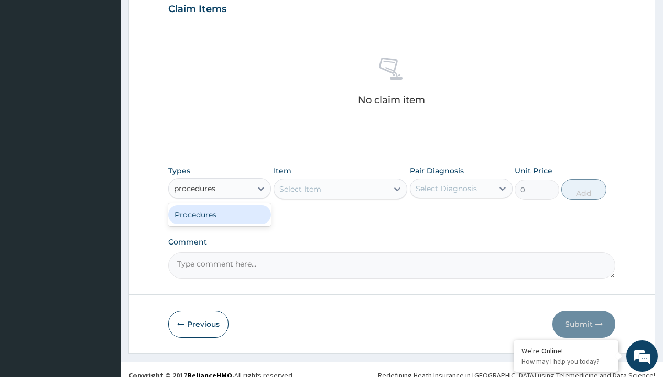
click at [220, 214] on div "Procedures" at bounding box center [219, 214] width 103 height 19
click at [300, 189] on div "Select Item" at bounding box center [300, 189] width 42 height 10
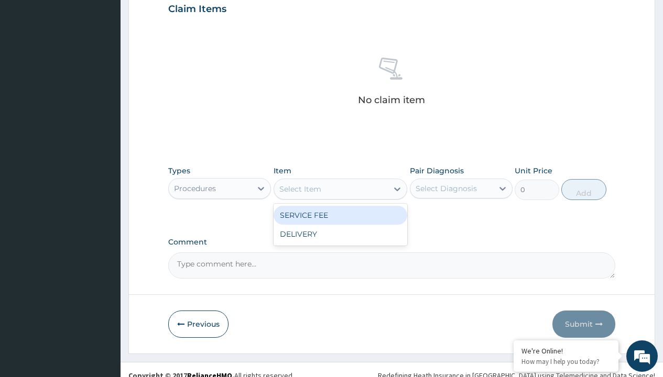
type input "service fee"
click at [340, 215] on div "SERVICE FEE" at bounding box center [341, 215] width 134 height 19
type input "100"
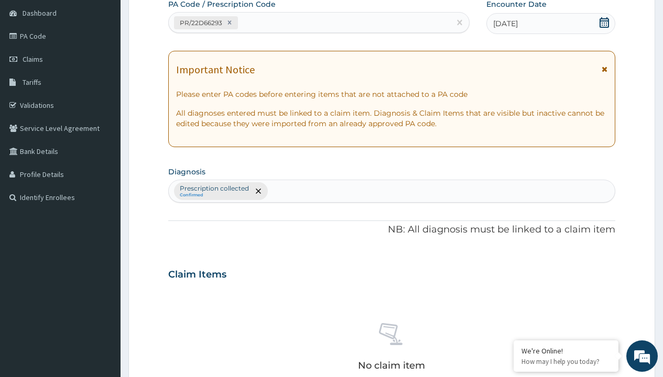
type input "prescription collected"
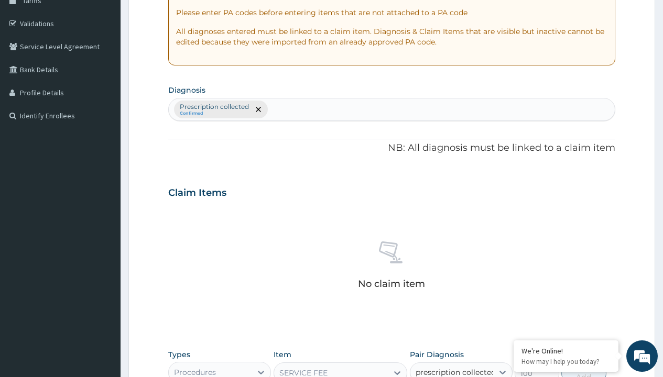
checkbox input "true"
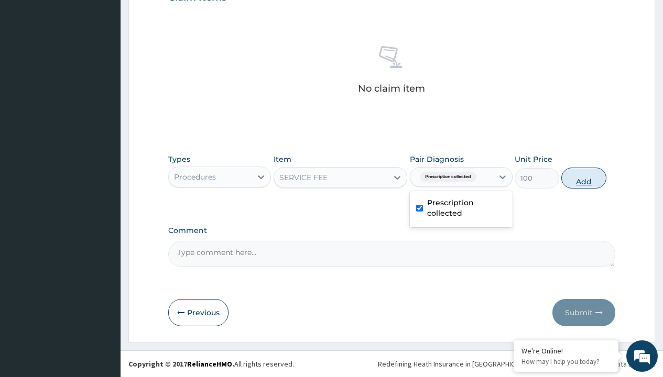
click at [584, 178] on button "Add" at bounding box center [583, 178] width 45 height 21
type input "0"
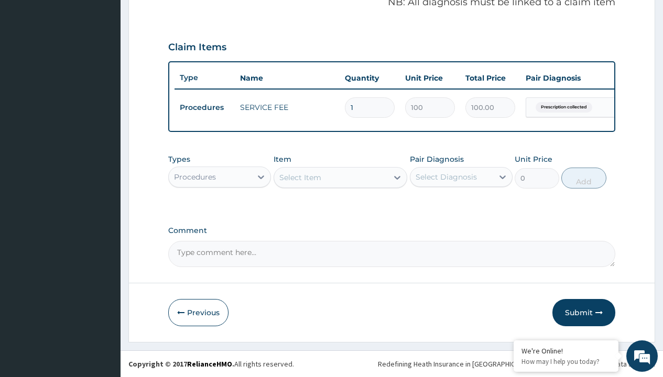
click at [195, 177] on div "Procedures" at bounding box center [195, 177] width 42 height 10
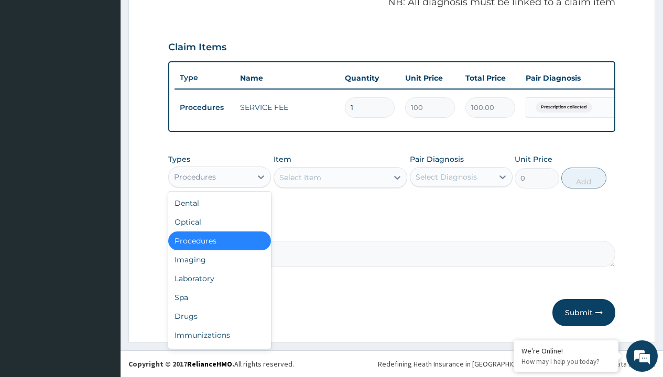
type input "drugs"
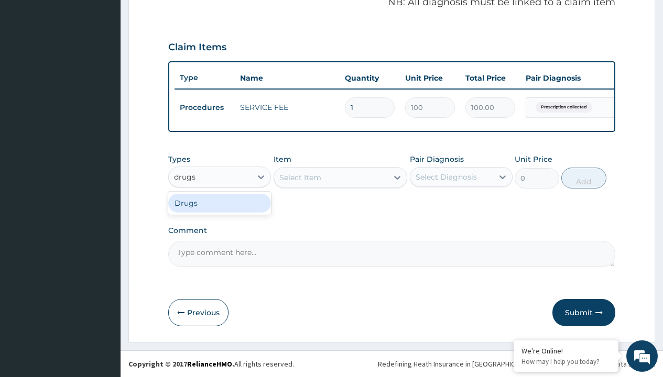
click at [220, 203] on div "Drugs" at bounding box center [219, 203] width 103 height 19
click at [300, 177] on div "Select Item" at bounding box center [341, 177] width 134 height 21
type input "amoxicillin/clavulanate 625mg (aquaclav)"
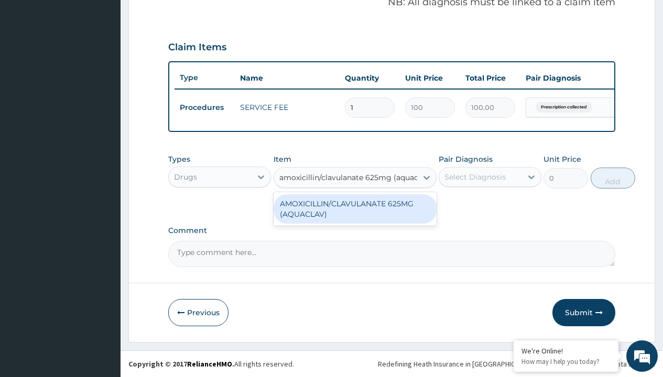
click at [355, 209] on div "AMOXICILLIN/CLAVULANATE 625MG (AQUACLAV)" at bounding box center [355, 208] width 163 height 29
type input "428.6000061035156"
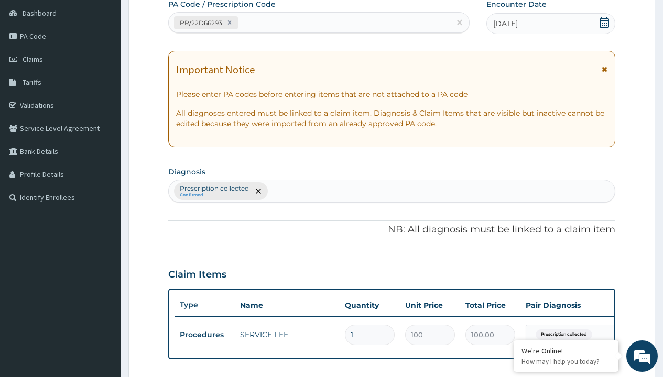
type input "prescription collected"
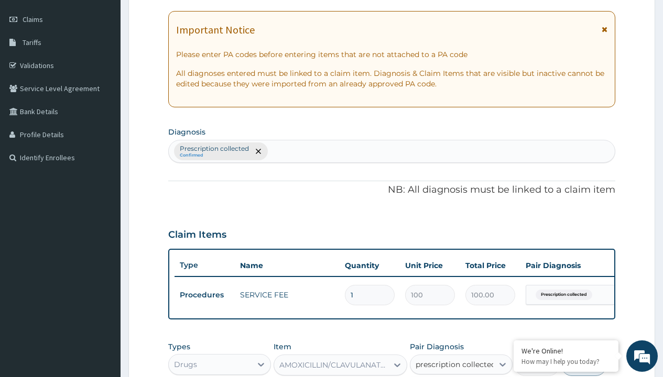
checkbox input "true"
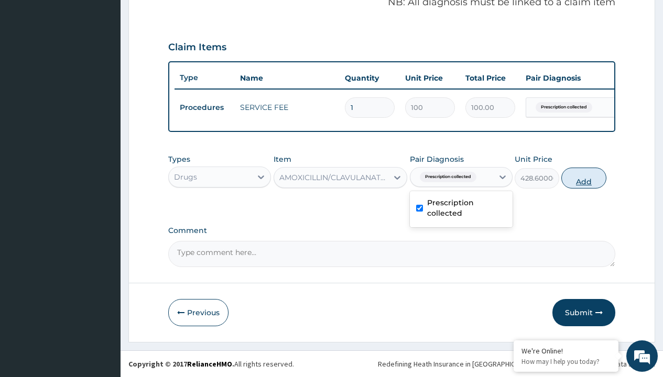
click at [584, 178] on button "Add" at bounding box center [583, 178] width 45 height 21
type input "0"
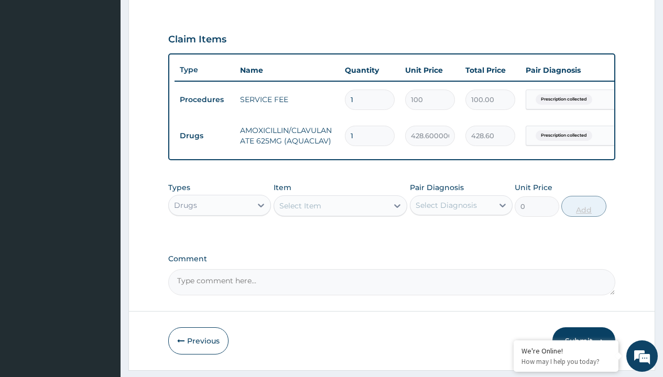
type input "14"
type input "6000.40"
type input "14"
click at [204, 136] on td "Drugs" at bounding box center [204, 135] width 60 height 19
type input "drugs"
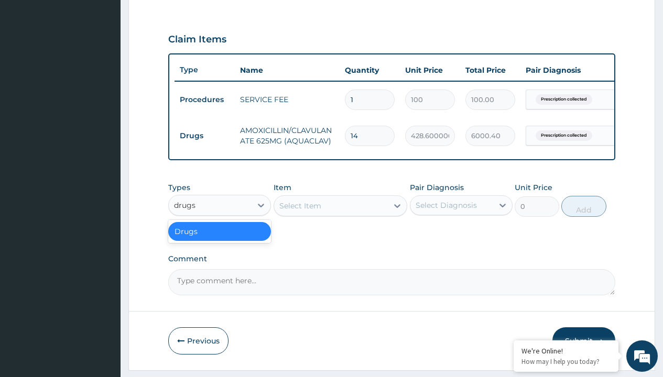
scroll to position [0, 0]
click at [220, 239] on div "Drugs" at bounding box center [219, 231] width 103 height 19
click at [300, 211] on div "Select Item" at bounding box center [300, 206] width 42 height 10
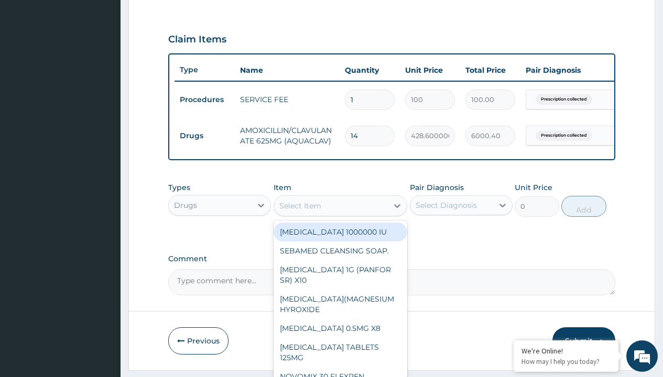
type input "tuxil-d/tuxil-n syrup/[PERSON_NAME]"
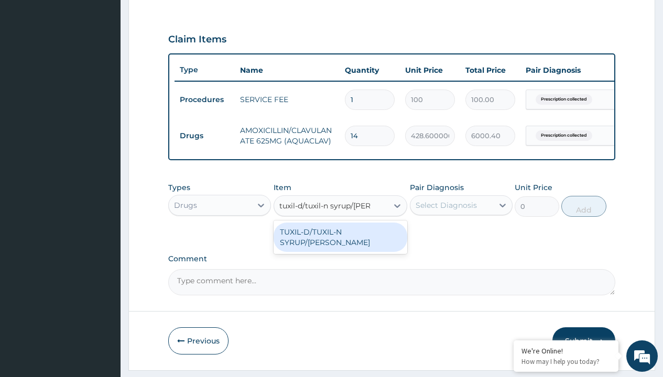
click at [340, 239] on div "TUXIL-D/TUXIL-N SYRUP/[PERSON_NAME]" at bounding box center [341, 237] width 134 height 29
type input "1425"
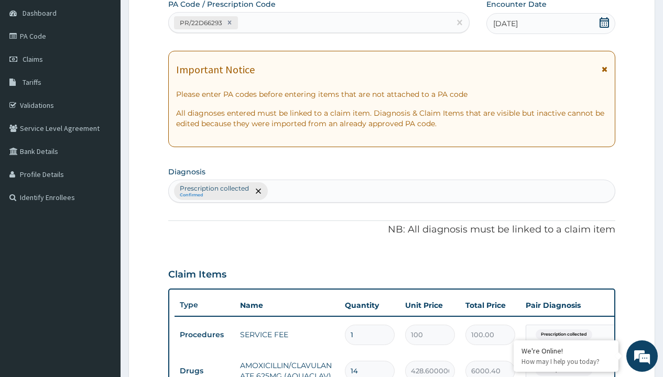
type input "prescription collected"
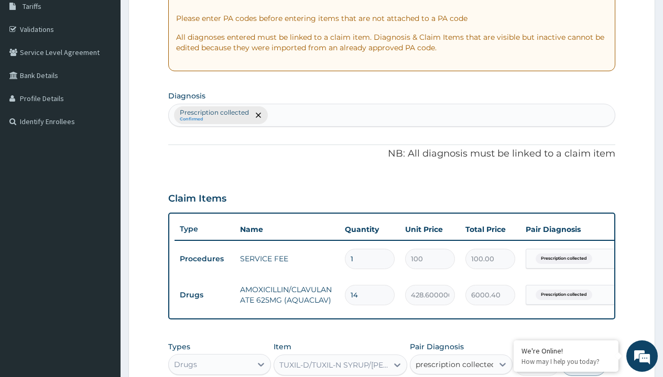
scroll to position [373, 0]
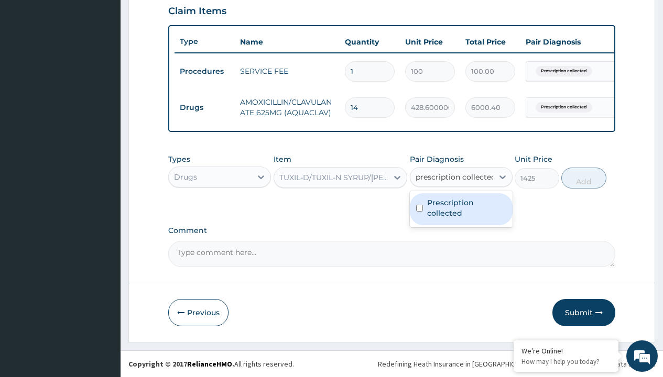
click at [461, 209] on label "Prescription collected" at bounding box center [466, 208] width 79 height 21
checkbox input "true"
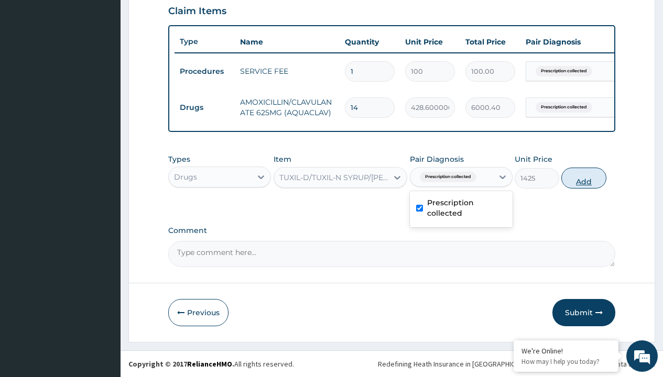
click at [584, 178] on button "Add" at bounding box center [583, 178] width 45 height 21
type input "0"
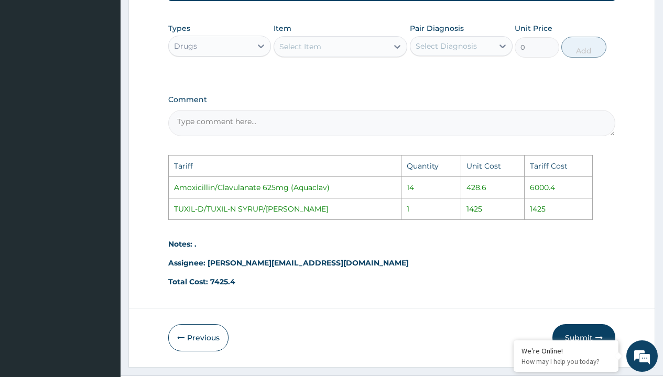
scroll to position [565, 0]
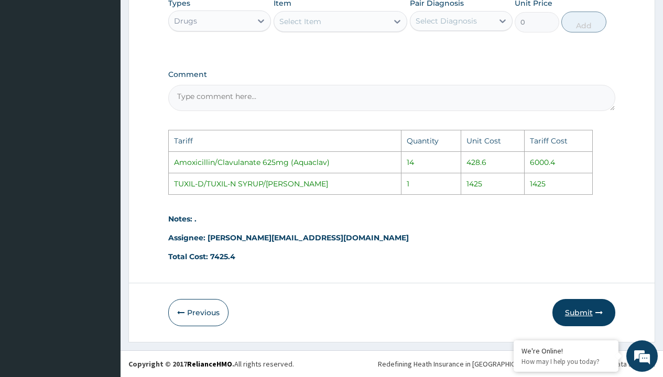
click at [579, 319] on button "Submit" at bounding box center [583, 312] width 63 height 27
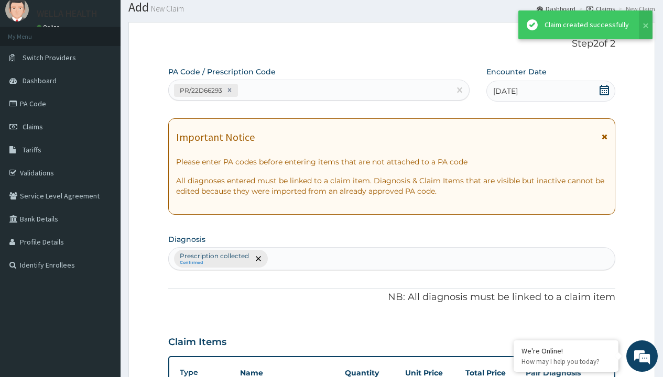
scroll to position [409, 0]
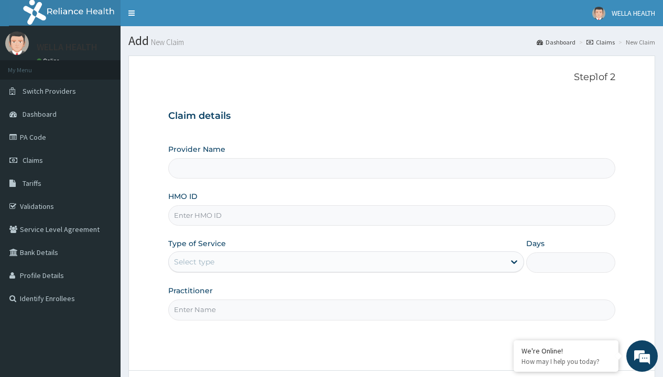
type input "WellaHealth(TELEMEDICINE)"
type input "PPY/10566/A"
type input "WellaHealth"
click at [194, 262] on div "Select type" at bounding box center [194, 262] width 40 height 10
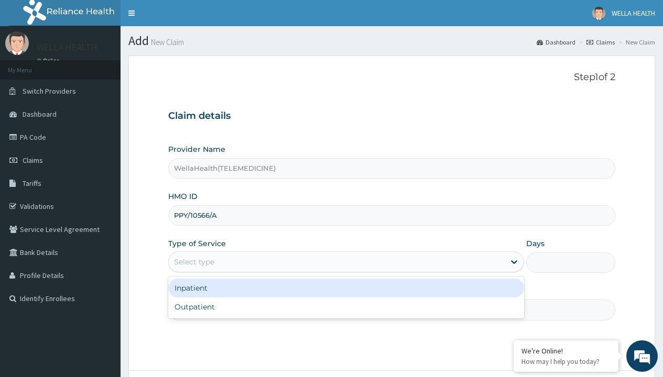
click at [346, 307] on div "Outpatient" at bounding box center [346, 307] width 356 height 19
type input "1"
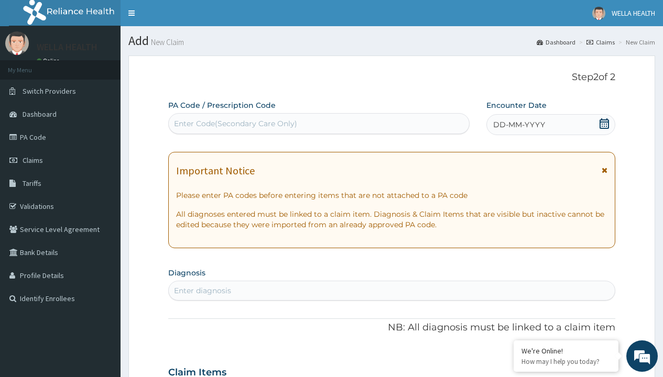
scroll to position [88, 0]
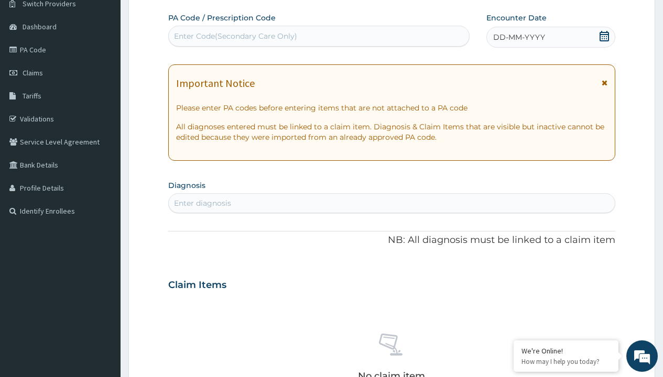
click at [518, 37] on span "DD-MM-YYYY" at bounding box center [519, 37] width 52 height 10
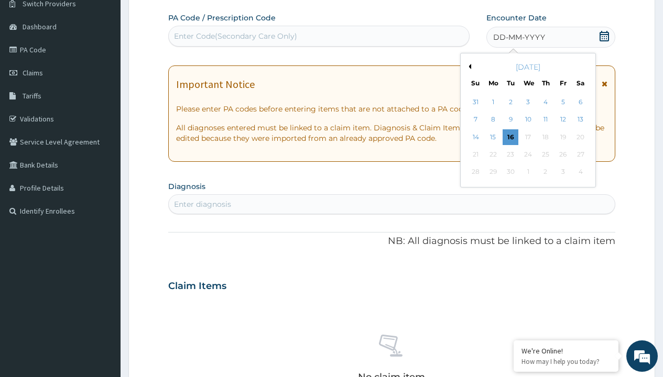
click at [468, 67] on button "Previous Month" at bounding box center [468, 66] width 5 height 5
click at [562, 119] on div "8" at bounding box center [563, 120] width 16 height 16
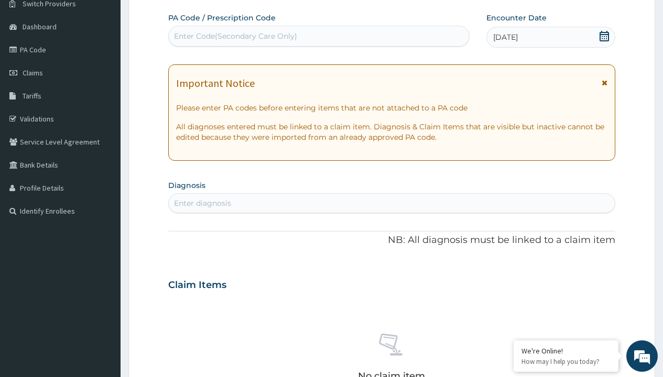
click at [235, 36] on div "Enter Code(Secondary Care Only)" at bounding box center [235, 36] width 123 height 10
type input "PR/CF92910B"
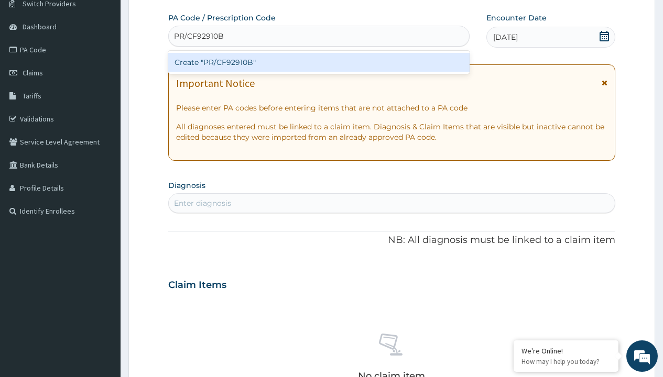
scroll to position [0, 0]
click at [319, 62] on div "Create "PR/CF92910B"" at bounding box center [318, 62] width 301 height 19
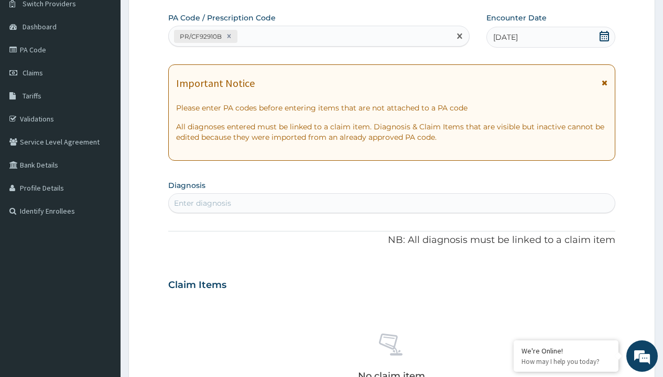
click at [202, 203] on div "Enter diagnosis" at bounding box center [202, 203] width 57 height 10
type input "prescription collected"
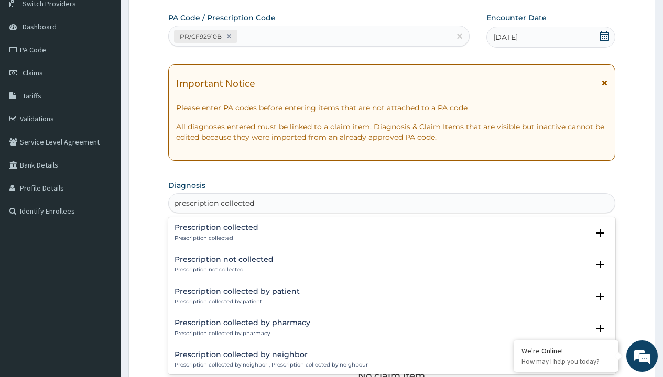
click at [215, 238] on p "Prescription collected" at bounding box center [216, 238] width 84 height 7
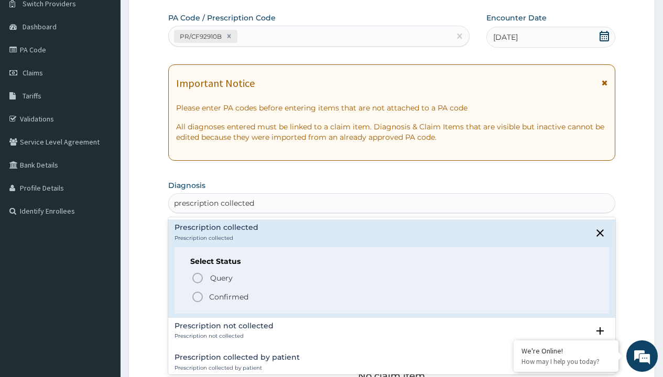
click at [228, 297] on p "Confirmed" at bounding box center [228, 297] width 39 height 10
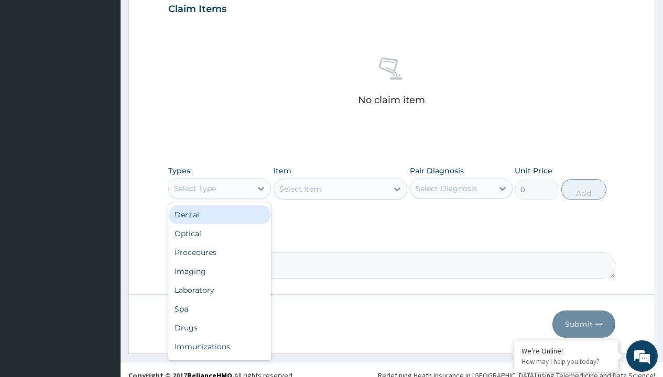
type input "procedures"
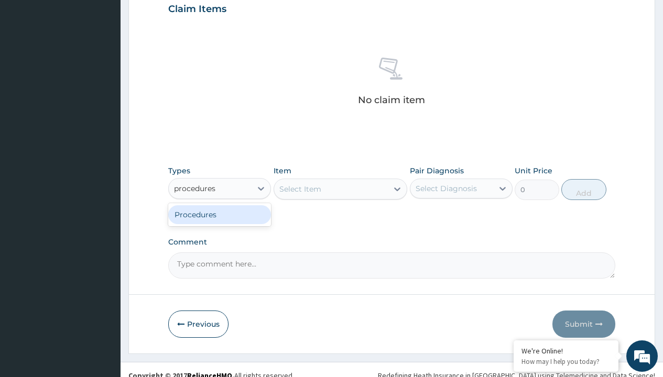
click at [220, 214] on div "Procedures" at bounding box center [219, 214] width 103 height 19
click at [300, 189] on div "Select Item" at bounding box center [300, 189] width 42 height 10
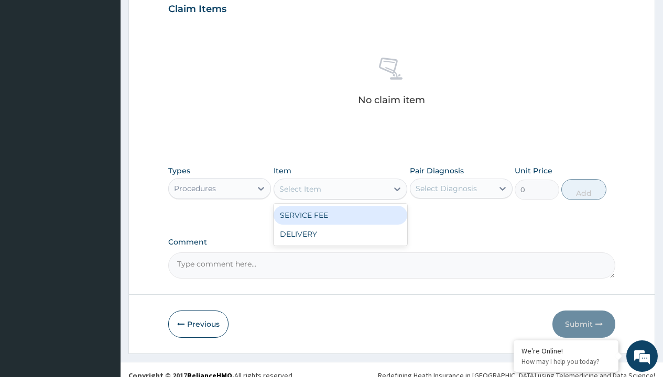
type input "service fee"
click at [340, 215] on div "SERVICE FEE" at bounding box center [341, 215] width 134 height 19
type input "100"
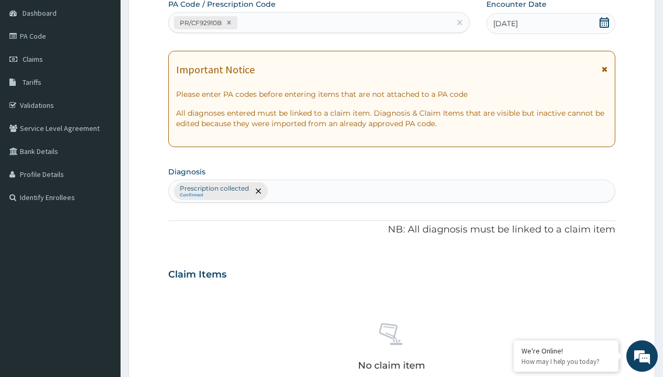
scroll to position [183, 0]
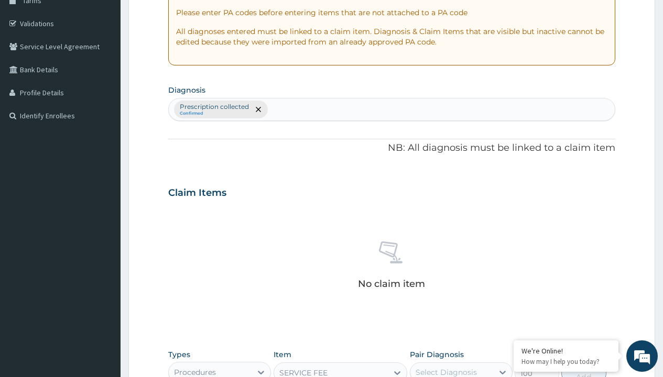
type input "prescription collected"
checkbox input "true"
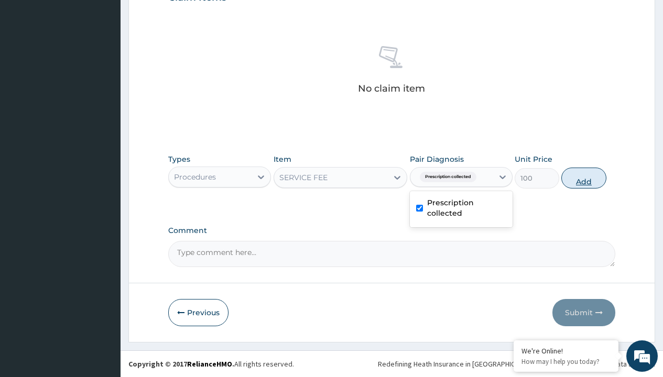
click at [584, 178] on button "Add" at bounding box center [583, 178] width 45 height 21
type input "0"
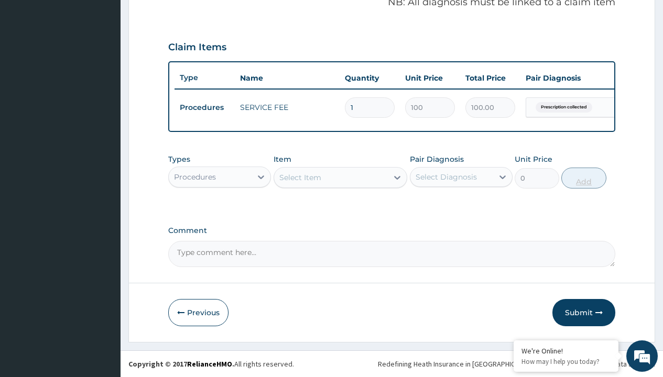
scroll to position [336, 0]
click at [195, 177] on div "Procedures" at bounding box center [195, 177] width 42 height 10
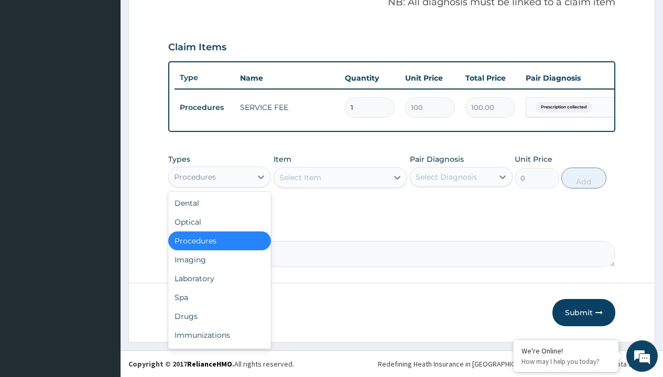
type input "drugs"
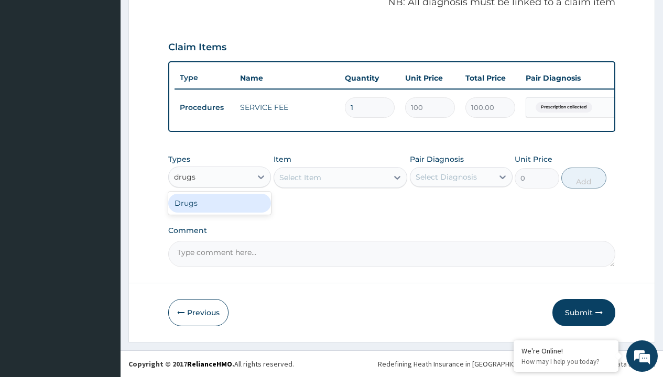
click at [220, 203] on div "Drugs" at bounding box center [219, 203] width 103 height 19
click at [300, 177] on div "Select Item" at bounding box center [341, 177] width 134 height 21
type input "paracetamol 1g tab x 10/sach"
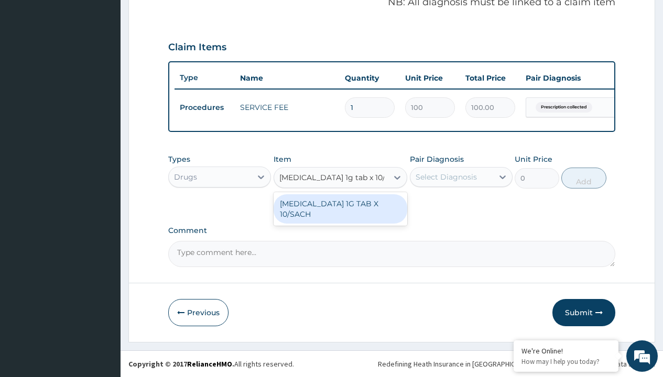
click at [340, 209] on div "PARACETAMOL 1G TAB X 10/SACH" at bounding box center [341, 208] width 134 height 29
type input "164"
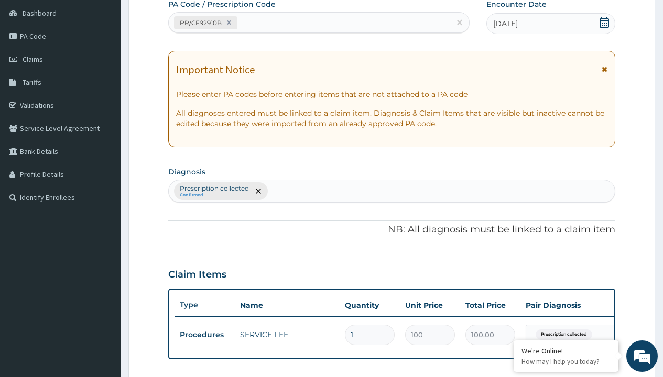
type input "prescription collected"
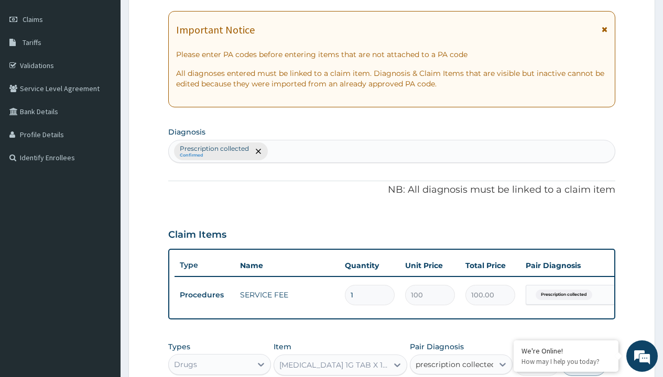
checkbox input "true"
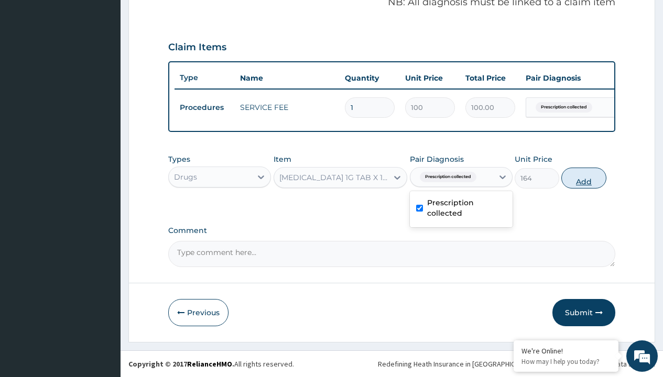
click at [584, 178] on button "Add" at bounding box center [583, 178] width 45 height 21
type input "0"
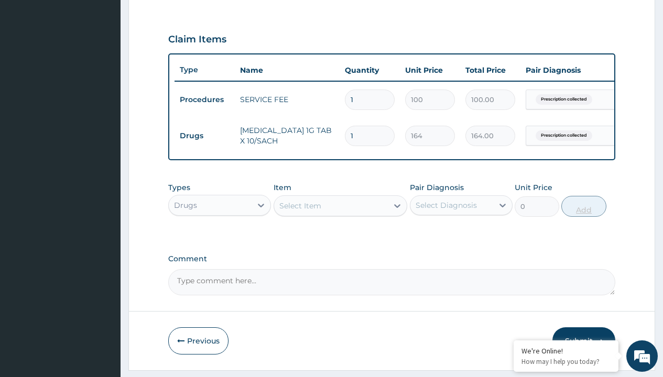
type input "10"
type input "1640.00"
type input "10"
click at [204, 136] on td "Drugs" at bounding box center [204, 135] width 60 height 19
type input "drugs"
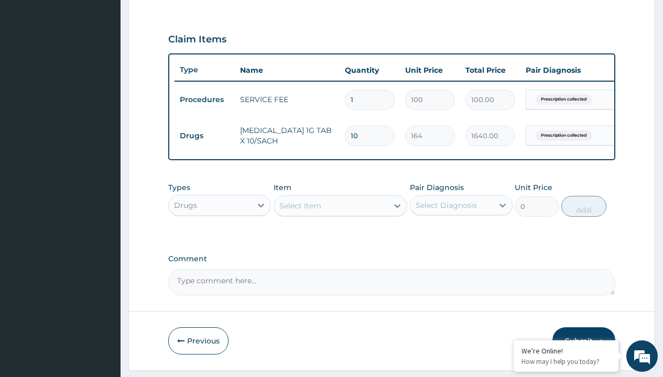
scroll to position [0, 0]
click at [220, 239] on div "Drugs" at bounding box center [219, 231] width 103 height 19
click at [300, 211] on div "Select Item" at bounding box center [300, 206] width 42 height 10
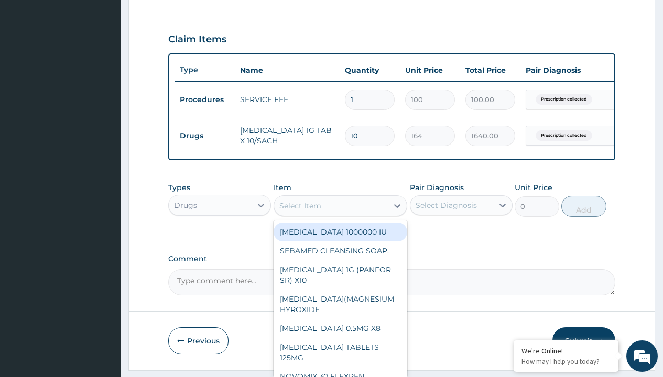
type input "amoxicillin/clavulanate 625mg (aquaclav)"
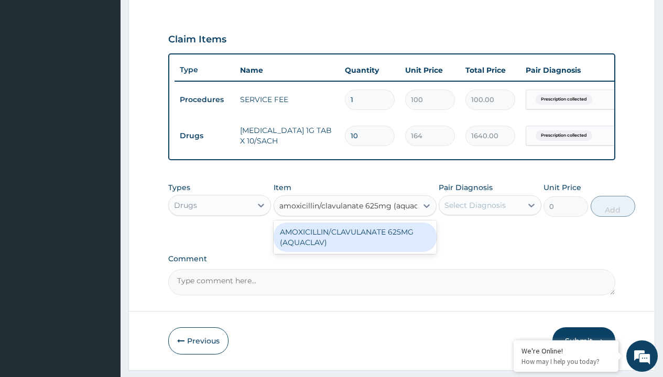
click at [355, 245] on div "AMOXICILLIN/CLAVULANATE 625MG (AQUACLAV)" at bounding box center [355, 237] width 163 height 29
type input "428.6000061035156"
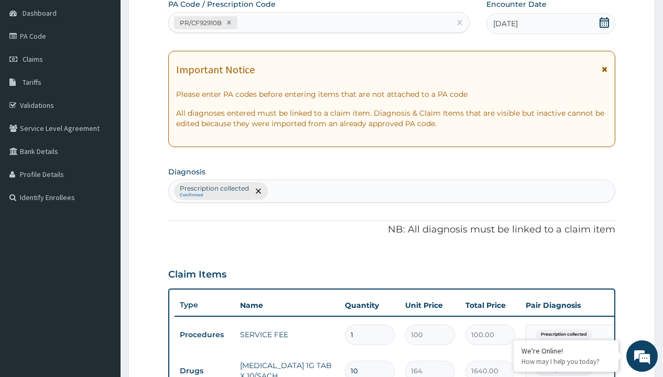
type input "prescription collected"
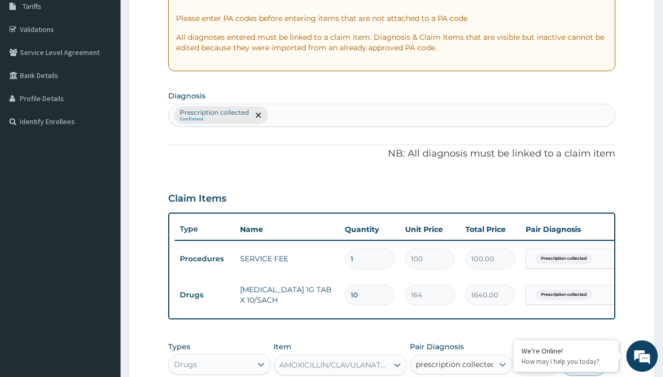
checkbox input "true"
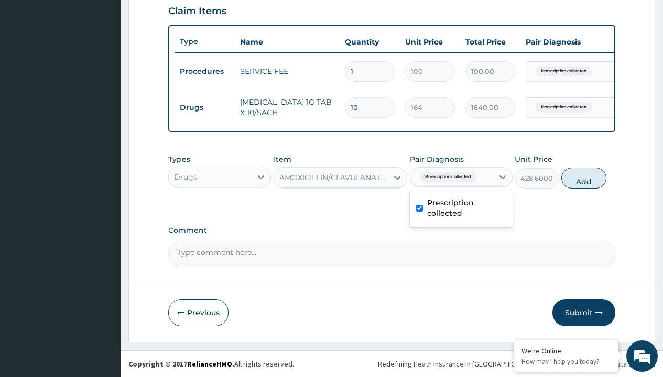
click at [584, 178] on button "Add" at bounding box center [583, 178] width 45 height 21
type input "0"
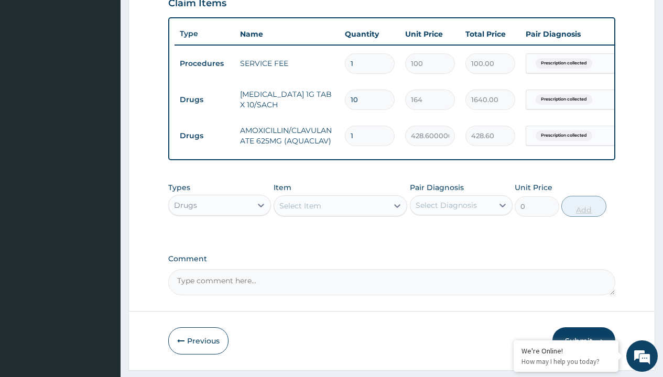
type input "14"
type input "6000.40"
type input "14"
click at [204, 100] on td "Drugs" at bounding box center [204, 99] width 60 height 19
type input "drugs"
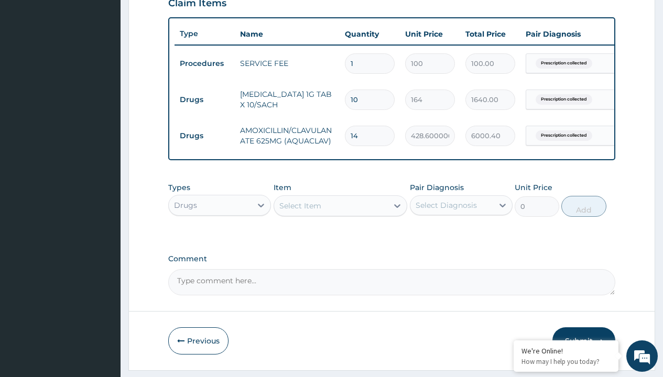
scroll to position [0, 0]
click at [220, 239] on div "Drugs" at bounding box center [219, 231] width 103 height 19
click at [300, 211] on div "Select Item" at bounding box center [300, 206] width 42 height 10
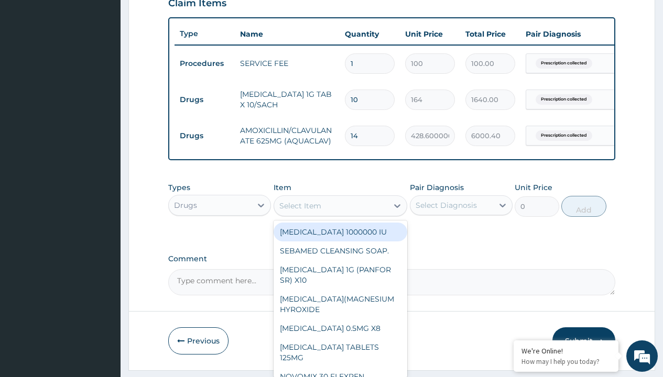
type input "diclomol gel"
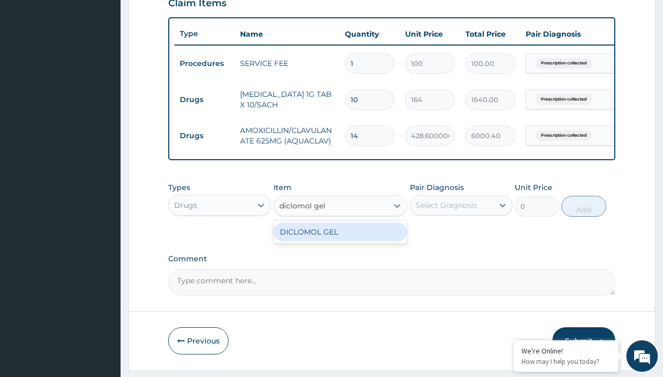
click at [340, 239] on div "DICLOMOL GEL" at bounding box center [341, 232] width 134 height 19
type input "3700"
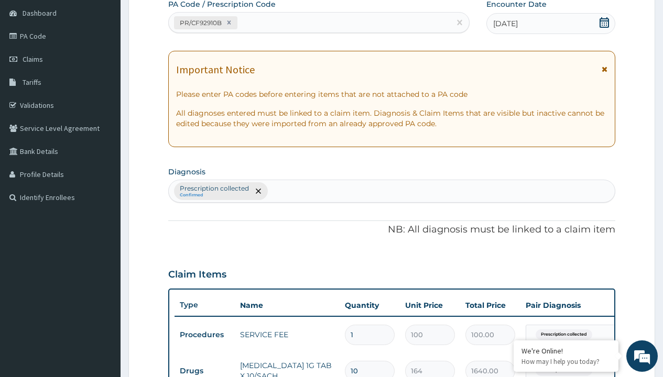
type input "prescription collected"
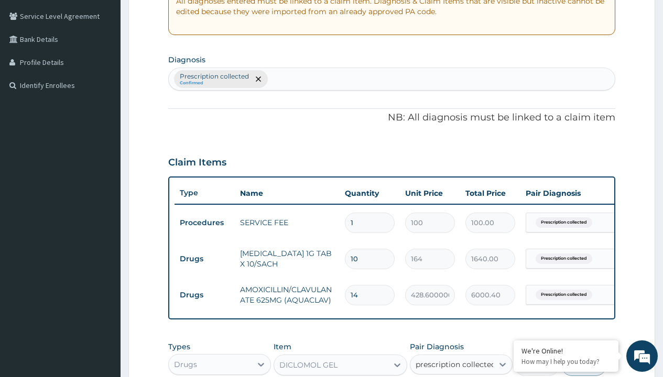
checkbox input "true"
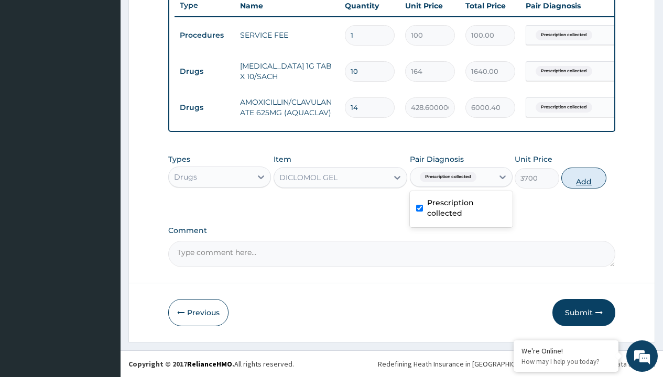
click at [584, 178] on button "Add" at bounding box center [583, 178] width 45 height 21
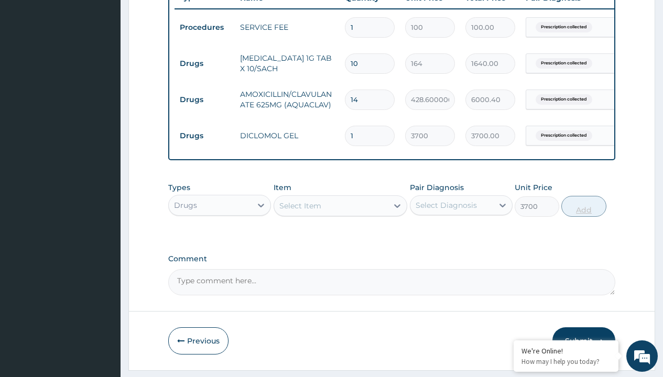
type input "0"
click at [204, 63] on td "Drugs" at bounding box center [204, 63] width 60 height 19
type input "drugs"
click at [220, 239] on div "Drugs" at bounding box center [219, 231] width 103 height 19
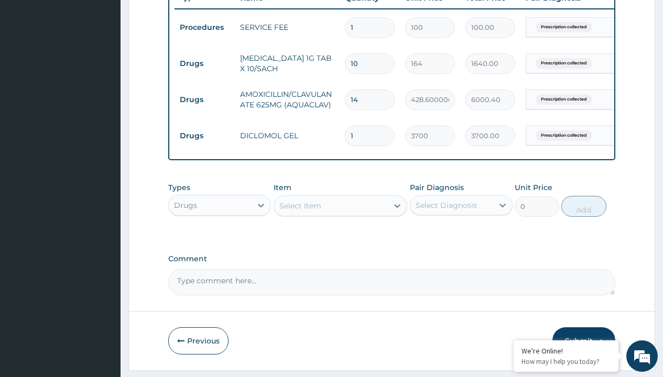
click at [300, 211] on div "Select Item" at bounding box center [300, 206] width 42 height 10
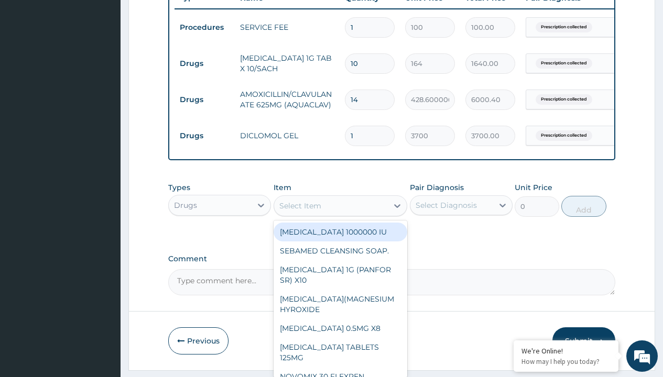
type input "orphenadrine norflex/pack"
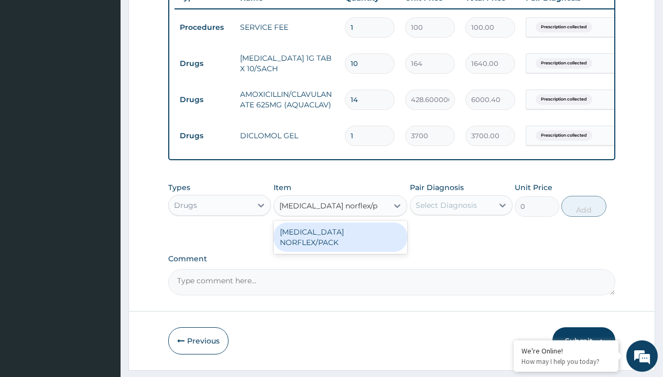
click at [340, 245] on div "ORPHENADRINE NORFLEX/PACK" at bounding box center [341, 237] width 134 height 29
type input "437"
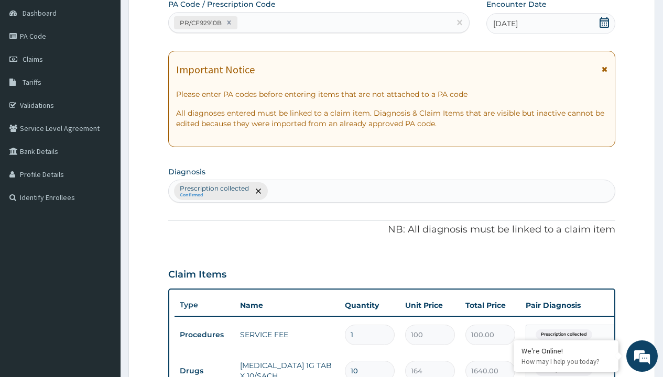
type input "prescription collected"
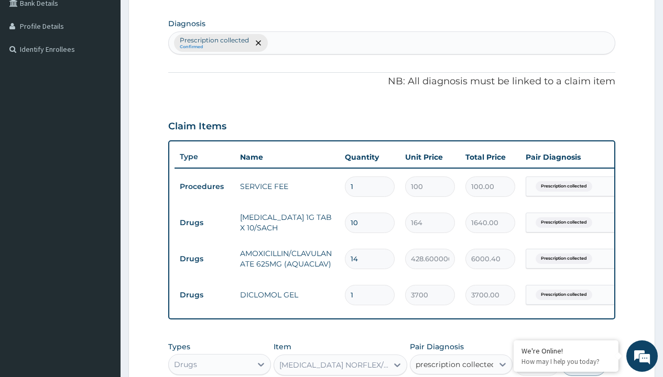
checkbox input "true"
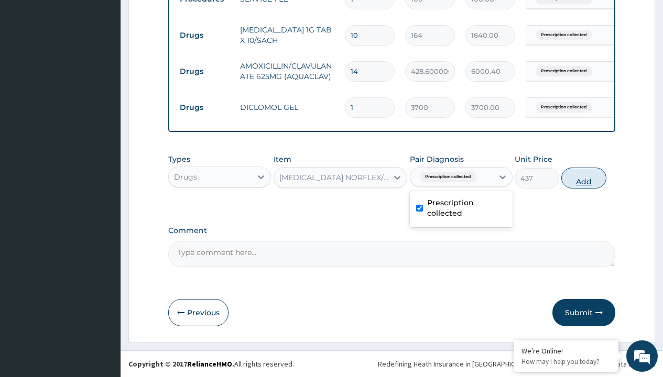
click at [584, 178] on button "Add" at bounding box center [583, 178] width 45 height 21
type input "0"
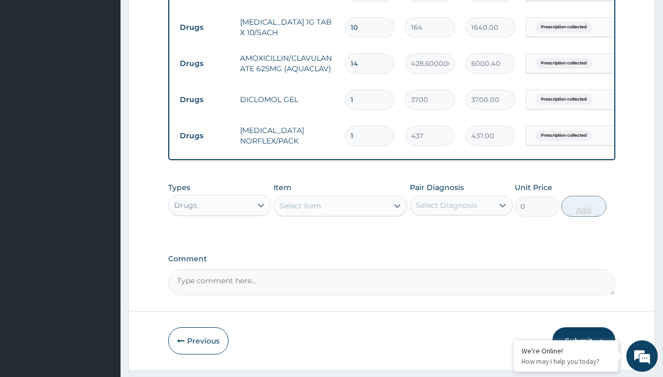
type input "10"
type input "4370.00"
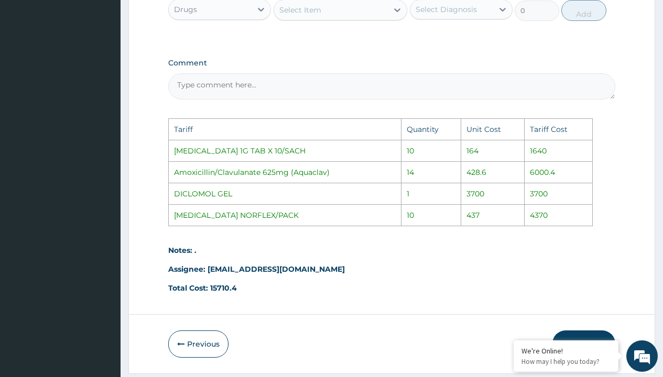
scroll to position [680, 0]
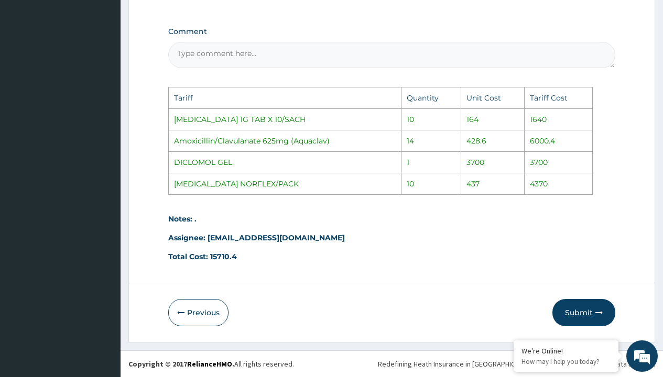
type input "10"
click at [580, 308] on button "Submit" at bounding box center [583, 312] width 63 height 27
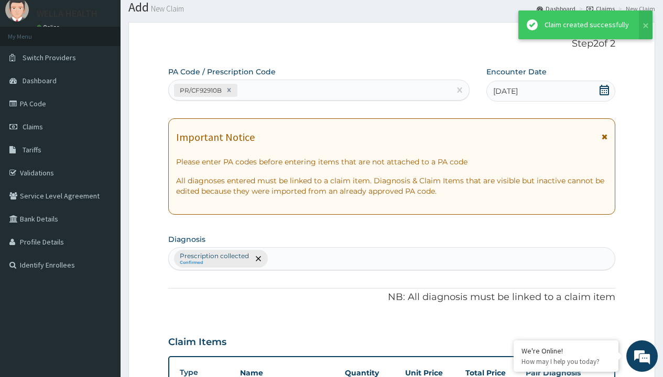
scroll to position [481, 0]
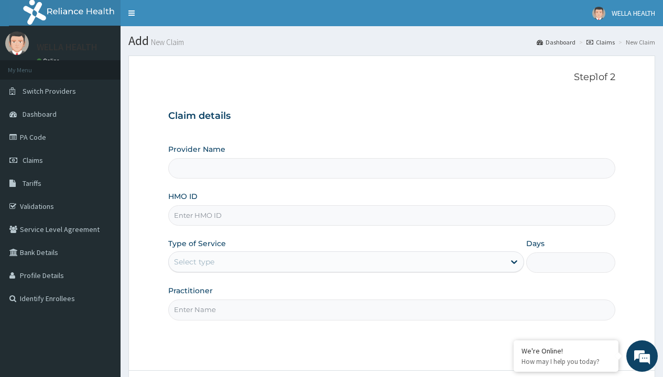
type input "PSB/10006/A"
type input "WellaHealth(TELEMEDICINE)"
type input "PSB/10006/A"
type input "WellaHealth"
click at [194, 262] on div "Select type" at bounding box center [194, 262] width 40 height 10
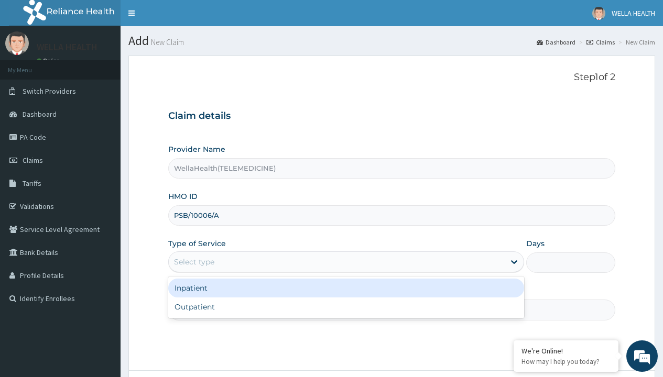
click at [346, 307] on div "Outpatient" at bounding box center [346, 307] width 356 height 19
type input "1"
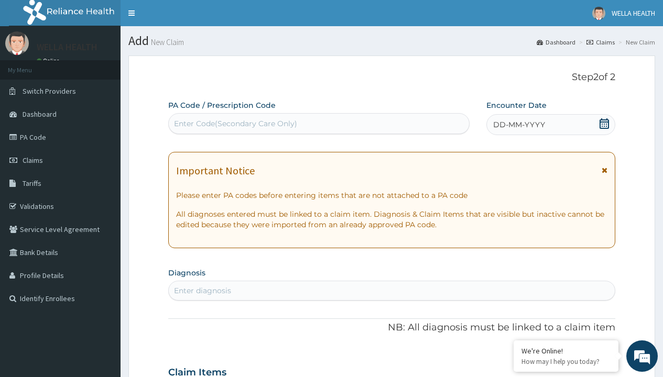
scroll to position [88, 0]
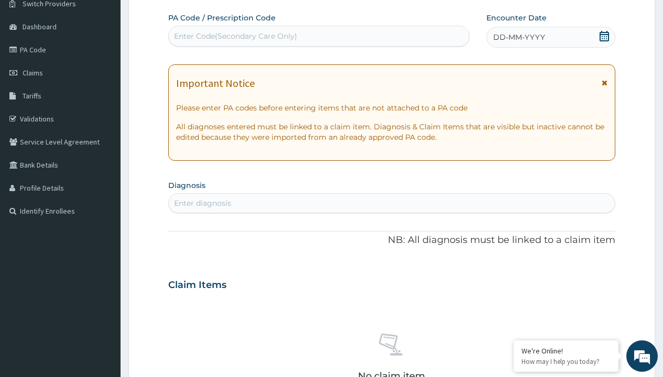
click at [518, 37] on span "DD-MM-YYYY" at bounding box center [519, 37] width 52 height 10
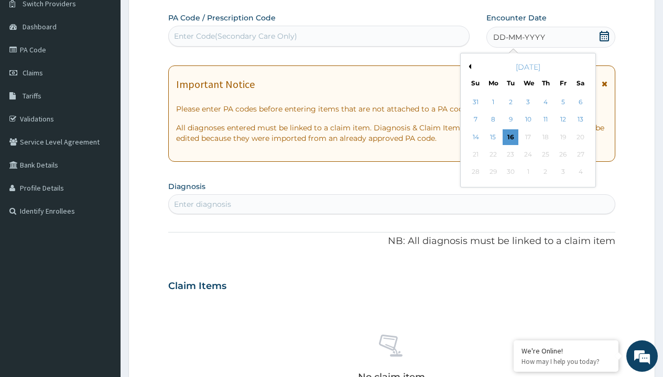
click at [468, 67] on button "Previous Month" at bounding box center [468, 66] width 5 height 5
click at [562, 119] on div "8" at bounding box center [563, 120] width 16 height 16
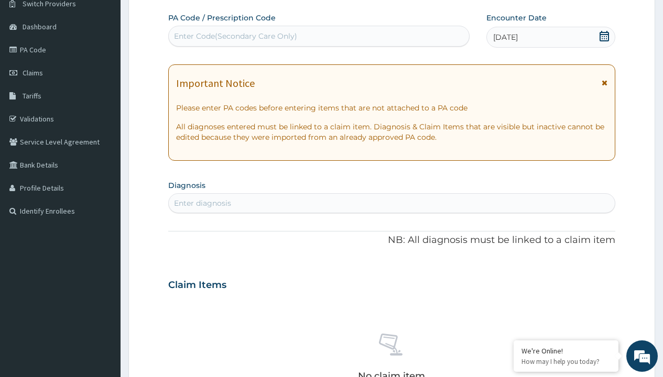
click at [235, 36] on div "Enter Code(Secondary Care Only)" at bounding box center [235, 36] width 123 height 10
type input "PR/A14E1F49"
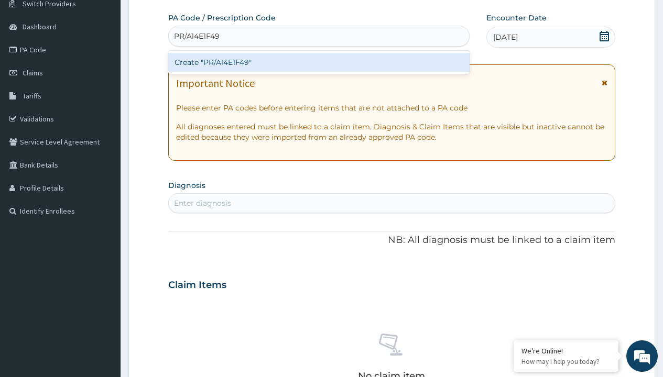
scroll to position [0, 0]
click at [319, 62] on div "Create "PR/A14E1F49"" at bounding box center [318, 62] width 301 height 19
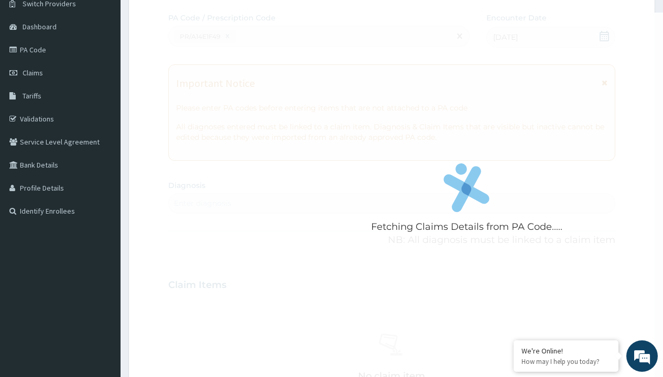
click at [202, 203] on div "Enter diagnosis" at bounding box center [202, 203] width 57 height 10
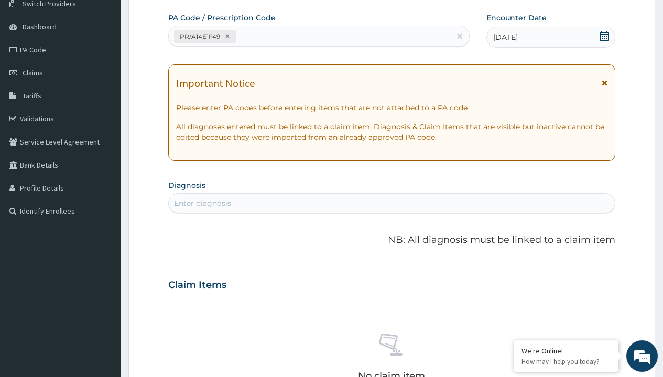
type input "prescription collected"
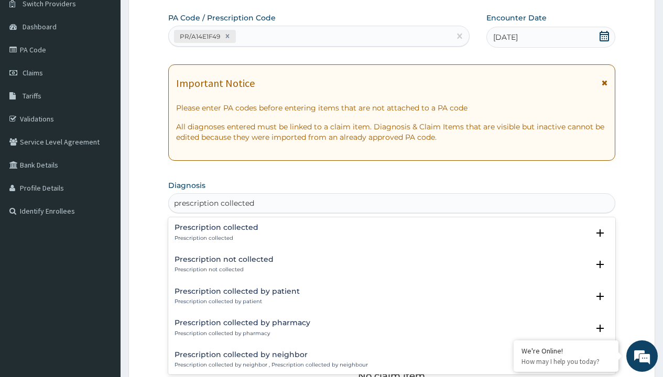
click at [215, 238] on p "Prescription collected" at bounding box center [216, 238] width 84 height 7
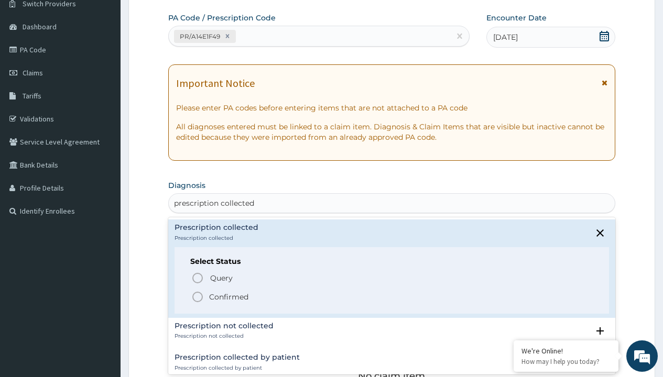
click at [228, 297] on p "Confirmed" at bounding box center [228, 297] width 39 height 10
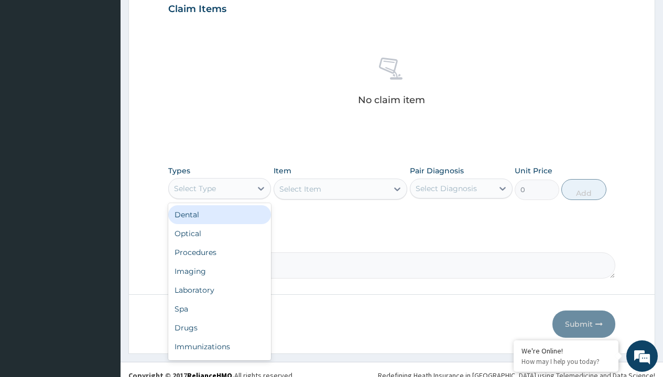
type input "procedures"
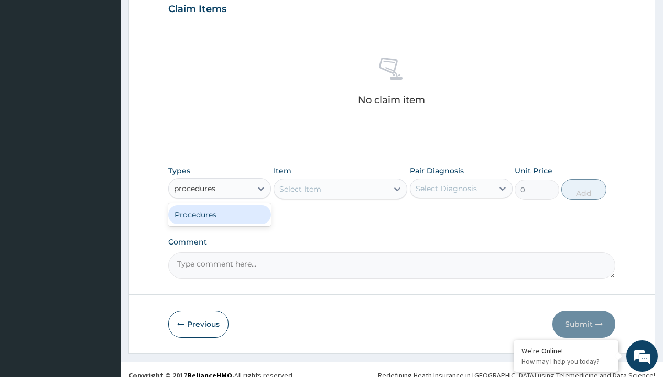
scroll to position [0, 0]
click at [220, 214] on div "Procedures" at bounding box center [219, 214] width 103 height 19
click at [300, 189] on div "Select Item" at bounding box center [300, 189] width 42 height 10
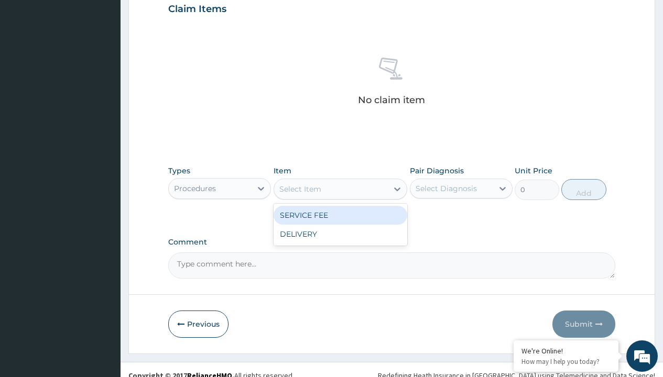
type input "service fee"
click at [340, 215] on div "SERVICE FEE" at bounding box center [341, 215] width 134 height 19
type input "100"
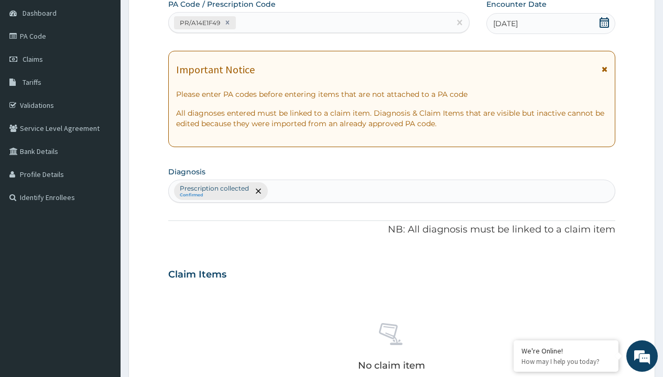
type input "prescription collected"
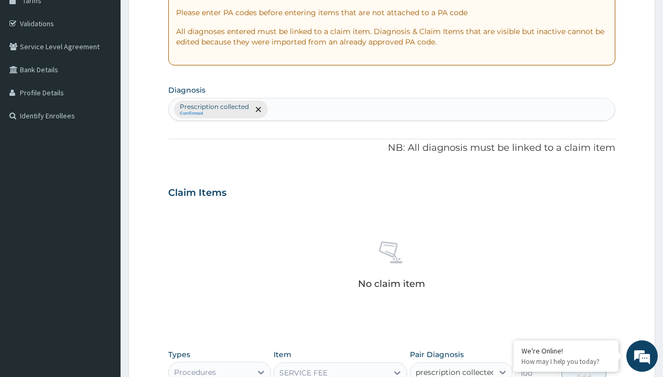
checkbox input "true"
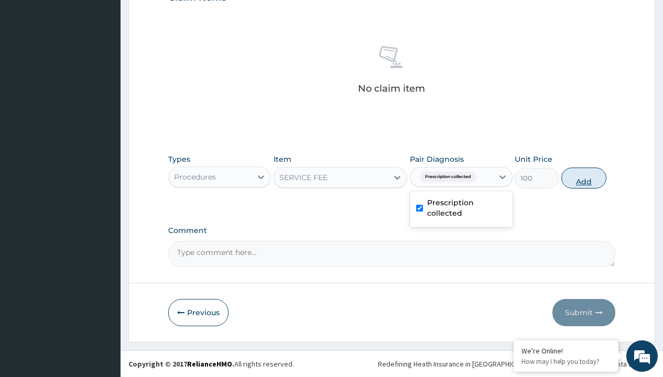
click at [584, 178] on button "Add" at bounding box center [583, 178] width 45 height 21
type input "0"
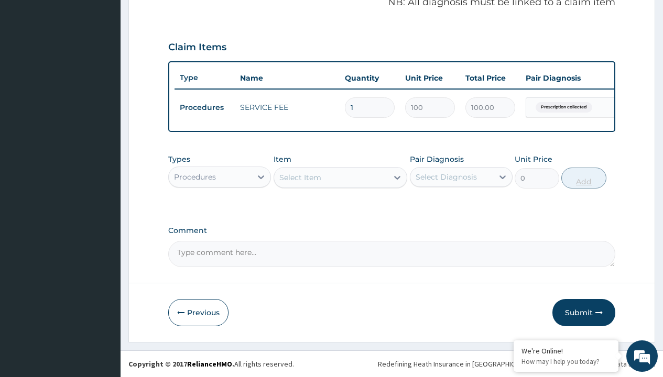
scroll to position [336, 0]
click at [195, 177] on div "Procedures" at bounding box center [195, 177] width 42 height 10
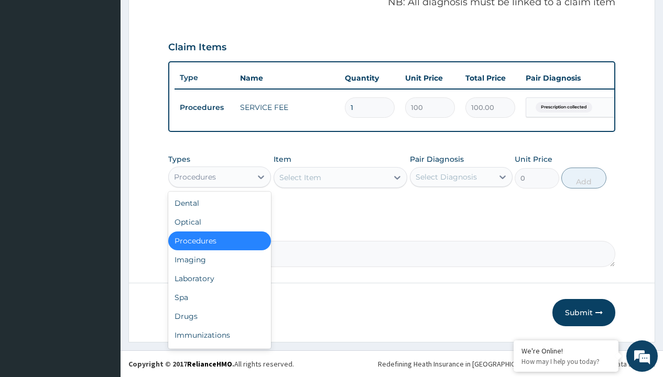
type input "drugs"
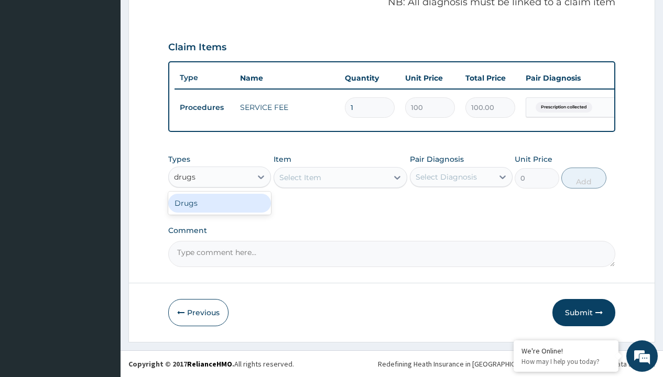
click at [220, 203] on div "Drugs" at bounding box center [219, 203] width 103 height 19
click at [300, 177] on div "Select Item" at bounding box center [341, 177] width 134 height 21
type input "amoxicillin/clavulanate 625mg (aquaclav)"
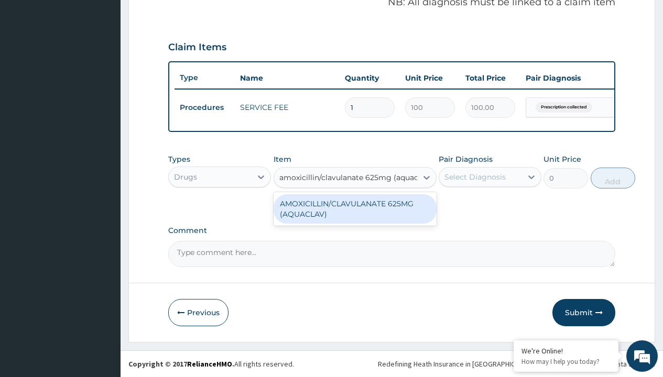
click at [355, 209] on div "AMOXICILLIN/CLAVULANATE 625MG (AQUACLAV)" at bounding box center [355, 208] width 163 height 29
type input "428.6000061035156"
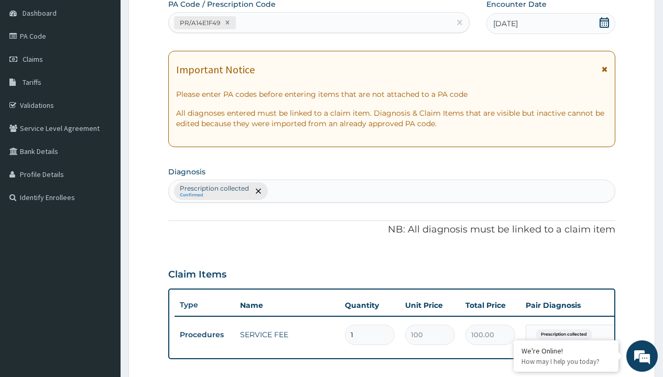
type input "prescription collected"
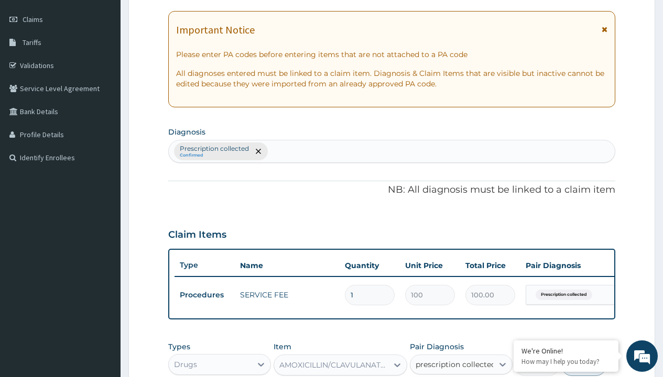
checkbox input "true"
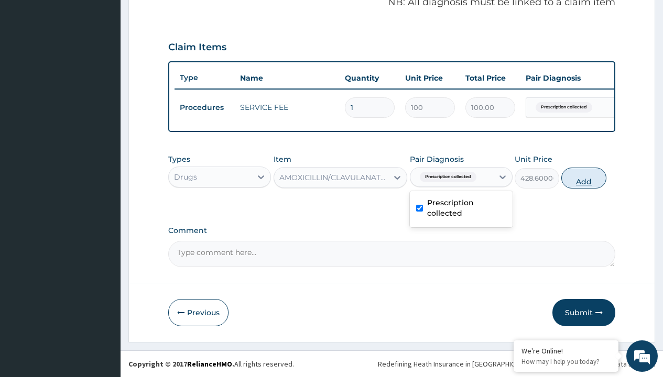
click at [584, 178] on button "Add" at bounding box center [583, 178] width 45 height 21
type input "0"
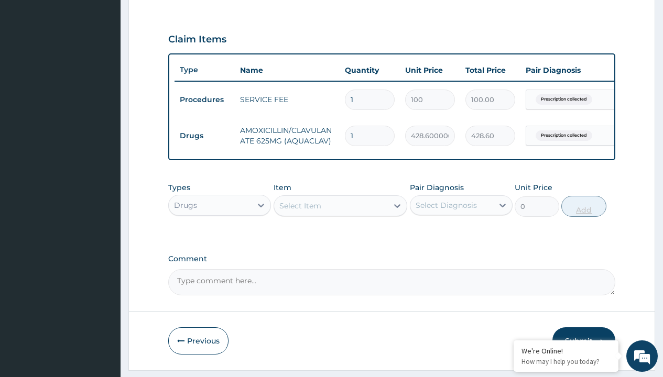
type input "14"
type input "6000.40"
type input "14"
click at [204, 136] on td "Drugs" at bounding box center [204, 135] width 60 height 19
type input "drugs"
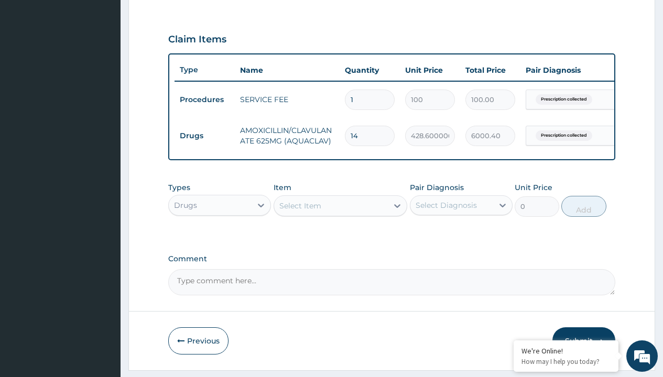
scroll to position [0, 0]
click at [220, 239] on div "Drugs" at bounding box center [219, 231] width 103 height 19
click at [300, 211] on div "Select Item" at bounding box center [300, 206] width 42 height 10
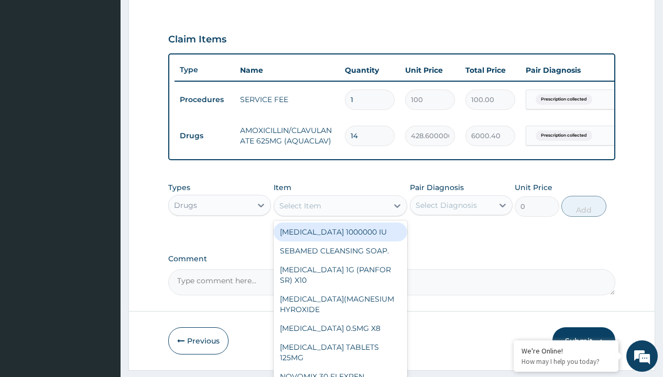
type input "loratadine 10mg by afrab/sach"
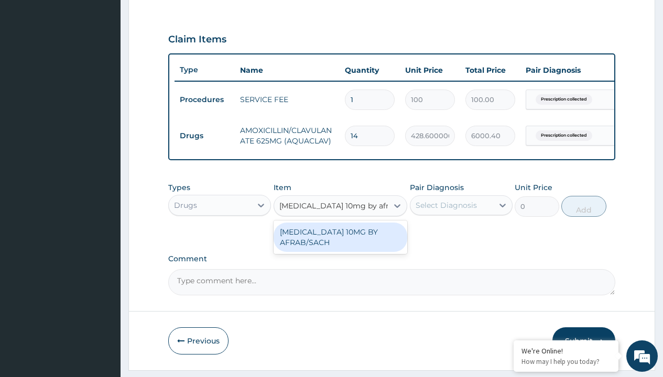
click at [340, 245] on div "LORATADINE 10MG BY AFRAB/SACH" at bounding box center [341, 237] width 134 height 29
type input "70"
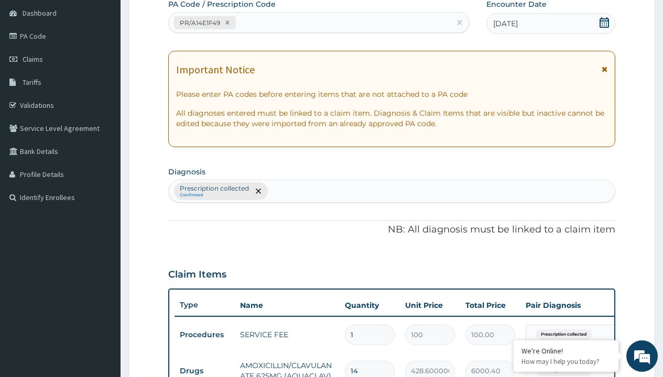
type input "prescription collected"
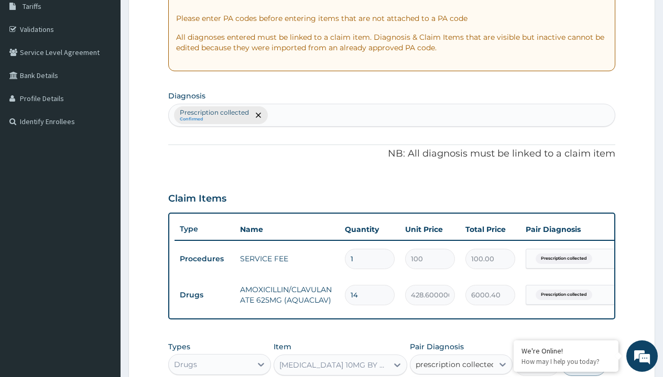
checkbox input "true"
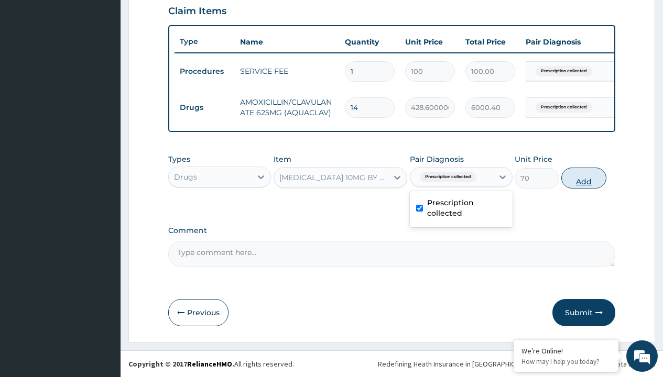
click at [584, 178] on button "Add" at bounding box center [583, 178] width 45 height 21
type input "0"
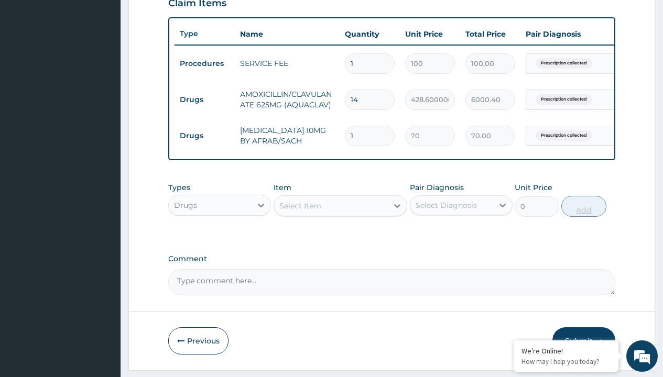
type input "10"
type input "700.00"
type input "10"
click at [204, 100] on td "Drugs" at bounding box center [204, 99] width 60 height 19
type input "drugs"
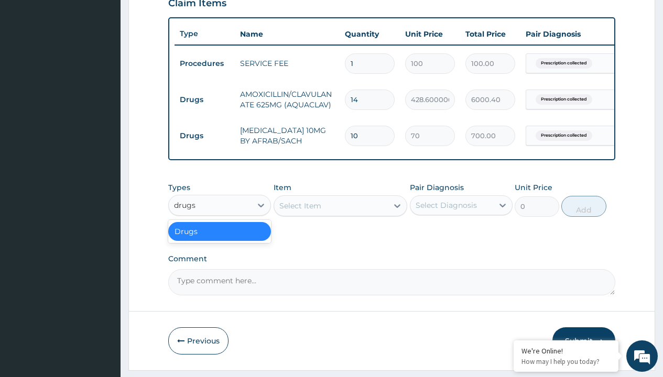
scroll to position [0, 0]
click at [220, 239] on div "Drugs" at bounding box center [219, 231] width 103 height 19
click at [300, 211] on div "Select Item" at bounding box center [300, 206] width 42 height 10
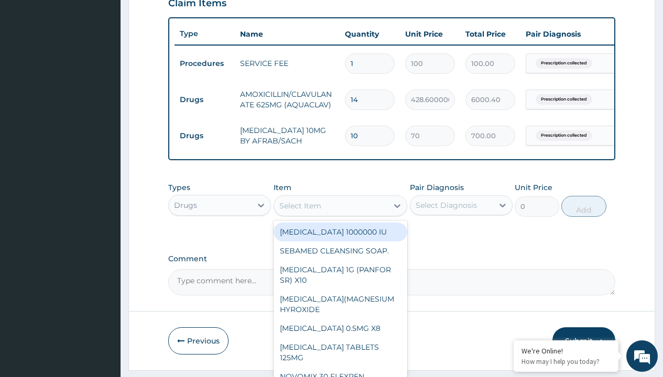
type input "tuxil-d/tuxil-n syrup/bott"
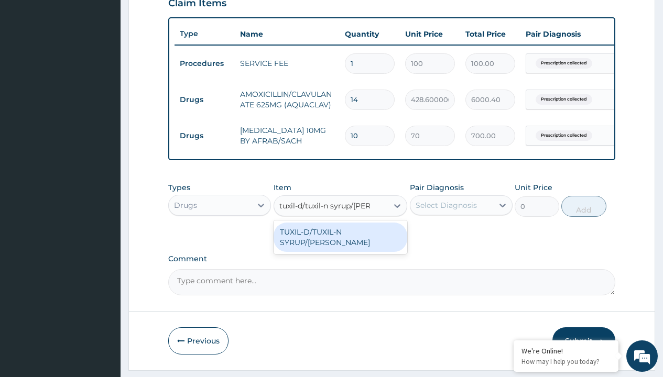
click at [340, 239] on div "TUXIL-D/TUXIL-N SYRUP/BOTT" at bounding box center [341, 237] width 134 height 29
type input "1425"
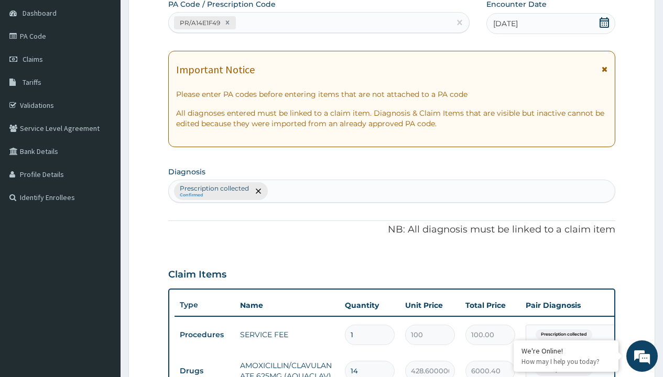
type input "prescription collected"
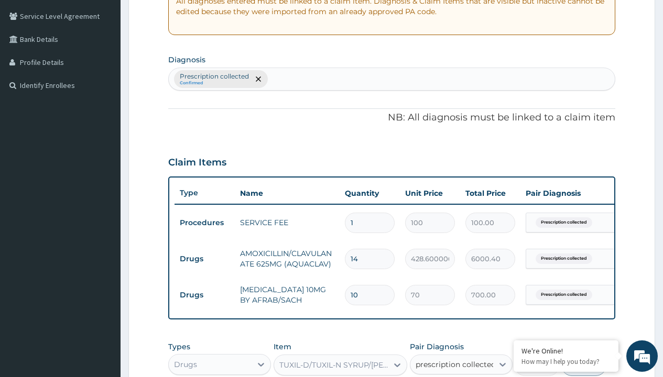
checkbox input "true"
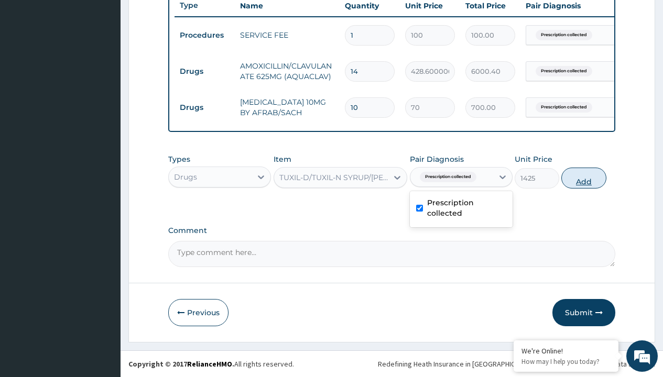
click at [584, 178] on button "Add" at bounding box center [583, 178] width 45 height 21
type input "0"
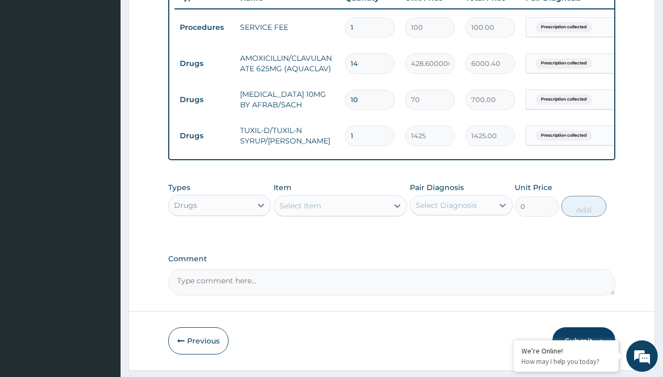
click at [204, 63] on td "Drugs" at bounding box center [204, 63] width 60 height 19
type input "drugs"
click at [220, 239] on div "Drugs" at bounding box center [219, 231] width 103 height 19
click at [300, 211] on div "Select Item" at bounding box center [300, 206] width 42 height 10
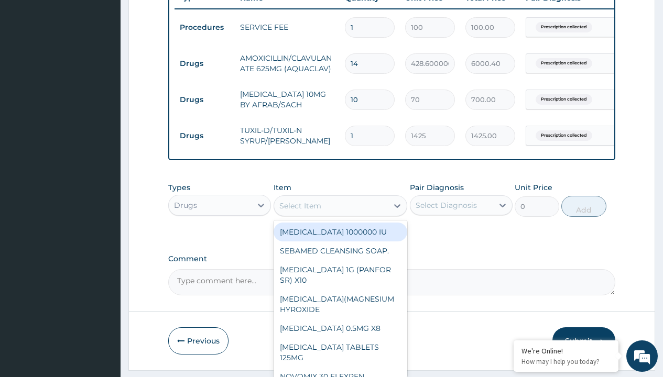
type input "throat lozenges"
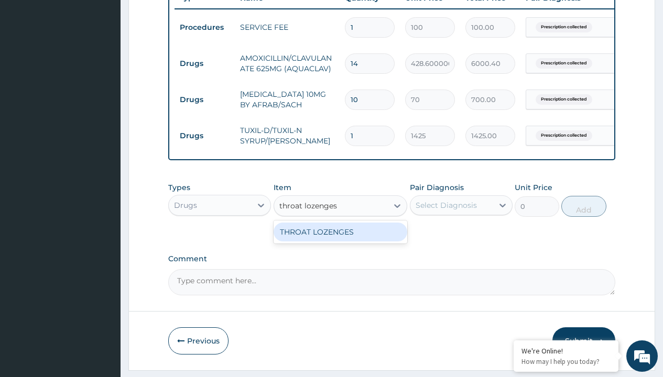
click at [340, 239] on div "THROAT LOZENGES" at bounding box center [341, 232] width 134 height 19
type input "196"
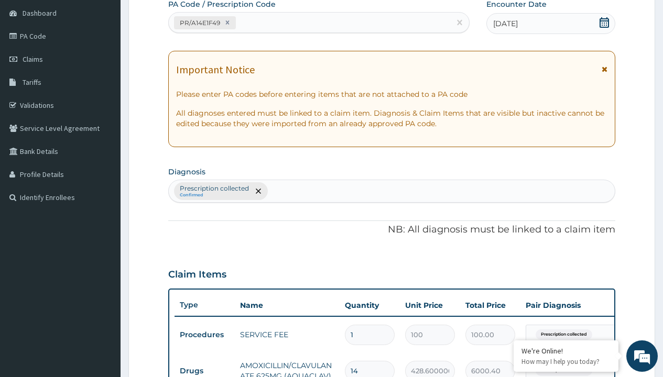
type input "prescription collected"
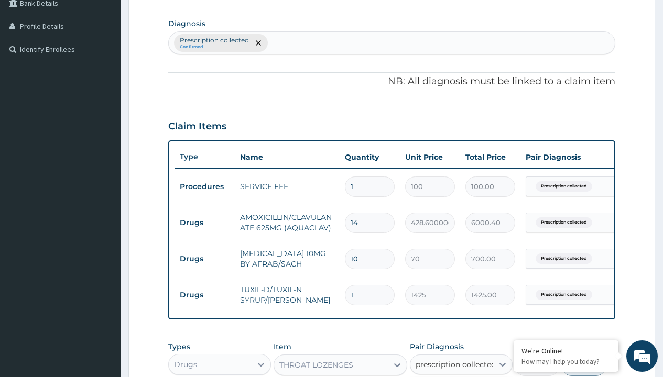
checkbox input "true"
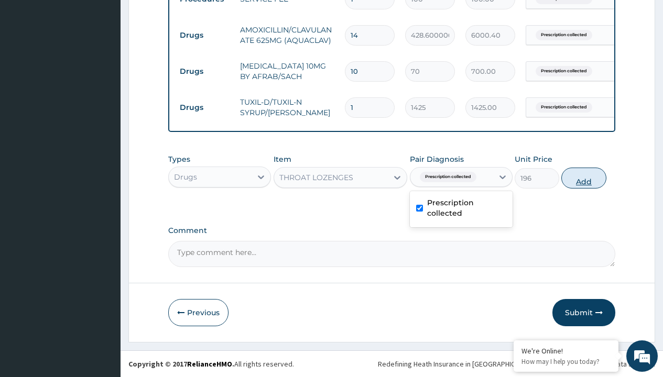
click at [584, 178] on button "Add" at bounding box center [583, 178] width 45 height 21
type input "0"
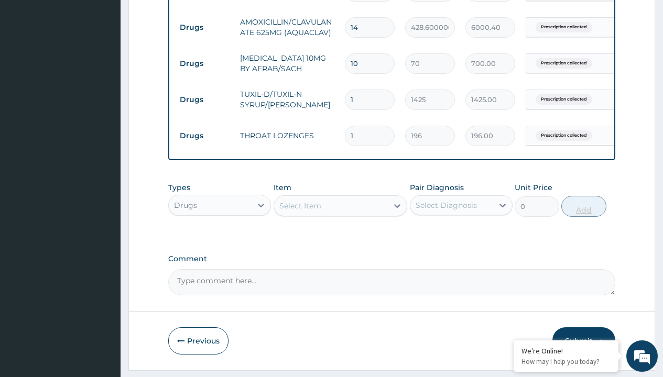
type input "10"
type input "1960.00"
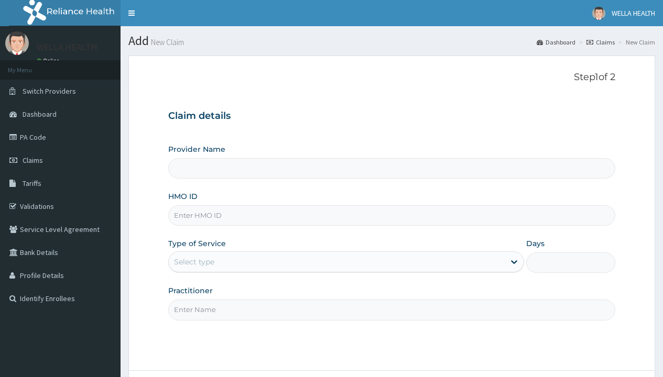
type input "PWA/10013/A"
type input "WellaHealth(TELEMEDICINE)"
type input "PWA/10013/A"
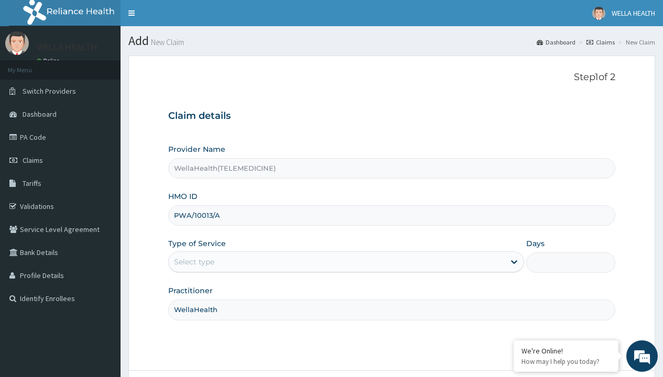
type input "WellaHealth"
click at [194, 262] on div "Select type" at bounding box center [194, 262] width 40 height 10
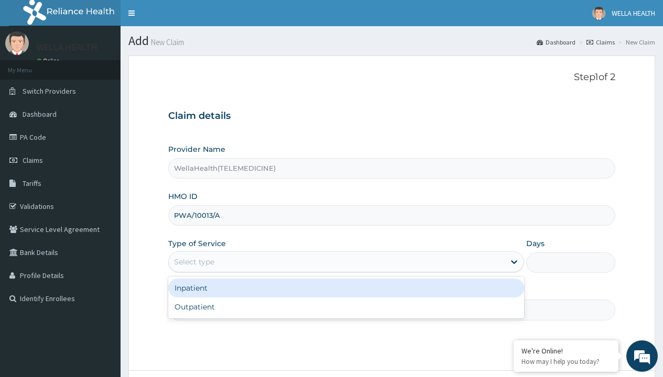
click at [346, 307] on div "Outpatient" at bounding box center [346, 307] width 356 height 19
type input "1"
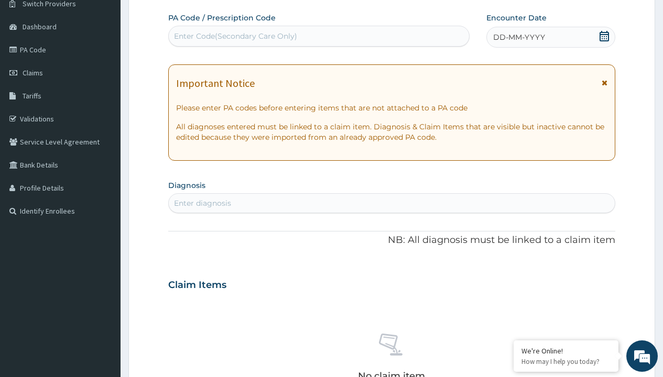
click at [518, 37] on span "DD-MM-YYYY" at bounding box center [519, 37] width 52 height 10
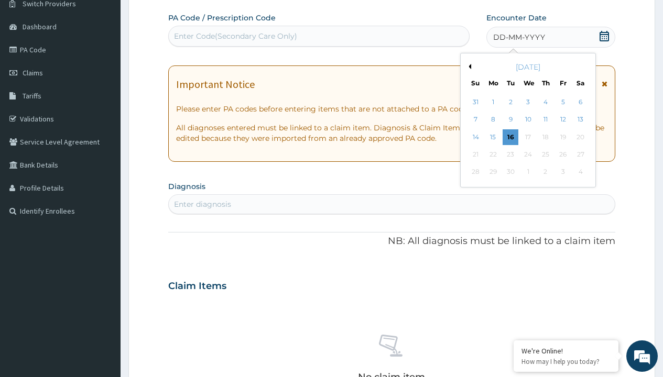
click at [468, 67] on button "Previous Month" at bounding box center [468, 66] width 5 height 5
click at [562, 119] on div "8" at bounding box center [563, 120] width 16 height 16
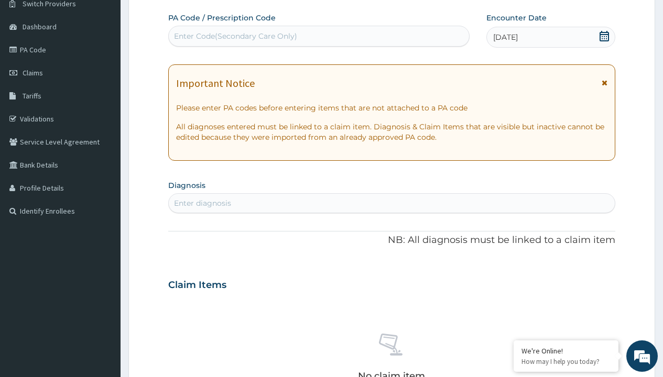
click at [235, 36] on div "Enter Code(Secondary Care Only)" at bounding box center [235, 36] width 123 height 10
type input "PR/89A1EEE2"
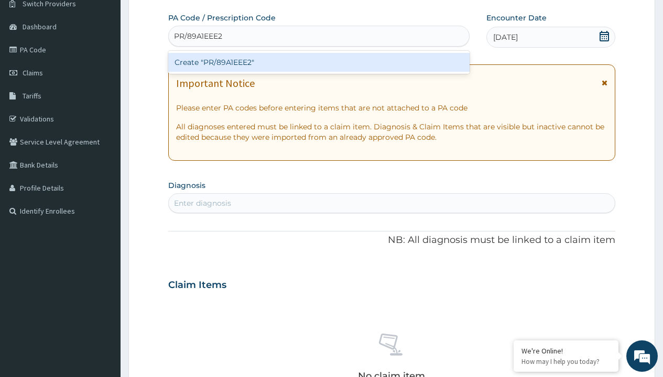
scroll to position [0, 0]
click at [319, 62] on div "Create "PR/89A1EEE2"" at bounding box center [318, 62] width 301 height 19
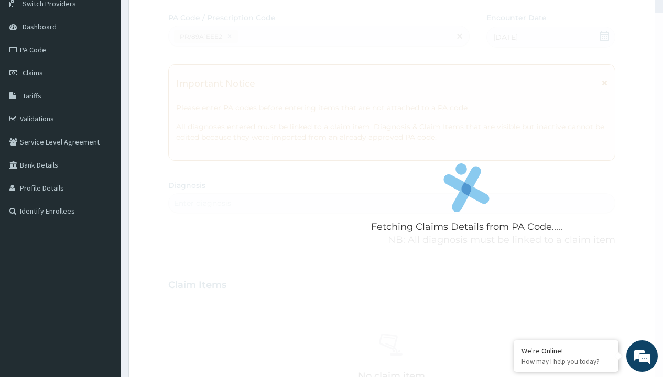
click at [202, 203] on div "Enter diagnosis" at bounding box center [202, 203] width 57 height 10
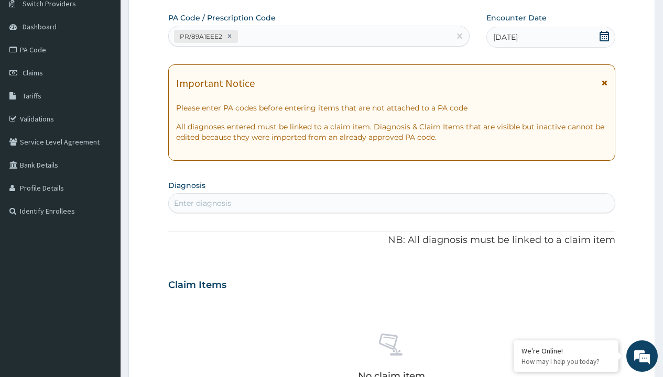
type input "prescription collected"
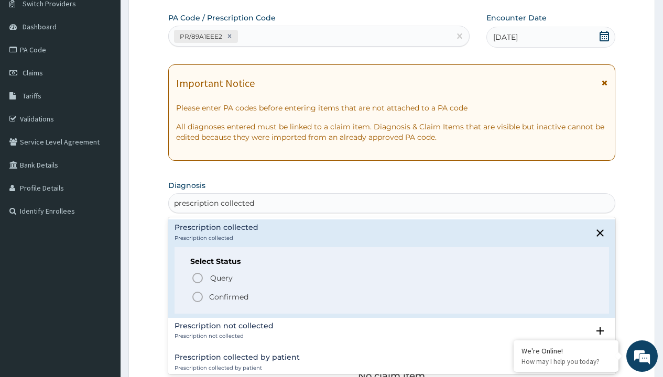
click at [228, 297] on p "Confirmed" at bounding box center [228, 297] width 39 height 10
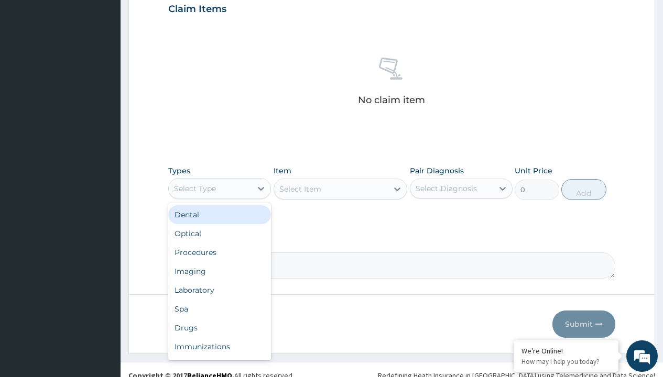
type input "procedures"
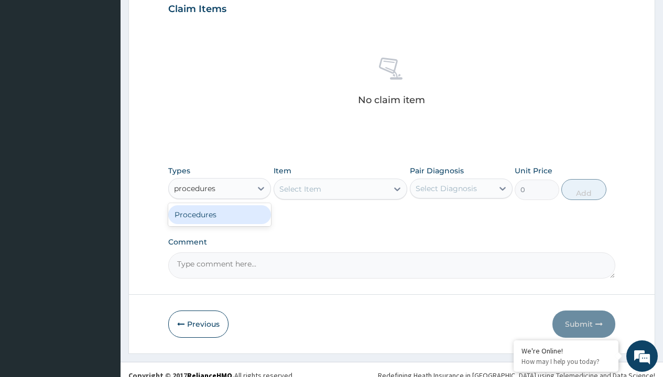
click at [220, 214] on div "Procedures" at bounding box center [219, 214] width 103 height 19
click at [300, 189] on div "Select Item" at bounding box center [300, 189] width 42 height 10
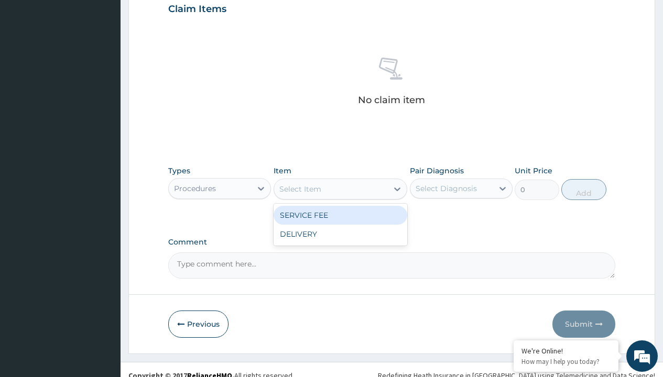
type input "service fee"
click at [340, 215] on div "SERVICE FEE" at bounding box center [341, 215] width 134 height 19
type input "100"
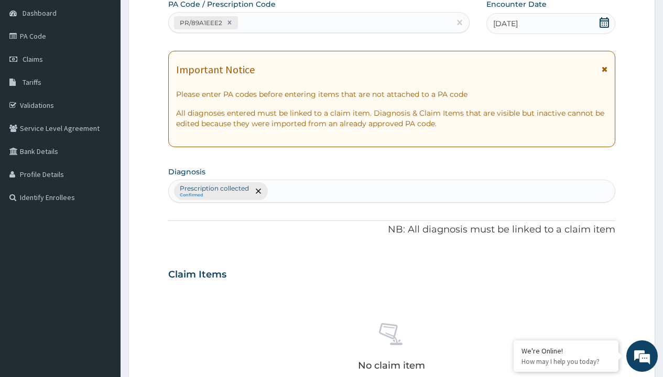
scroll to position [183, 0]
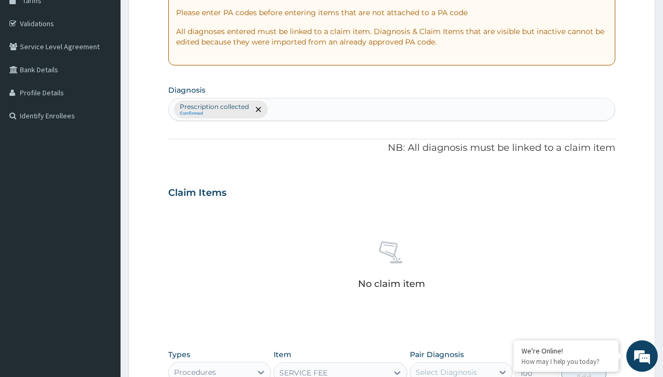
type input "prescription collected"
checkbox input "true"
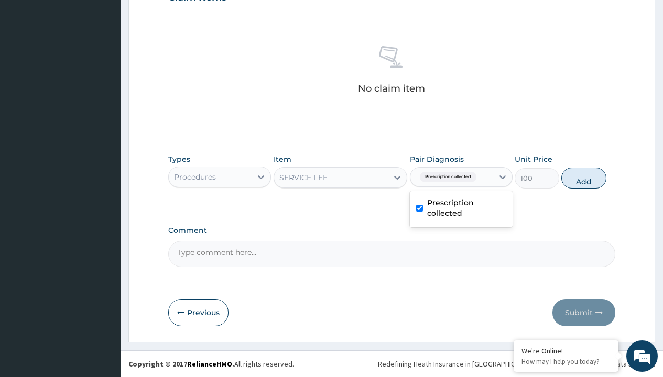
click at [584, 178] on button "Add" at bounding box center [583, 178] width 45 height 21
type input "0"
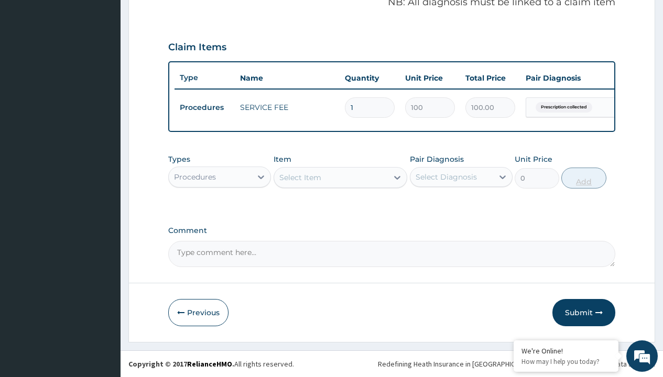
scroll to position [336, 0]
click at [195, 177] on div "Procedures" at bounding box center [195, 177] width 42 height 10
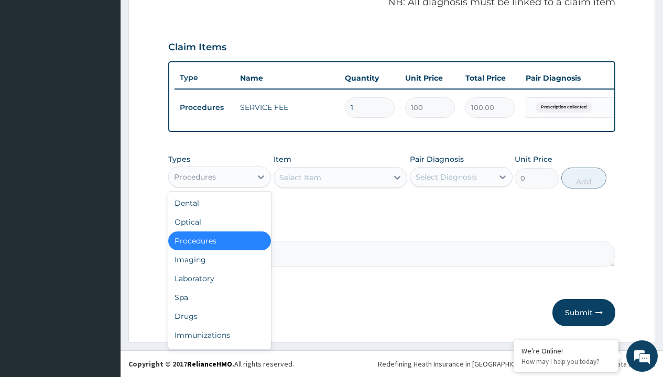
type input "drugs"
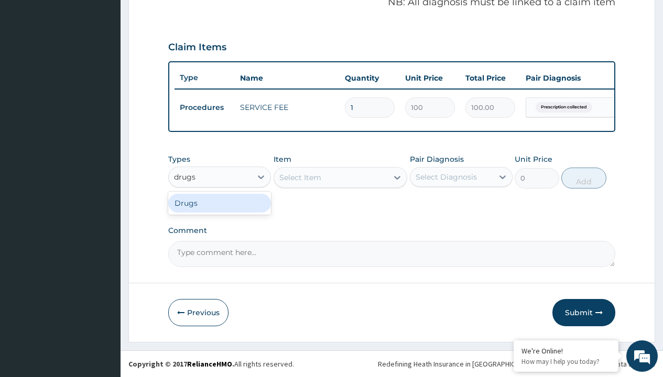
scroll to position [0, 0]
click at [220, 203] on div "Drugs" at bounding box center [219, 203] width 103 height 19
click at [300, 177] on div "Select Item" at bounding box center [341, 177] width 134 height 21
type input "[MEDICAL_DATA] + [MEDICAL_DATA] 80/480 lonart ds/pack"
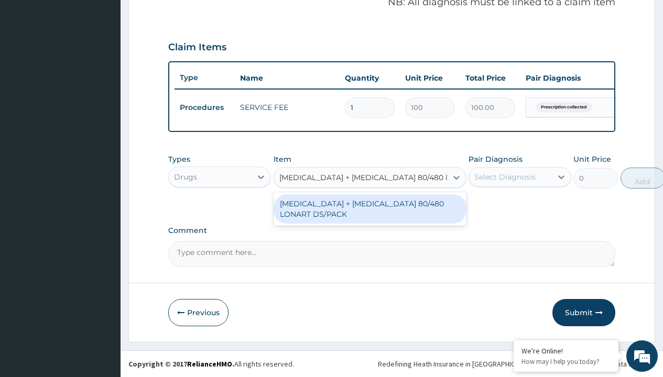
click at [369, 209] on div "[MEDICAL_DATA] + [MEDICAL_DATA] 80/480 LONART DS/PACK" at bounding box center [370, 208] width 193 height 29
type input "665"
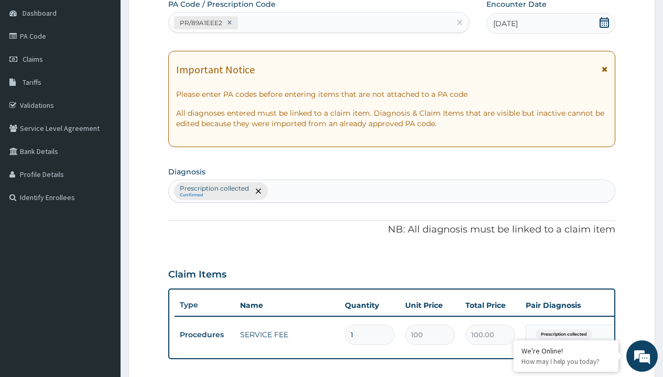
type input "prescription collected"
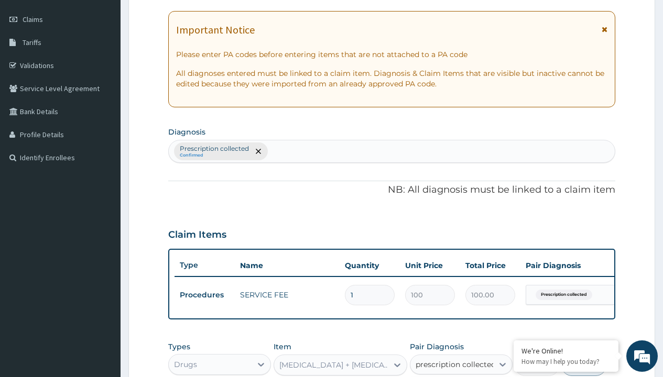
checkbox input "true"
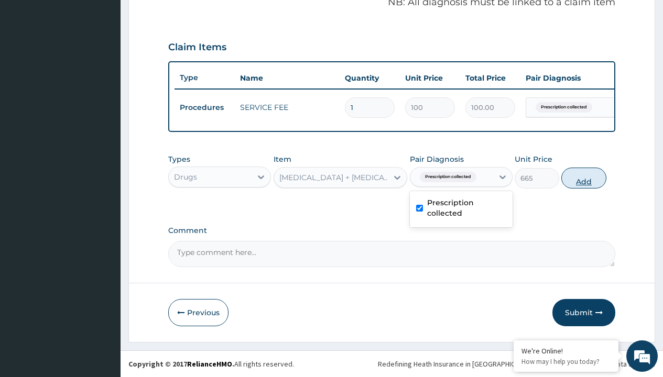
click at [584, 178] on button "Add" at bounding box center [583, 178] width 45 height 21
type input "0"
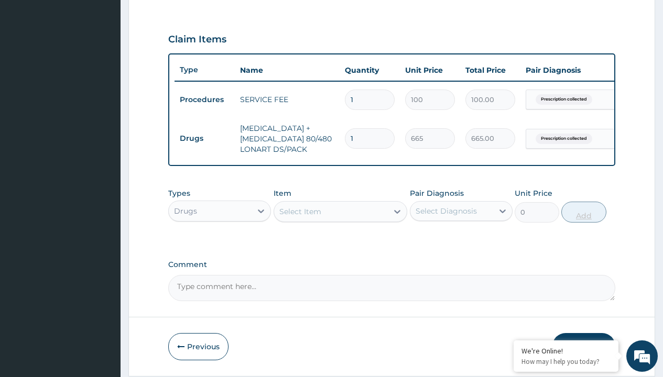
type input "6"
type input "3990.00"
type input "6"
click at [204, 138] on td "Drugs" at bounding box center [204, 138] width 60 height 19
type input "drugs"
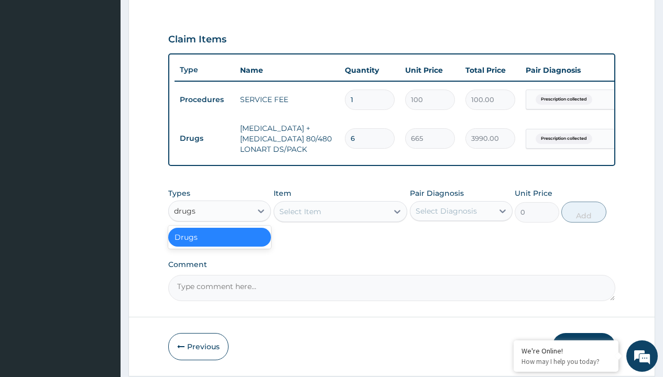
scroll to position [0, 0]
click at [220, 245] on div "Drugs" at bounding box center [219, 237] width 103 height 19
click at [300, 217] on div "Select Item" at bounding box center [300, 211] width 42 height 10
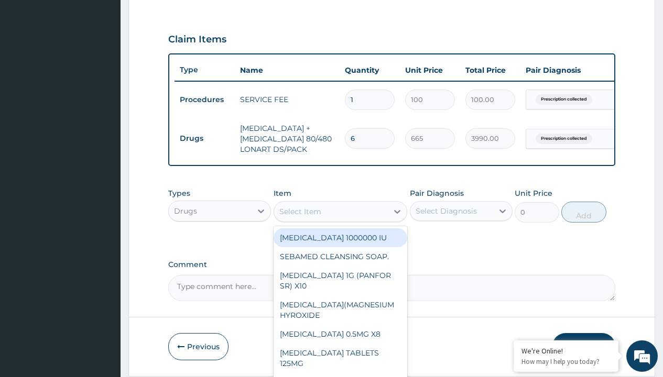
type input "emzor pcm tablet/sach"
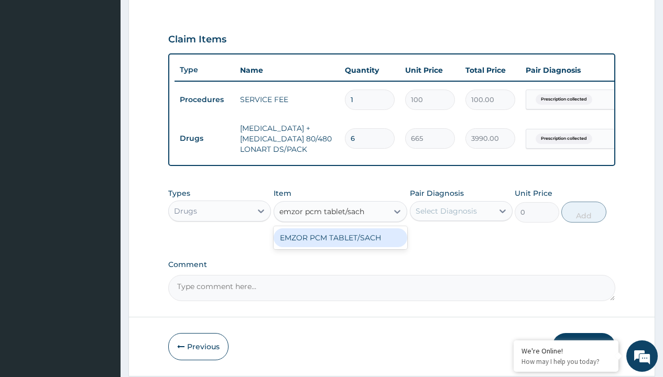
click at [340, 245] on div "EMZOR PCM TABLET/SACH" at bounding box center [341, 237] width 134 height 19
type input "25"
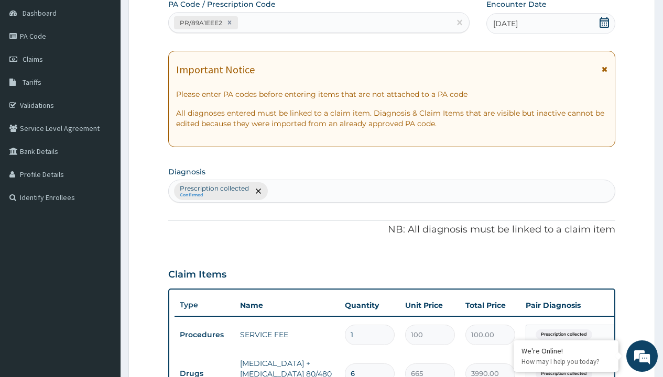
type input "prescription collected"
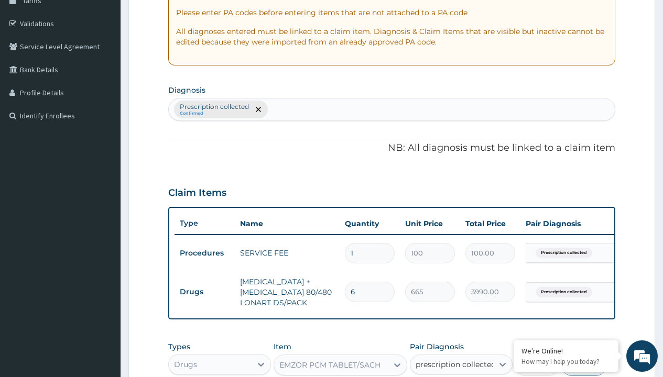
checkbox input "true"
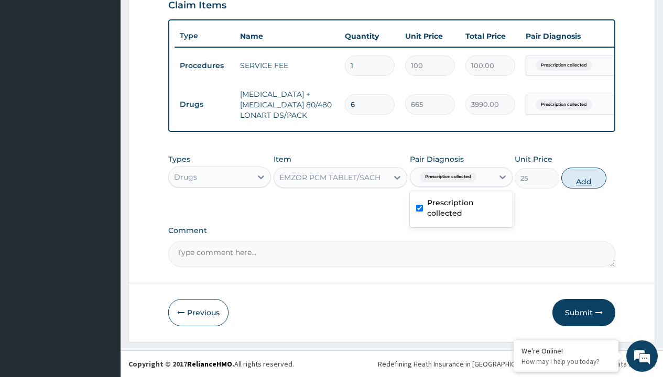
click at [584, 178] on button "Add" at bounding box center [583, 178] width 45 height 21
type input "0"
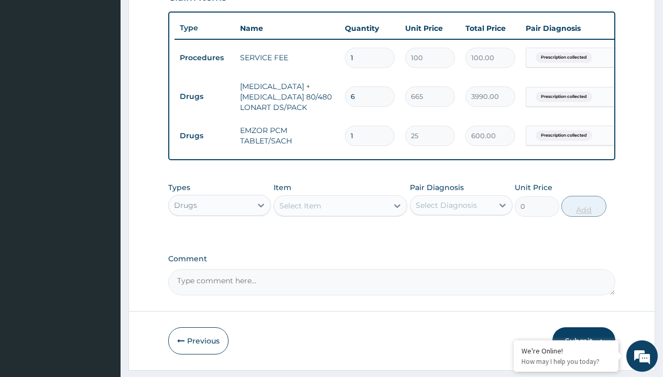
type input "24"
type input "600.00"
type input "24"
click at [204, 96] on td "Drugs" at bounding box center [204, 96] width 60 height 19
type input "drugs"
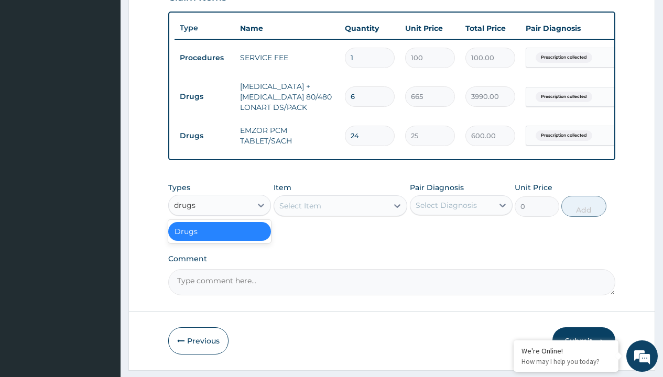
scroll to position [0, 0]
click at [220, 239] on div "Drugs" at bounding box center [219, 231] width 103 height 19
click at [300, 211] on div "Select Item" at bounding box center [300, 206] width 42 height 10
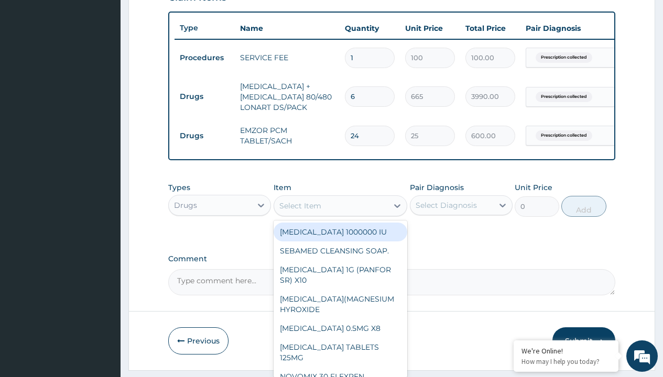
type input "[MEDICAL_DATA] 10mg by afrab/sach"
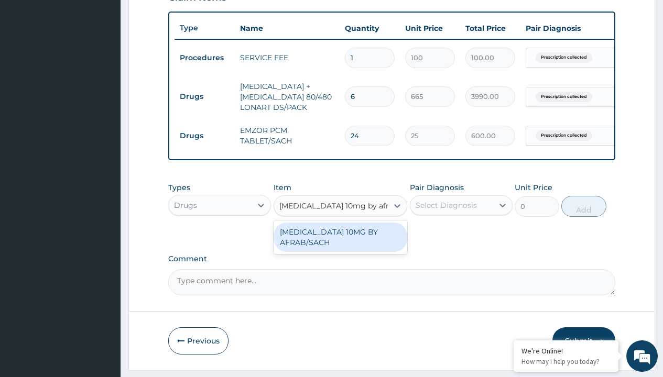
click at [340, 245] on div "[MEDICAL_DATA] 10MG BY AFRAB/SACH" at bounding box center [341, 237] width 134 height 29
type input "70"
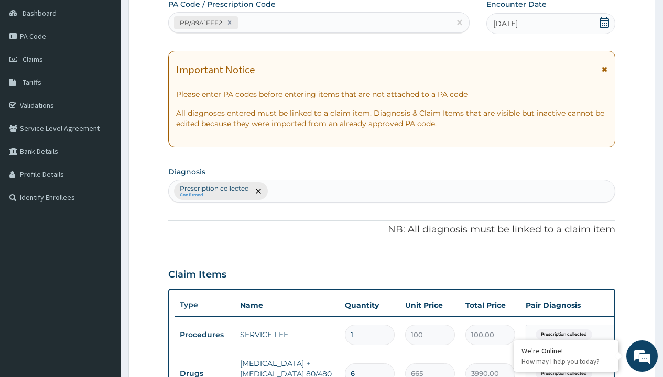
type input "prescription collected"
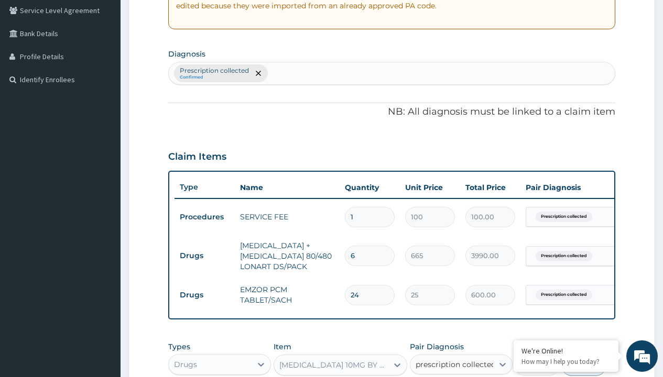
checkbox input "true"
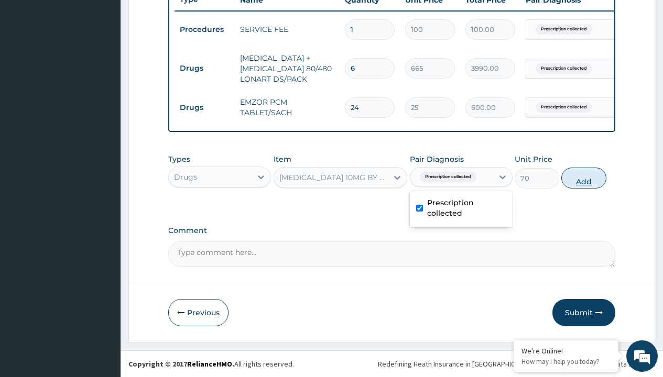
click at [584, 178] on button "Add" at bounding box center [583, 178] width 45 height 21
type input "0"
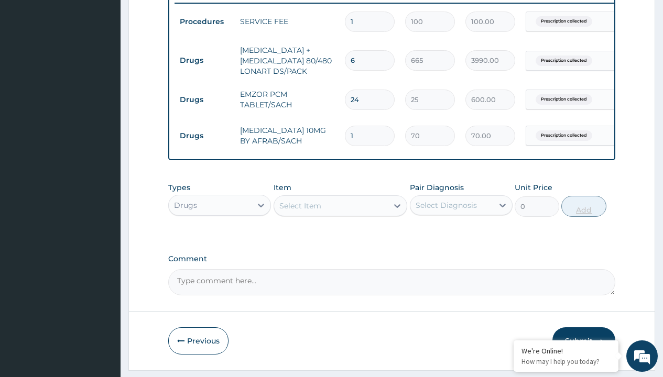
type input "10"
type input "700.00"
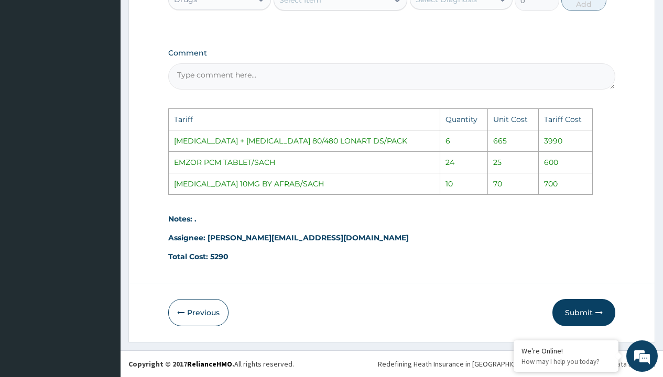
scroll to position [628, 0]
type input "10"
click at [585, 313] on button "Submit" at bounding box center [583, 312] width 63 height 27
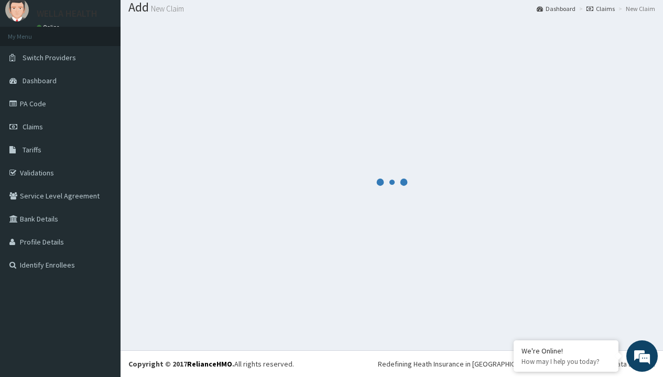
scroll to position [451, 0]
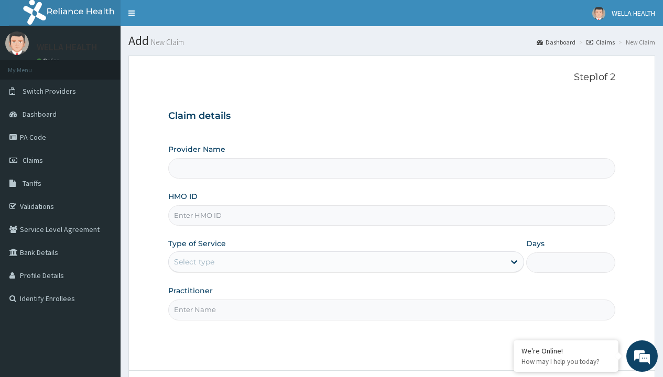
type input "PZZ/10032/A"
type input "WellaHealth(TELEMEDICINE)"
type input "PZZ/10032/A"
type input "WellaHealth"
click at [194, 262] on div "Select type" at bounding box center [194, 262] width 40 height 10
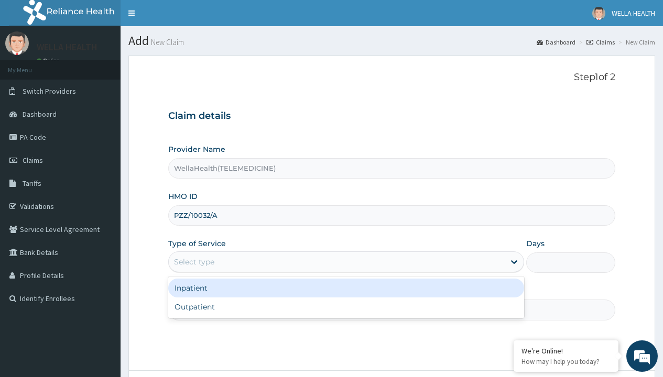
click at [346, 307] on div "Outpatient" at bounding box center [346, 307] width 356 height 19
type input "1"
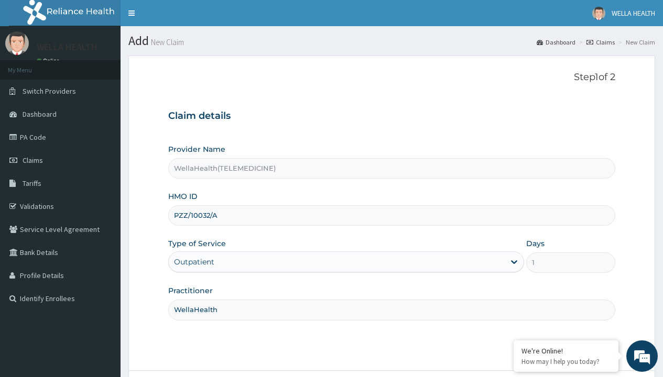
scroll to position [88, 0]
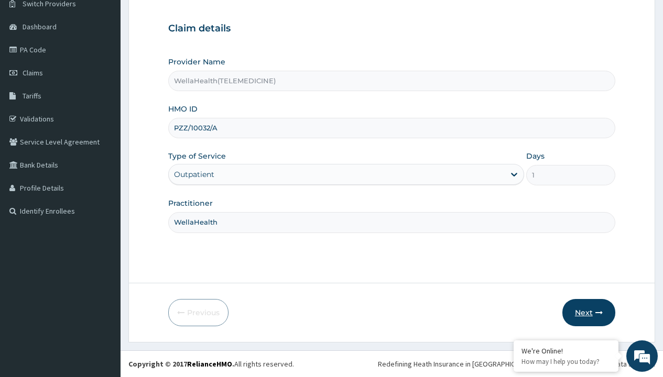
click at [588, 313] on button "Next" at bounding box center [588, 312] width 53 height 27
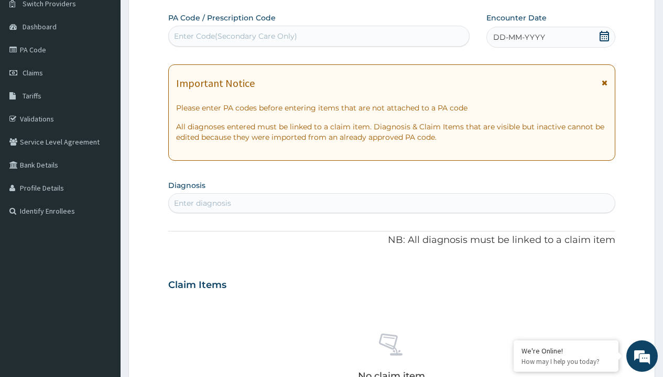
click at [518, 37] on span "DD-MM-YYYY" at bounding box center [519, 37] width 52 height 10
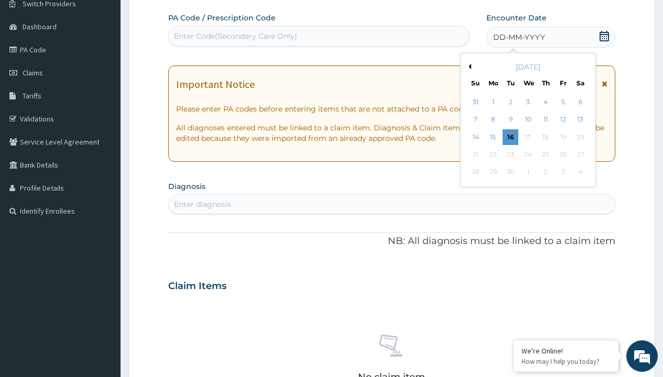
scroll to position [0, 0]
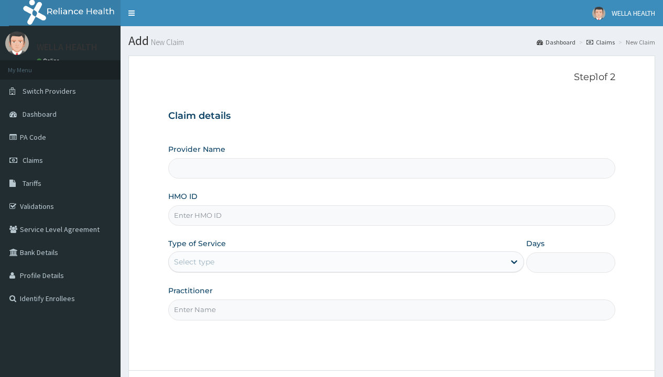
type input "WellaHealth(TELEMEDICINE)"
